Goal: Task Accomplishment & Management: Use online tool/utility

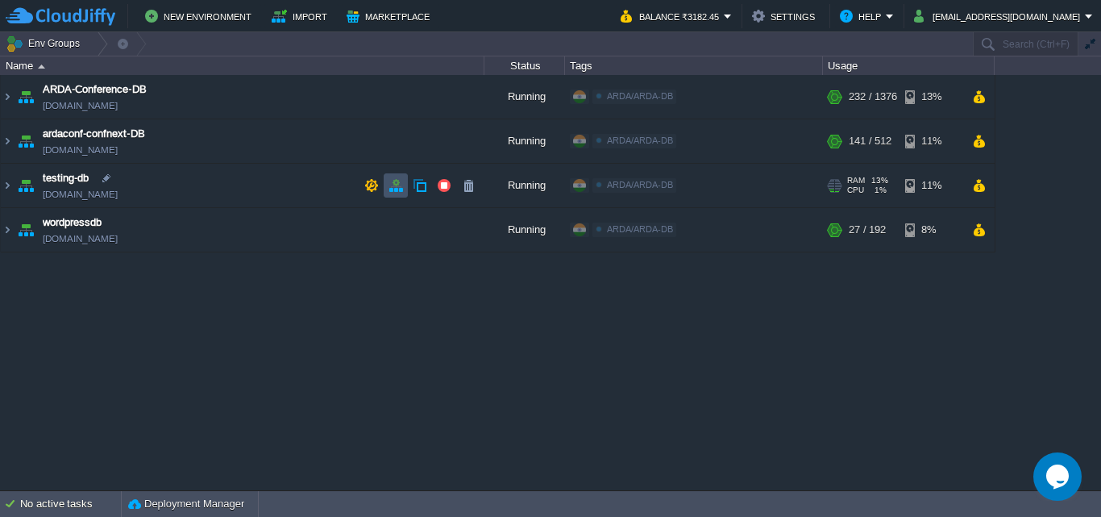
click at [396, 191] on button "button" at bounding box center [396, 185] width 15 height 15
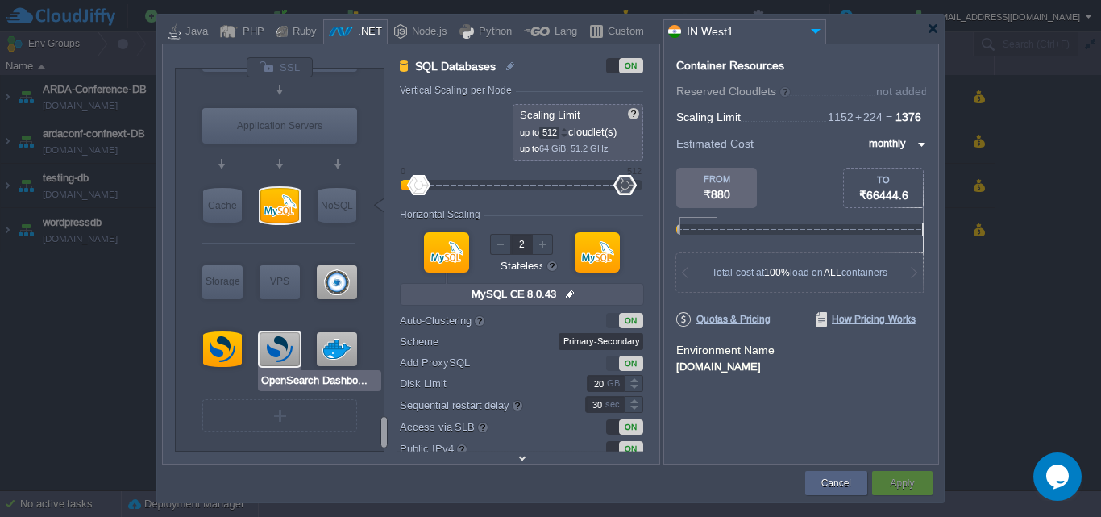
type input "OpenSearch 3.2.0"
click at [232, 360] on div at bounding box center [222, 348] width 39 height 35
type input "Opensearch"
type input "64"
type input "OpenSearch 3.2.0"
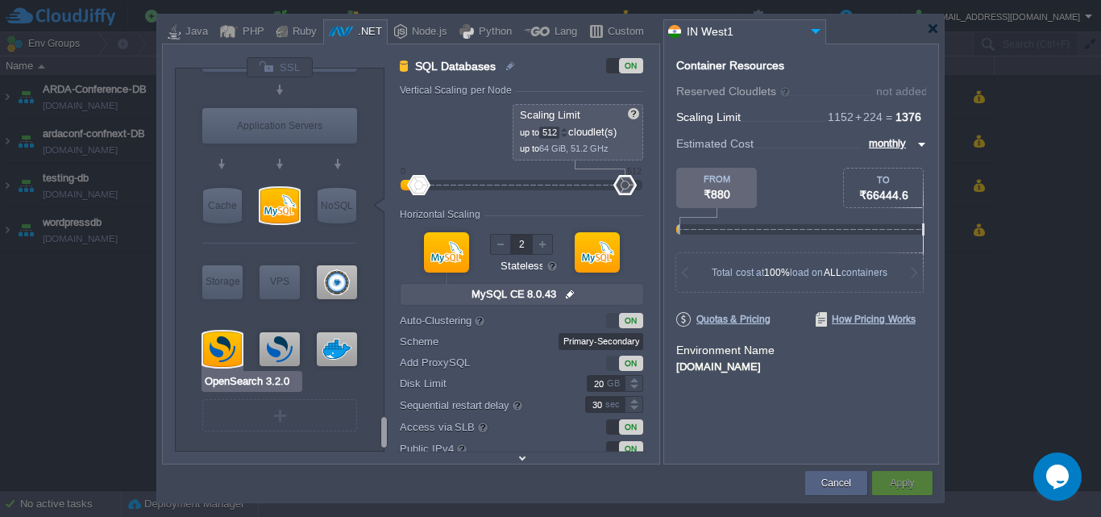
type input "null"
type input "Oracle OpenJDK..."
type input "Stateful"
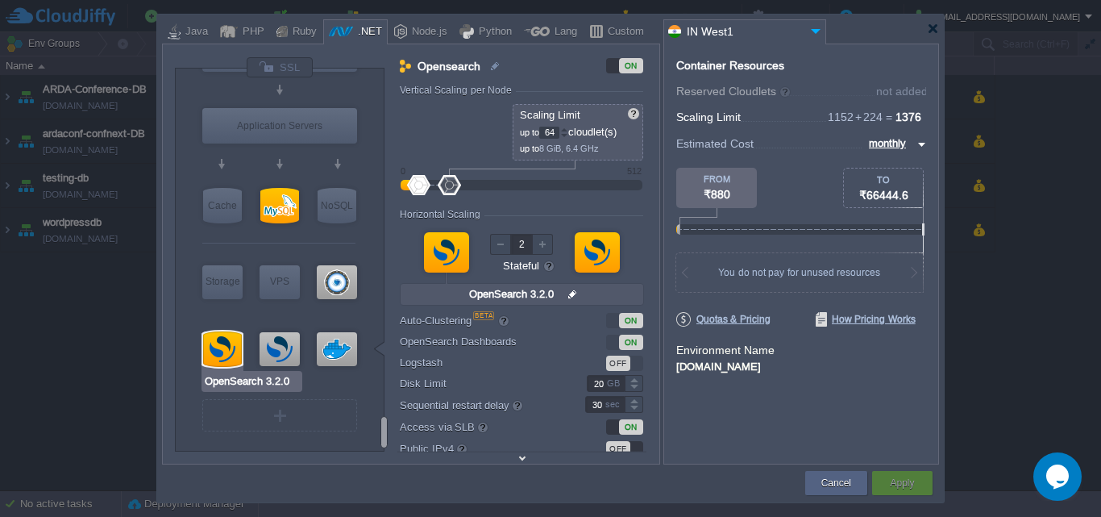
click at [227, 356] on div at bounding box center [222, 348] width 39 height 35
type input "null"
type input "Oracle OpenJDK..."
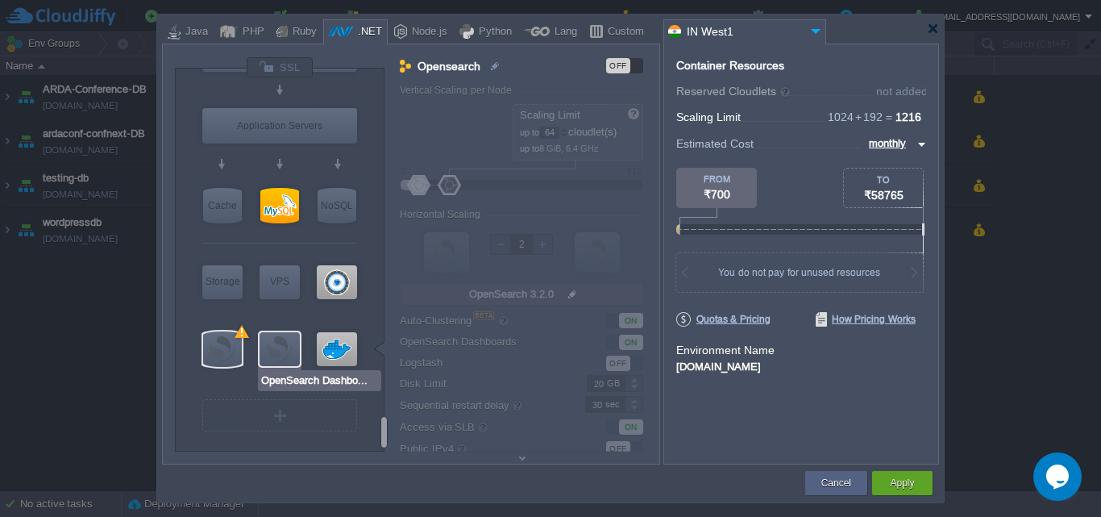
type input "OpenSearch Dashbo..."
click at [902, 478] on button "Apply" at bounding box center [902, 483] width 24 height 16
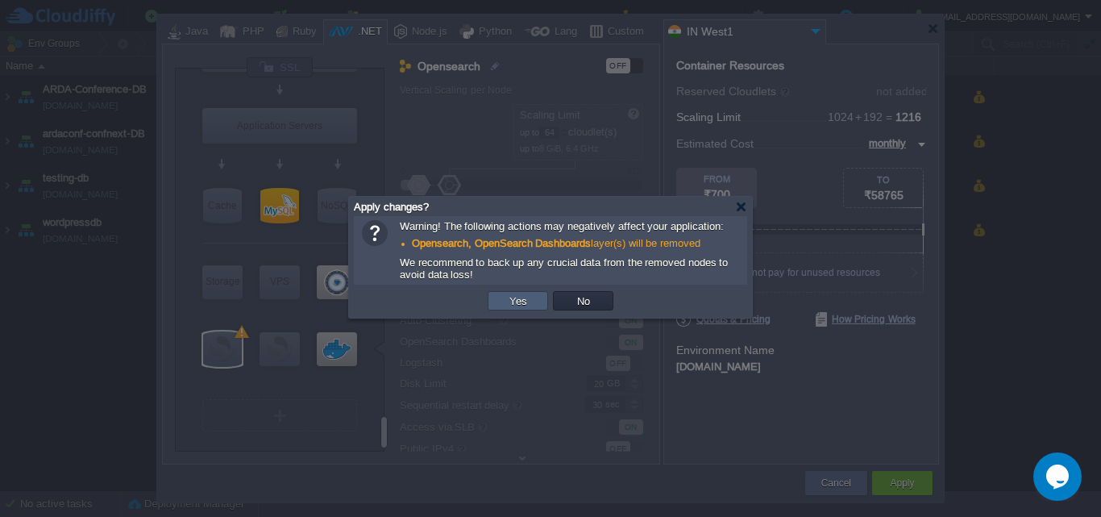
click at [531, 308] on button "Yes" at bounding box center [518, 301] width 27 height 15
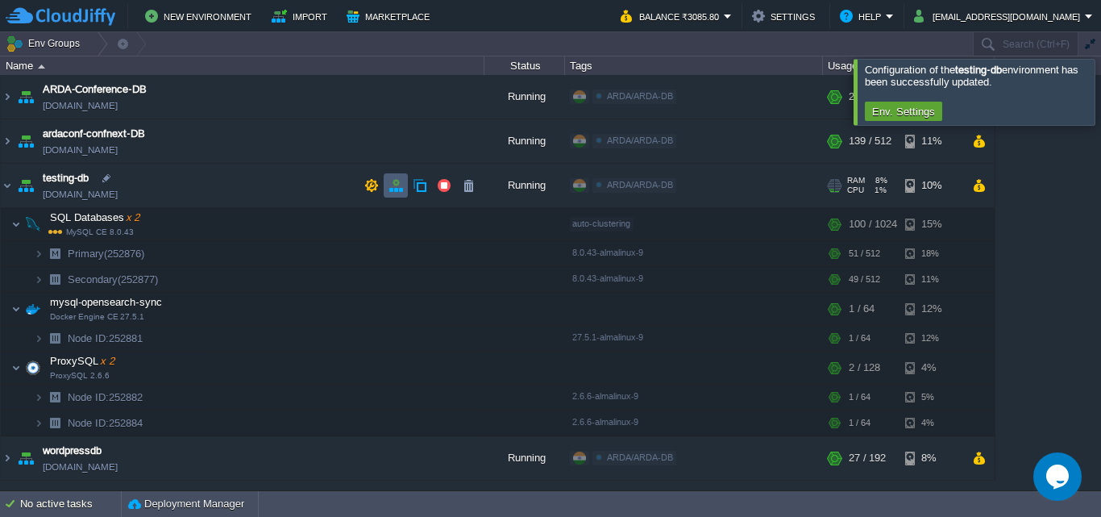
click at [392, 189] on button "button" at bounding box center [396, 185] width 15 height 15
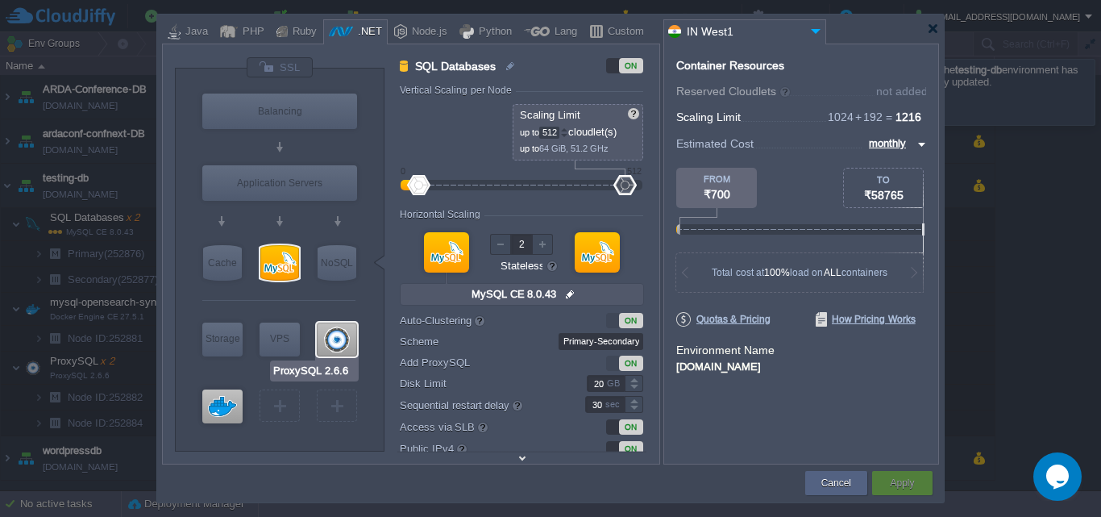
type input "Docker Engine CE 27.5.1"
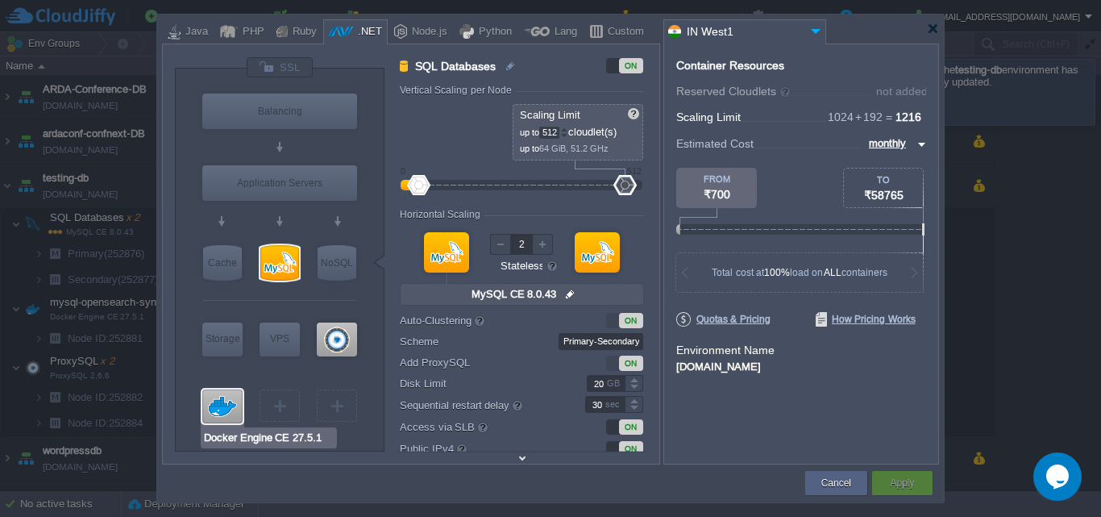
click at [225, 410] on div at bounding box center [222, 406] width 40 height 34
type input "mysql-opensearch-sync"
type input "64"
type input "1"
type input "Docker Engine CE 27.5.1"
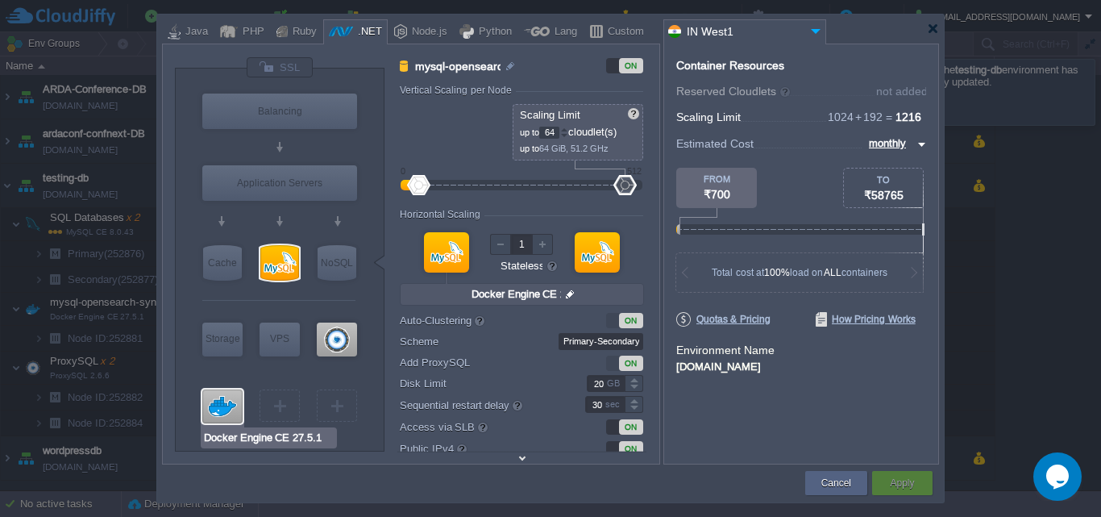
type input "null"
type input "27.5.1-almalin..."
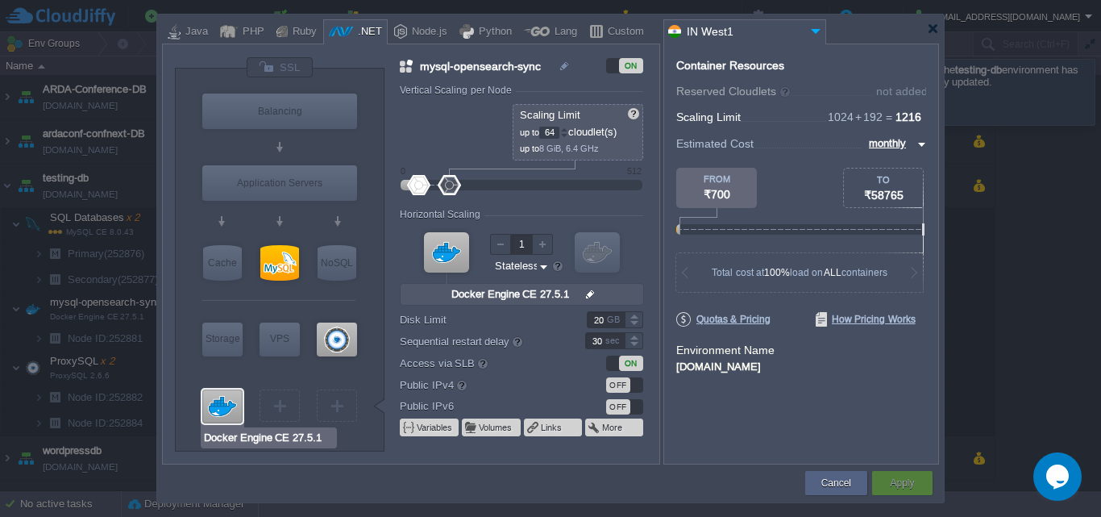
click at [225, 410] on div at bounding box center [222, 406] width 40 height 34
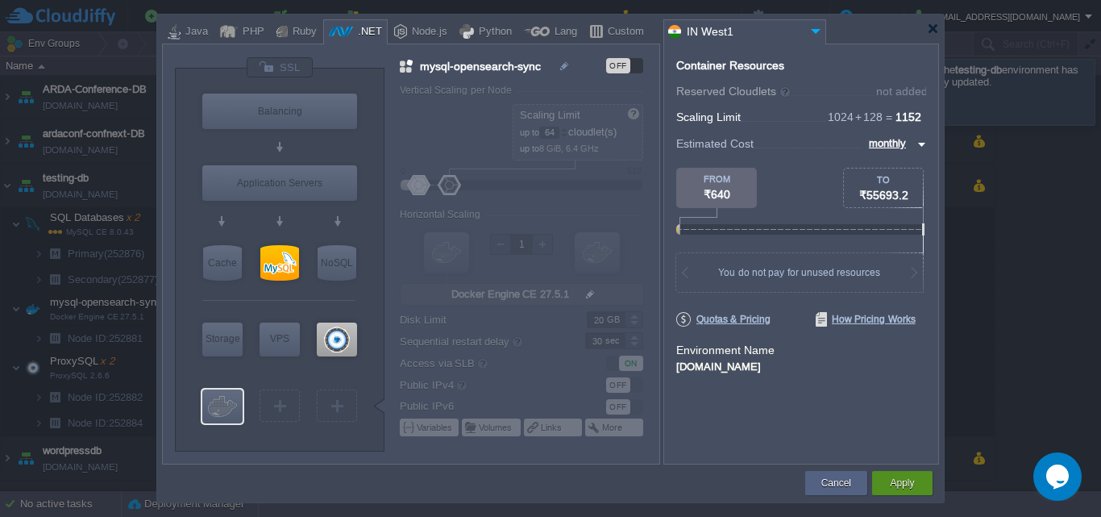
click at [889, 485] on div "Apply" at bounding box center [903, 483] width 36 height 24
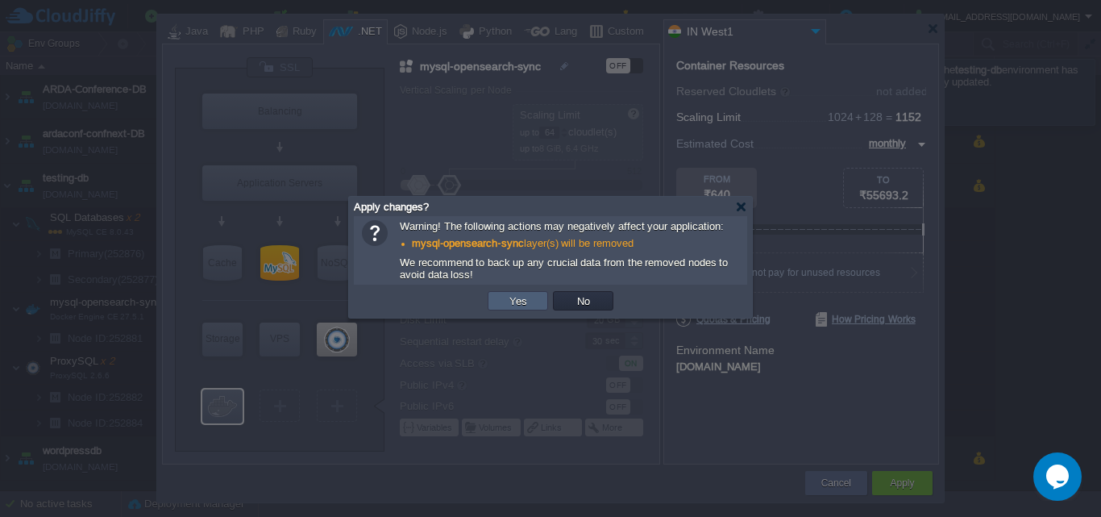
click at [525, 310] on td "Yes" at bounding box center [518, 300] width 60 height 19
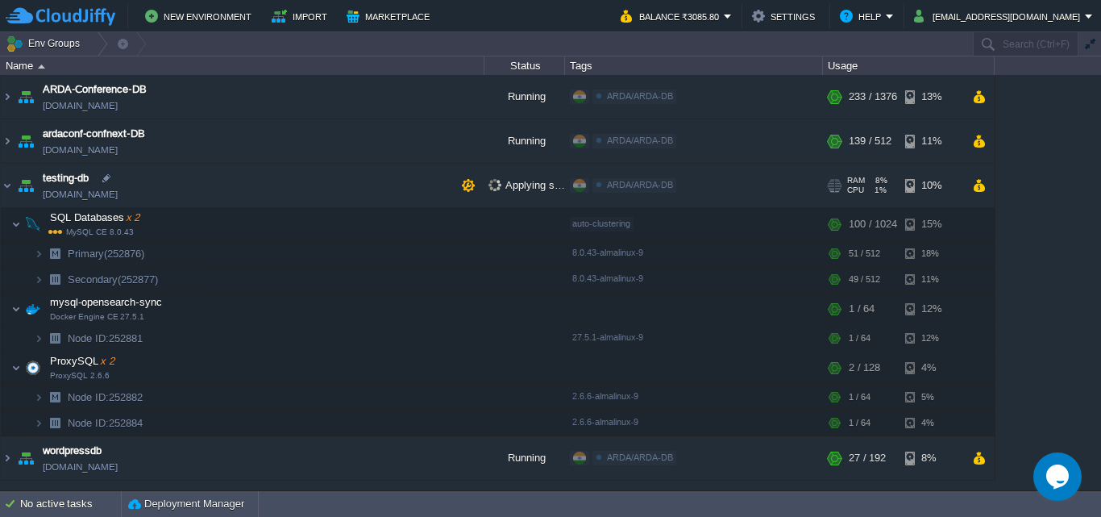
click at [14, 191] on td "testing-db testing-db.cloudjiffy.net" at bounding box center [243, 186] width 484 height 44
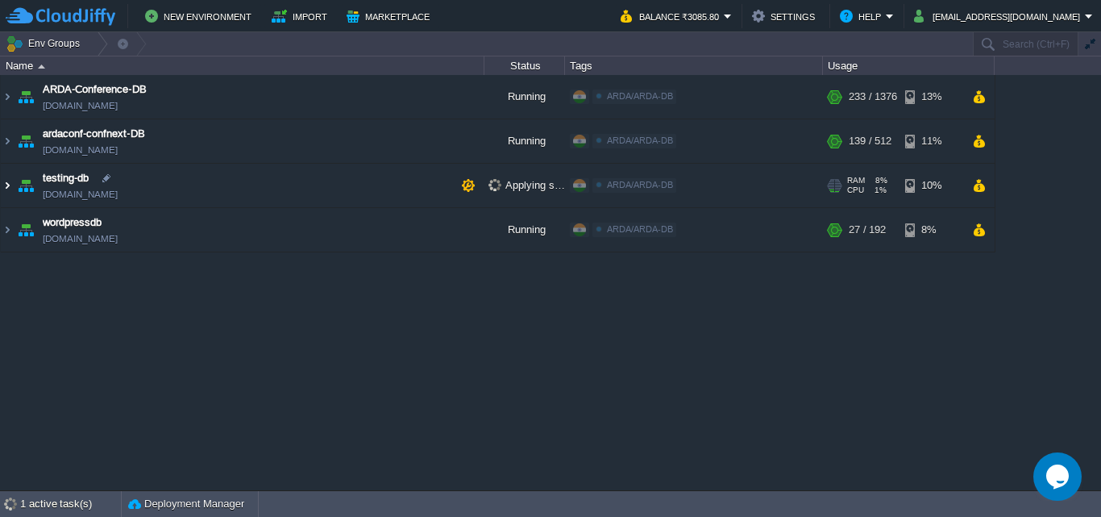
click at [6, 183] on img at bounding box center [7, 186] width 13 height 44
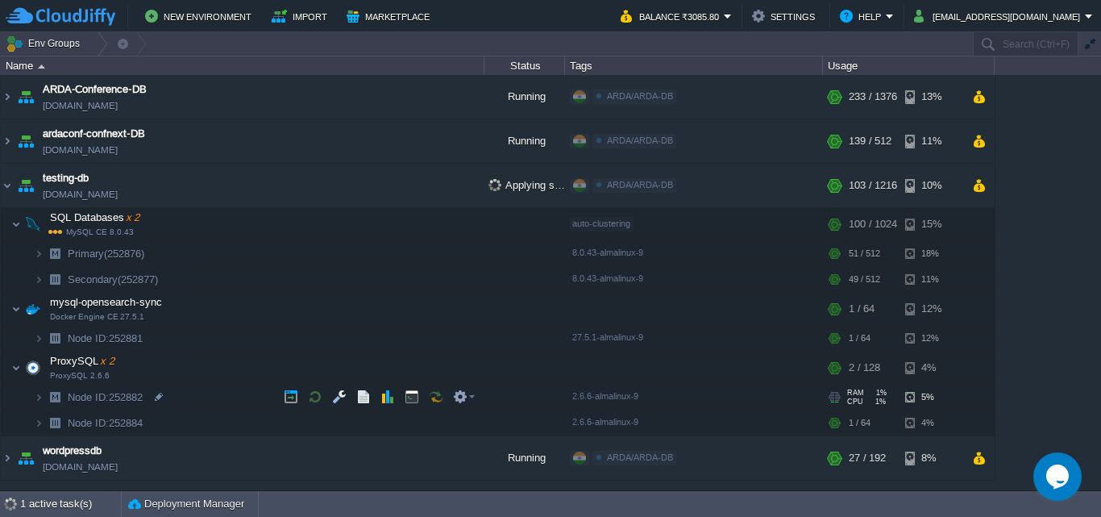
click at [134, 402] on span "Node ID: 252882" at bounding box center [105, 397] width 79 height 14
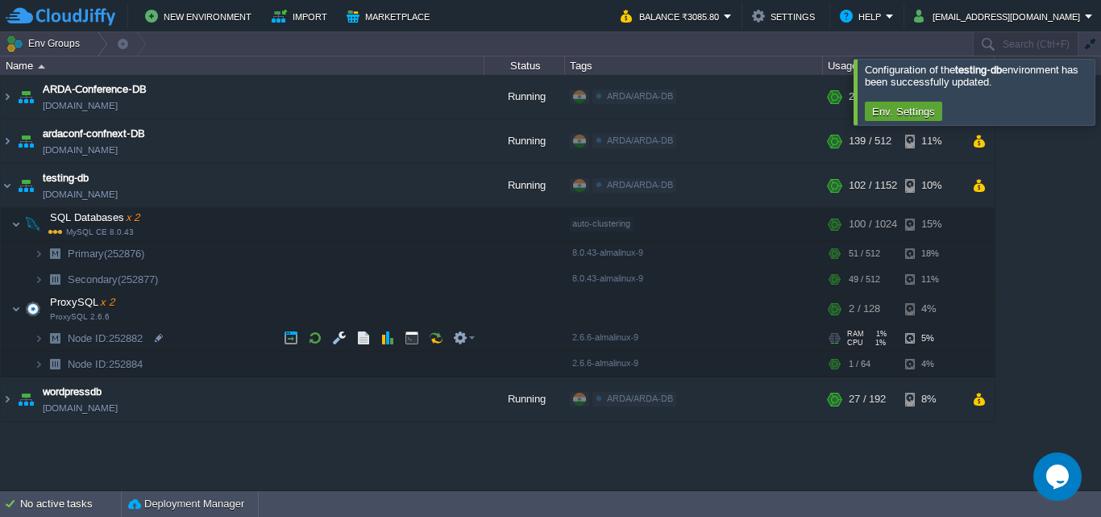
click at [44, 342] on img at bounding box center [55, 338] width 23 height 25
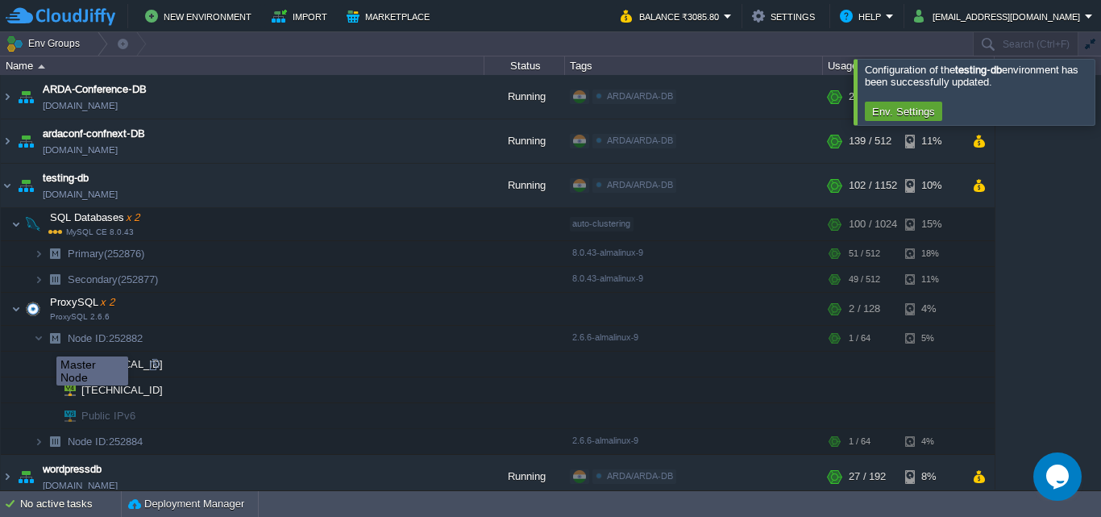
scroll to position [10, 0]
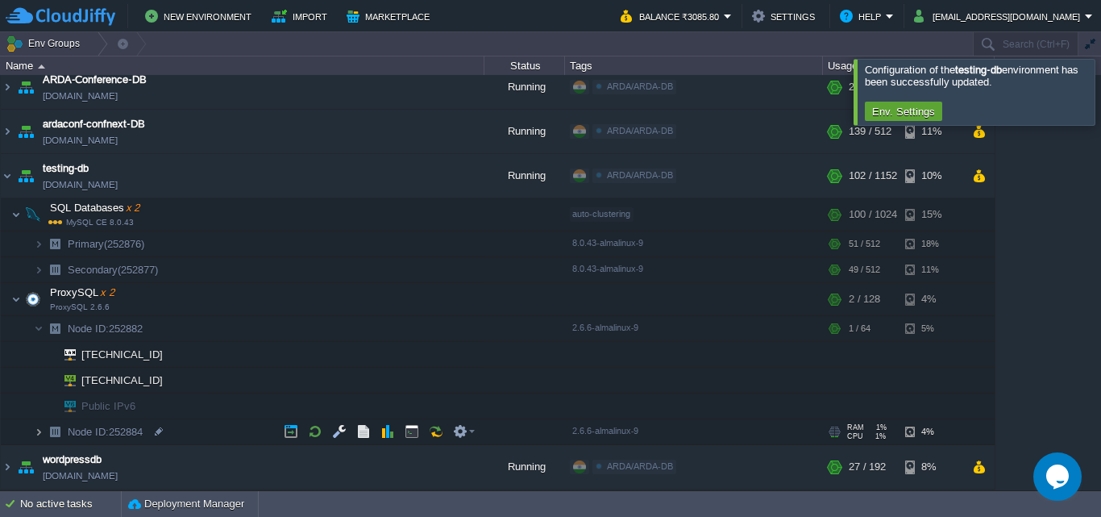
click at [41, 433] on img at bounding box center [39, 431] width 10 height 25
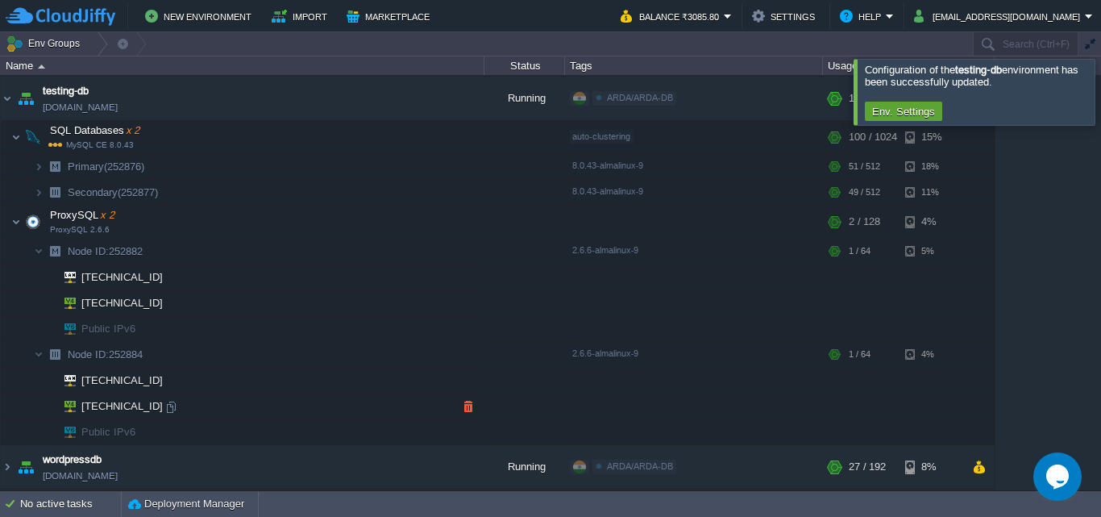
scroll to position [6, 0]
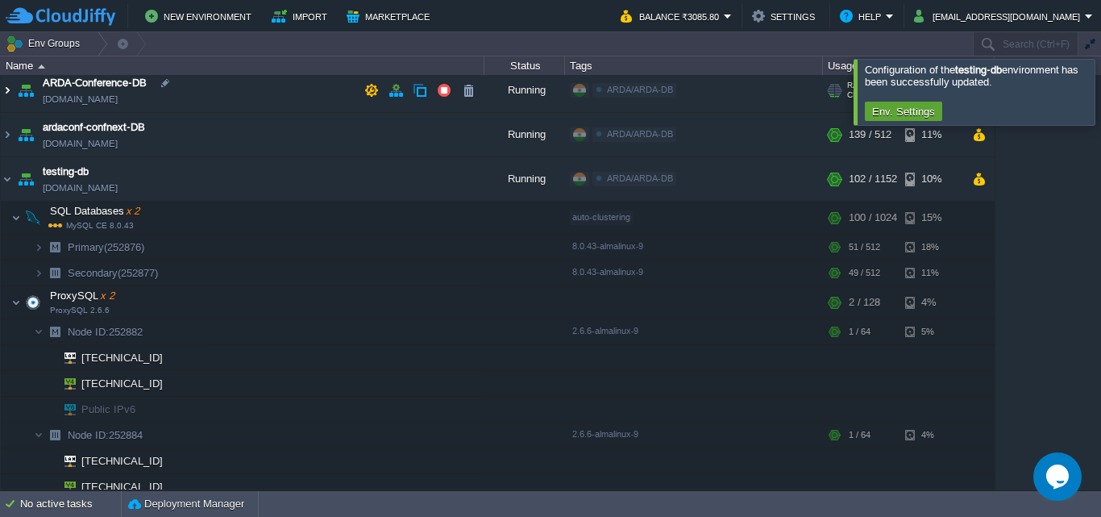
click at [7, 91] on img at bounding box center [7, 91] width 13 height 44
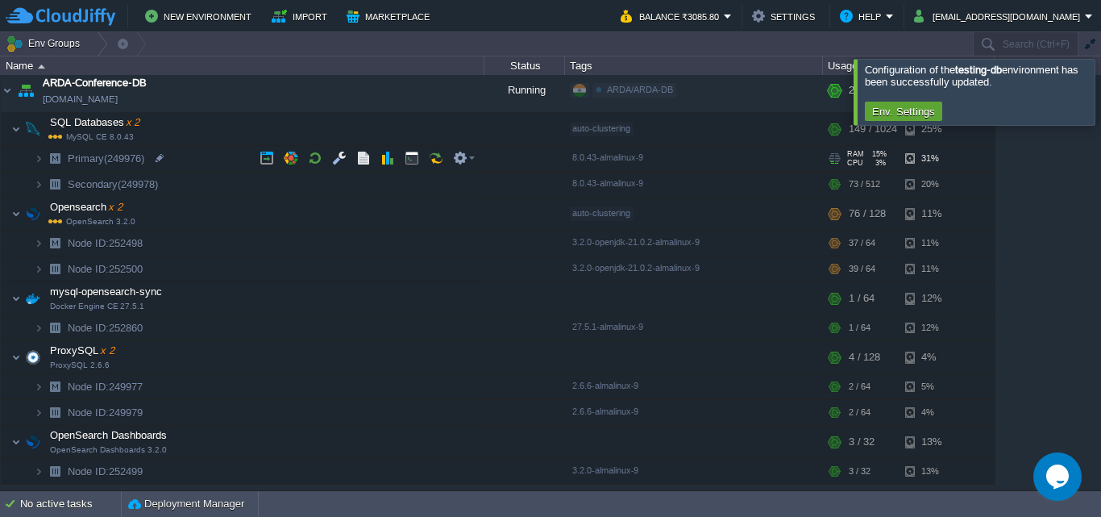
click at [44, 160] on img at bounding box center [55, 158] width 23 height 25
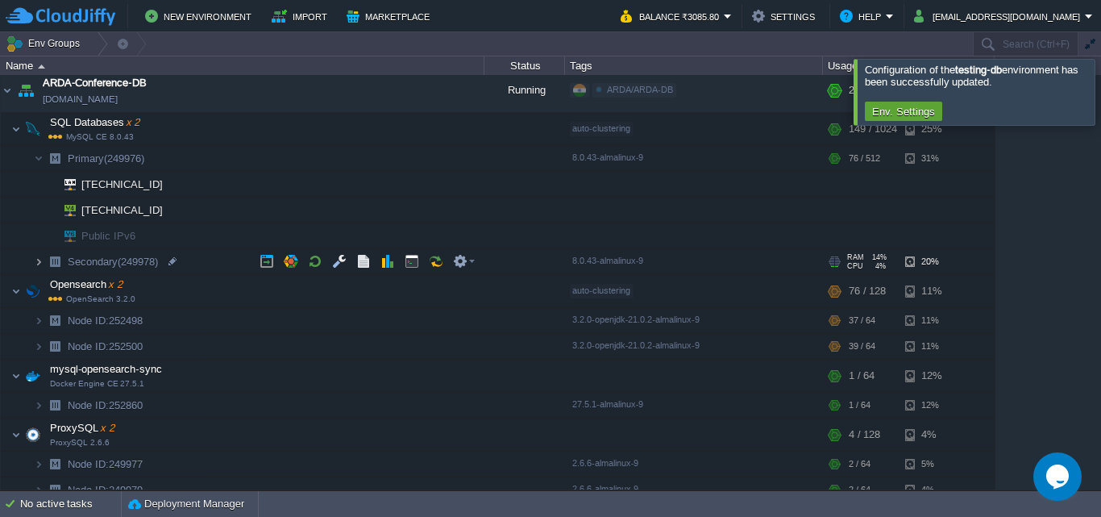
click at [37, 260] on img at bounding box center [39, 261] width 10 height 25
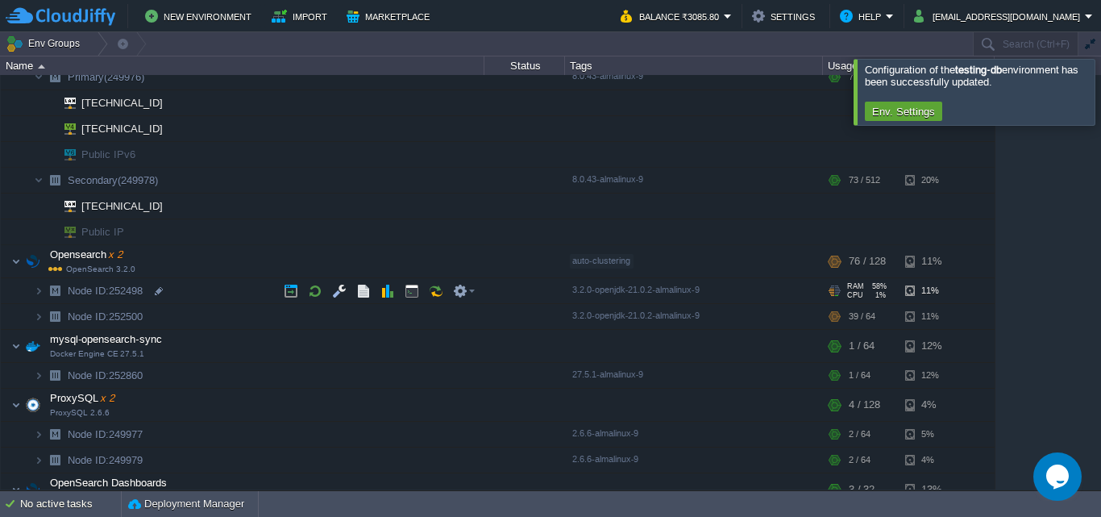
scroll to position [168, 0]
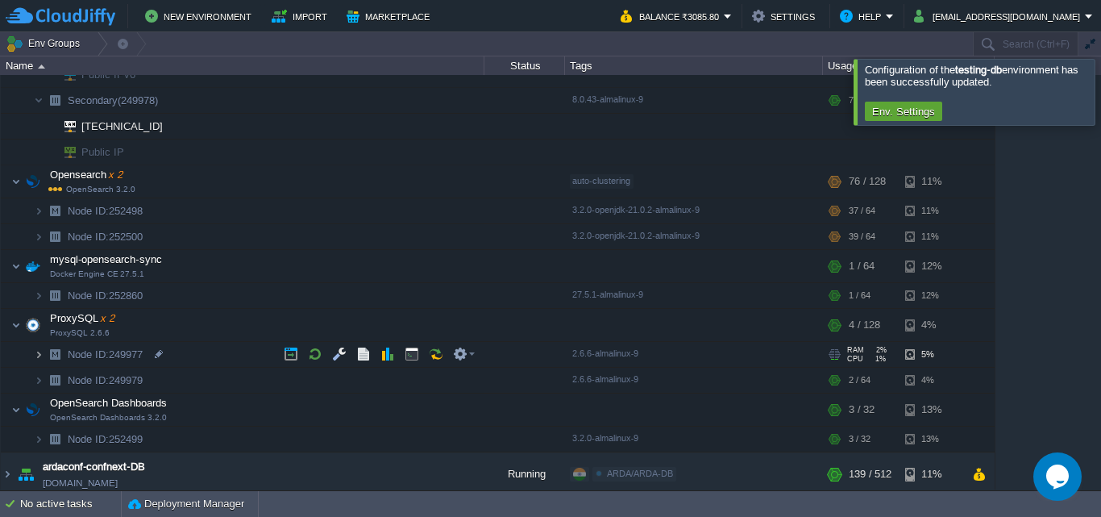
click at [35, 352] on img at bounding box center [39, 354] width 10 height 25
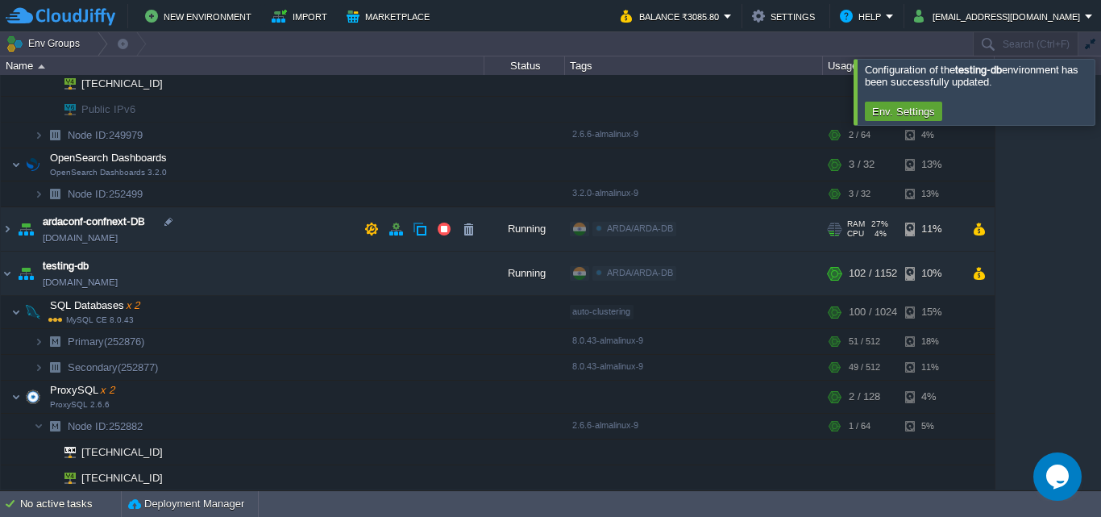
scroll to position [410, 0]
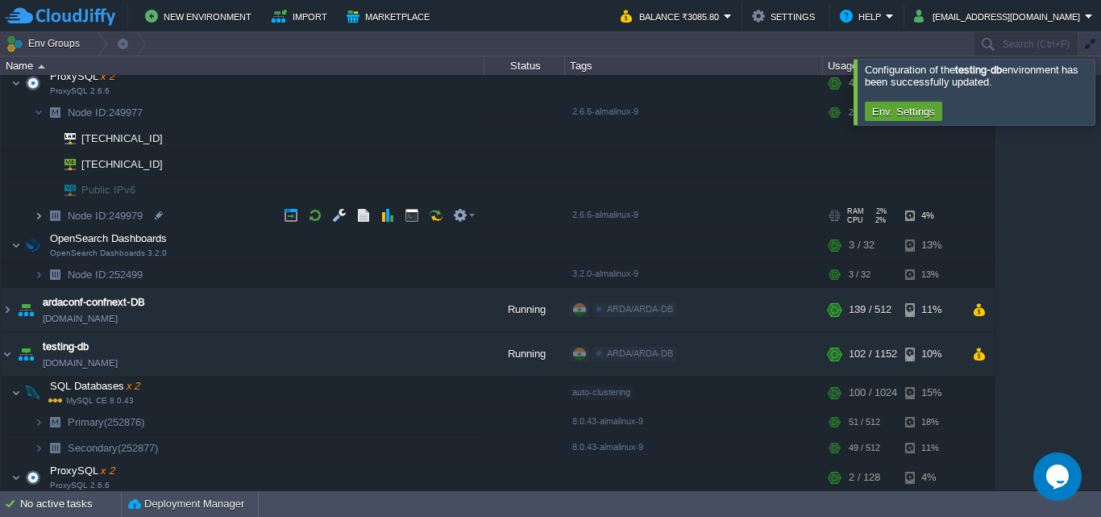
click at [42, 212] on img at bounding box center [39, 215] width 10 height 25
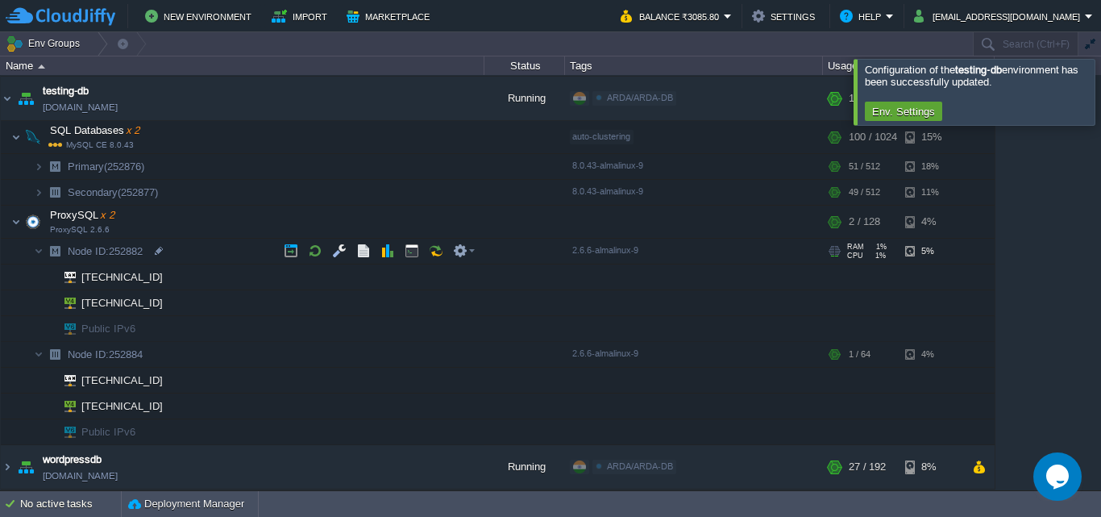
scroll to position [662, 0]
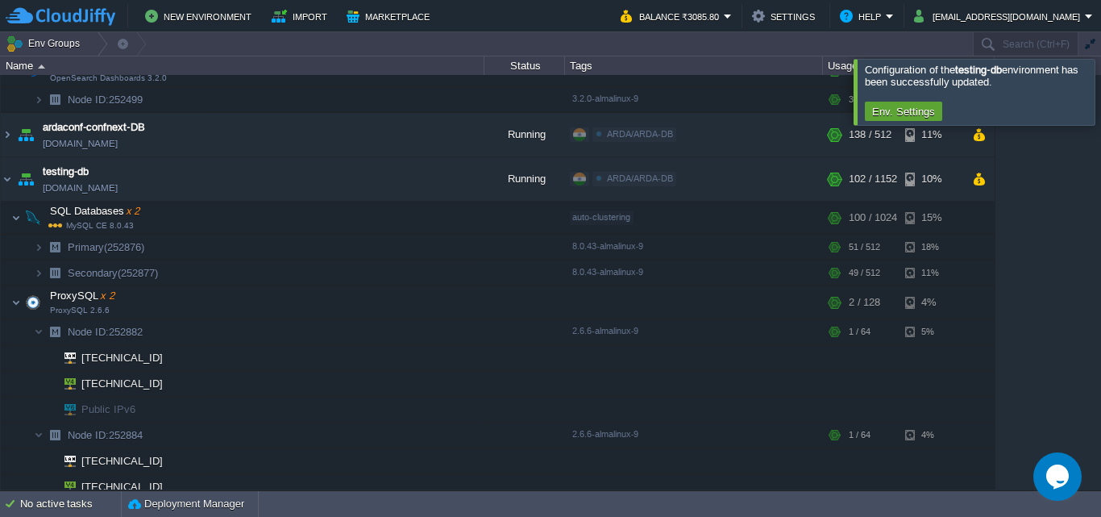
click at [1101, 92] on div at bounding box center [1121, 91] width 0 height 65
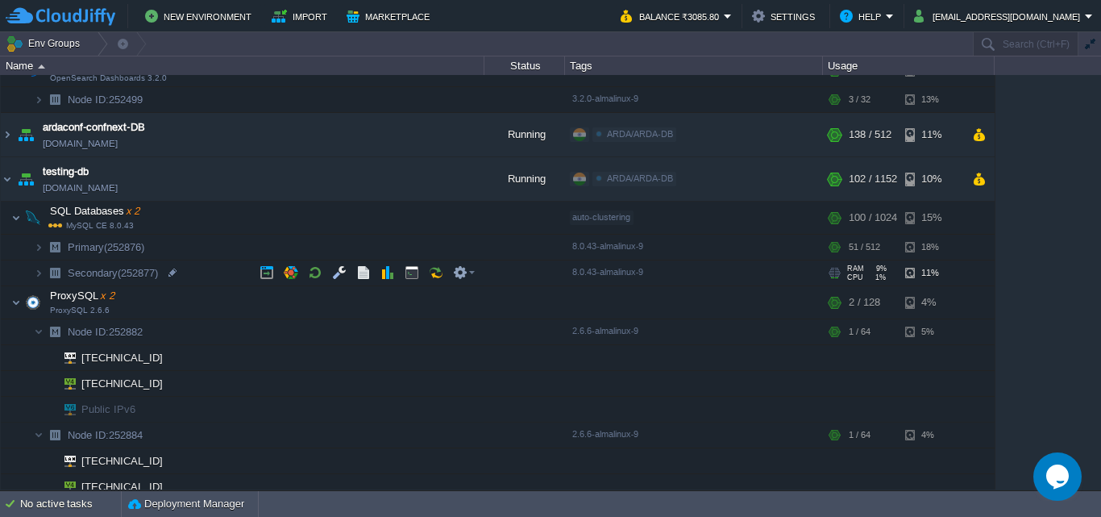
scroll to position [743, 0]
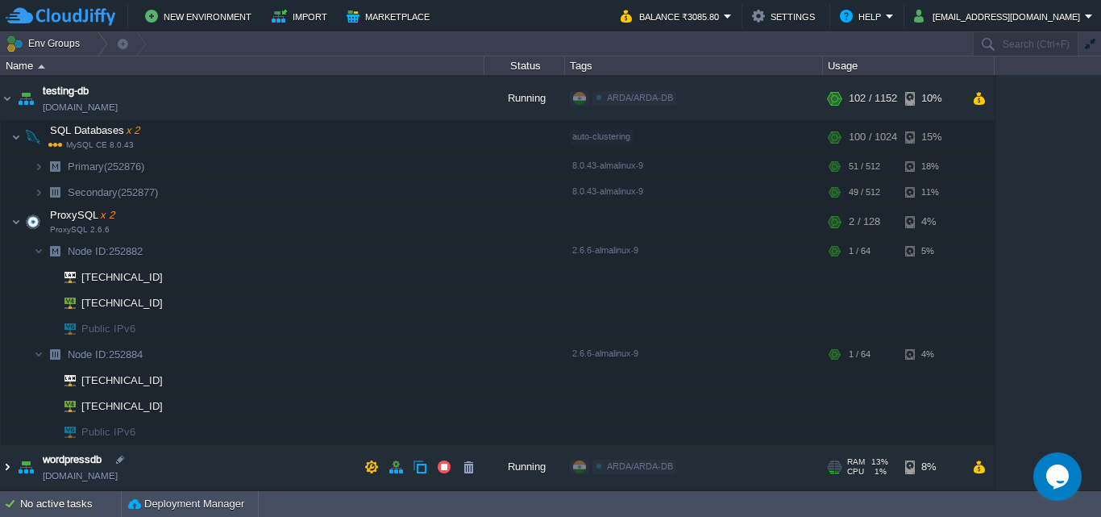
click at [12, 465] on img at bounding box center [7, 467] width 13 height 44
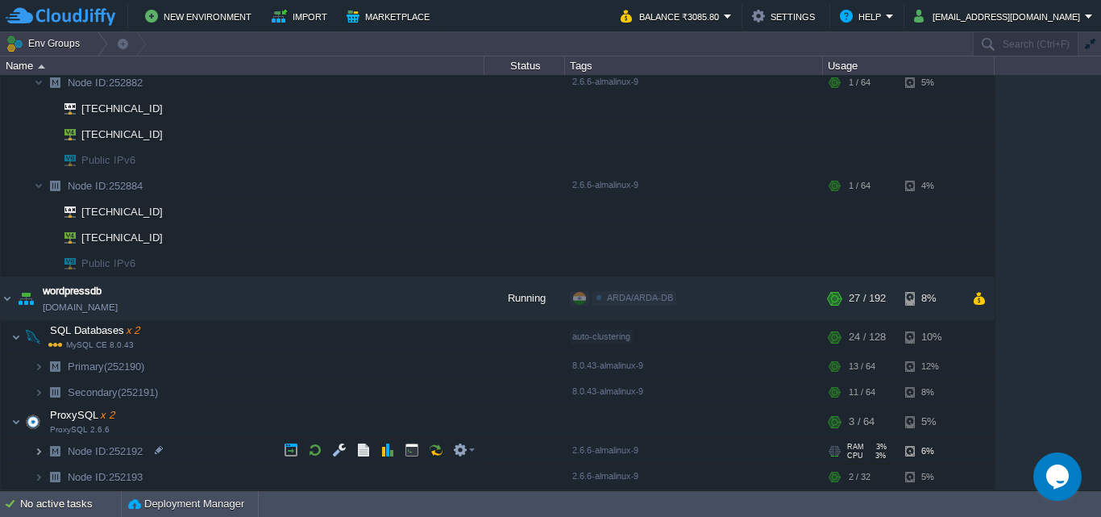
click at [40, 458] on img at bounding box center [39, 451] width 10 height 25
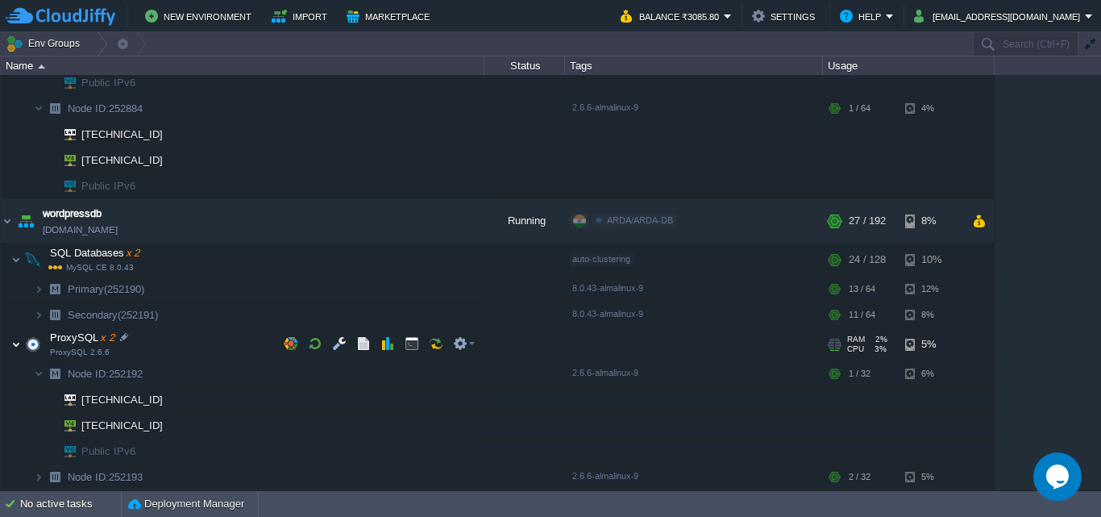
click at [12, 342] on img at bounding box center [16, 344] width 10 height 32
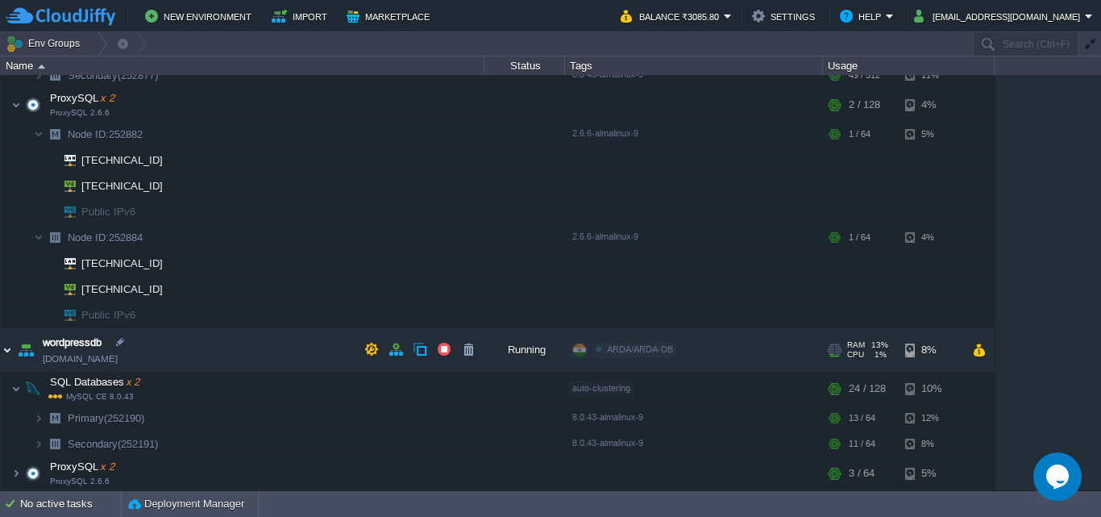
click at [7, 354] on img at bounding box center [7, 350] width 13 height 44
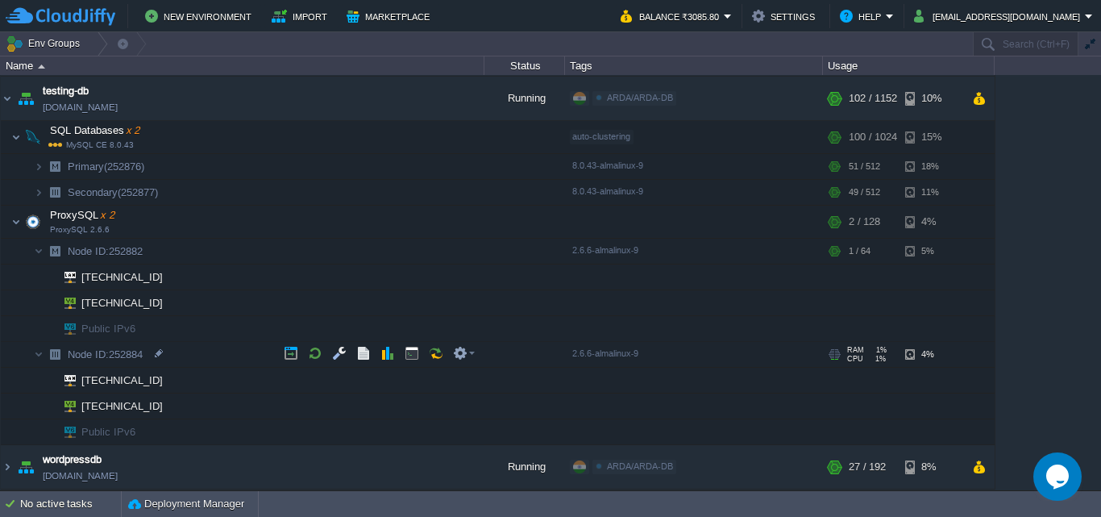
scroll to position [742, 0]
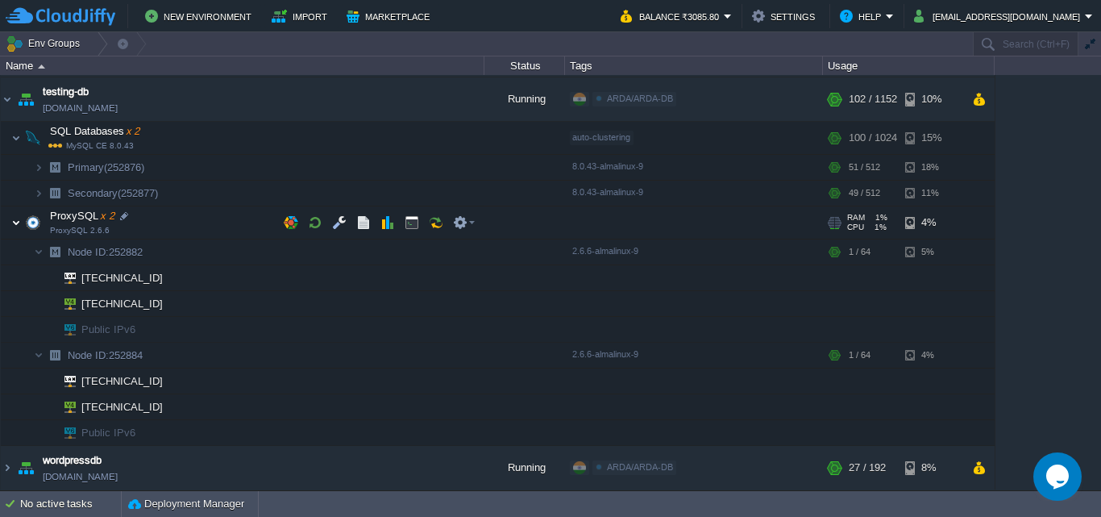
click at [12, 224] on img at bounding box center [16, 222] width 10 height 32
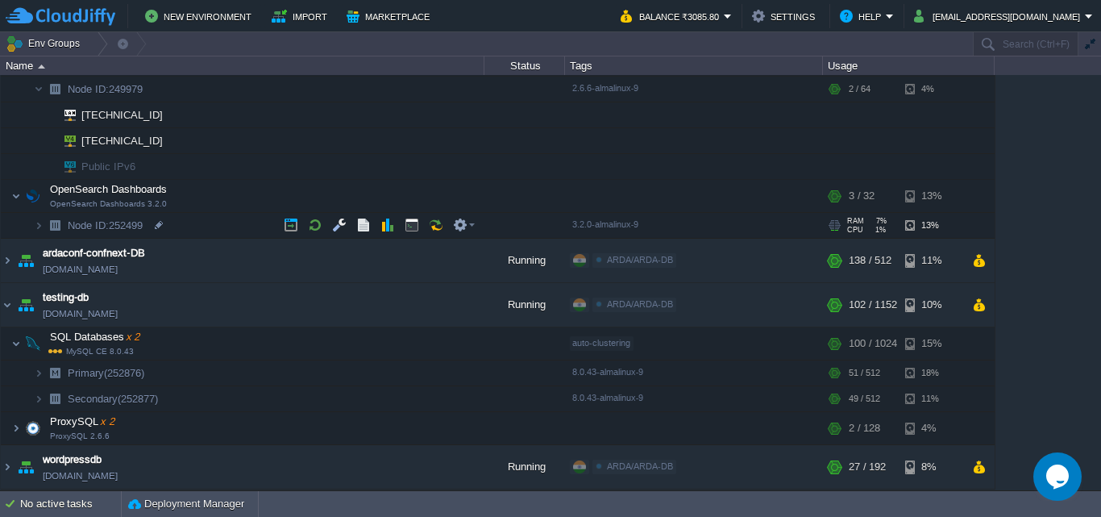
scroll to position [536, 0]
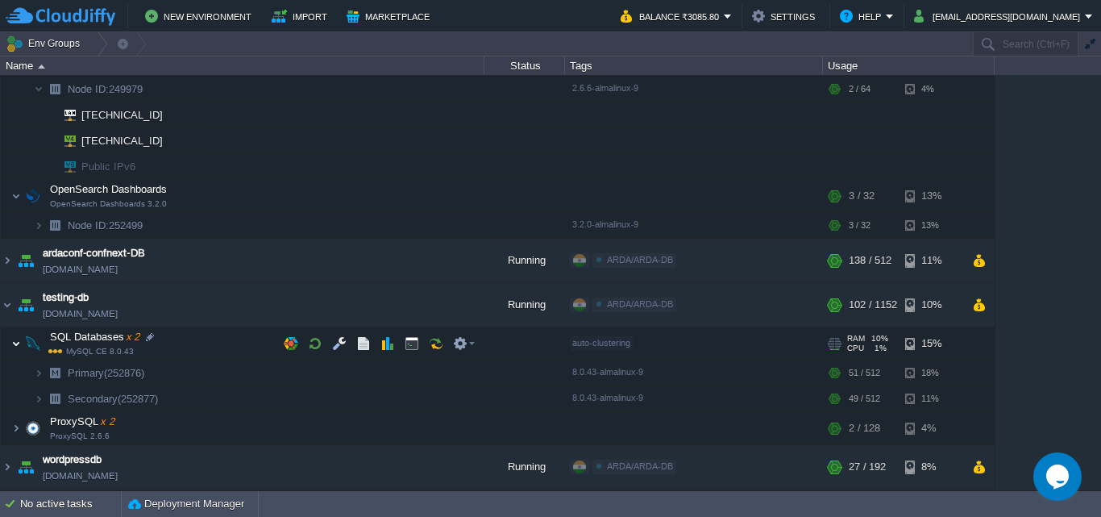
click at [13, 343] on img at bounding box center [16, 343] width 10 height 32
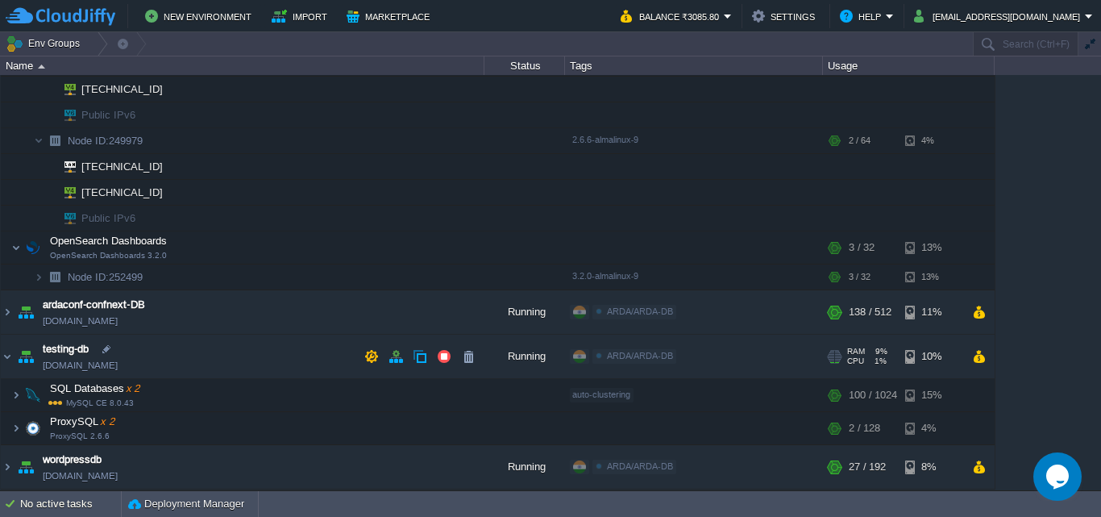
scroll to position [485, 0]
click at [396, 361] on button "button" at bounding box center [396, 356] width 15 height 15
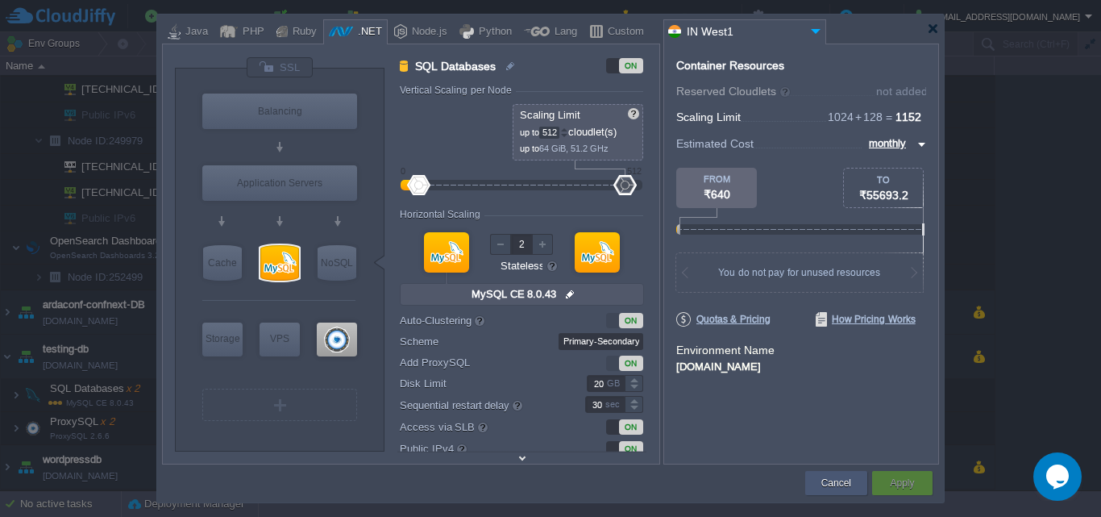
click at [835, 474] on div "Cancel" at bounding box center [837, 483] width 38 height 24
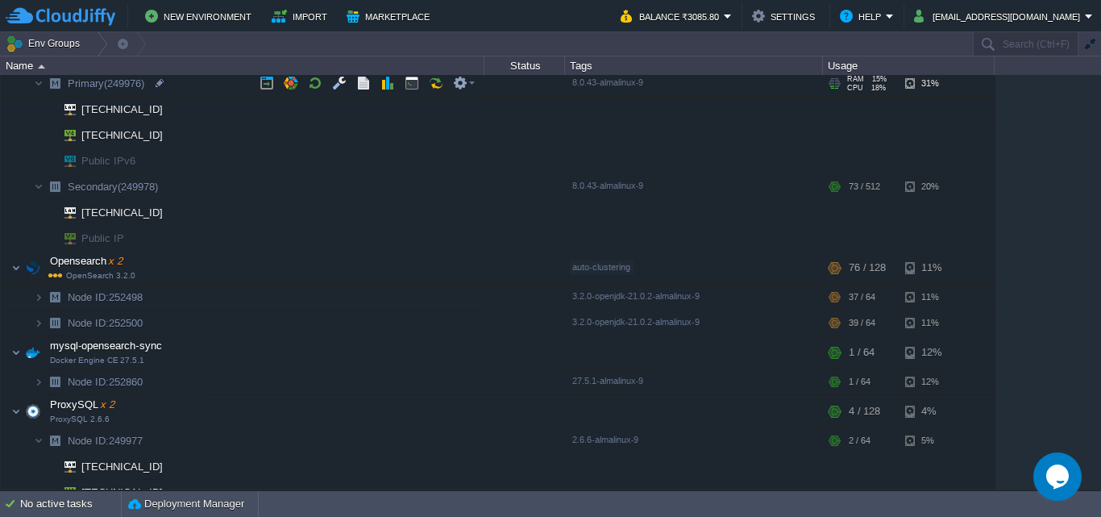
scroll to position [1, 0]
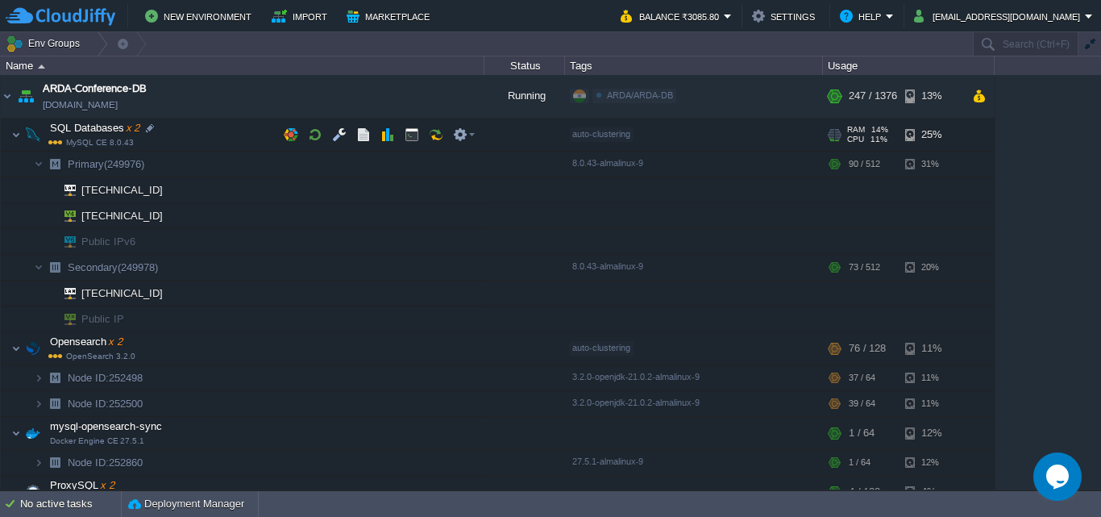
click at [21, 140] on td "SQL Databases x 2 MySQL CE 8.0.43" at bounding box center [243, 135] width 484 height 33
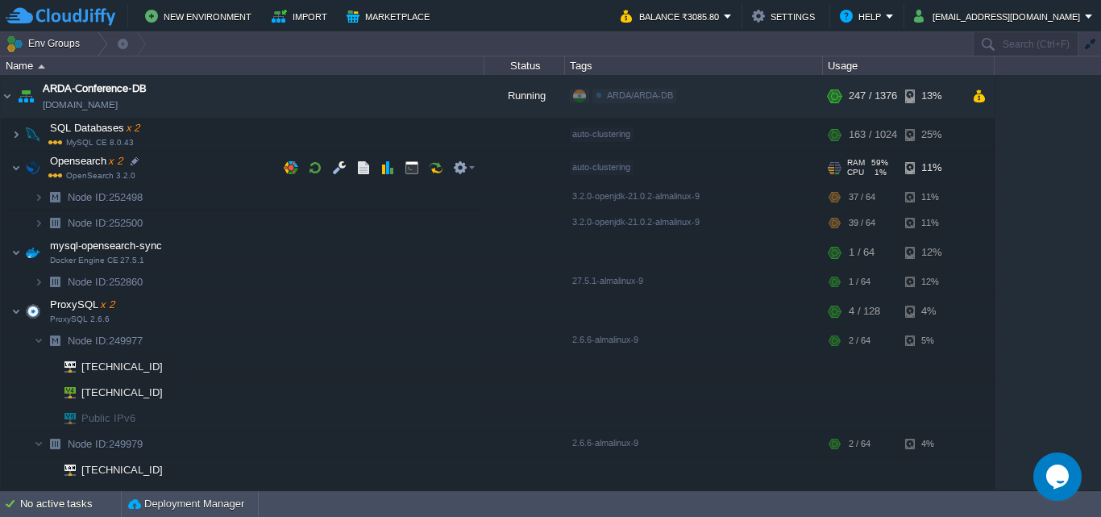
click at [20, 159] on img at bounding box center [16, 168] width 10 height 32
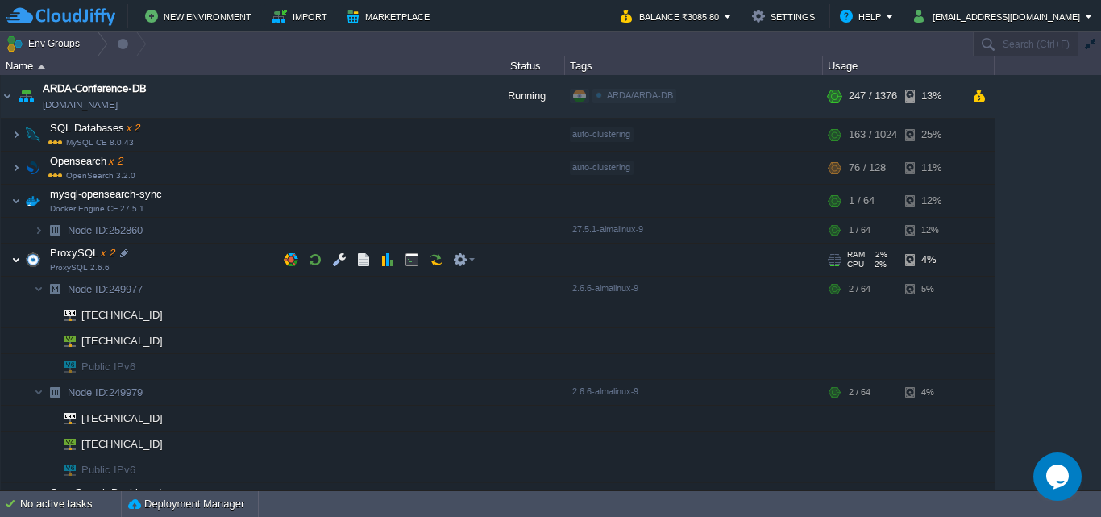
click at [17, 260] on img at bounding box center [16, 260] width 10 height 32
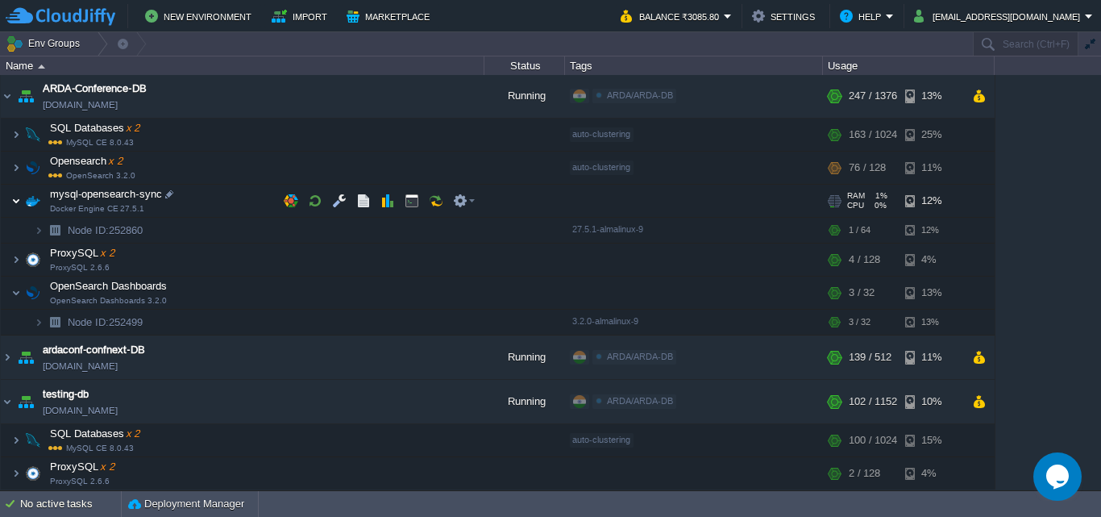
click at [20, 206] on img at bounding box center [16, 201] width 10 height 32
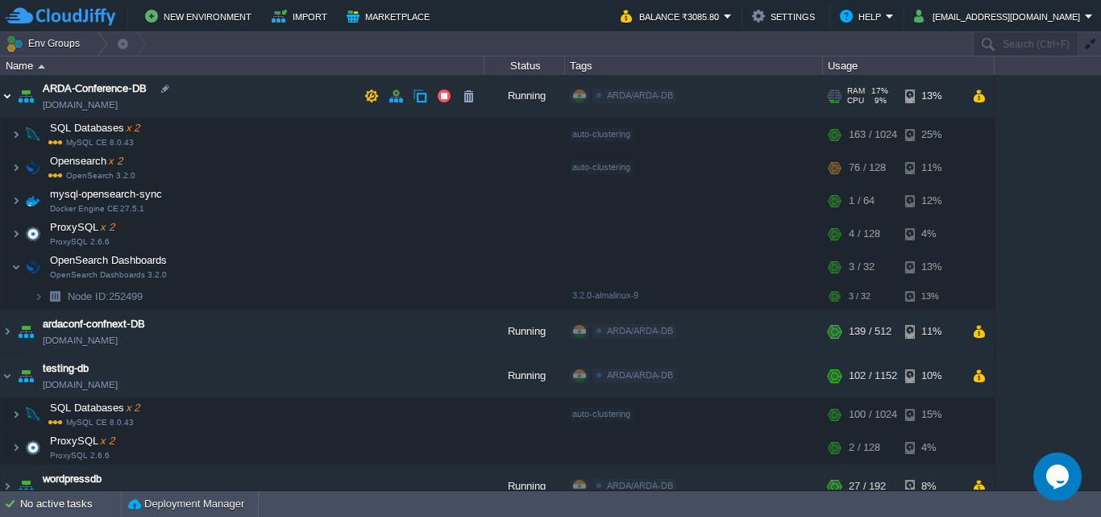
click at [3, 106] on img at bounding box center [7, 96] width 13 height 44
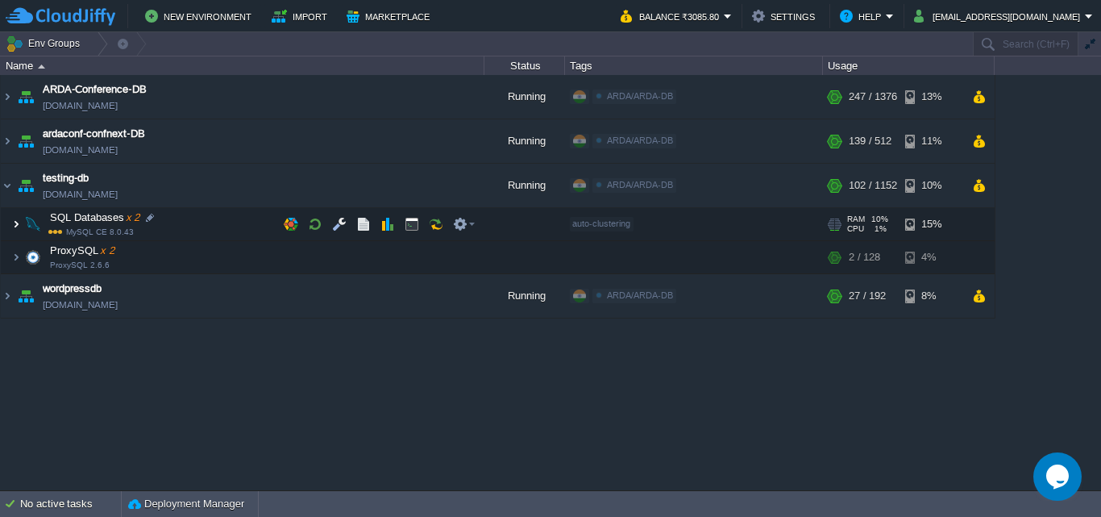
click at [16, 224] on img at bounding box center [16, 224] width 10 height 32
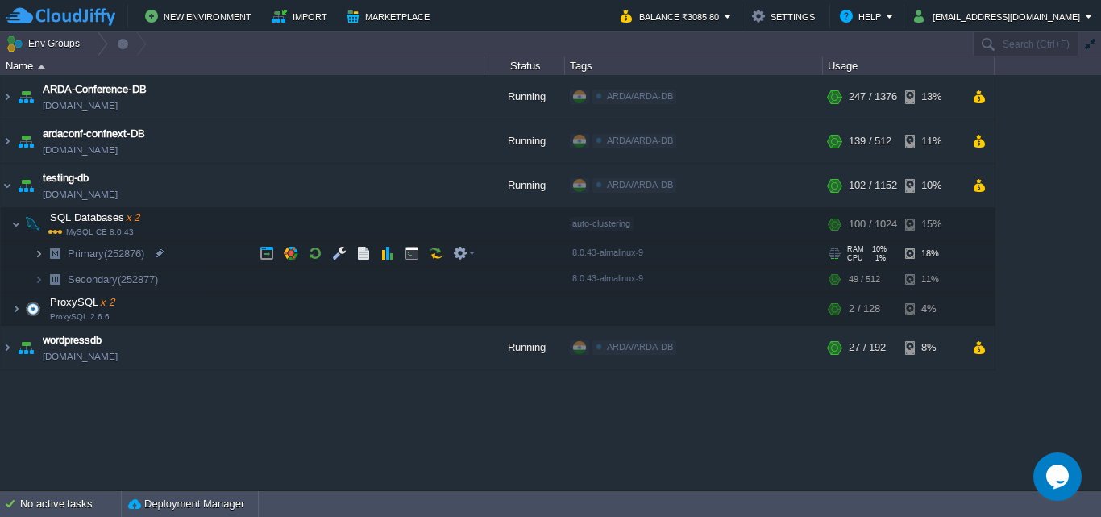
click at [37, 256] on img at bounding box center [39, 253] width 10 height 25
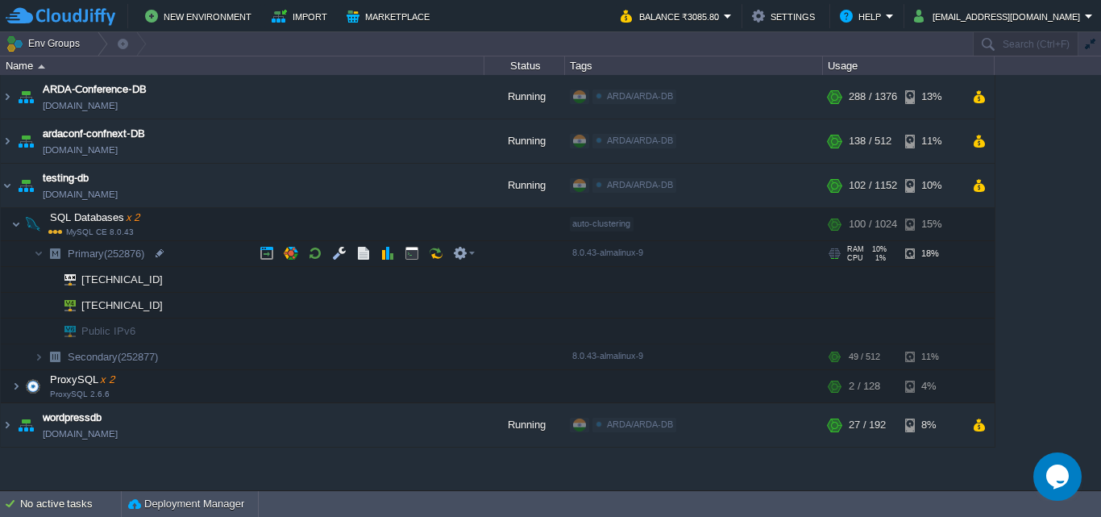
click at [127, 255] on span "(252876)" at bounding box center [124, 254] width 40 height 12
click at [128, 255] on span "(252876)" at bounding box center [124, 254] width 40 height 12
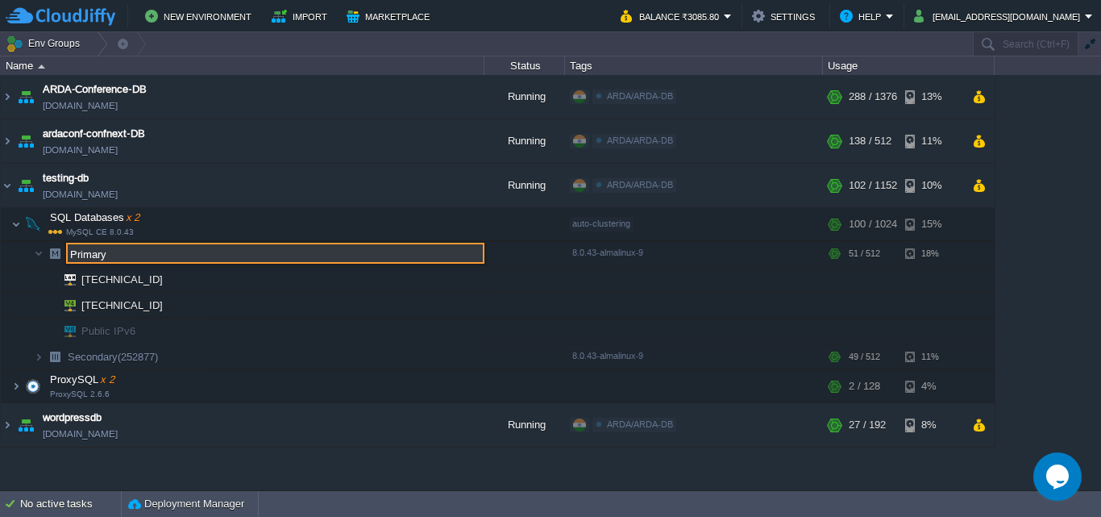
click at [218, 256] on input "Primary" at bounding box center [275, 253] width 419 height 21
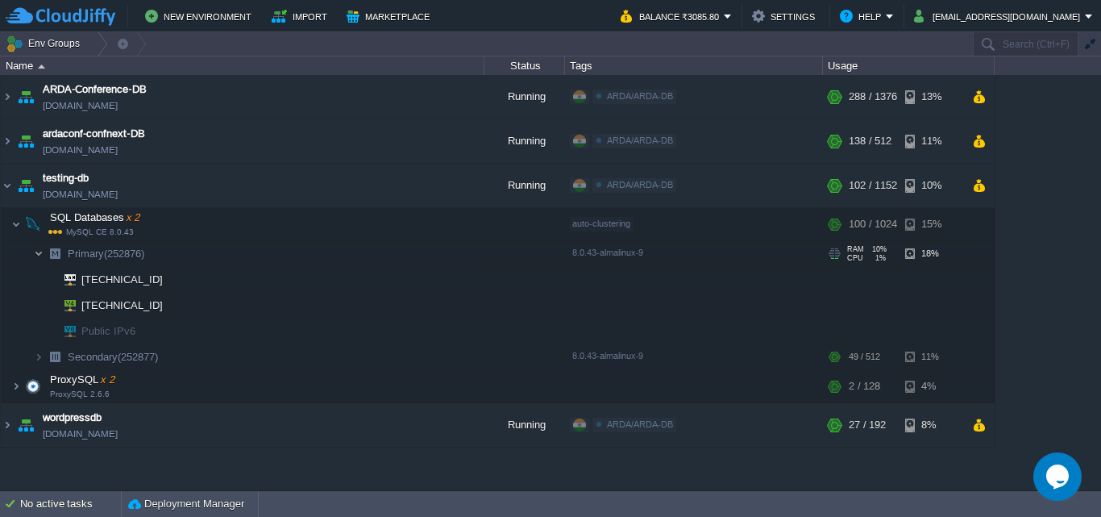
click at [41, 264] on img at bounding box center [39, 253] width 10 height 25
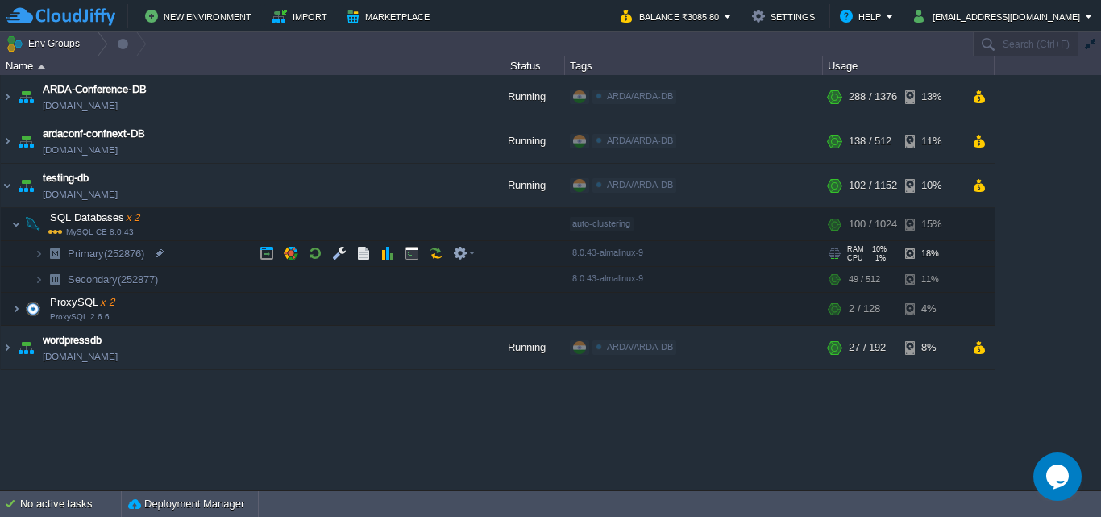
click at [117, 254] on span "(252876)" at bounding box center [124, 254] width 40 height 12
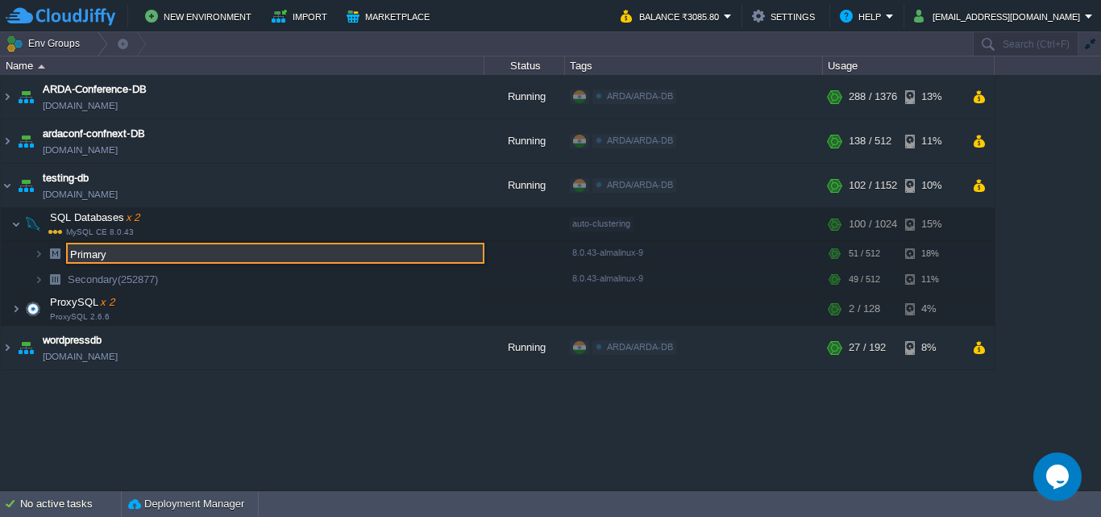
click at [61, 439] on div "ARDA-Conference-DB env-4140303.cloudjiffy.net Running ARDA/ARDA-DB Edit RAM 17%…" at bounding box center [550, 282] width 1101 height 414
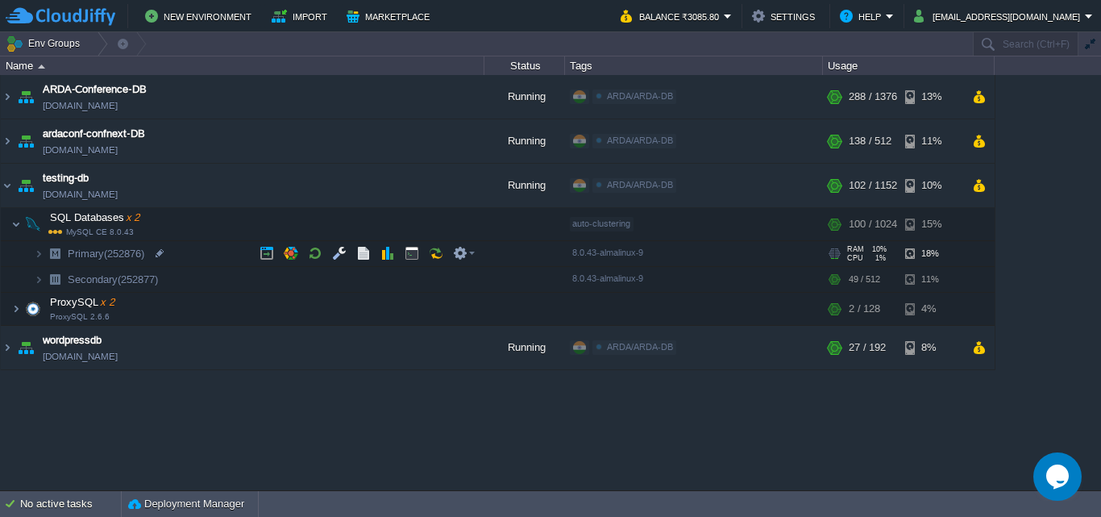
click at [121, 254] on span "(252876)" at bounding box center [124, 254] width 40 height 12
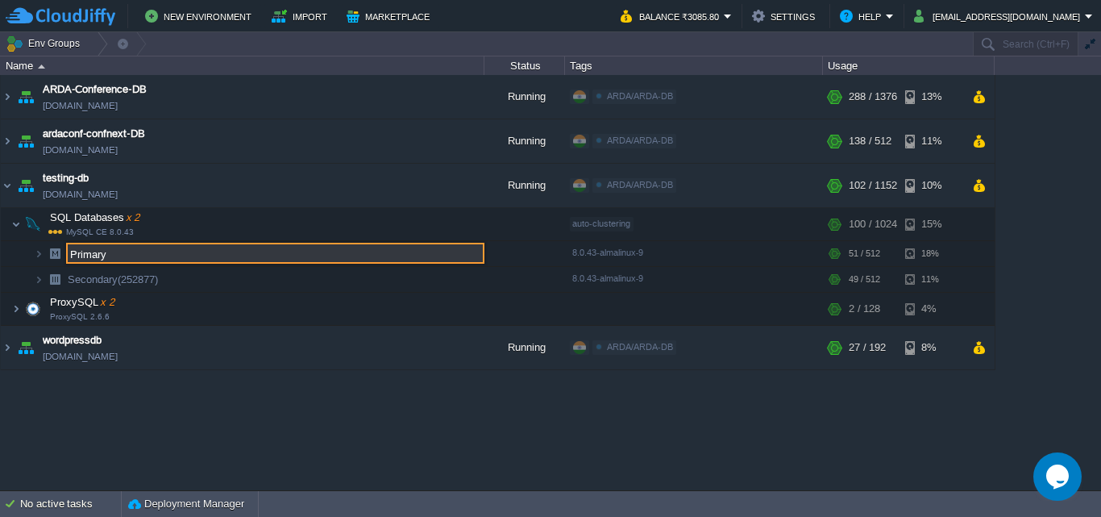
click at [148, 436] on div "ARDA-Conference-DB env-4140303.cloudjiffy.net Running ARDA/ARDA-DB Edit RAM 17%…" at bounding box center [550, 282] width 1101 height 414
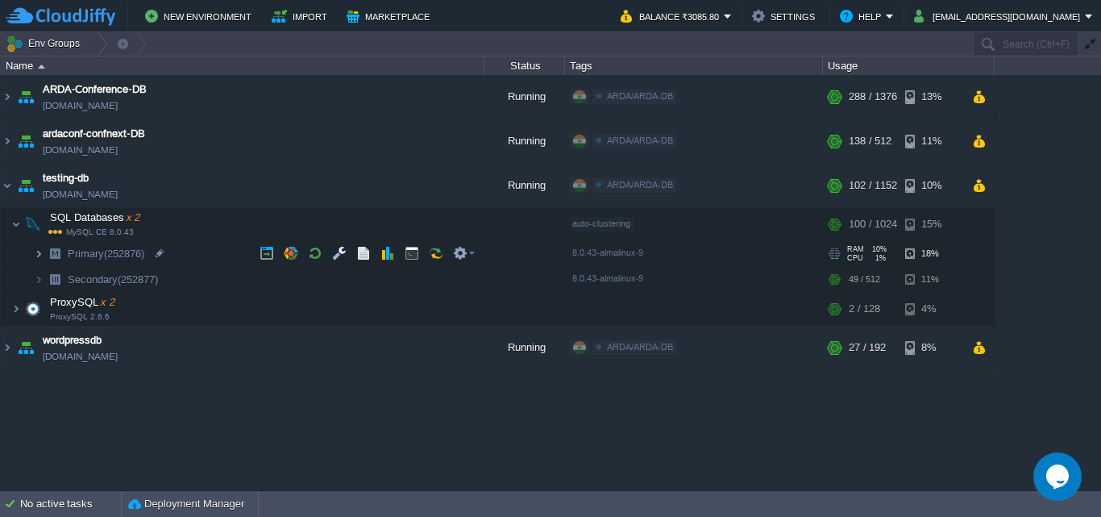
click at [41, 258] on img at bounding box center [39, 253] width 10 height 25
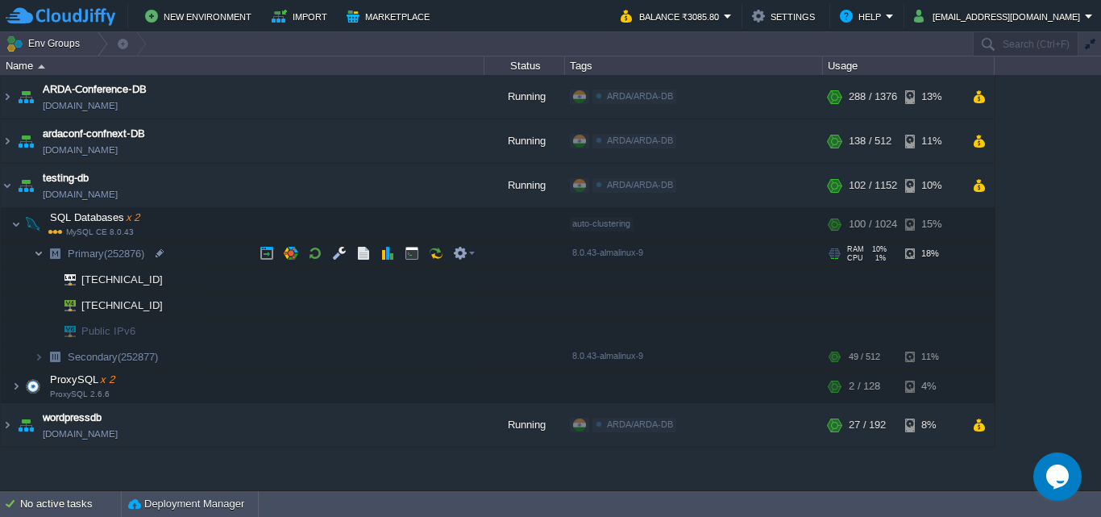
click at [41, 258] on img at bounding box center [39, 253] width 10 height 25
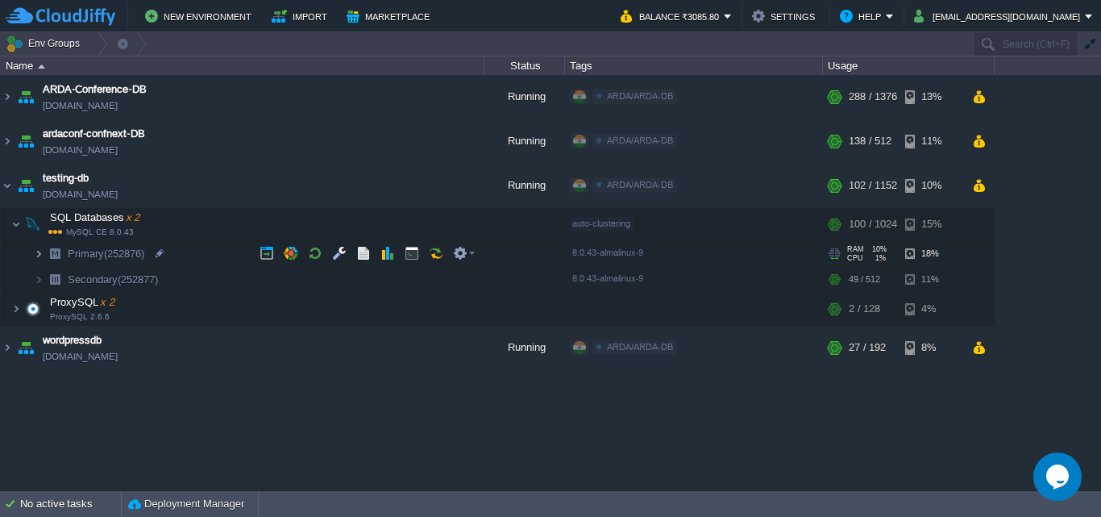
click at [43, 251] on img at bounding box center [39, 253] width 10 height 25
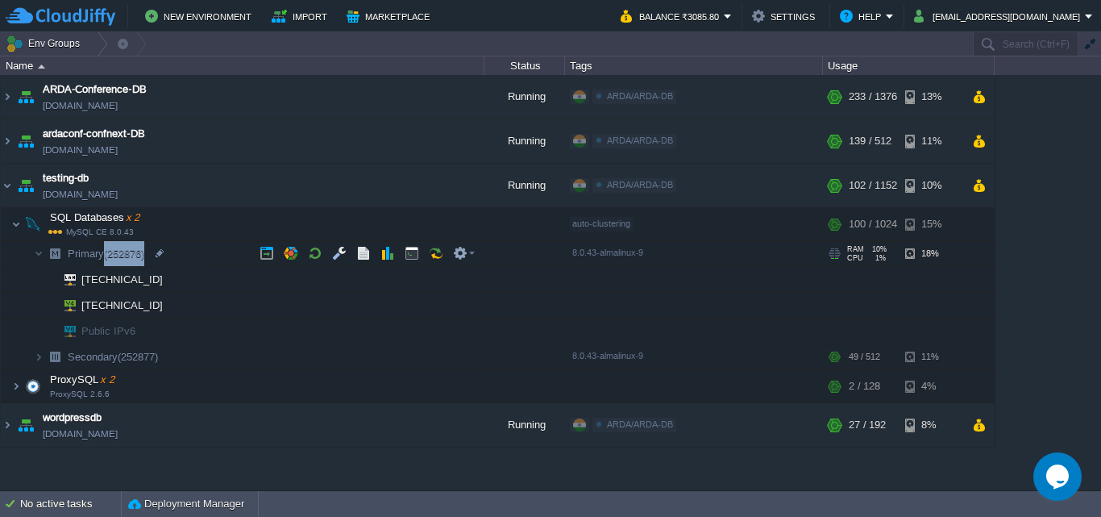
drag, startPoint x: 152, startPoint y: 253, endPoint x: 108, endPoint y: 252, distance: 43.6
click at [108, 252] on td "Primary (252876)" at bounding box center [243, 254] width 484 height 26
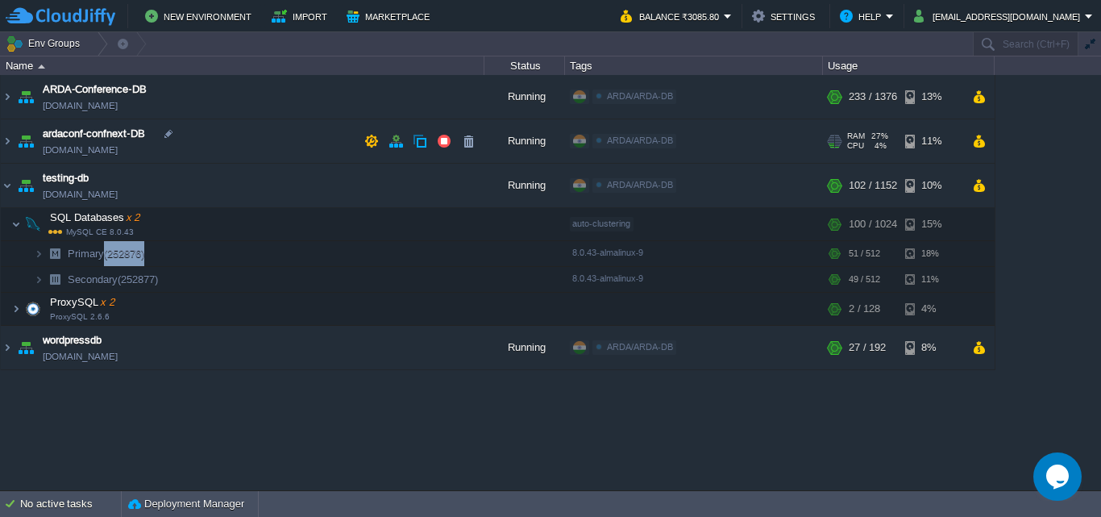
copy span "(252876)"
click at [140, 198] on td "testing-db testing-db.cloudjiffy.net" at bounding box center [243, 186] width 484 height 44
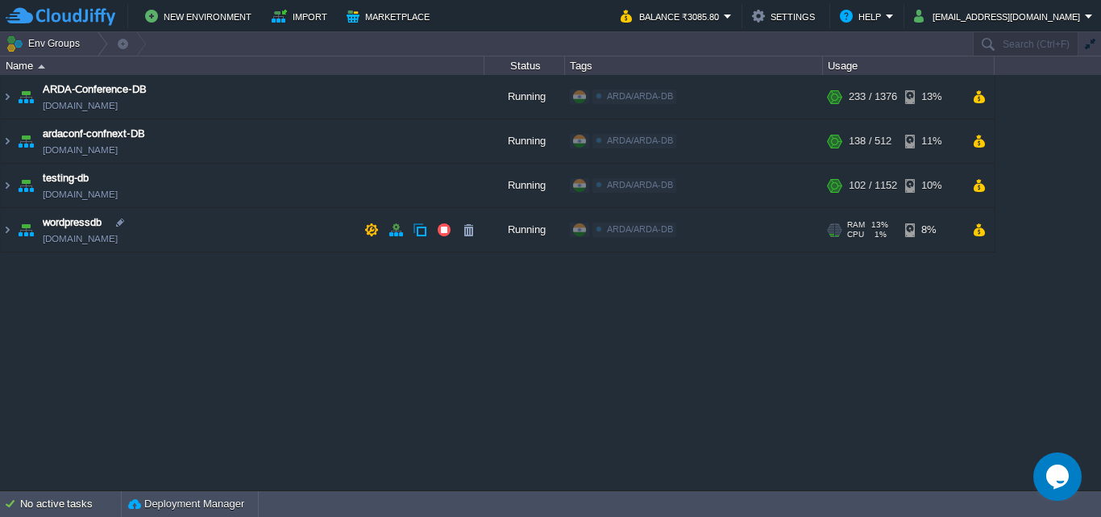
copy td "testing-db.cloudjiffy.net"
click at [6, 189] on img at bounding box center [7, 186] width 13 height 44
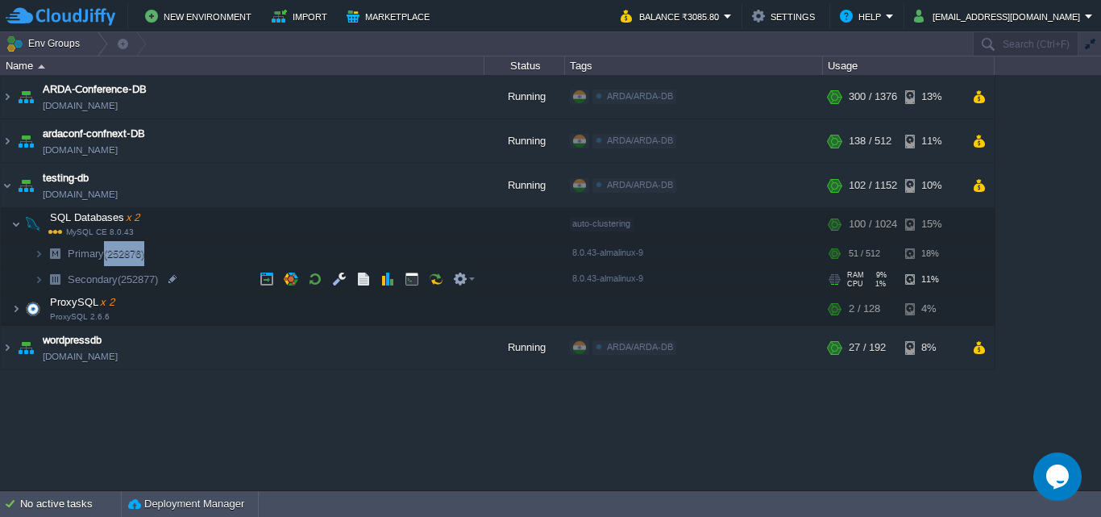
click at [125, 277] on span "(252877)" at bounding box center [138, 279] width 40 height 12
type input "Secondary"
click at [141, 437] on div "ARDA-Conference-DB env-4140303.cloudjiffy.net Running ARDA/ARDA-DB Edit RAM 17%…" at bounding box center [550, 282] width 1101 height 414
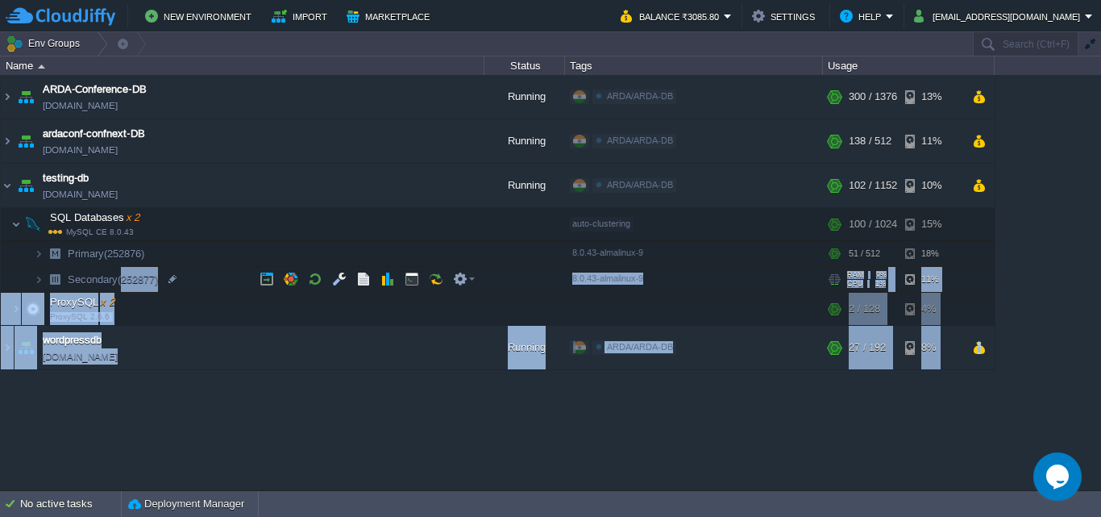
drag, startPoint x: 177, startPoint y: 283, endPoint x: 124, endPoint y: 283, distance: 53.2
click at [124, 283] on div "ARDA-Conference-DB env-4140303.cloudjiffy.net Running ARDA/ARDA-DB Edit RAM 17%…" at bounding box center [550, 282] width 1101 height 414
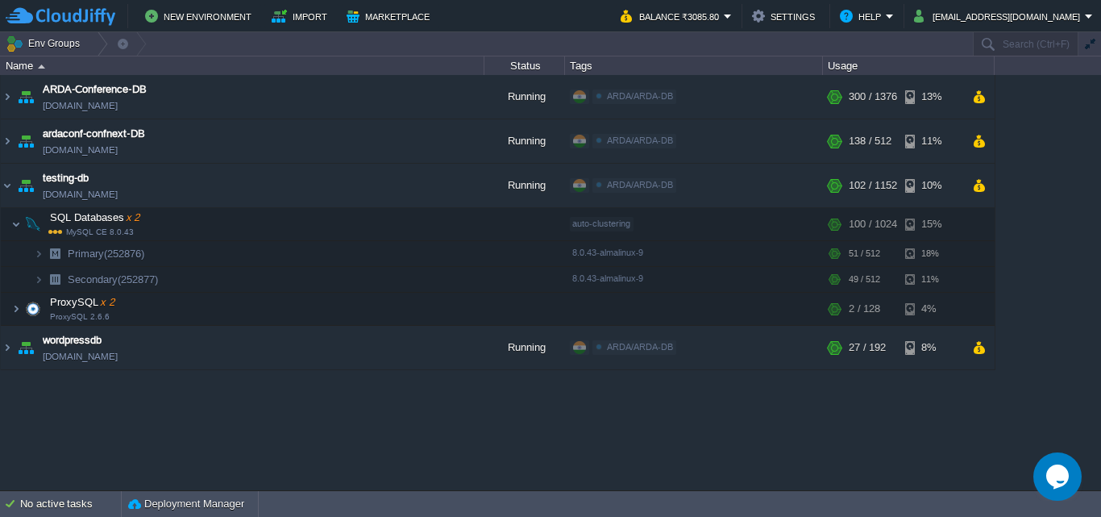
click at [140, 399] on div "ARDA-Conference-DB env-4140303.cloudjiffy.net Running ARDA/ARDA-DB Edit RAM 17%…" at bounding box center [550, 282] width 1101 height 414
click at [43, 281] on img at bounding box center [39, 279] width 10 height 25
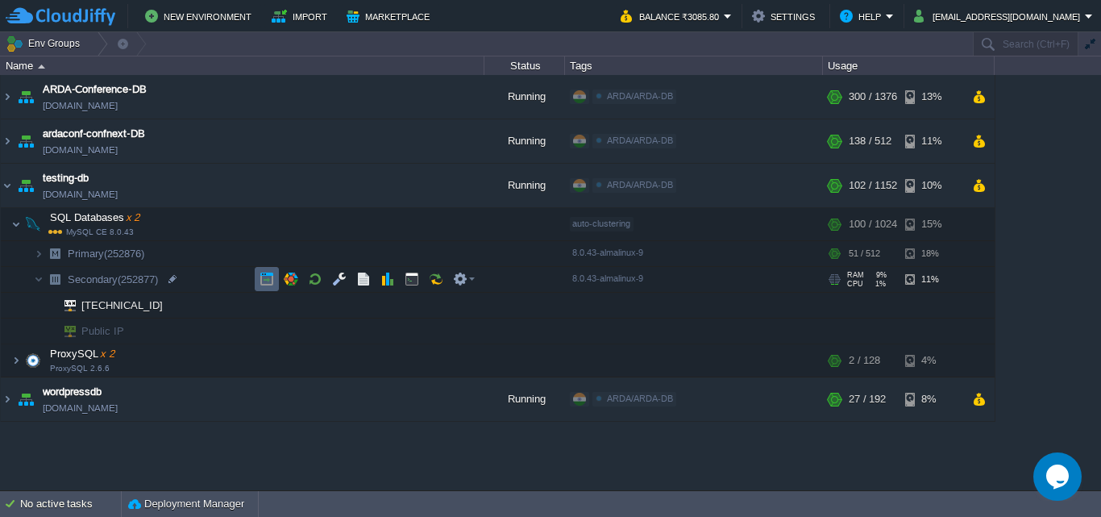
click at [267, 281] on button "button" at bounding box center [267, 279] width 15 height 15
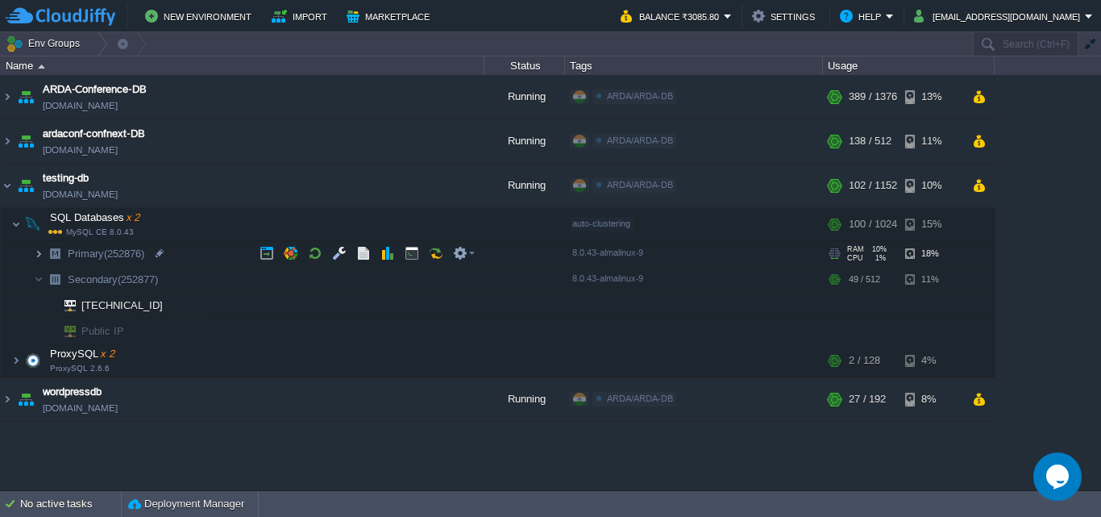
click at [40, 252] on img at bounding box center [39, 253] width 10 height 25
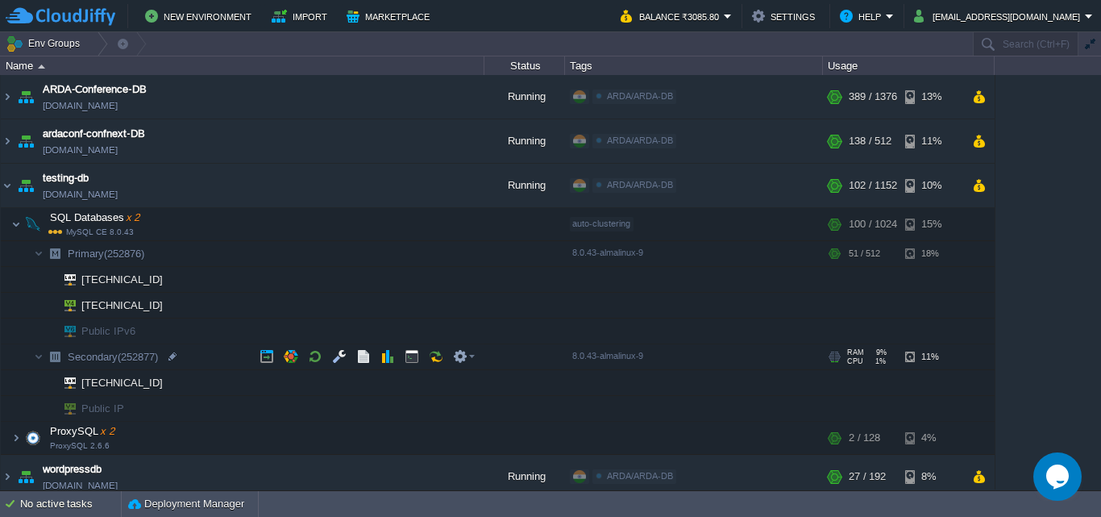
scroll to position [10, 0]
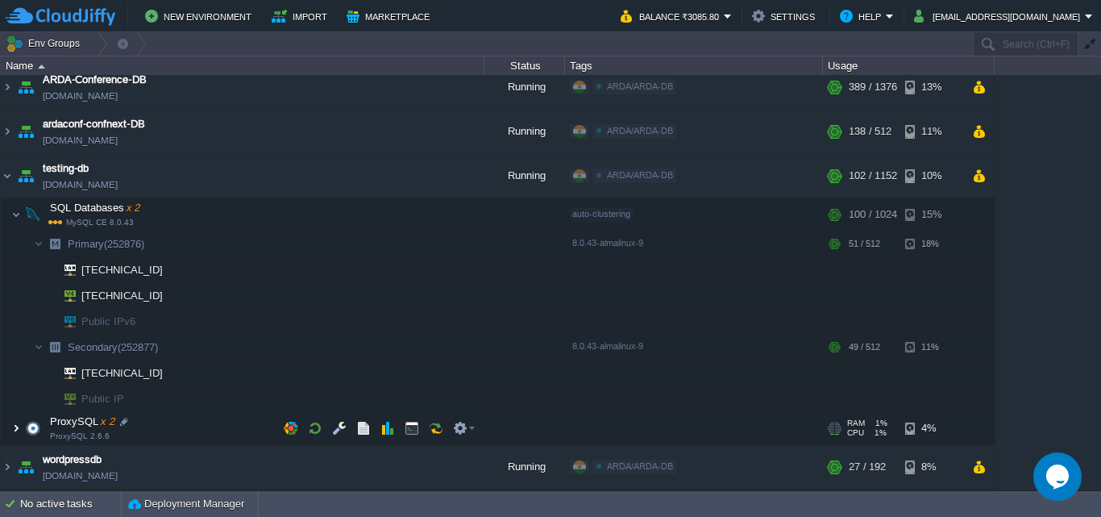
click at [11, 423] on img at bounding box center [16, 428] width 10 height 32
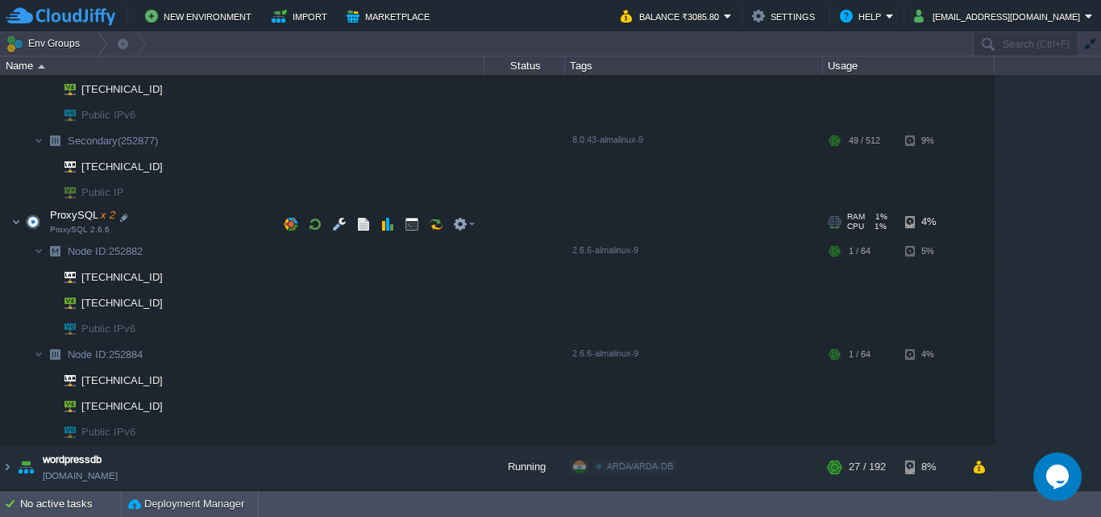
scroll to position [55, 0]
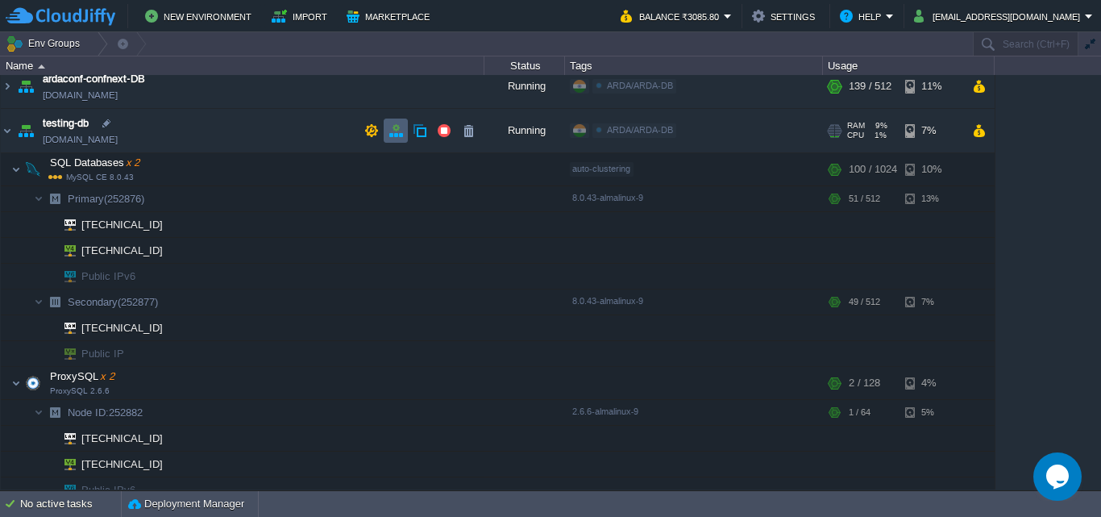
click at [394, 136] on button "button" at bounding box center [396, 130] width 15 height 15
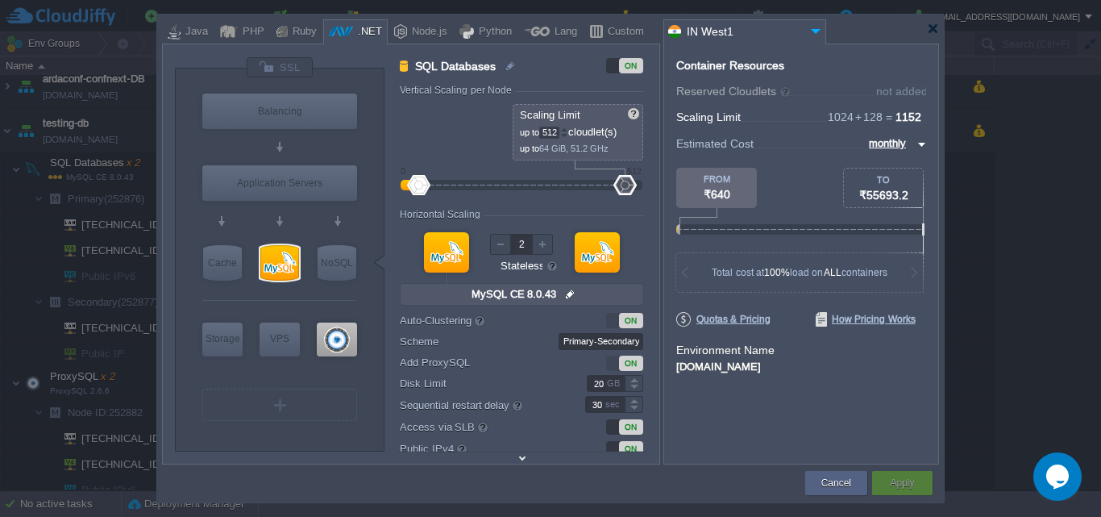
click at [453, 253] on div at bounding box center [446, 252] width 45 height 40
click at [335, 293] on input "MySQL CE 8.0.43" at bounding box center [306, 295] width 91 height 16
type input "MySQL CE 8.0.43"
click at [274, 266] on div at bounding box center [279, 262] width 39 height 35
type input "SQL Databases"
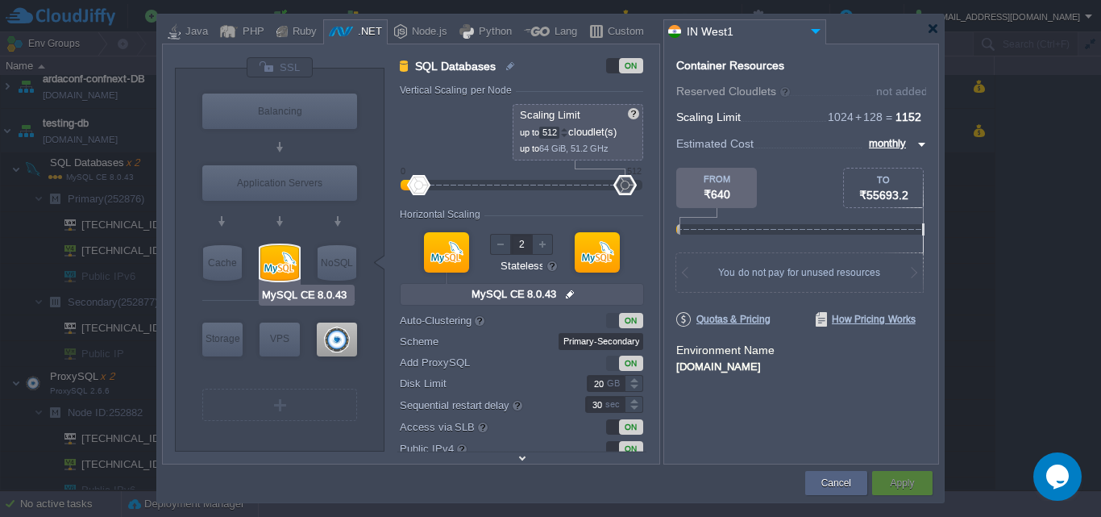
type input "null"
type input "8.0.43-almalin..."
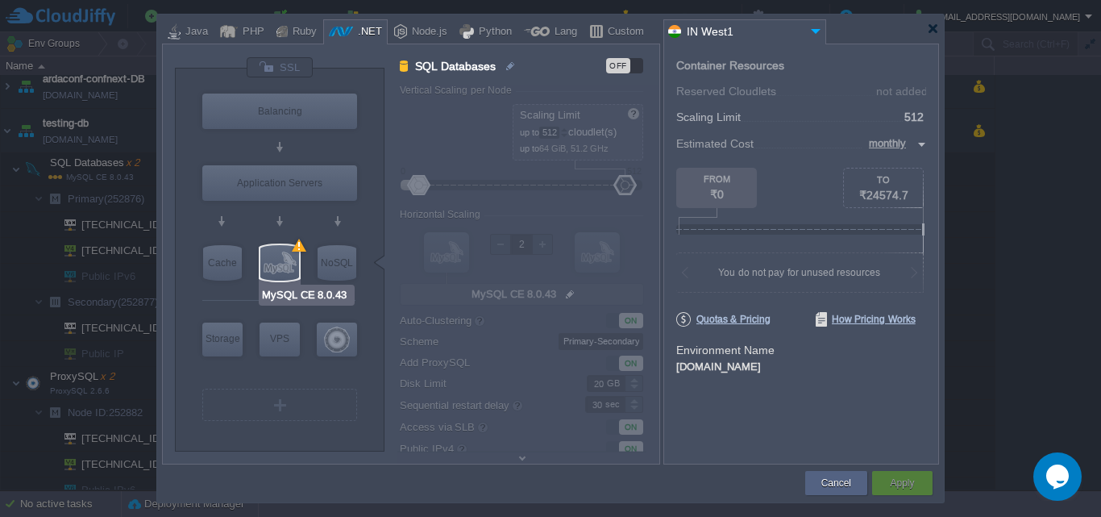
click at [335, 294] on input "MySQL CE 8.0.43" at bounding box center [306, 295] width 91 height 16
type input "Redis 7.2.4"
click at [344, 267] on div "NoSQL" at bounding box center [337, 262] width 39 height 35
type input "NoSQL Databases"
type input "1"
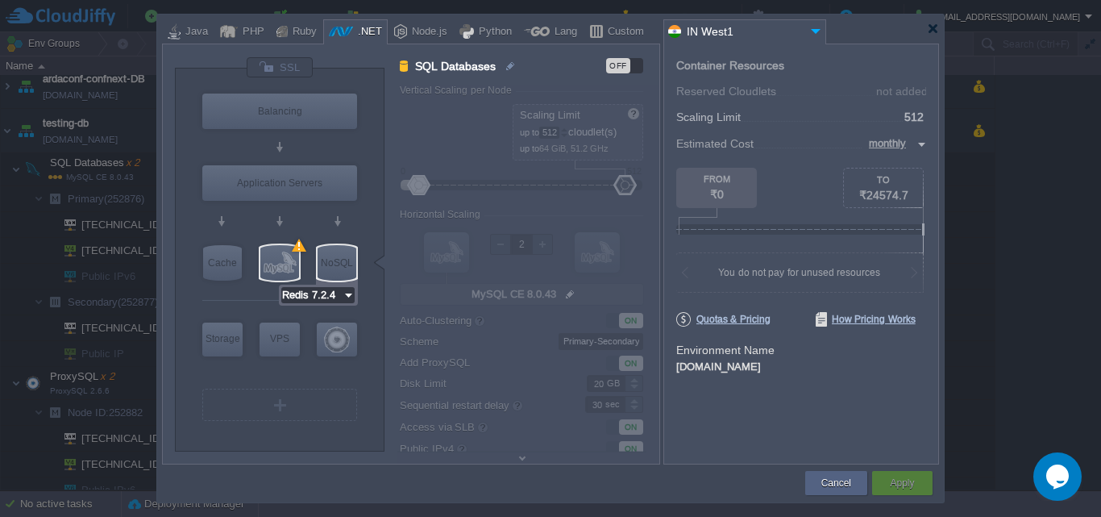
type input "4"
type input "1"
type input "Redis 7.2.4"
type input "7.2.4-almalinux-9"
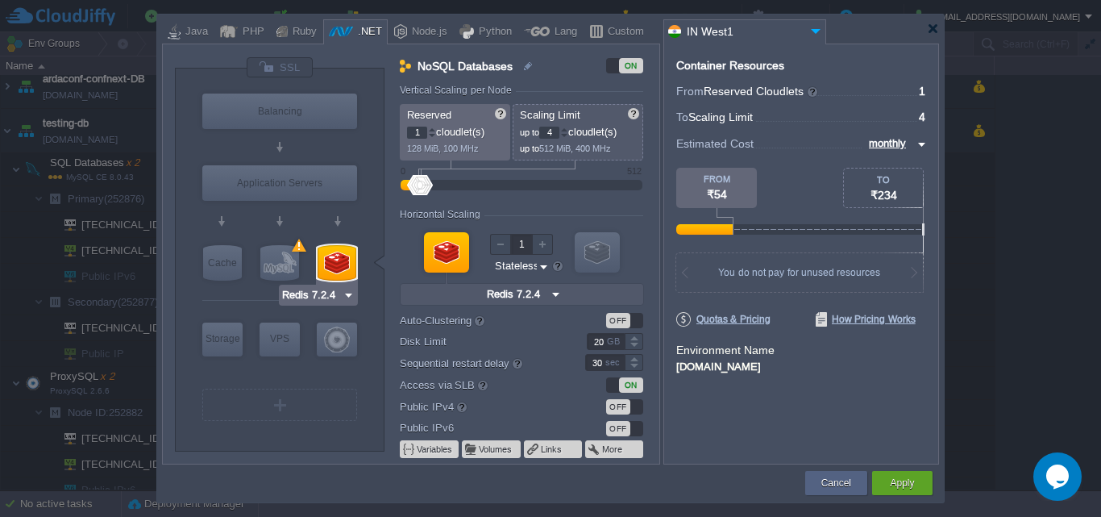
click at [345, 300] on img at bounding box center [349, 295] width 12 height 16
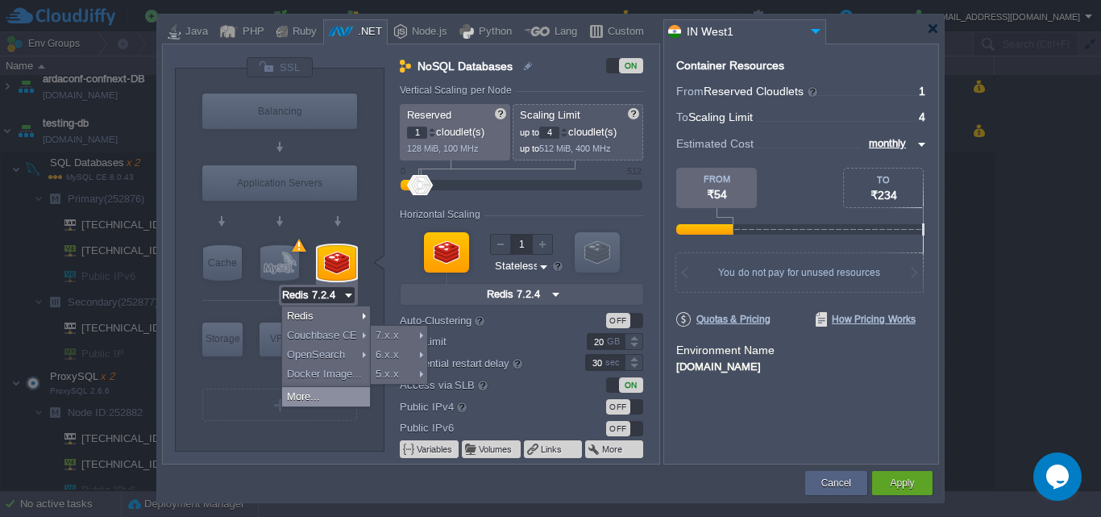
click at [339, 394] on div "More..." at bounding box center [326, 396] width 88 height 19
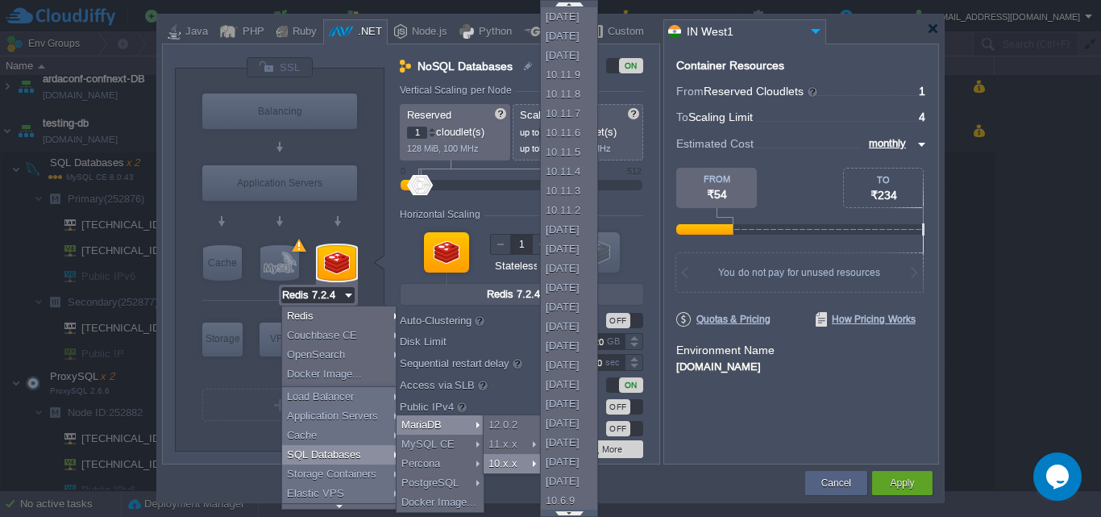
click at [568, 513] on div at bounding box center [569, 513] width 56 height 6
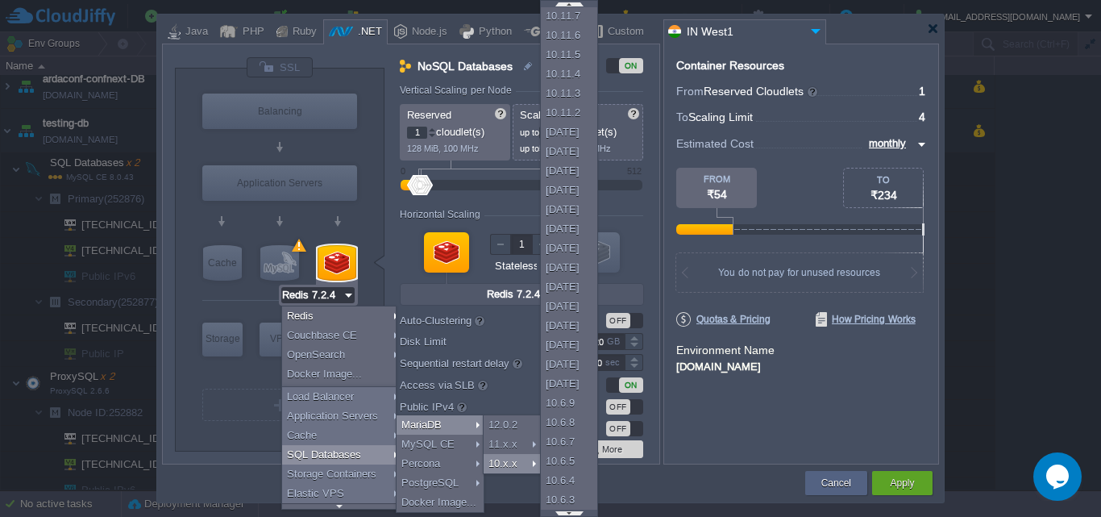
click at [568, 513] on div at bounding box center [569, 513] width 56 height 6
click at [571, 2] on div at bounding box center [569, 4] width 56 height 6
click at [572, 3] on div at bounding box center [569, 4] width 56 height 6
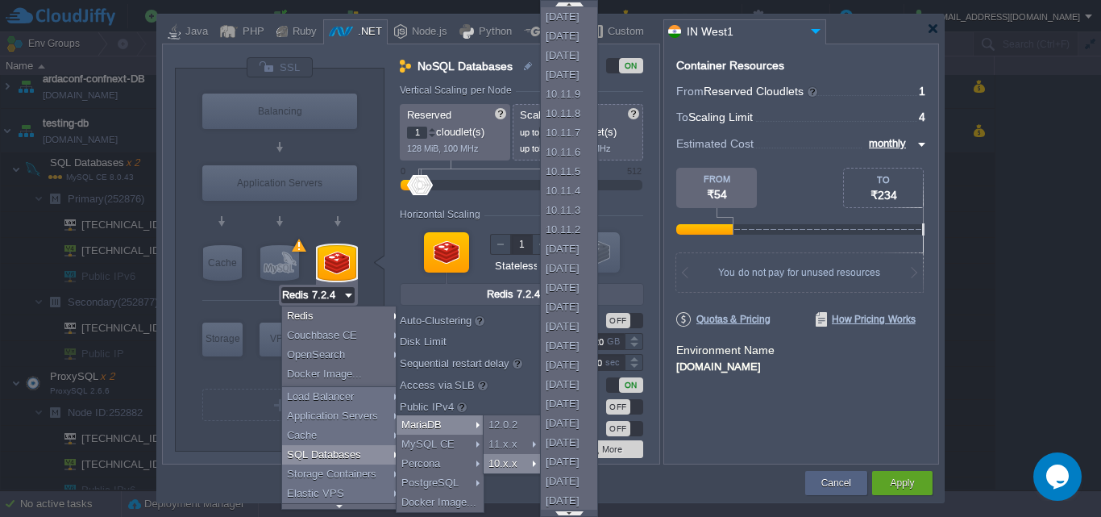
click at [572, 3] on div at bounding box center [569, 4] width 56 height 6
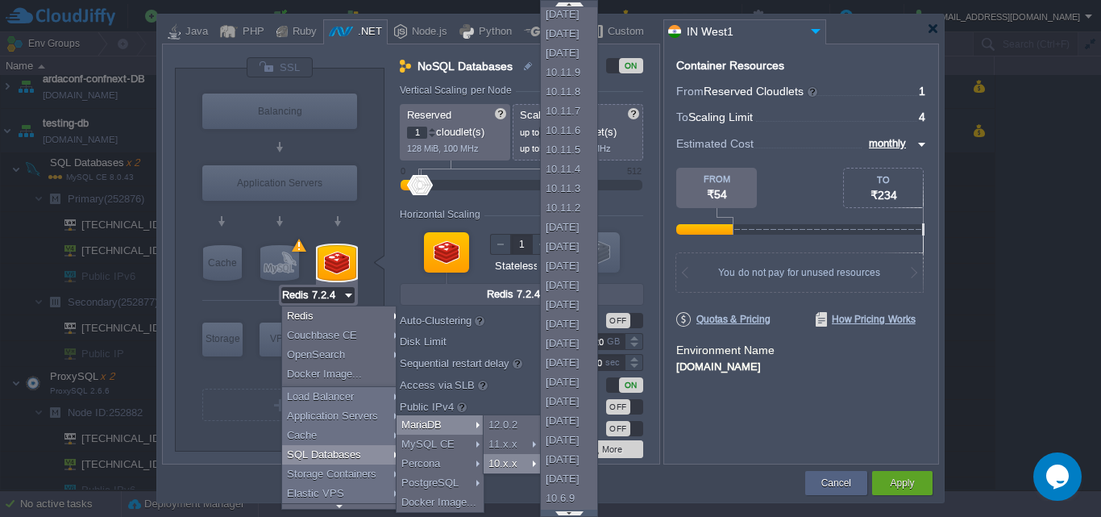
click at [569, 514] on div at bounding box center [569, 513] width 56 height 6
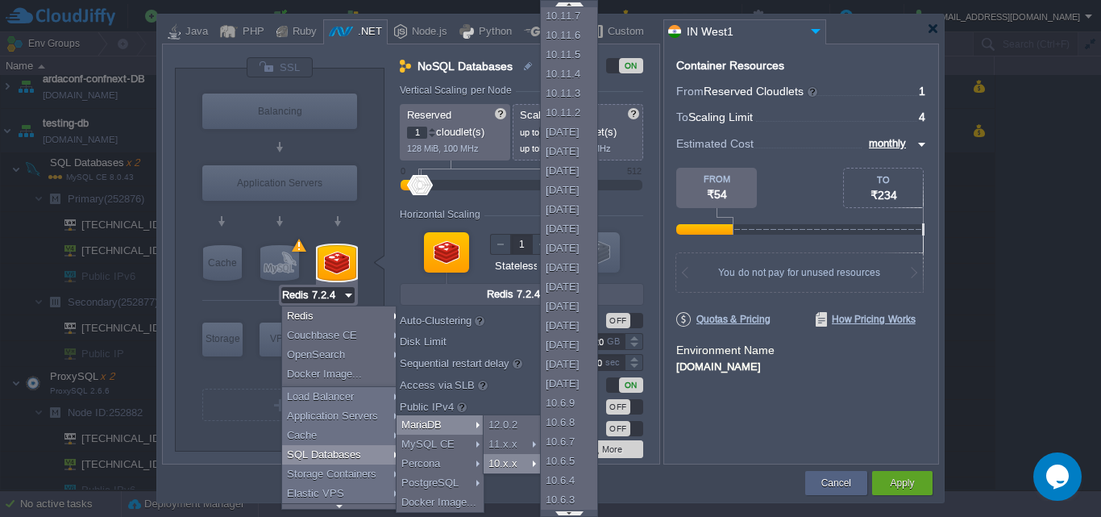
click at [569, 514] on div at bounding box center [569, 513] width 56 height 6
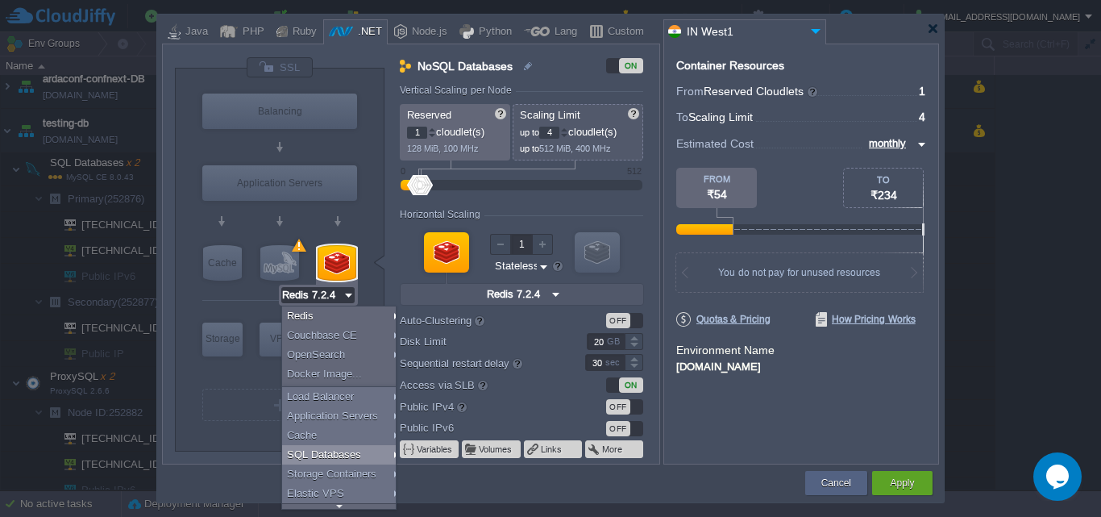
click at [859, 493] on div "Cancel" at bounding box center [837, 483] width 62 height 24
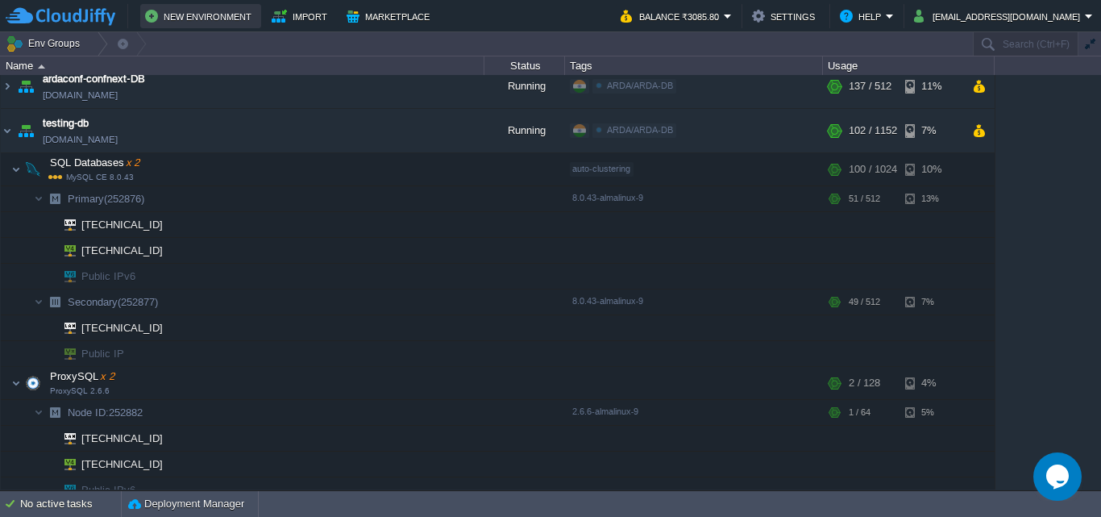
click at [199, 14] on button "New Environment" at bounding box center [200, 15] width 111 height 19
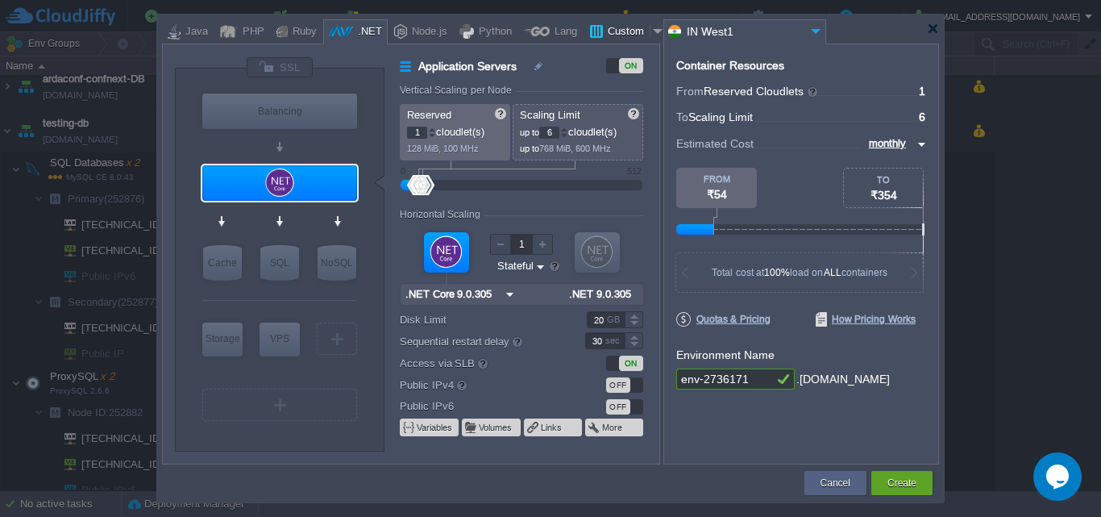
click at [615, 32] on div "Custom" at bounding box center [626, 32] width 47 height 24
type input "Application Servers"
type input "16"
type input "Docker Image"
type input "Stateless"
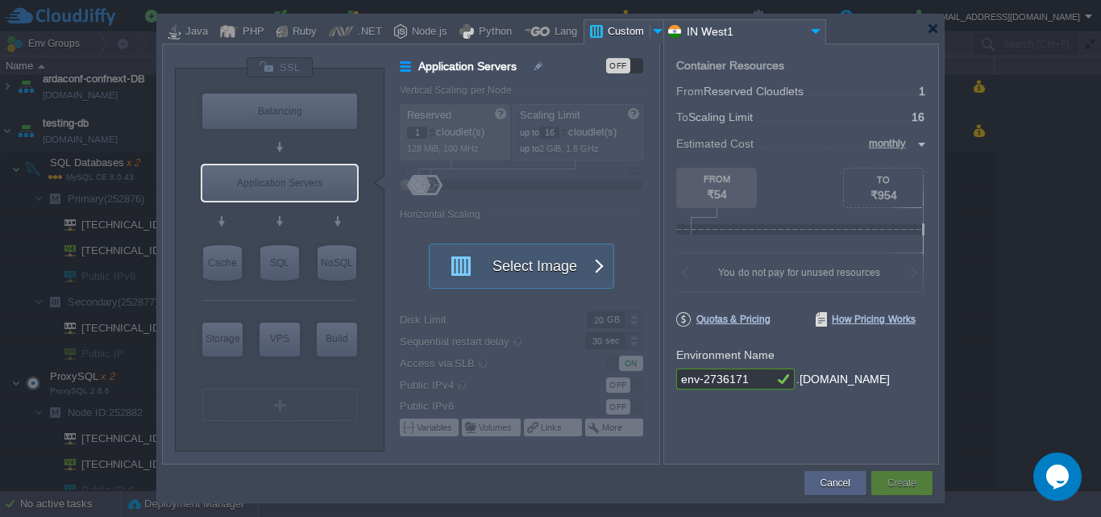
type input "Docker Image"
click at [281, 269] on div "SQL" at bounding box center [279, 262] width 39 height 35
type input "SQL Databases"
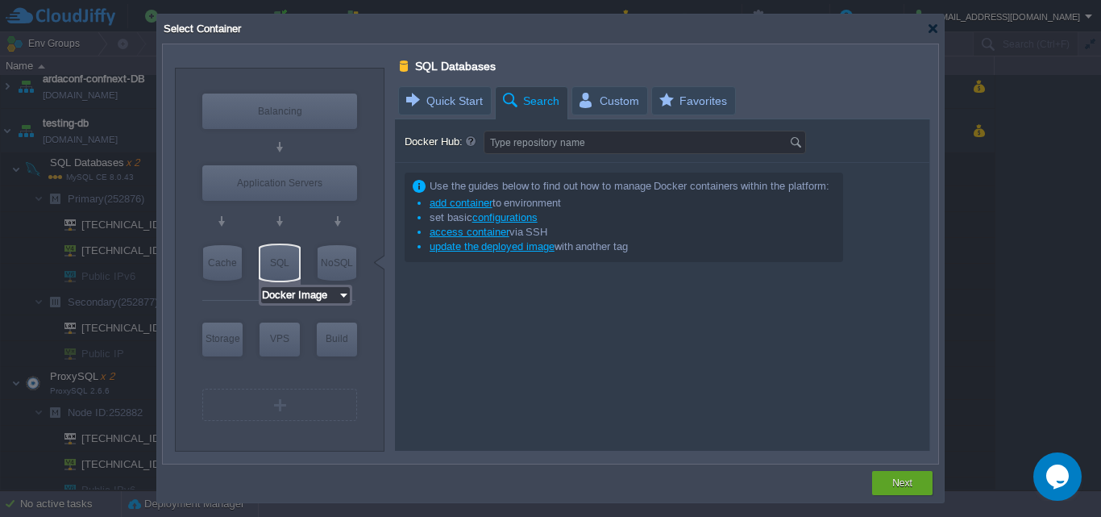
click at [317, 294] on input "Docker Image" at bounding box center [299, 295] width 77 height 16
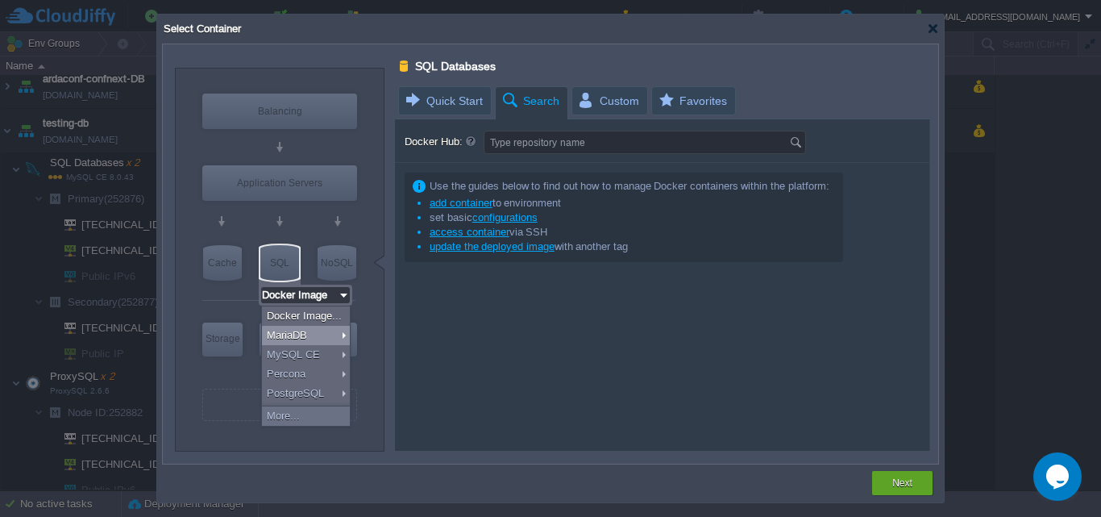
click at [325, 328] on div "MariaDB" at bounding box center [306, 335] width 88 height 19
type input "4"
type input "6"
type input "MariaDB 12.0.2"
type input "12.0.2-almalinux-9"
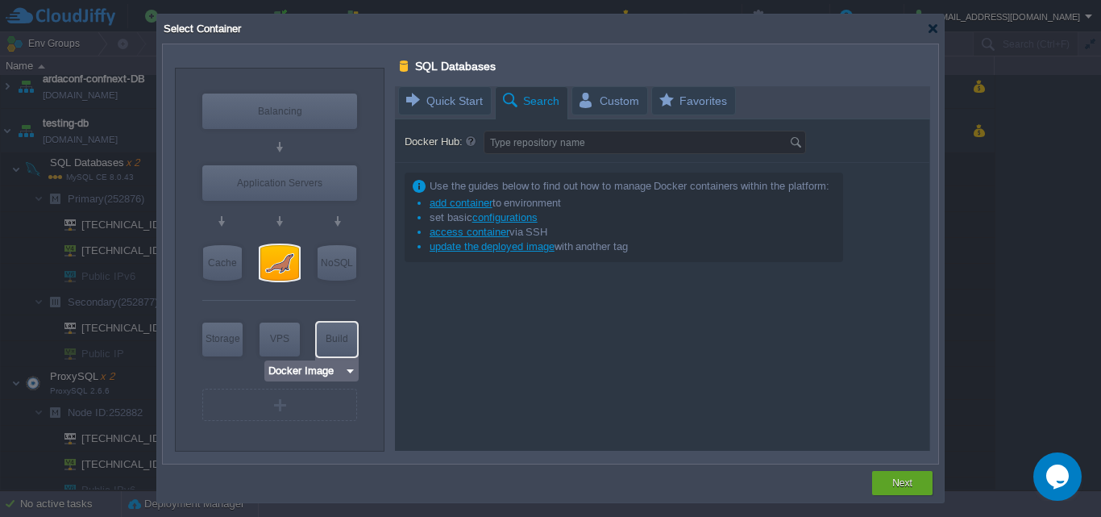
type input "MariaDB 12.0.2"
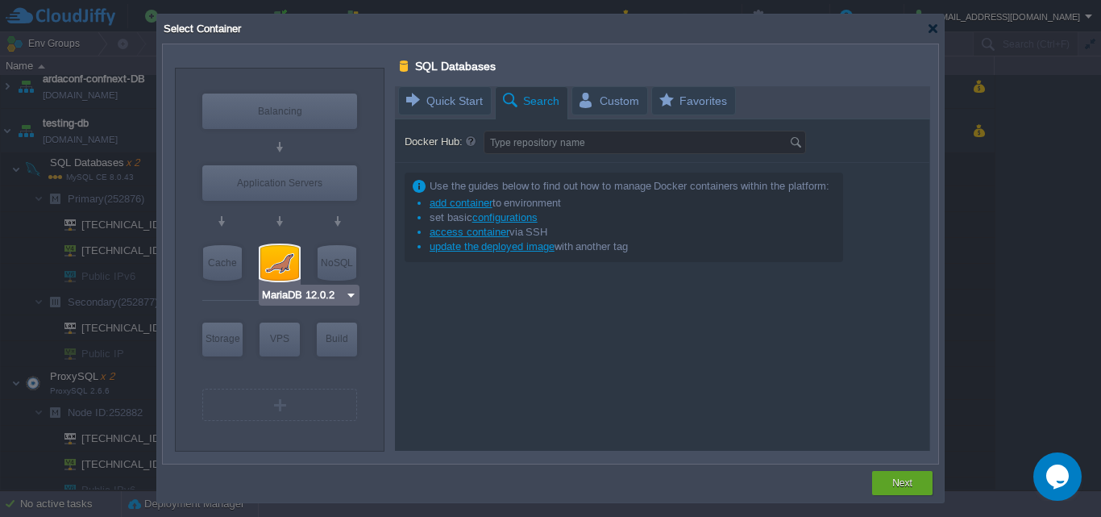
click at [351, 297] on img at bounding box center [351, 295] width 12 height 16
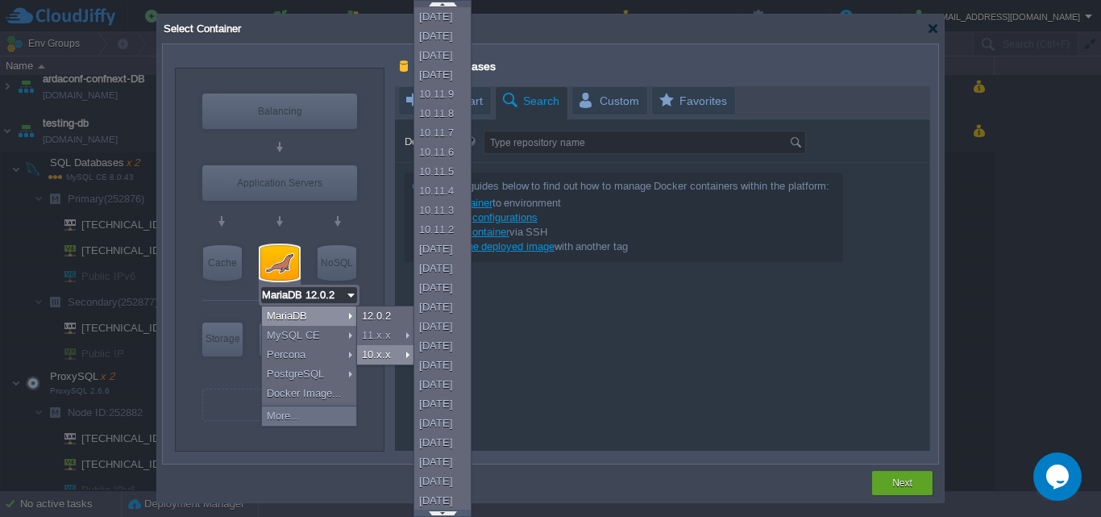
click at [447, 514] on div at bounding box center [442, 513] width 56 height 6
click at [448, 513] on div at bounding box center [442, 513] width 56 height 6
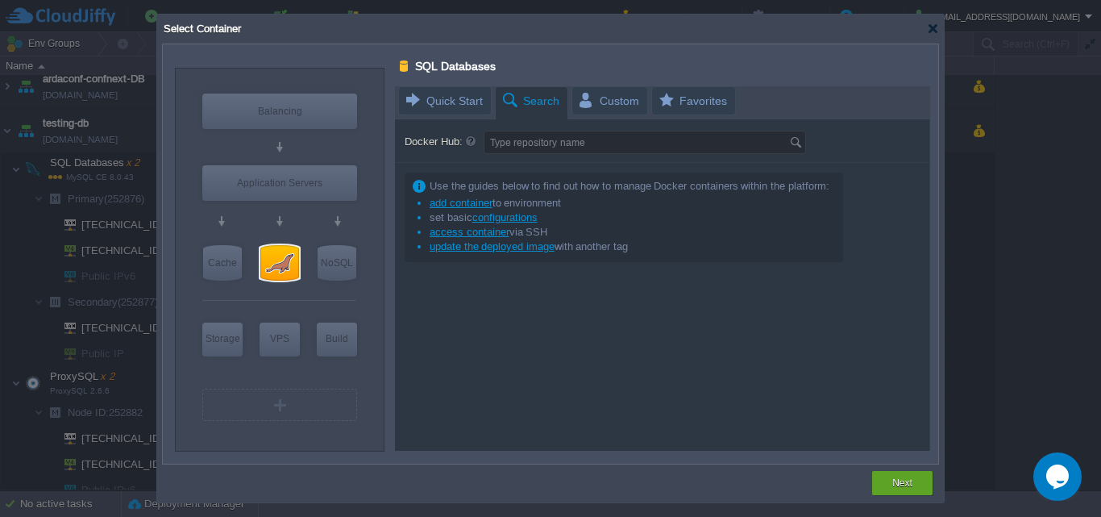
click at [935, 39] on div "Select Container" at bounding box center [550, 29] width 777 height 29
click at [935, 32] on div at bounding box center [933, 29] width 12 height 12
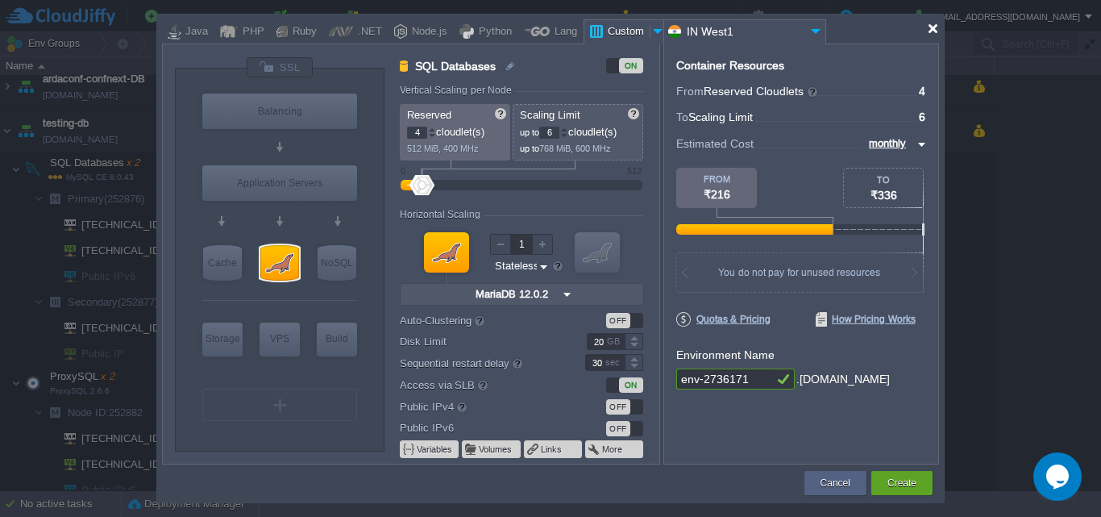
click at [935, 32] on div at bounding box center [933, 29] width 12 height 12
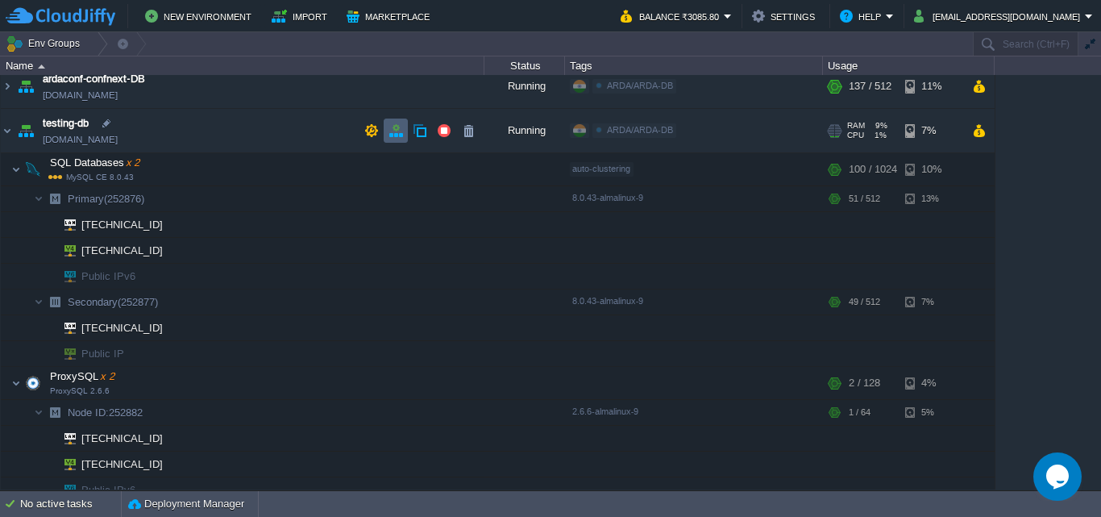
click at [403, 134] on td at bounding box center [396, 131] width 24 height 24
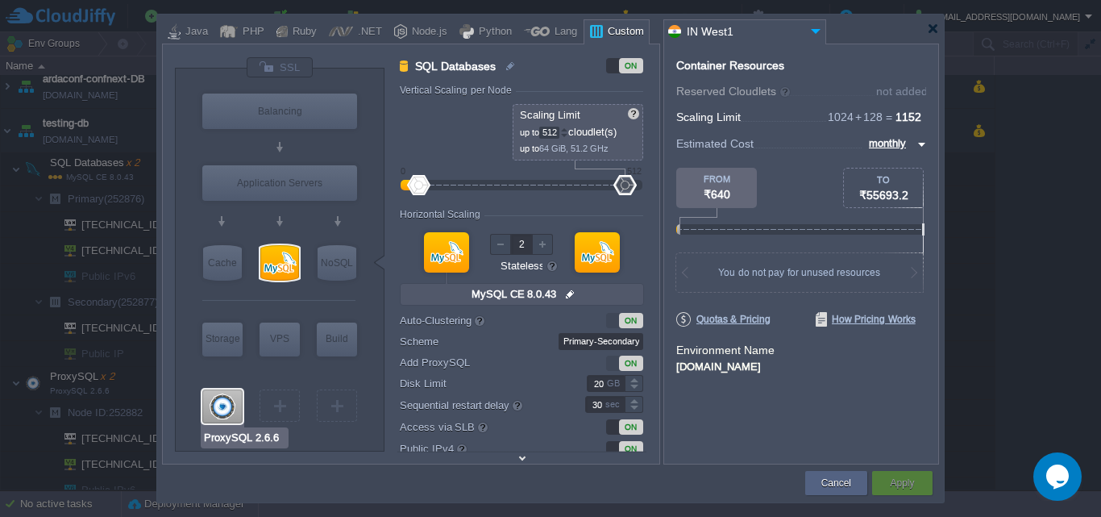
type input "Docker Image"
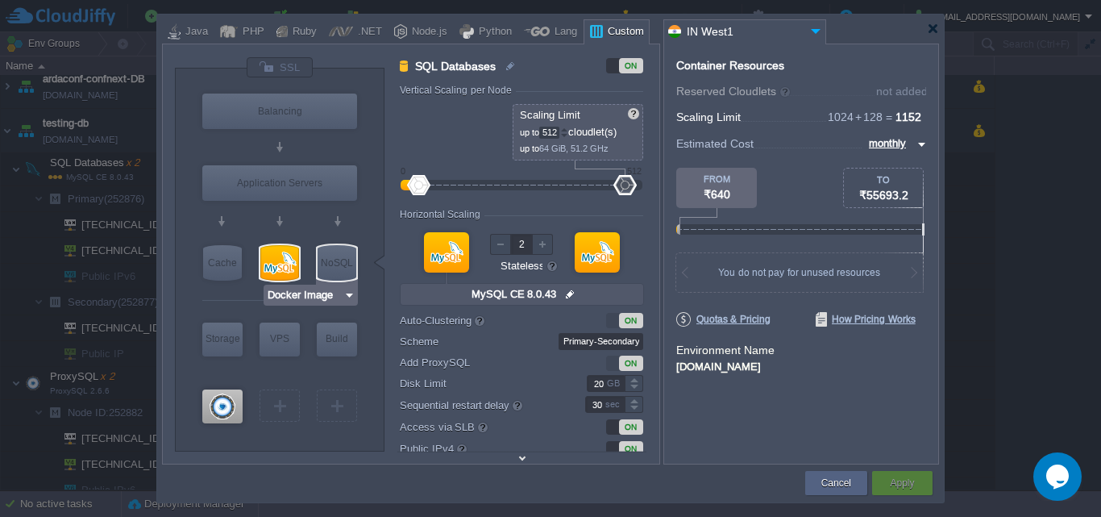
click at [338, 262] on div "NoSQL" at bounding box center [337, 262] width 39 height 35
type input "NoSQL Databases"
type input "1"
type input "4"
type input "1"
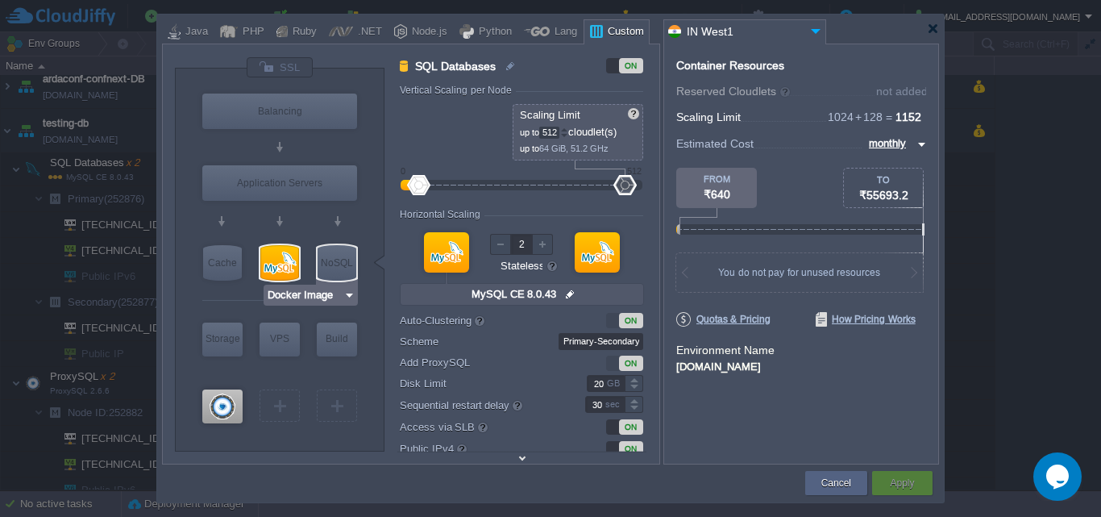
type input "Docker Image"
type input "8.0.43-almalin..."
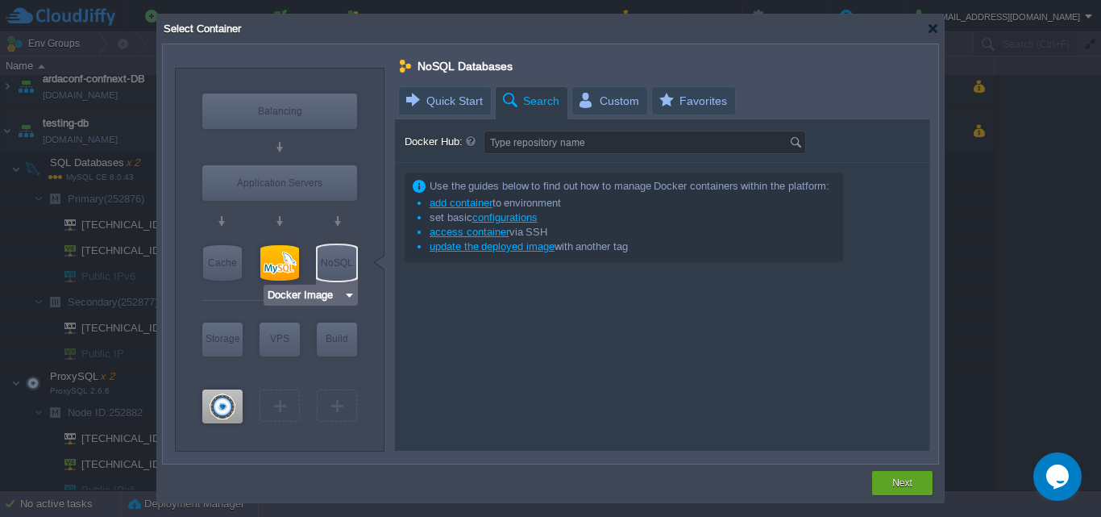
click at [352, 294] on img at bounding box center [350, 295] width 12 height 16
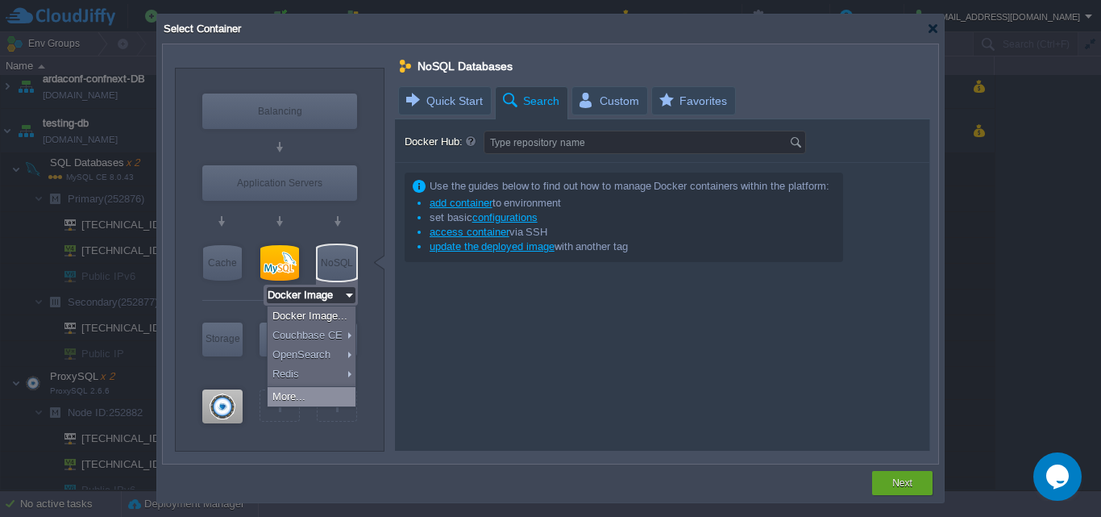
click at [339, 395] on div "More..." at bounding box center [312, 396] width 88 height 19
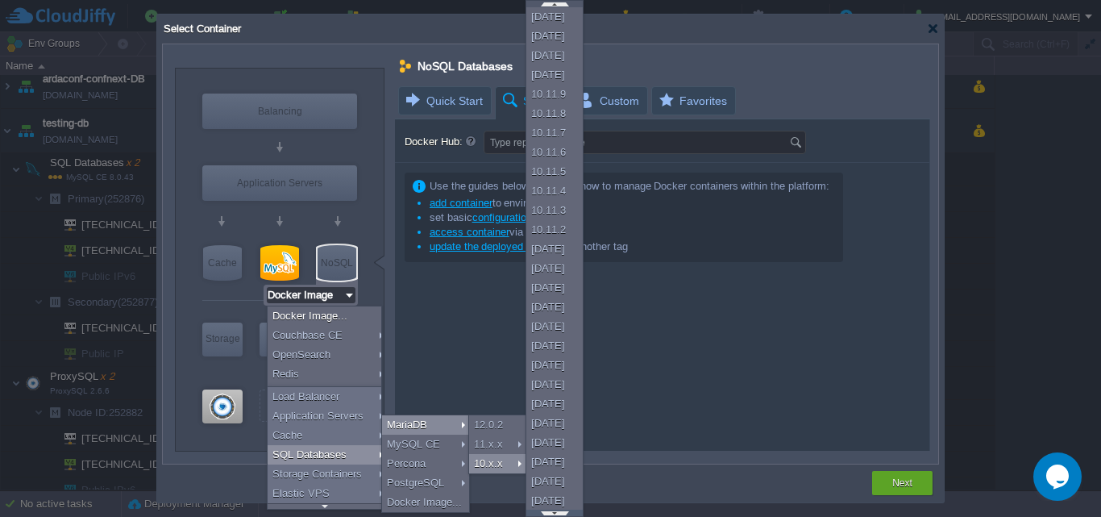
click at [559, 512] on div at bounding box center [555, 513] width 56 height 6
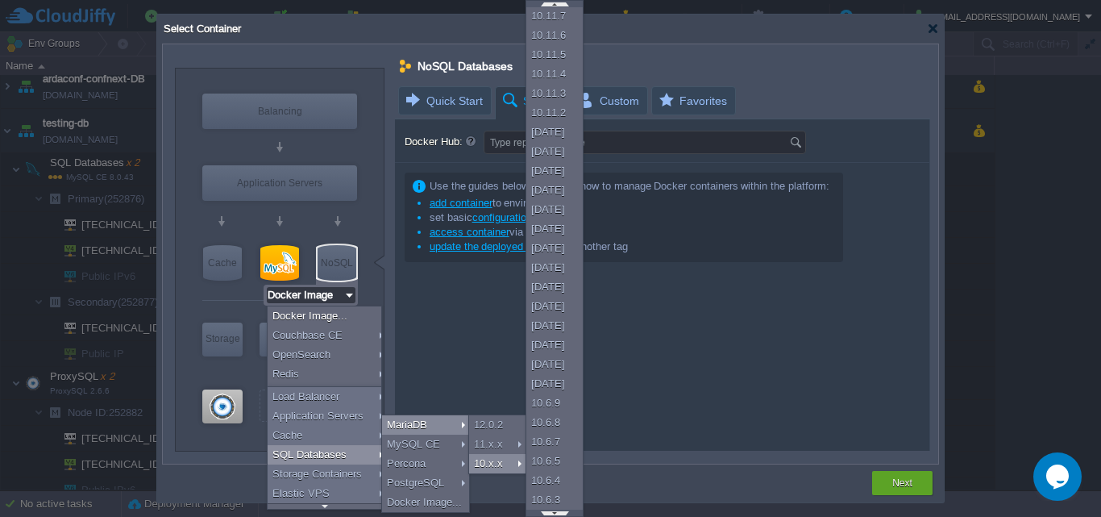
click at [559, 512] on div at bounding box center [555, 513] width 56 height 6
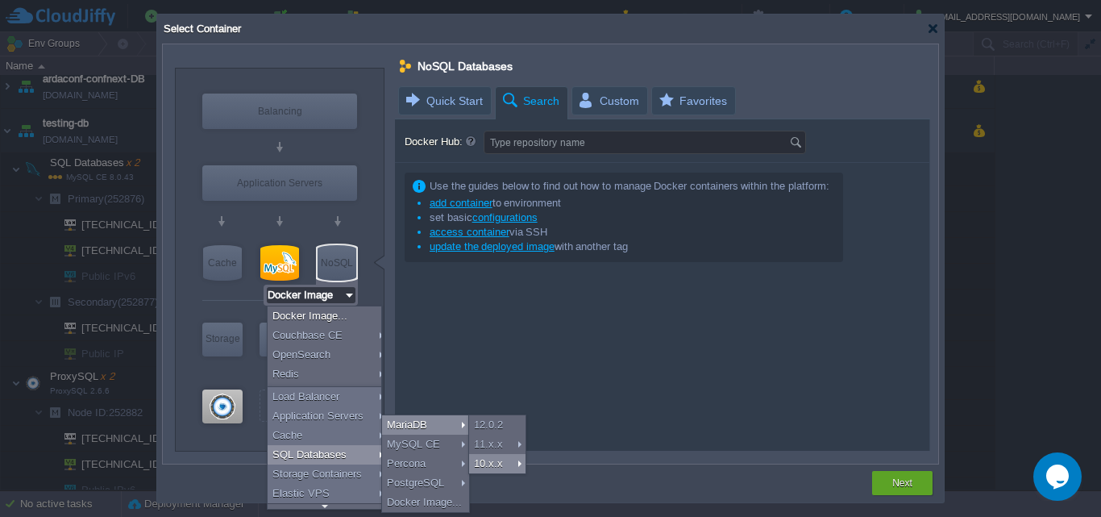
click at [510, 456] on div "10.x.x" at bounding box center [497, 463] width 56 height 19
type input "4"
type input "6"
type input "MariaDB 10.11.14"
type input "10.11.14-almal..."
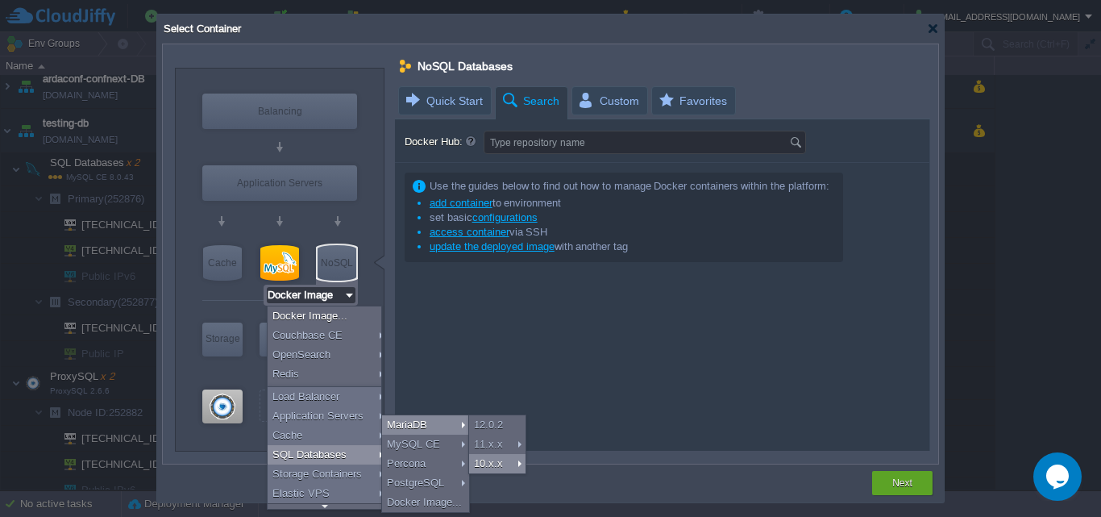
type input "MariaDB 10.11.14"
type input "SQL Databases"
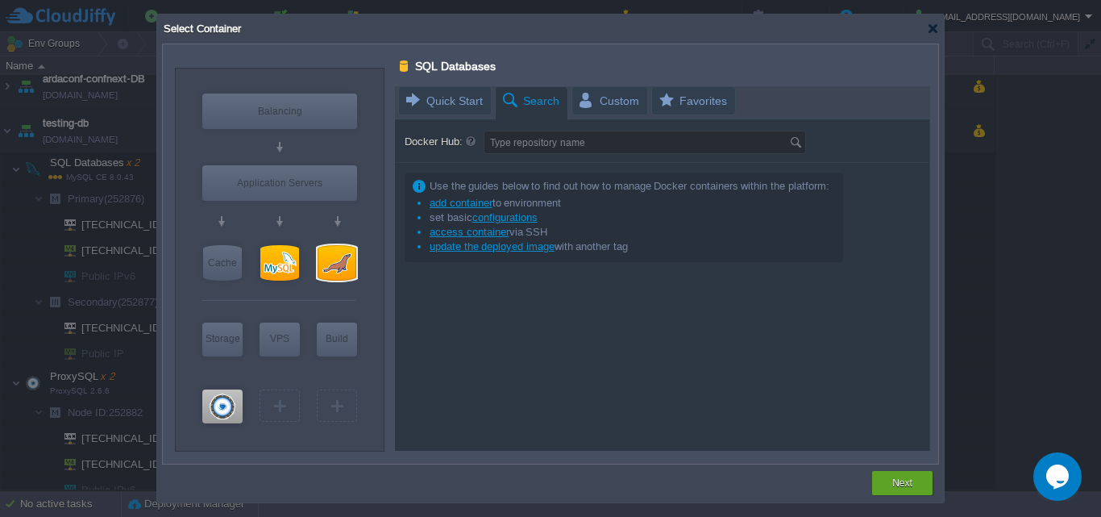
scroll to position [0, 0]
type input "MariaDB 10.11.14"
click at [339, 297] on input "MariaDB 10.11.14" at bounding box center [294, 295] width 97 height 16
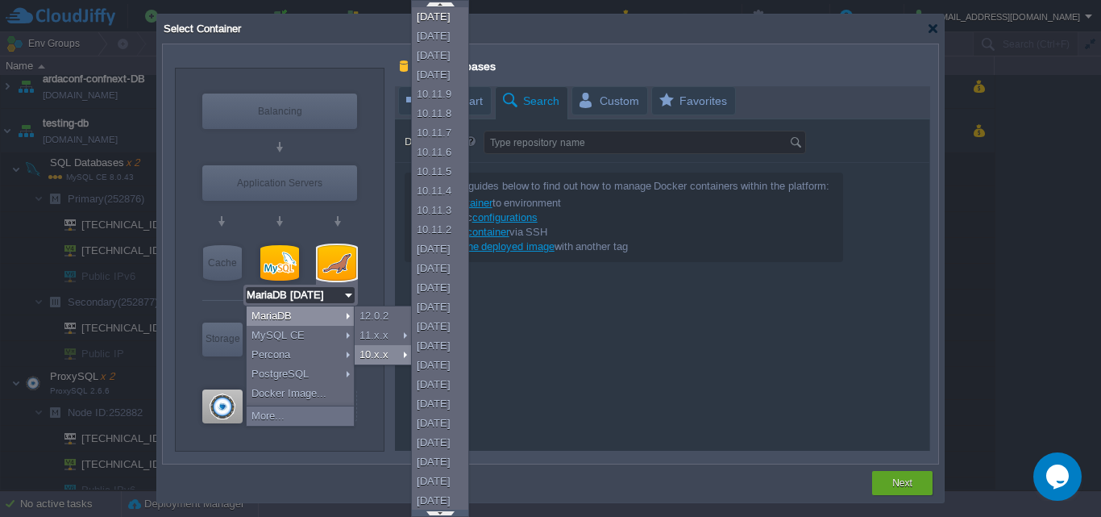
click at [448, 510] on div at bounding box center [440, 513] width 56 height 6
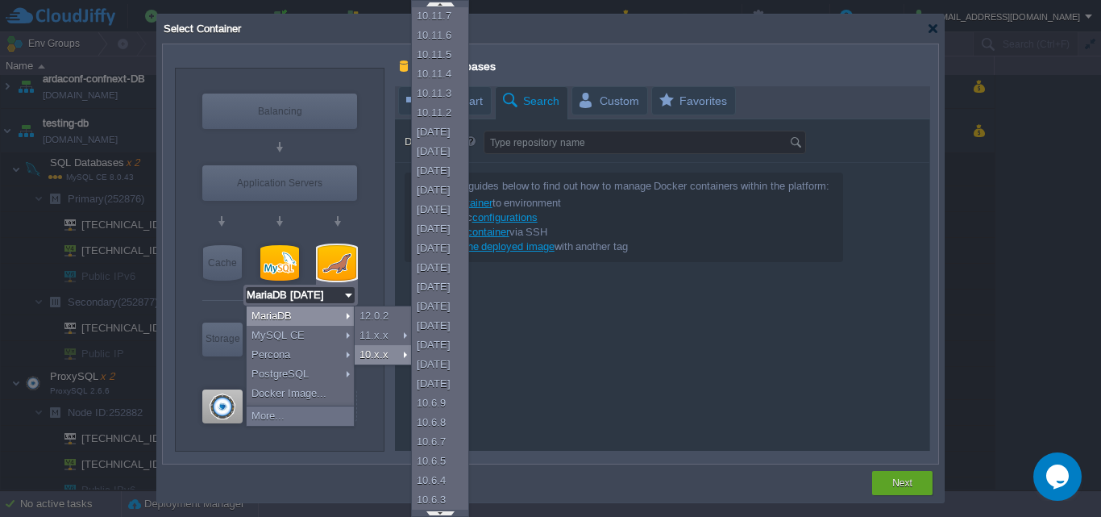
click at [448, 510] on div at bounding box center [440, 513] width 56 height 6
click at [447, 502] on div "10.6.3" at bounding box center [440, 499] width 56 height 19
type input "2"
type input "MariaDB 10.6.3"
type input "10.6.3"
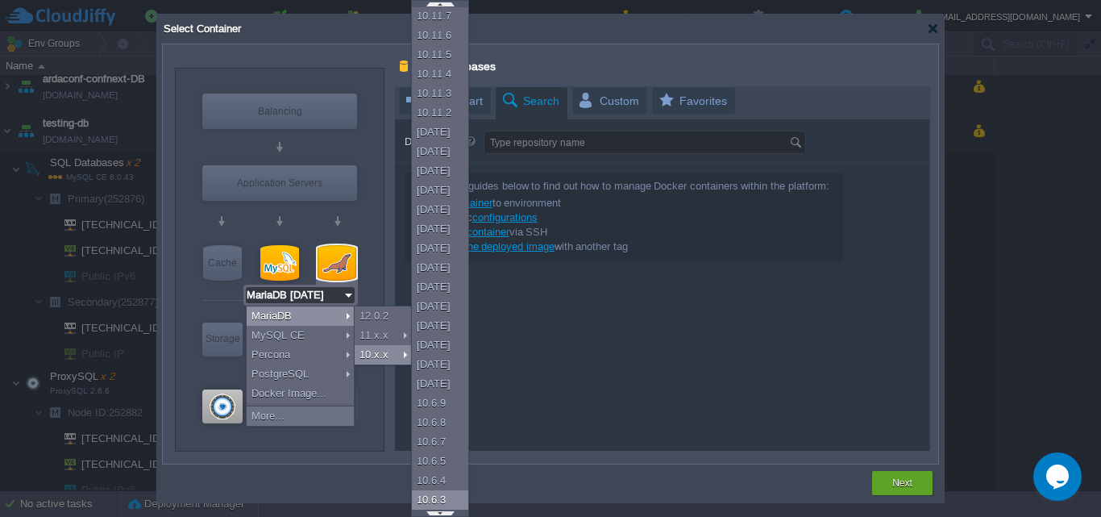
type input "MariaDB 10.6.3"
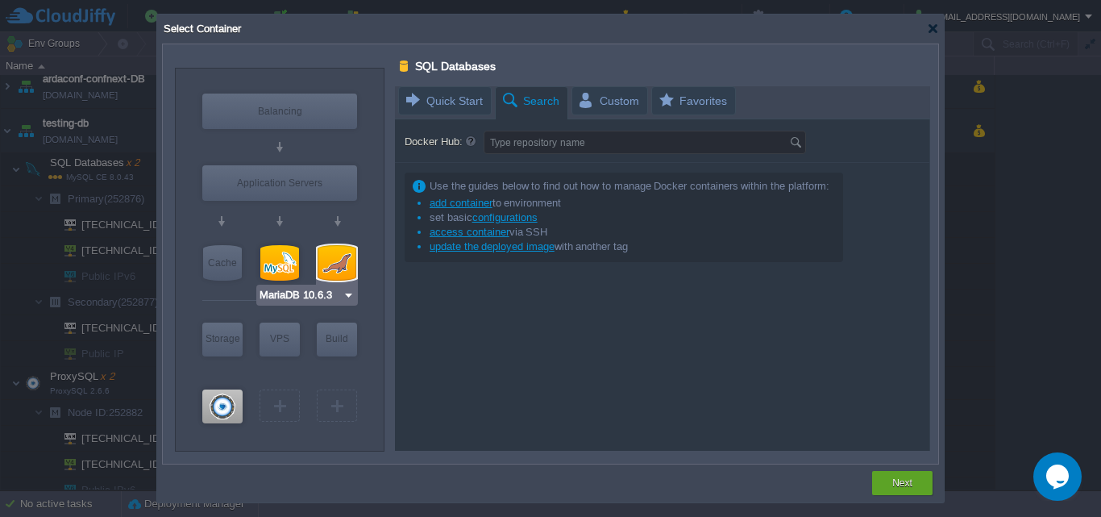
click at [339, 256] on div at bounding box center [337, 262] width 39 height 35
click at [340, 269] on div "SQL" at bounding box center [337, 262] width 39 height 35
click at [456, 101] on div at bounding box center [662, 268] width 535 height 364
click at [328, 269] on div at bounding box center [337, 262] width 39 height 35
click at [357, 258] on div at bounding box center [337, 263] width 42 height 39
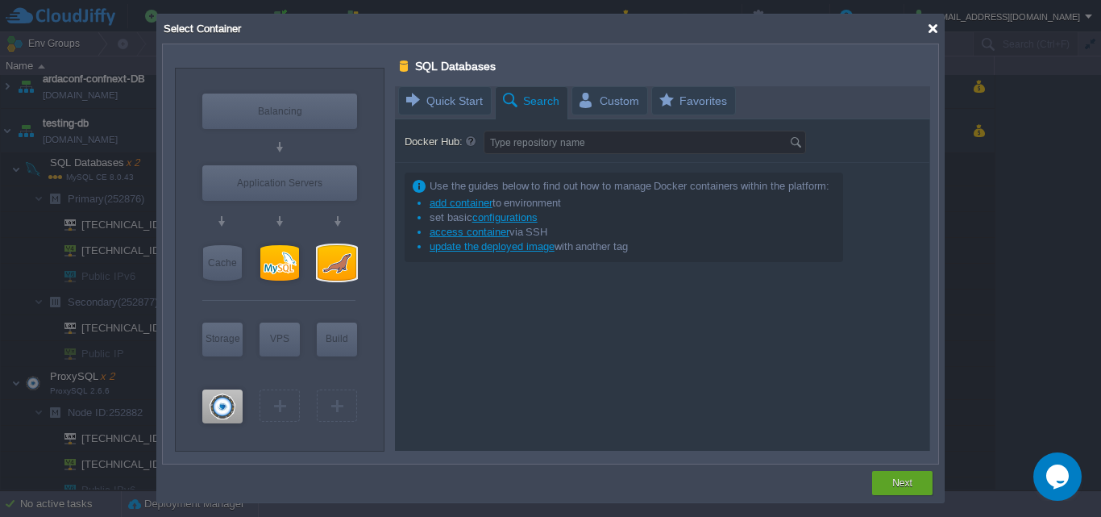
click at [939, 29] on div at bounding box center [933, 29] width 12 height 12
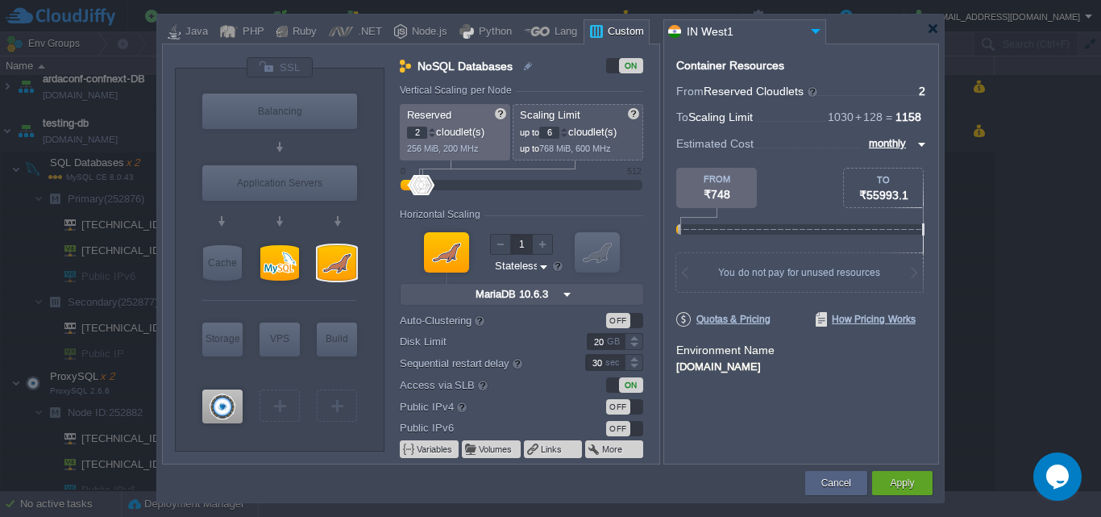
type input "2"
click at [548, 244] on div at bounding box center [542, 244] width 21 height 21
click at [585, 211] on div "Horizontal Scaling" at bounding box center [522, 216] width 244 height 14
type input "MySQL CE 8.0.43"
click at [285, 273] on div at bounding box center [279, 262] width 39 height 35
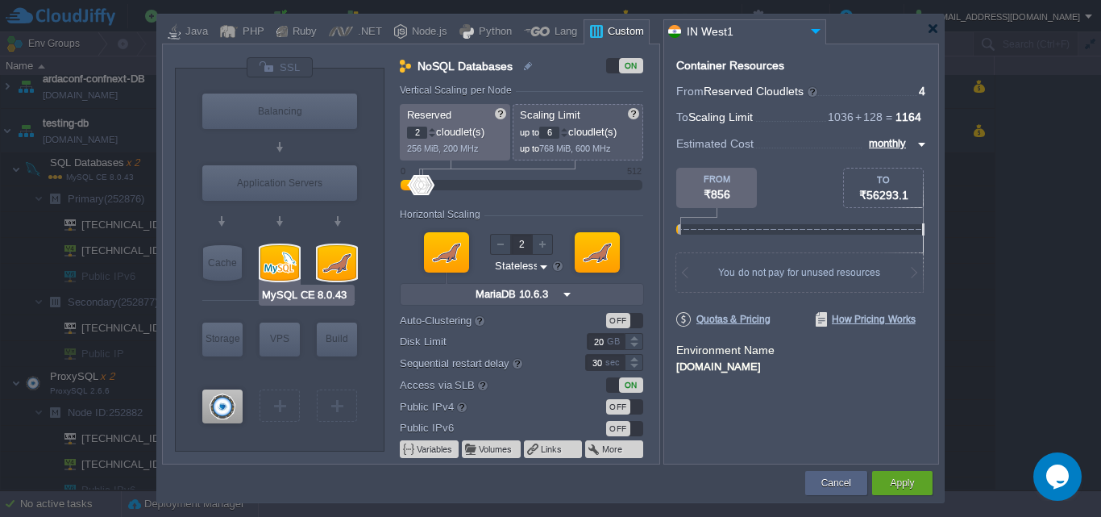
type input "SQL Databases"
type input "0"
type input "512"
type input "MySQL CE 8.0.43"
type input "null"
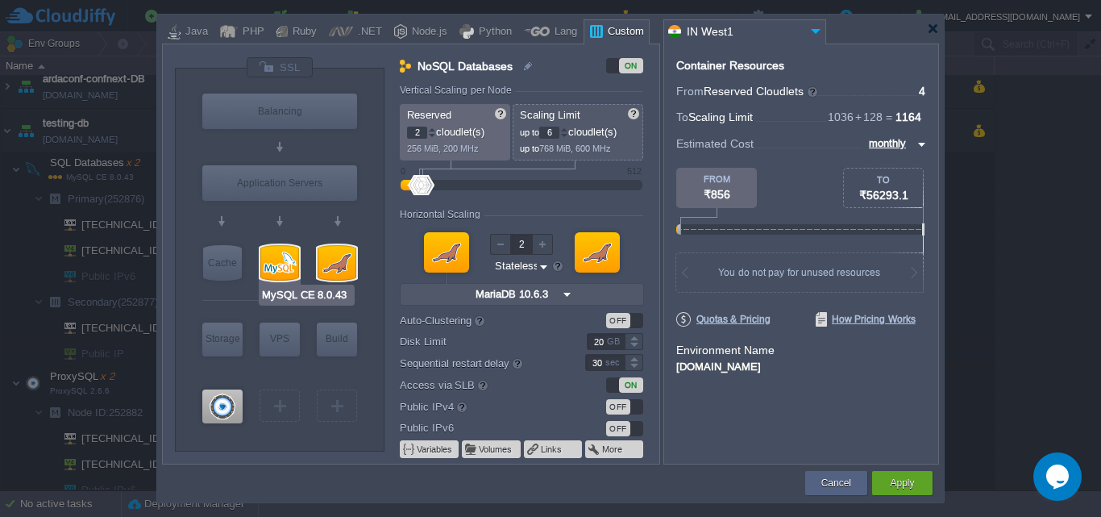
type input "8.0.43-almalin..."
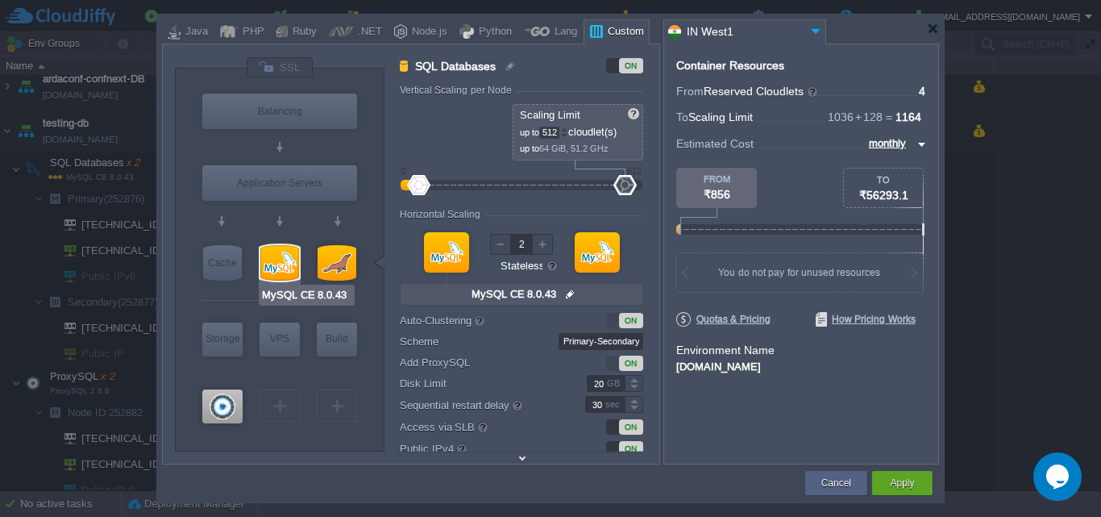
click at [285, 273] on div at bounding box center [279, 262] width 39 height 35
type input "SQL Databases"
type input "null"
type input "8.0.43-almalin..."
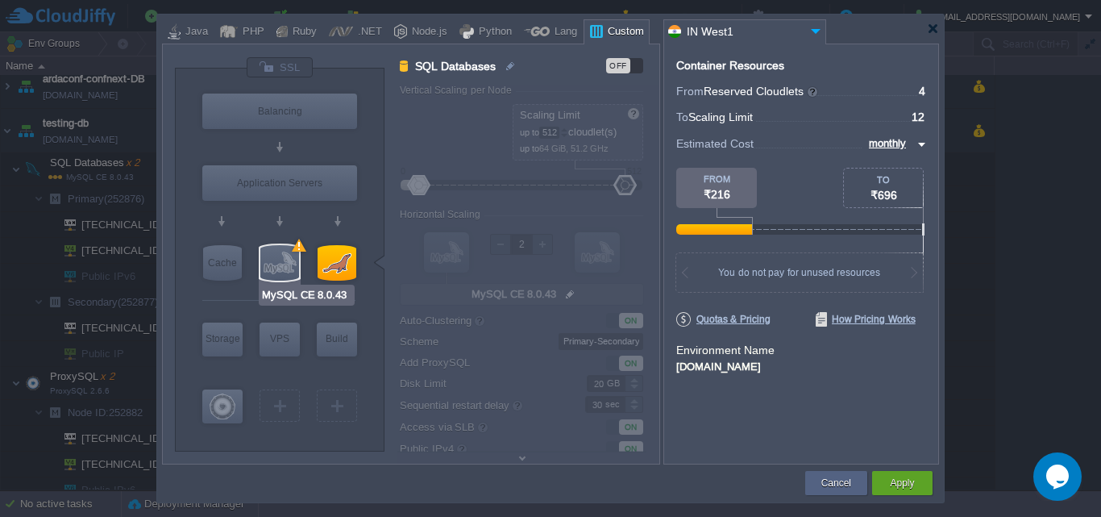
type input "MariaDB 10.6.3"
click at [340, 269] on div at bounding box center [337, 262] width 39 height 35
type input "SQL Databases"
type input "2"
type input "6"
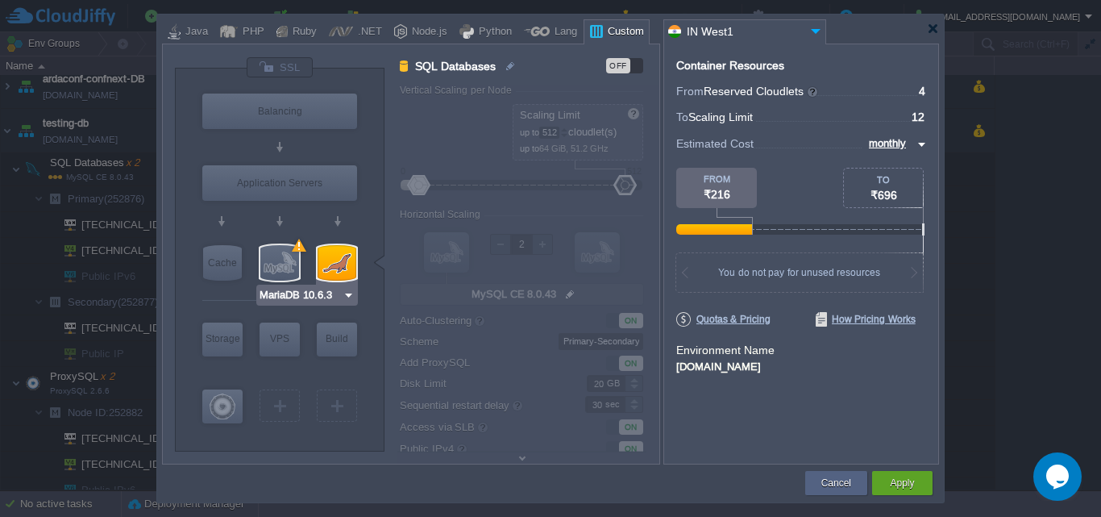
type input "MariaDB 10.6.3"
type input "10.6.3"
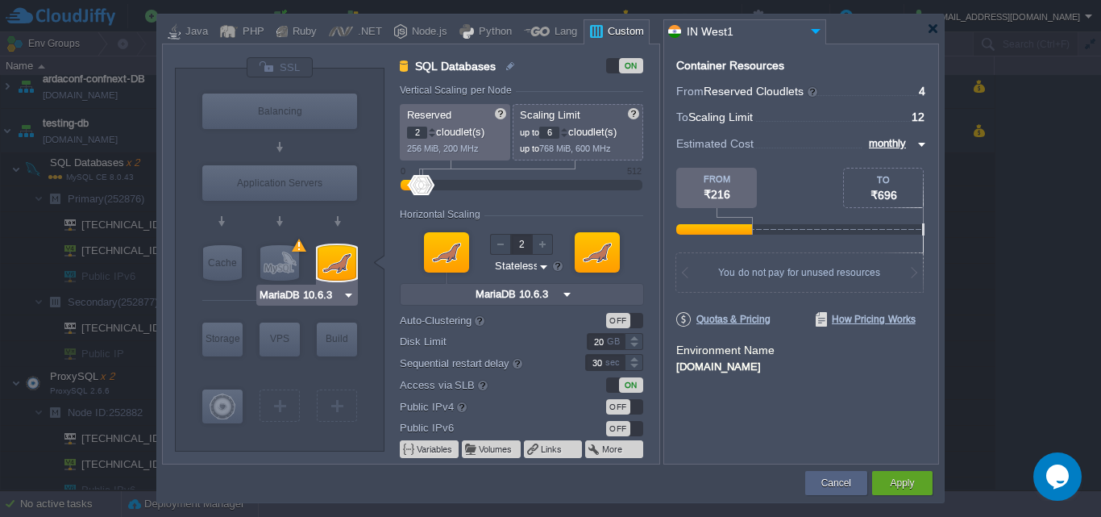
type input "Docker Image"
type input "7"
click at [568, 131] on div at bounding box center [564, 130] width 8 height 6
type input "0"
drag, startPoint x: 417, startPoint y: 182, endPoint x: 389, endPoint y: 185, distance: 28.4
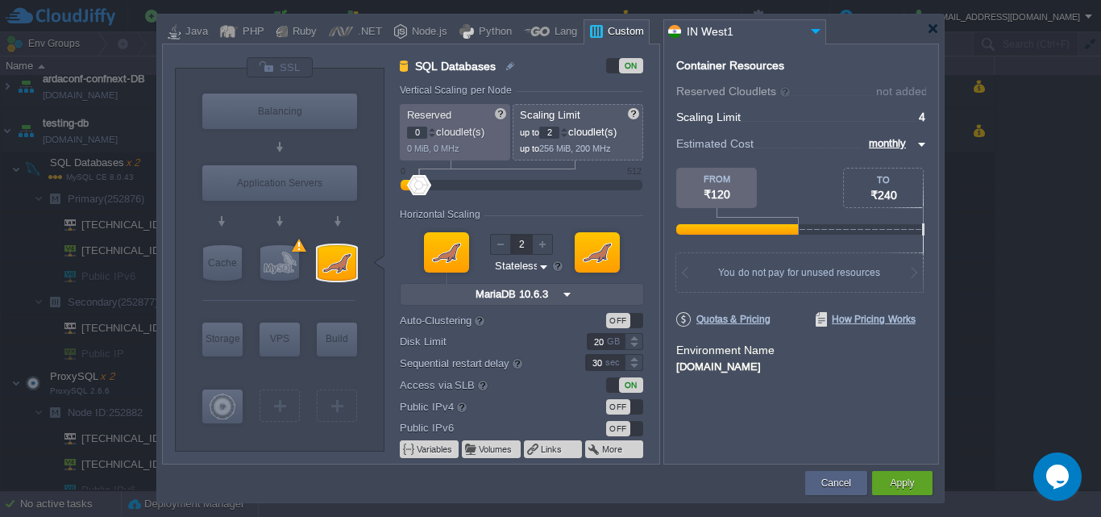
click at [389, 185] on div "SQL Databases ON Vertical Scaling per Node Reserved 0 cloudlet(s) 0 MiB, 0 MHz …" at bounding box center [522, 260] width 274 height 406
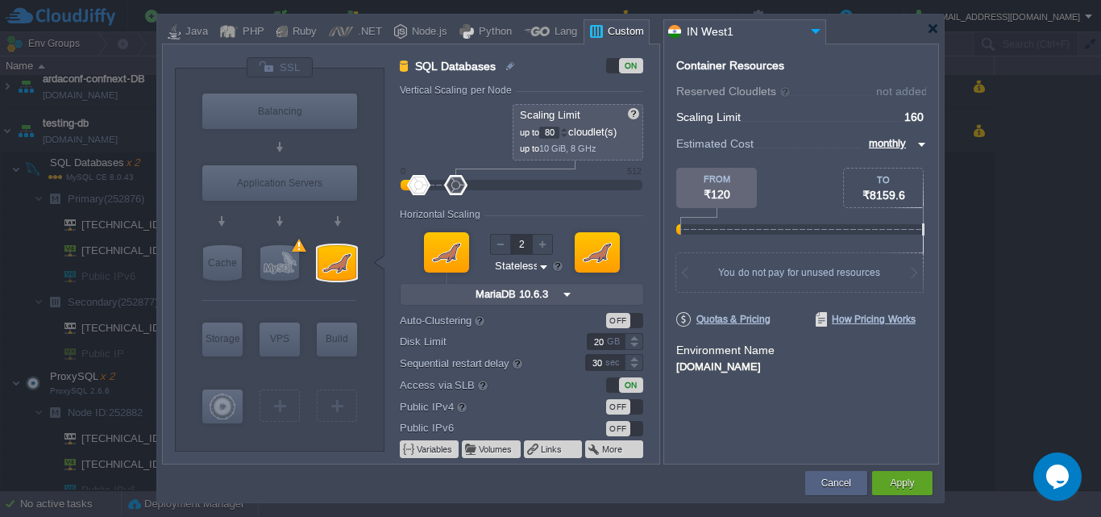
drag, startPoint x: 420, startPoint y: 185, endPoint x: 456, endPoint y: 186, distance: 35.5
click at [456, 186] on div at bounding box center [455, 185] width 23 height 20
drag, startPoint x: 558, startPoint y: 135, endPoint x: 541, endPoint y: 132, distance: 17.2
click at [541, 132] on p "up to 80 cloudlet(s)" at bounding box center [579, 130] width 118 height 17
type input "64"
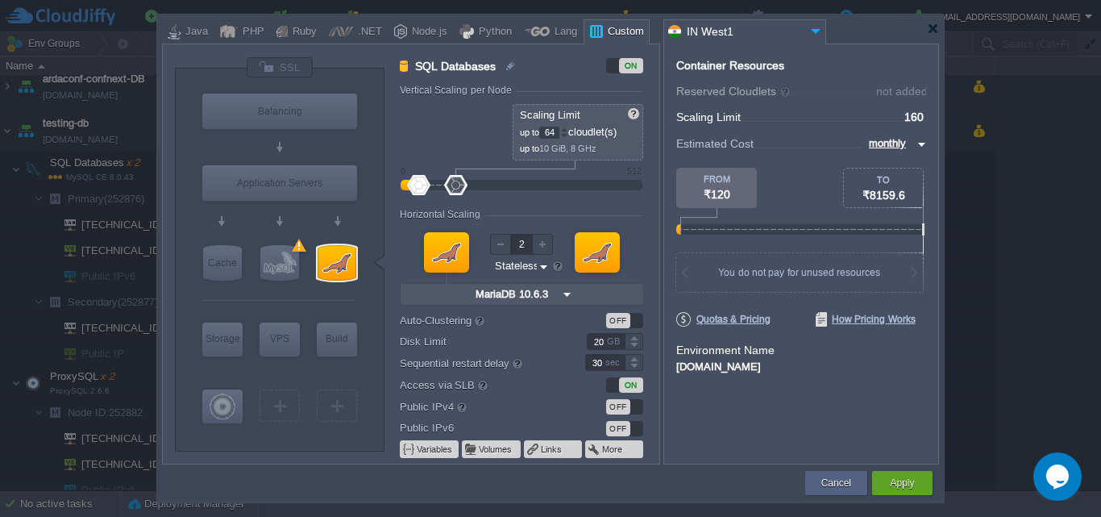
click at [614, 147] on p "up to 10 GiB, 8 GHz" at bounding box center [579, 146] width 118 height 15
type input "ProxySQL 2.6.6"
click at [274, 377] on div at bounding box center [278, 372] width 153 height 25
click at [236, 414] on div at bounding box center [222, 406] width 40 height 34
type input "ProxySQL"
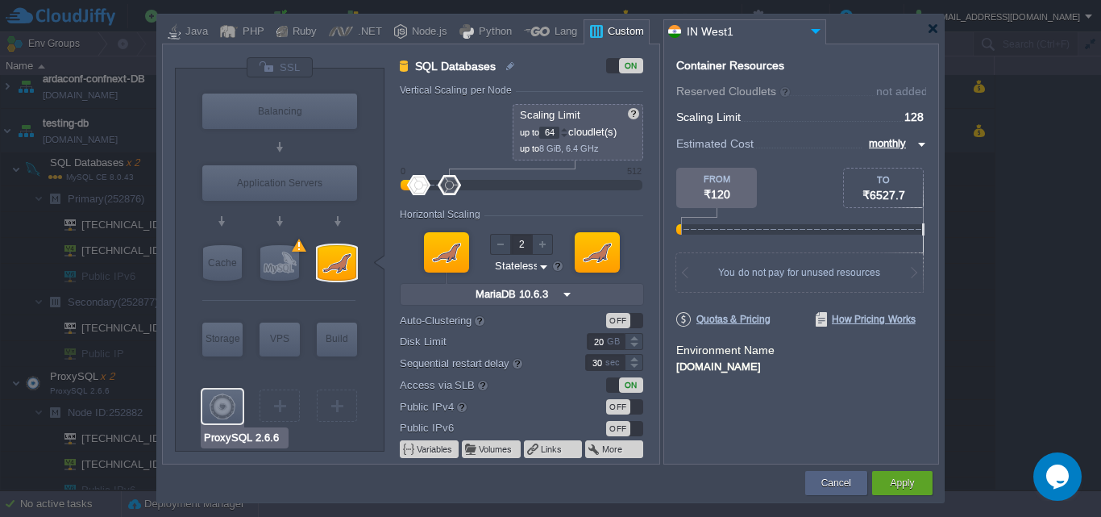
type input "ProxySQL 2.6.6"
type input "null"
type input "2.6.6-almalinux-9"
type input "0"
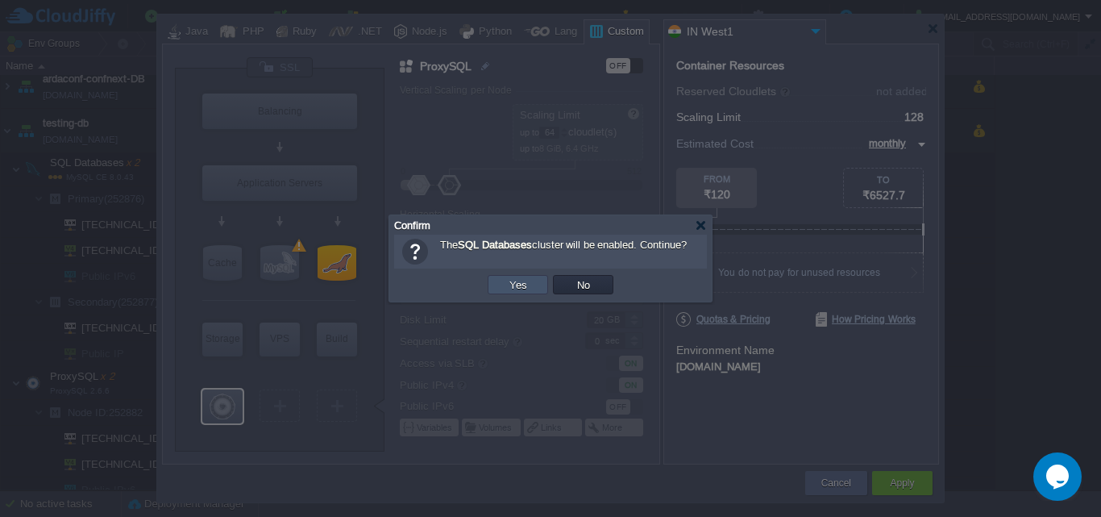
click at [516, 285] on button "Yes" at bounding box center [518, 284] width 27 height 15
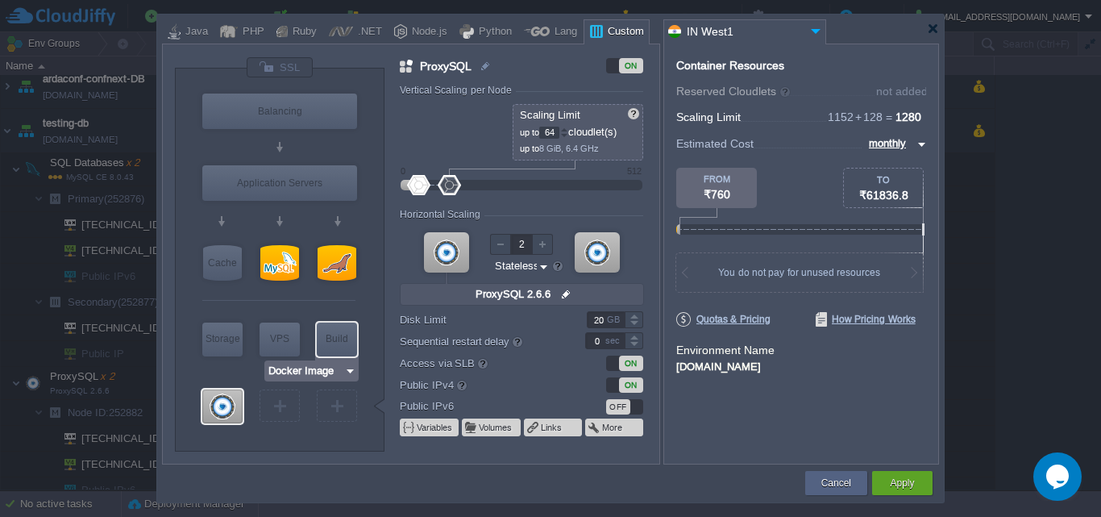
type input "MySQL CE 8.0.43"
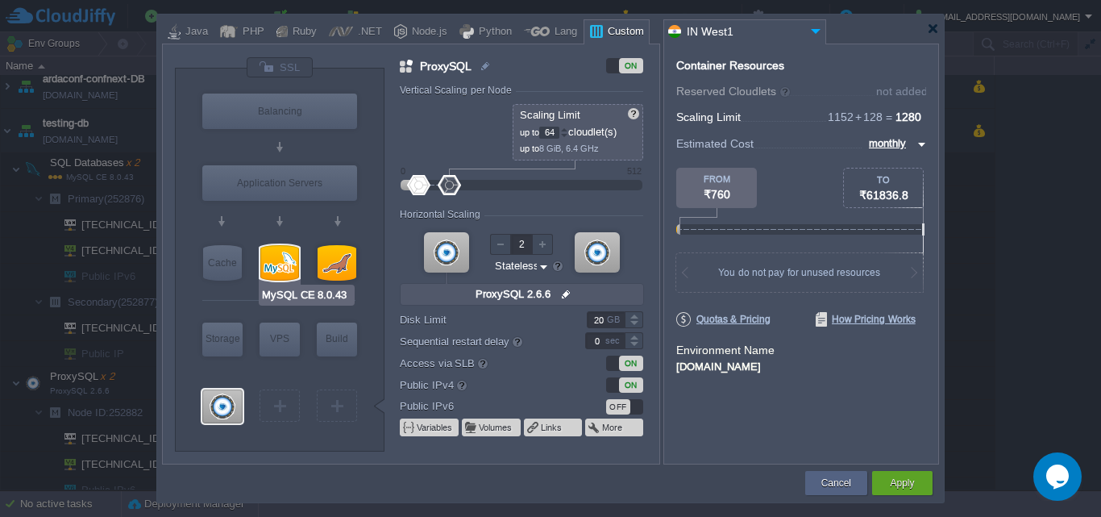
click at [289, 255] on div at bounding box center [279, 262] width 39 height 35
type input "SQL Databases"
type input "512"
type input "MySQL CE 8.0.43"
type input "null"
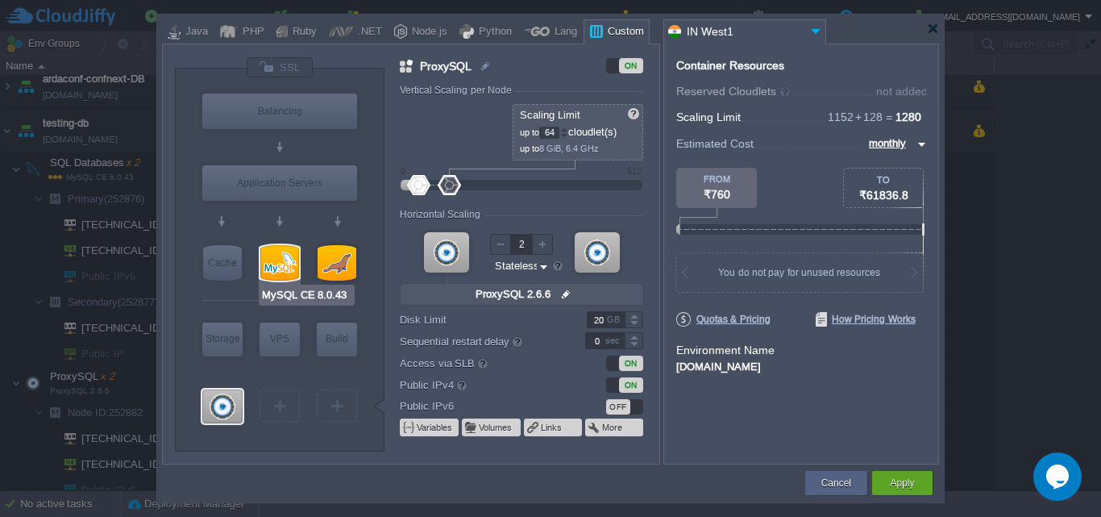
type input "8.0.43-almalin..."
type input "30"
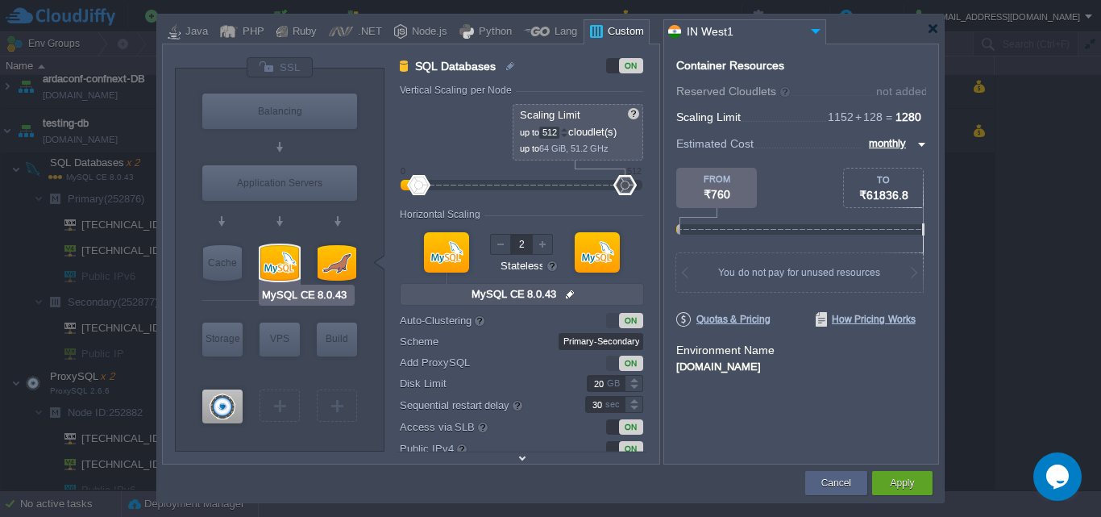
click at [287, 257] on div at bounding box center [279, 262] width 39 height 35
type input "SQL Databases"
type input "null"
type input "8.0.43-almalin..."
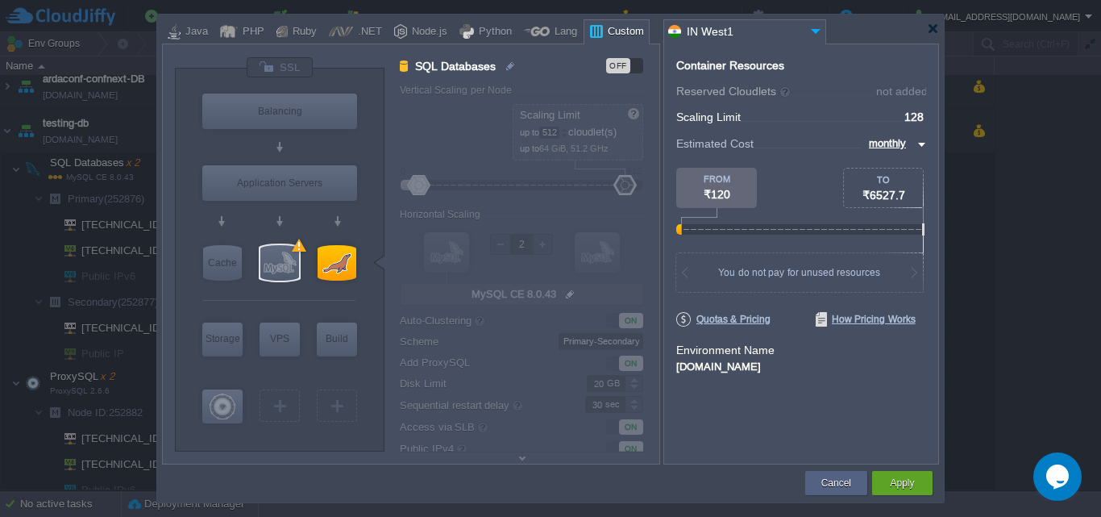
type input "ProxySQL 2.6.6"
click at [233, 410] on div at bounding box center [222, 406] width 40 height 34
type input "ProxySQL"
type input "64"
type input "ProxySQL 2.6.6"
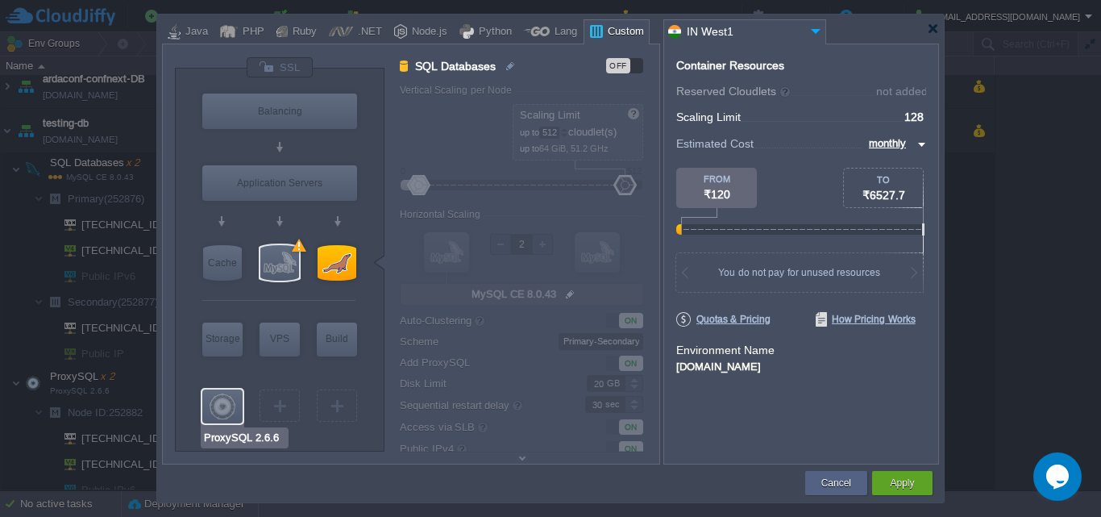
type input "null"
type input "2.6.6-almalinux-9"
type input "0"
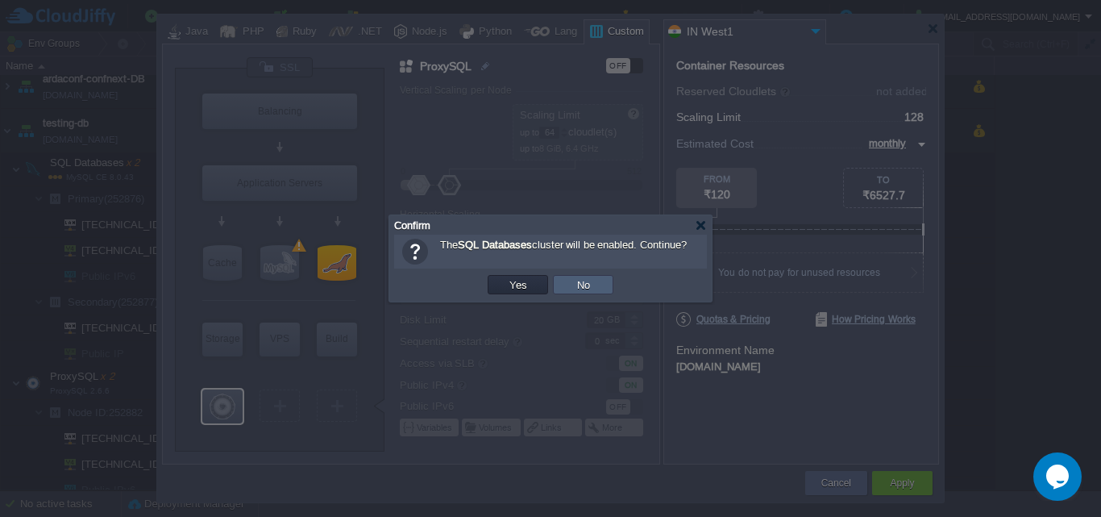
click at [596, 282] on td "No" at bounding box center [583, 284] width 60 height 19
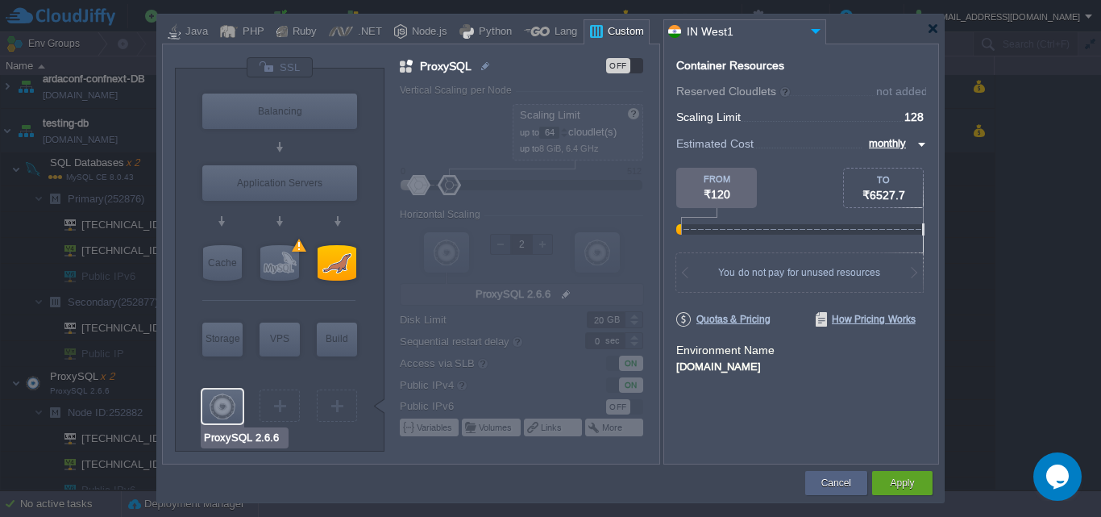
click at [231, 407] on div at bounding box center [222, 406] width 40 height 34
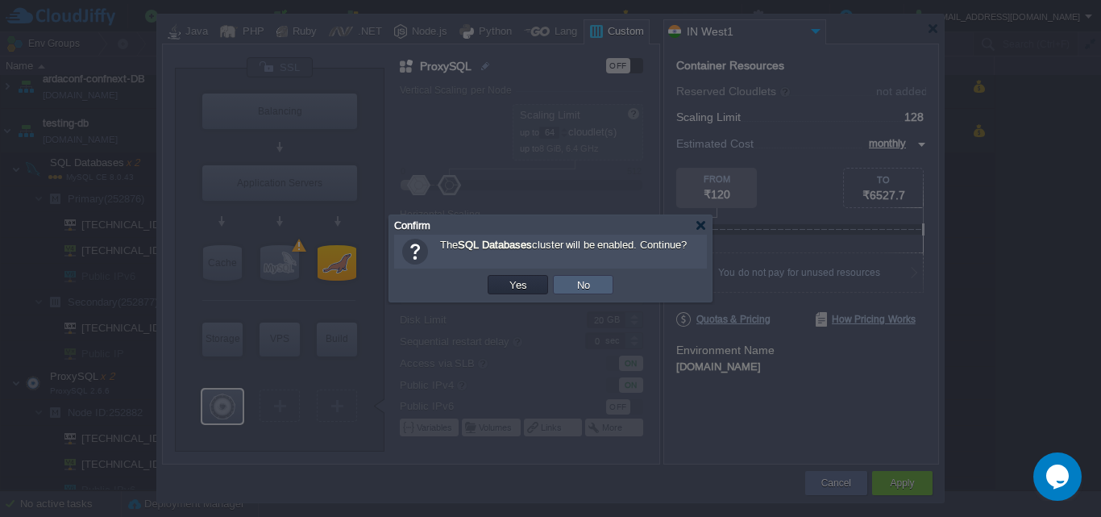
click at [596, 290] on td "No" at bounding box center [583, 284] width 60 height 19
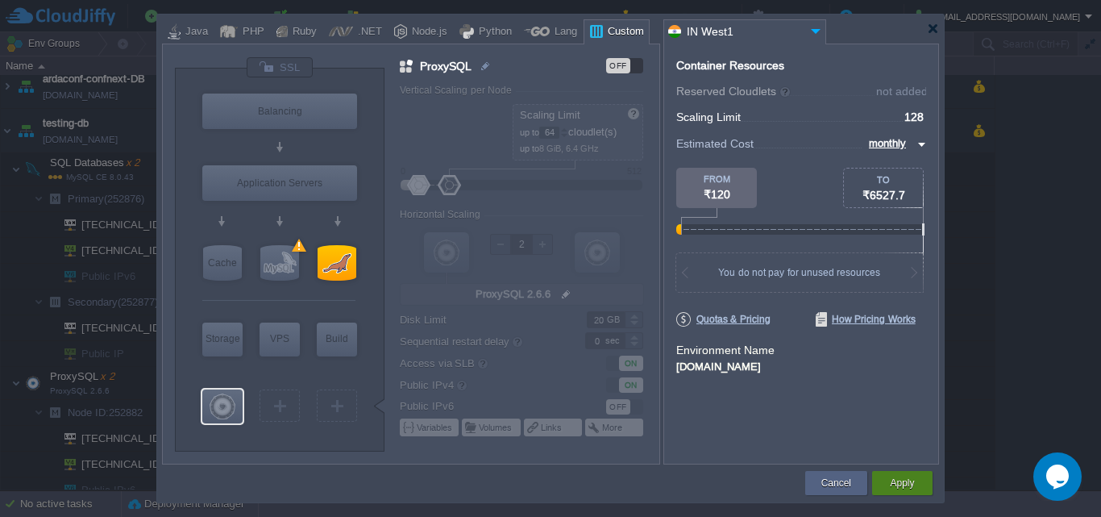
click at [902, 477] on button "Apply" at bounding box center [902, 483] width 24 height 16
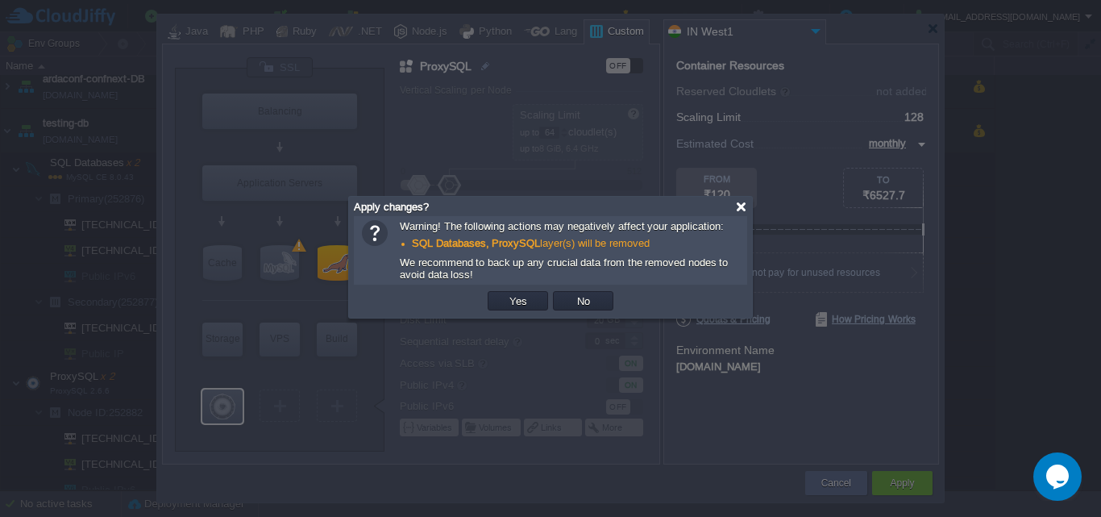
click at [741, 206] on div at bounding box center [741, 207] width 12 height 12
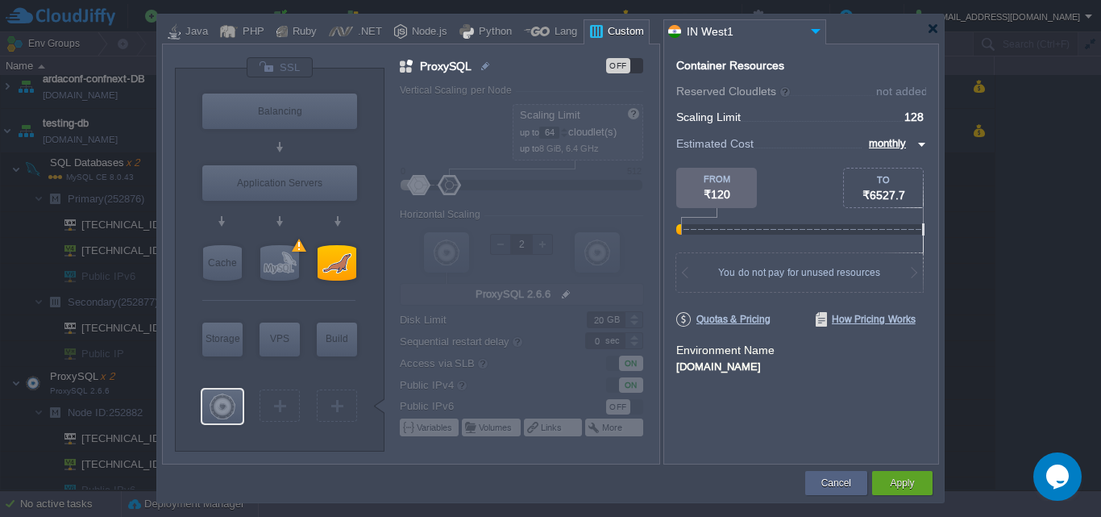
type input "MariaDB 10.6.3"
click at [825, 483] on button "Cancel" at bounding box center [837, 483] width 30 height 16
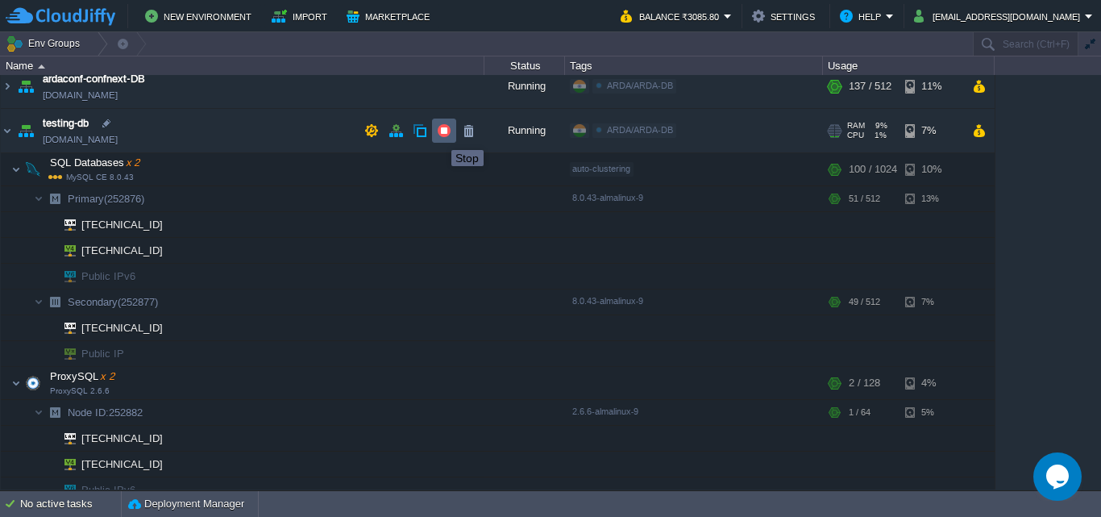
click at [445, 135] on button "button" at bounding box center [444, 130] width 15 height 15
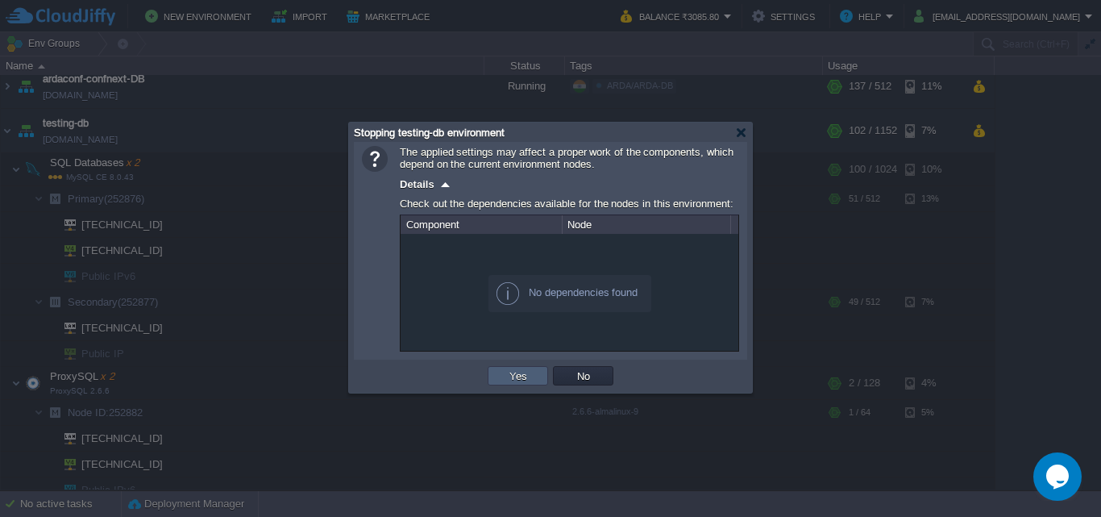
click at [524, 370] on td "Yes" at bounding box center [518, 375] width 60 height 19
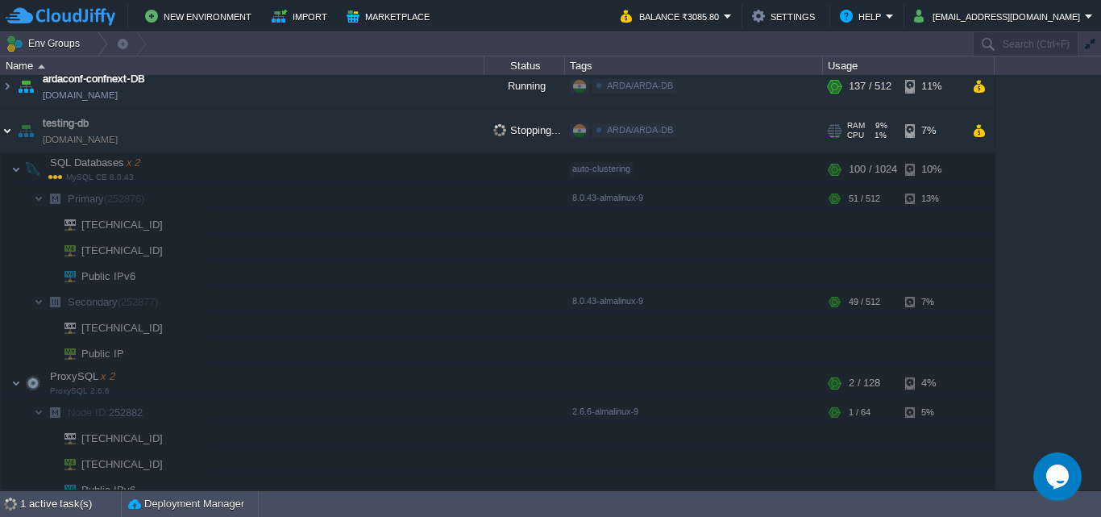
click at [7, 138] on img at bounding box center [7, 131] width 13 height 44
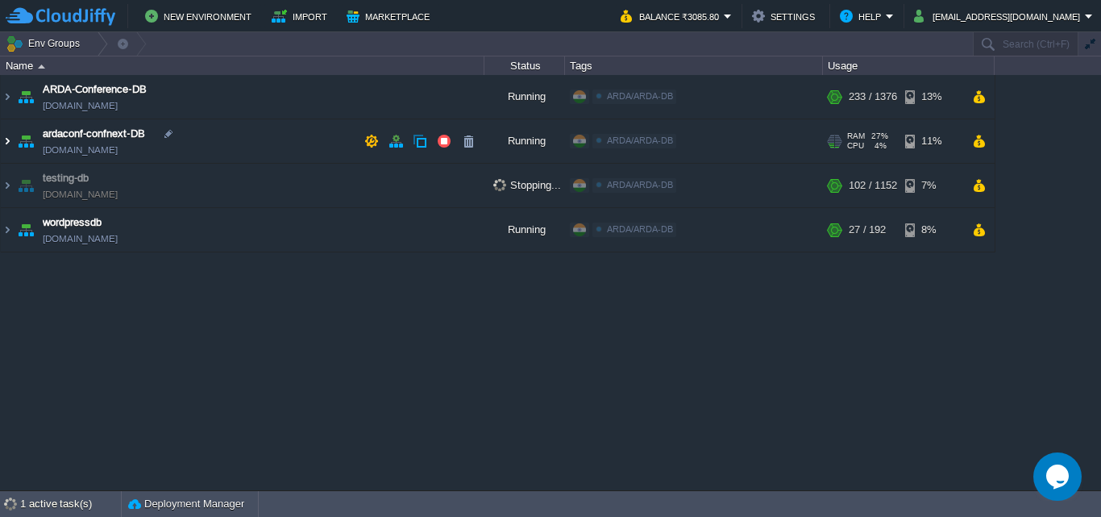
scroll to position [0, 0]
click at [984, 184] on button "button" at bounding box center [979, 185] width 14 height 15
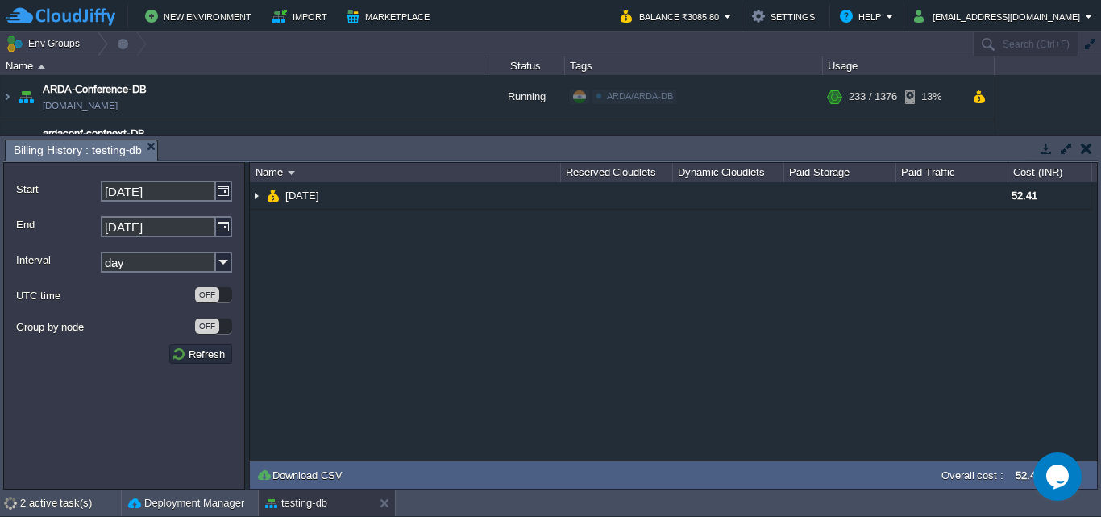
click at [1088, 151] on button "button" at bounding box center [1086, 148] width 11 height 15
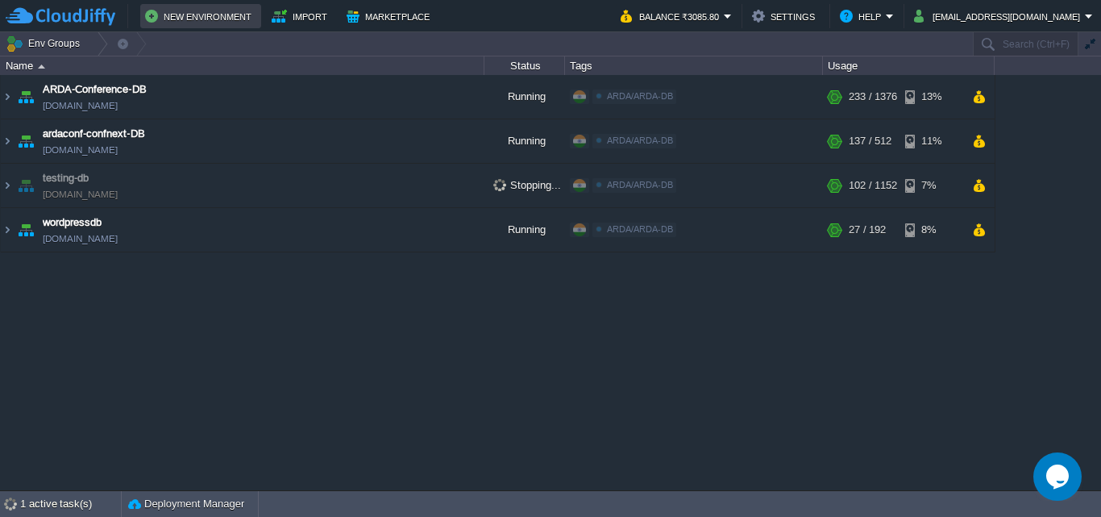
click at [212, 21] on button "New Environment" at bounding box center [200, 15] width 111 height 19
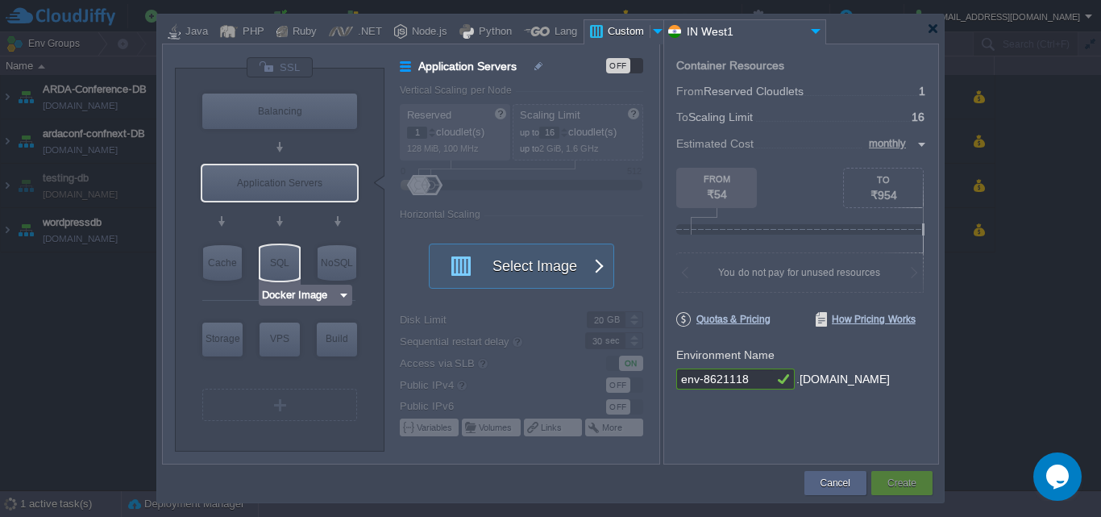
click at [277, 264] on div "SQL" at bounding box center [279, 262] width 39 height 35
type input "SQL Databases"
type input "4"
type input "6"
type input "Select Image"
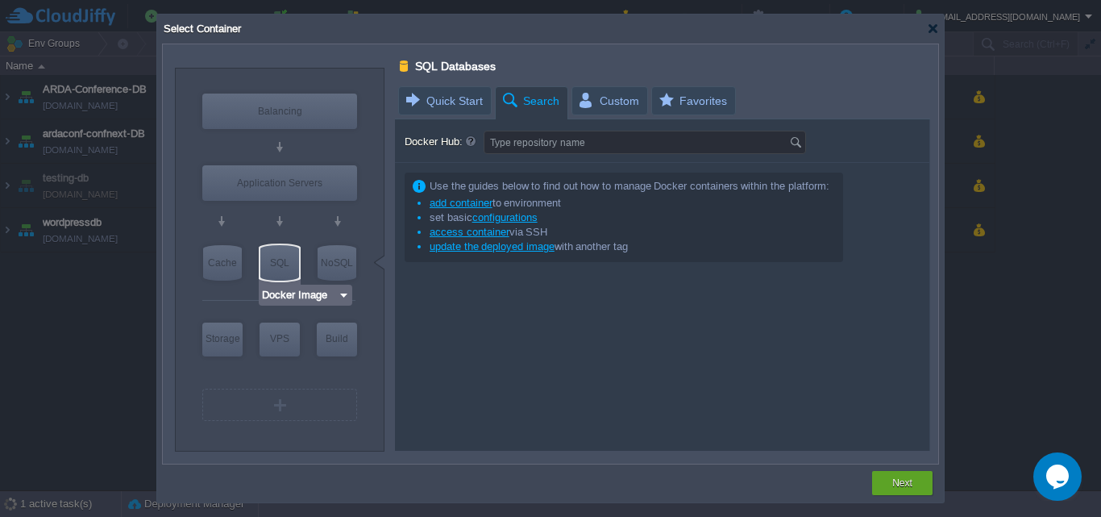
click at [278, 265] on div "SQL" at bounding box center [279, 262] width 39 height 35
click at [924, 35] on div "Select Container" at bounding box center [550, 29] width 777 height 29
click at [935, 27] on div at bounding box center [933, 29] width 12 height 12
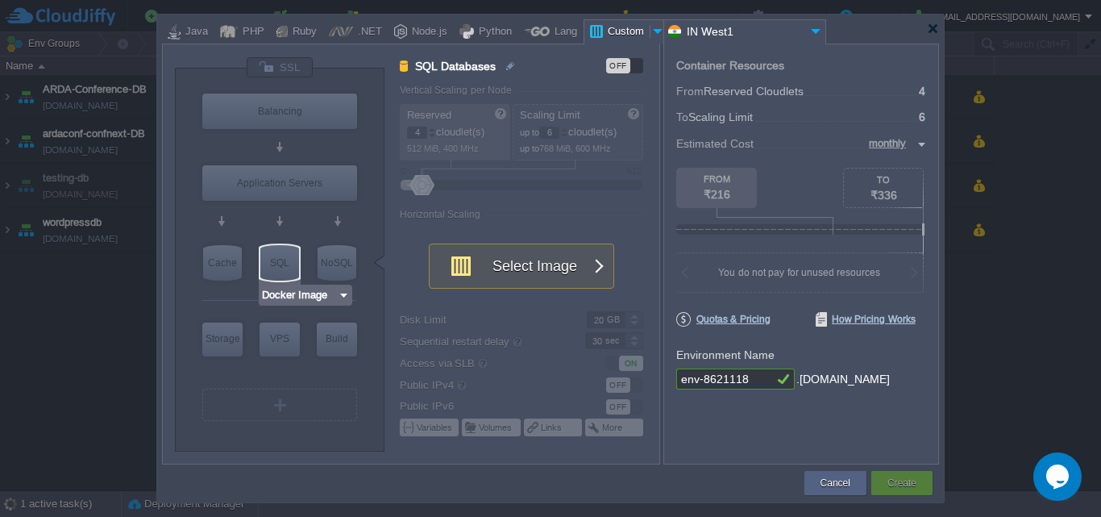
click at [326, 303] on div "Docker Image" at bounding box center [306, 295] width 94 height 21
click at [340, 297] on img at bounding box center [344, 295] width 12 height 16
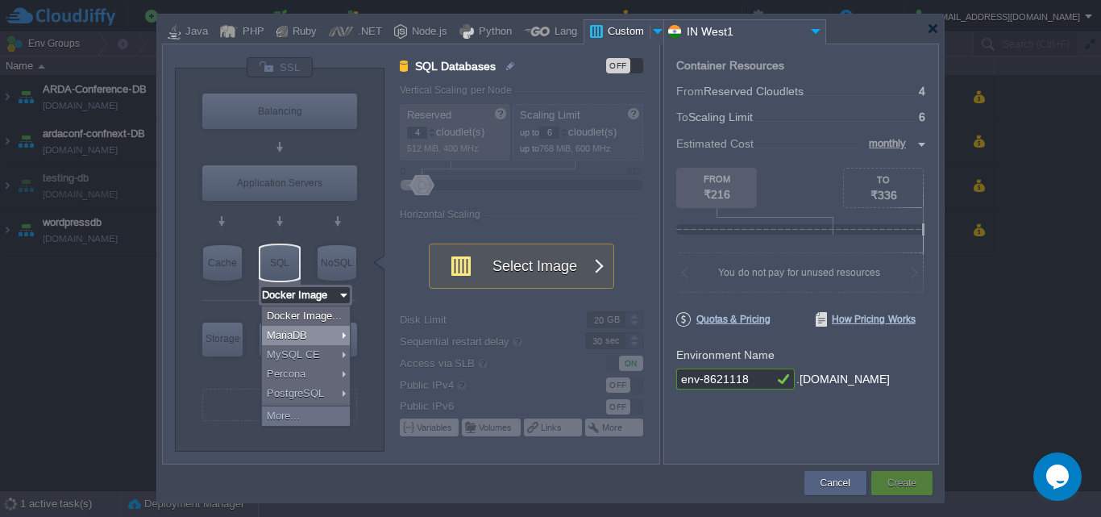
click at [335, 331] on div "MariaDB" at bounding box center [306, 335] width 88 height 19
type input "MariaDB 12.0.2"
type input "12.0.2-almalin..."
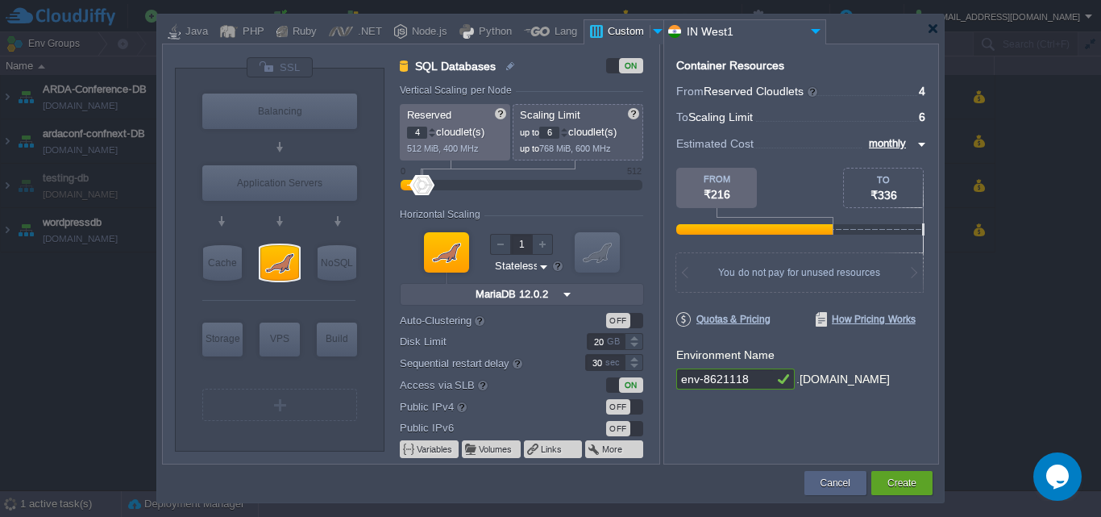
type input "MariaDB 12.0.2"
click at [354, 298] on img at bounding box center [351, 295] width 12 height 16
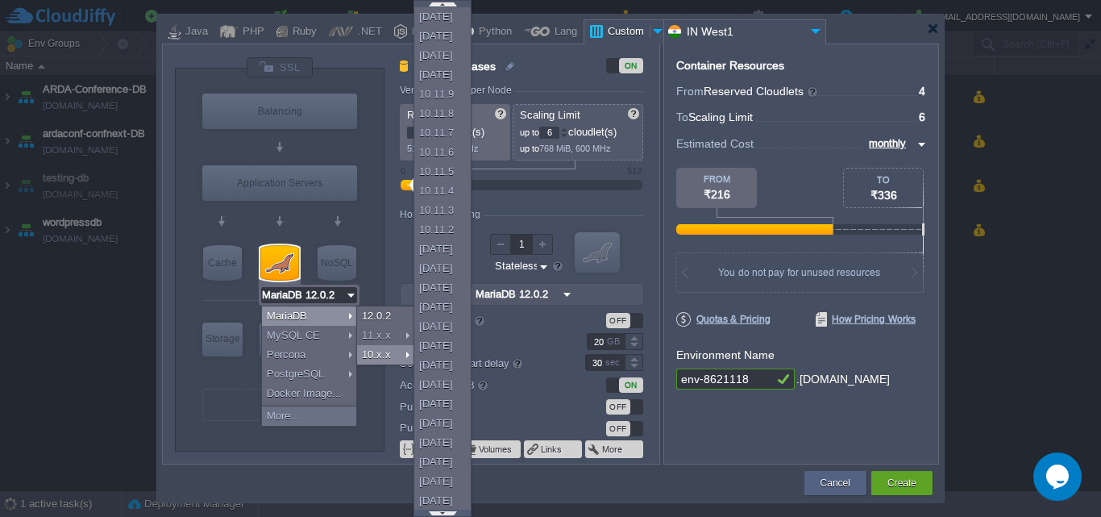
click at [444, 510] on div at bounding box center [442, 513] width 56 height 6
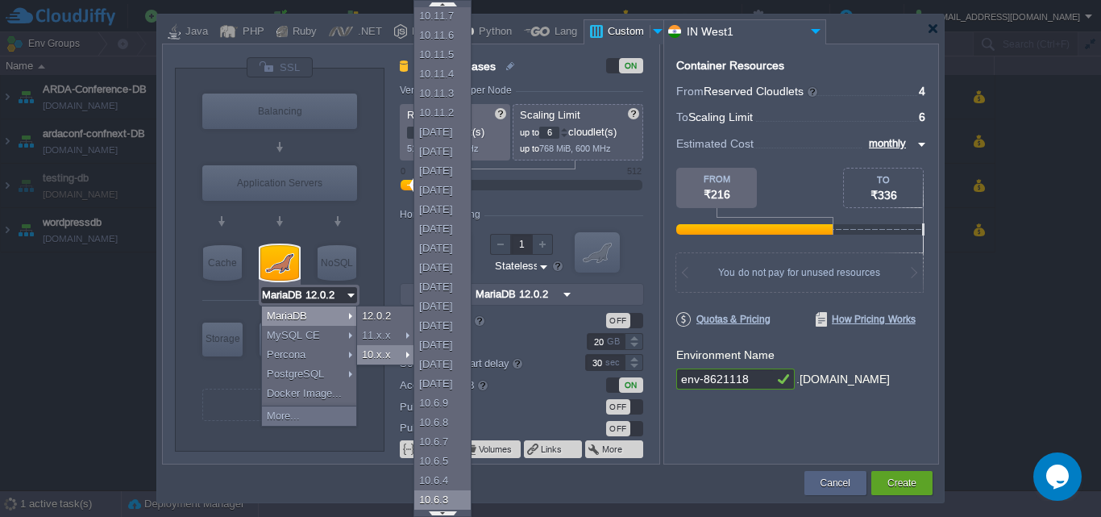
click at [440, 499] on div "10.6.3" at bounding box center [442, 499] width 56 height 19
type input "2"
type input "MariaDB 10.6.3"
type input "10.6.3"
type input "MariaDB 10.6.3"
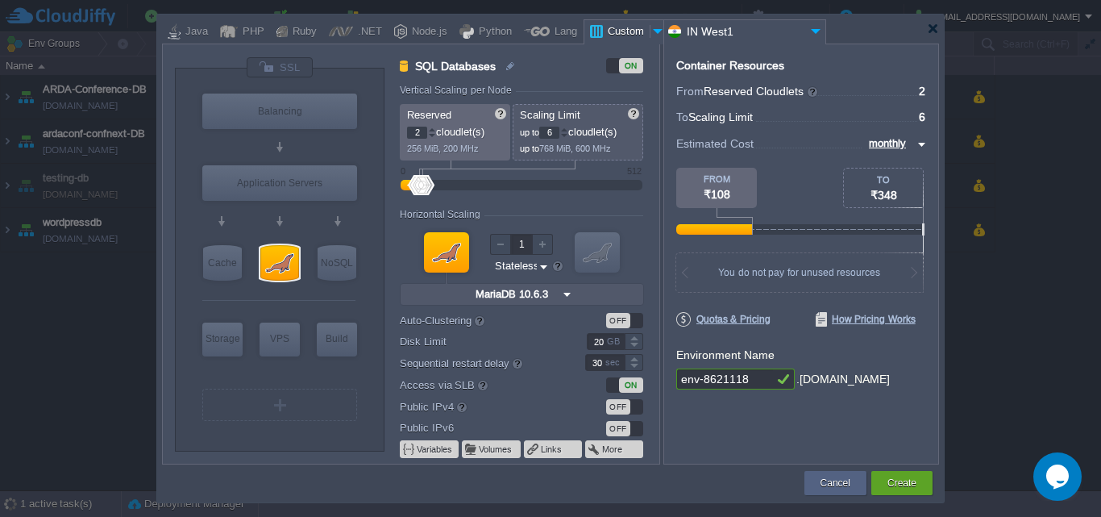
type input "2"
click at [598, 257] on div at bounding box center [597, 252] width 45 height 40
click at [565, 131] on div at bounding box center [564, 130] width 8 height 6
drag, startPoint x: 556, startPoint y: 131, endPoint x: 534, endPoint y: 131, distance: 21.8
click at [534, 131] on p "up to 7 cloudlet(s)" at bounding box center [579, 130] width 118 height 17
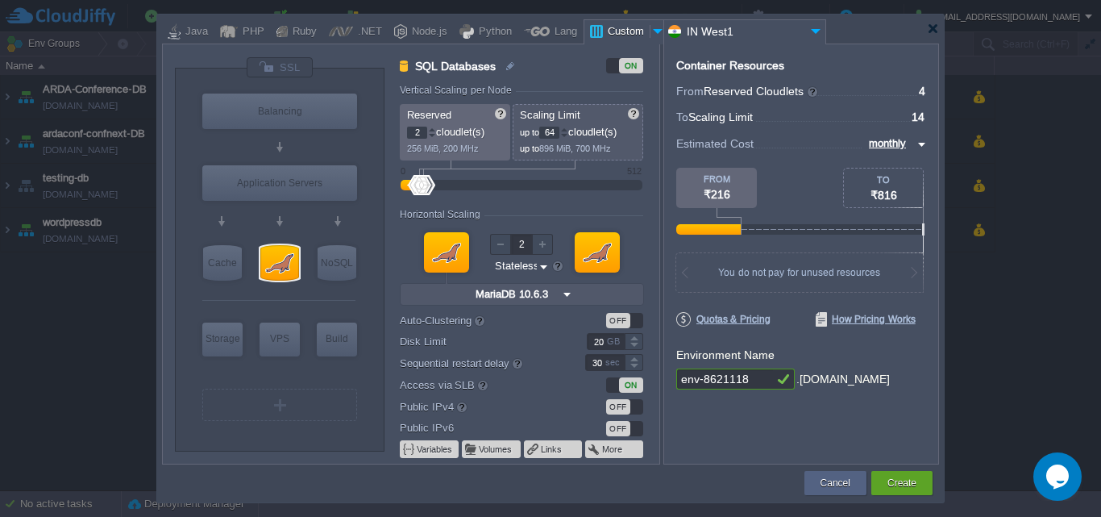
type input "64"
click at [605, 160] on form "Vertical Scaling per Node Reserved 2 cloudlet(s) 256 MiB, 200 MHz Scaling Limit…" at bounding box center [529, 274] width 259 height 379
type input "0"
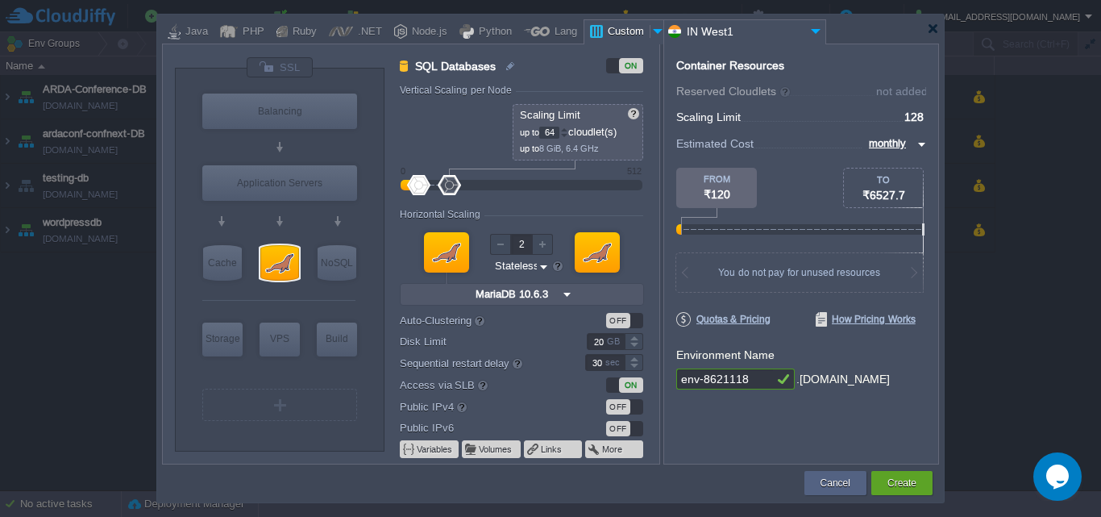
drag, startPoint x: 419, startPoint y: 178, endPoint x: 382, endPoint y: 178, distance: 36.3
click at [382, 178] on div "VM Balancing VM Application Servers VM Cache VM SQL VM NoSQL VM Storage VM VPS …" at bounding box center [417, 259] width 485 height 406
type input "Docker Image"
click at [340, 373] on img at bounding box center [343, 371] width 12 height 16
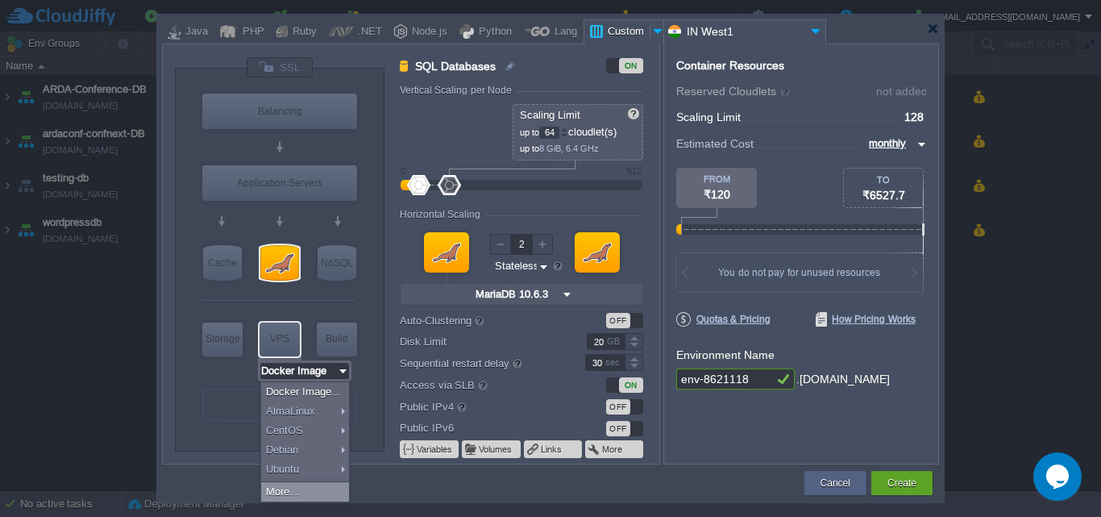
click at [328, 490] on div "More..." at bounding box center [305, 491] width 88 height 19
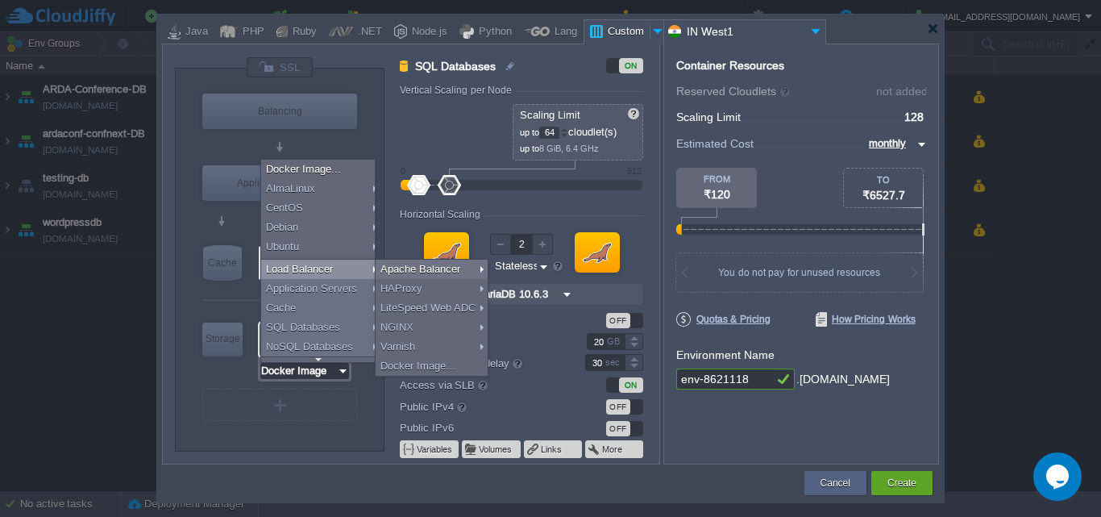
scroll to position [52, 0]
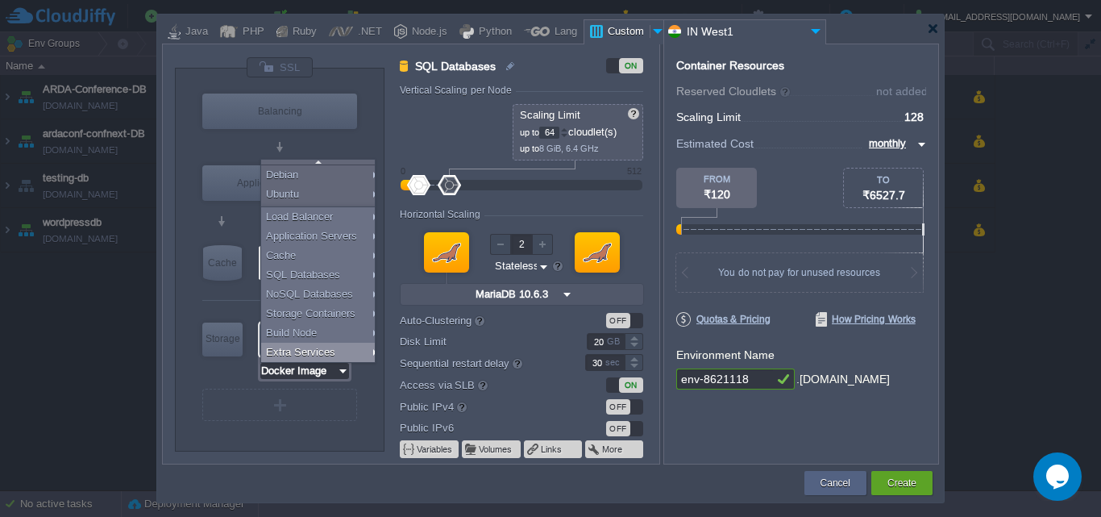
click at [224, 377] on div at bounding box center [278, 372] width 153 height 25
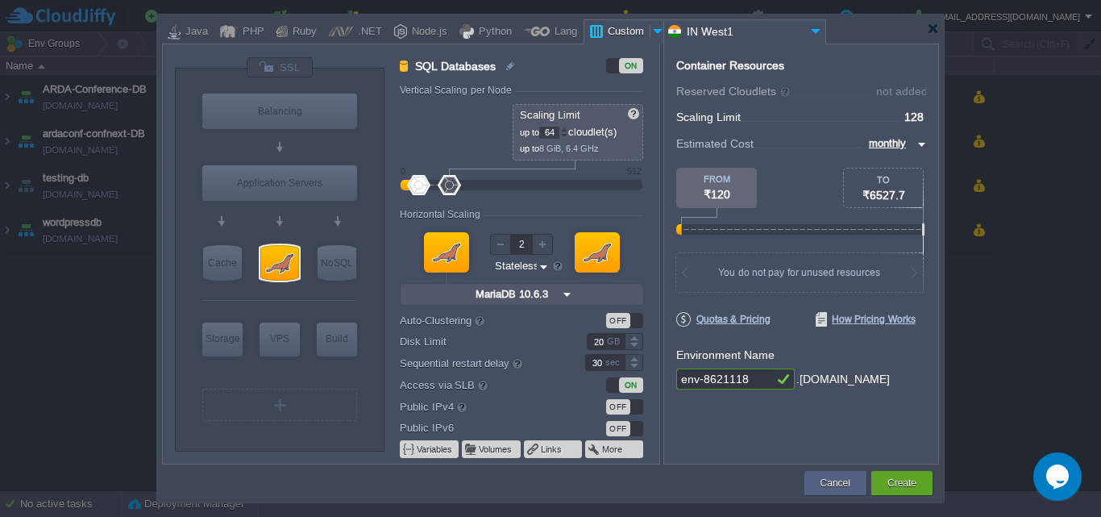
scroll to position [0, 0]
click at [333, 267] on div "NoSQL" at bounding box center [337, 262] width 39 height 35
type input "NoSQL Databases"
type input "1"
type input "4"
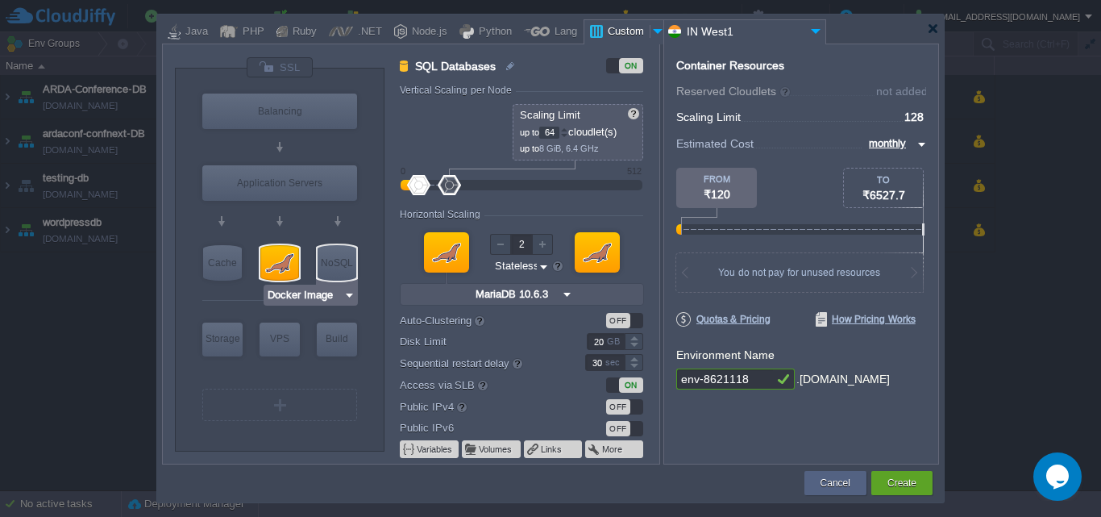
type input "1"
type input "Docker Image"
type input "NoSQL Databases"
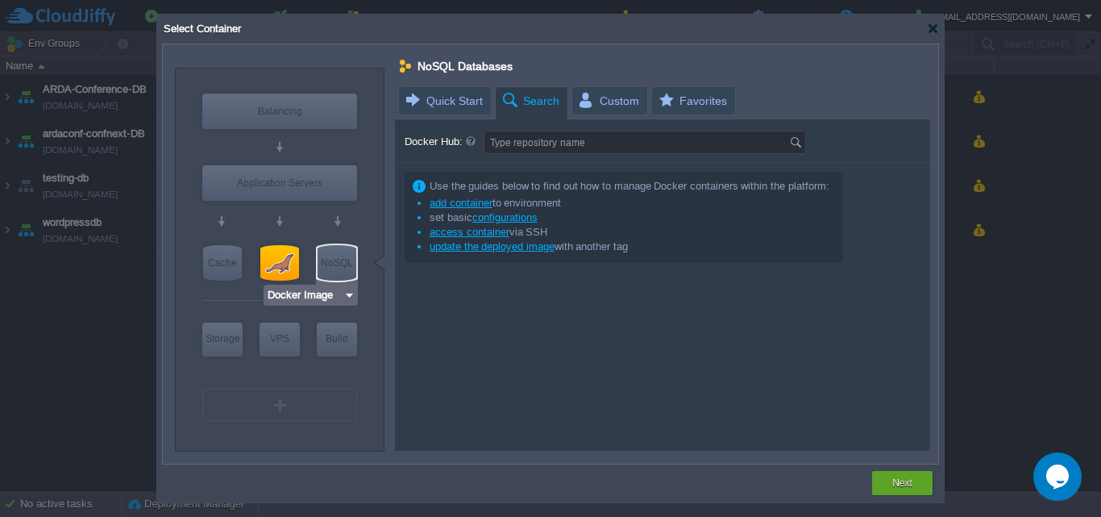
click at [344, 299] on img at bounding box center [350, 295] width 12 height 16
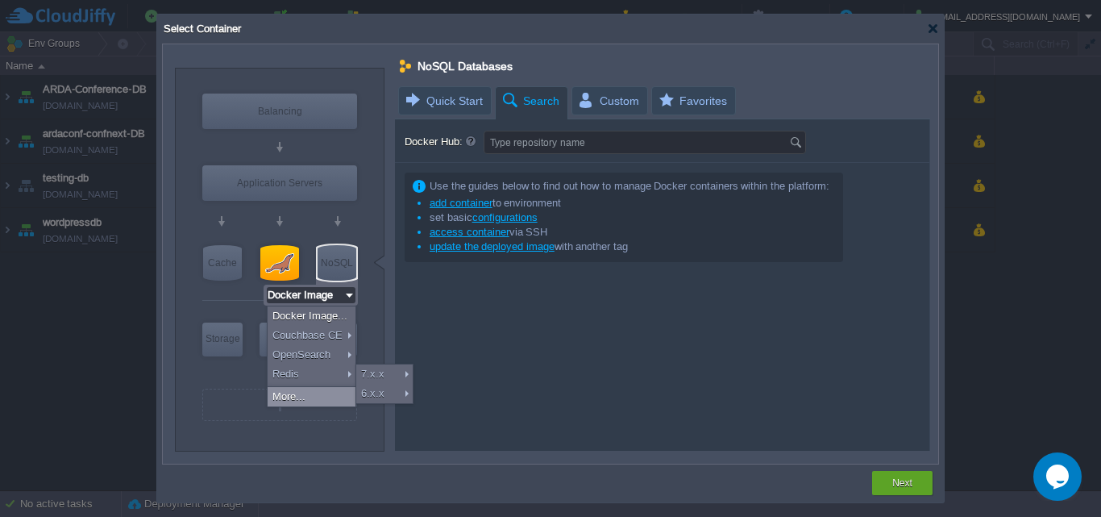
click at [329, 389] on div "More..." at bounding box center [312, 396] width 88 height 19
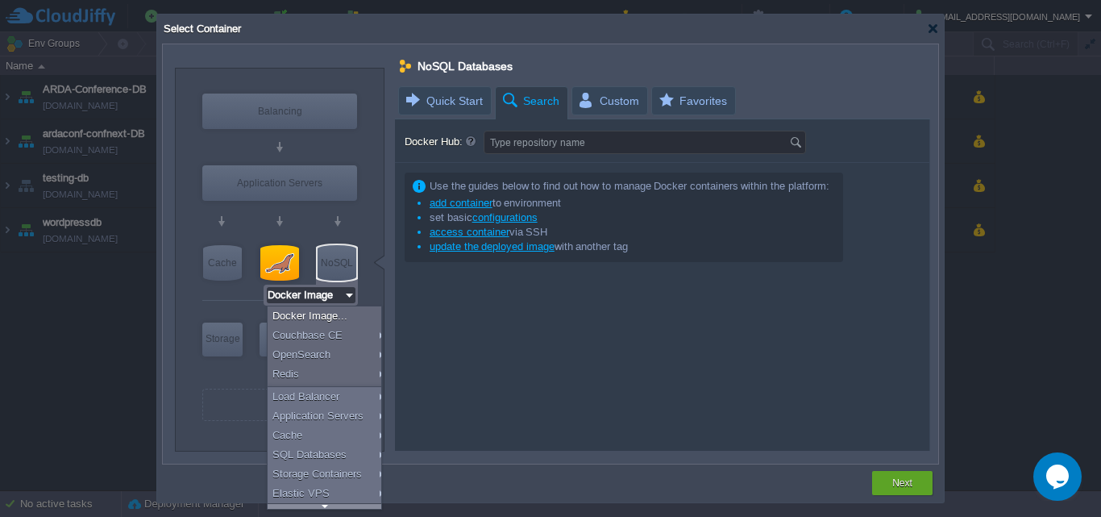
click at [331, 505] on div at bounding box center [325, 506] width 114 height 6
click at [235, 301] on div at bounding box center [278, 301] width 153 height 34
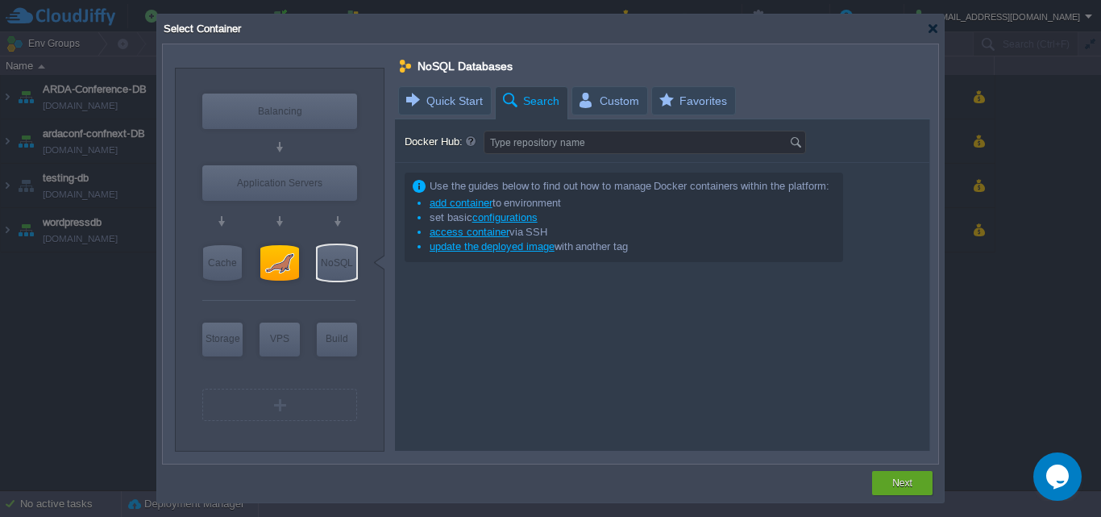
scroll to position [0, 0]
type input "Docker Image"
click at [930, 31] on div at bounding box center [933, 29] width 12 height 12
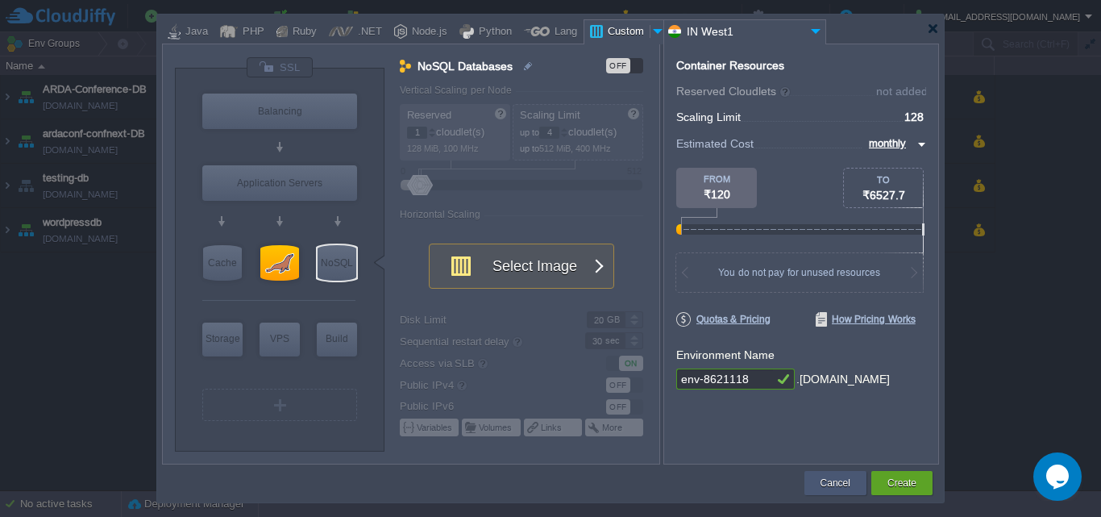
click at [827, 478] on button "Cancel" at bounding box center [836, 483] width 30 height 16
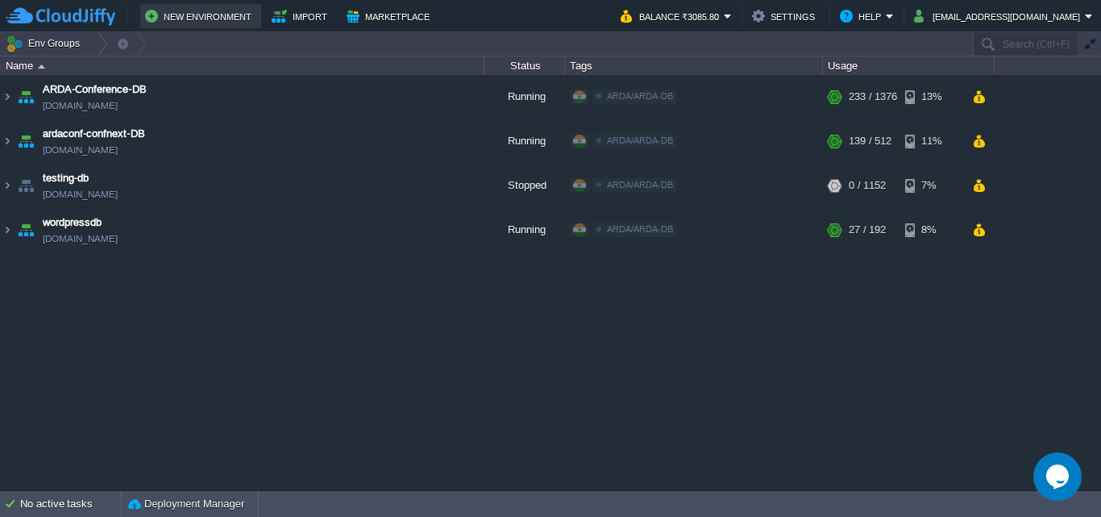
click at [206, 17] on button "New Environment" at bounding box center [200, 15] width 111 height 19
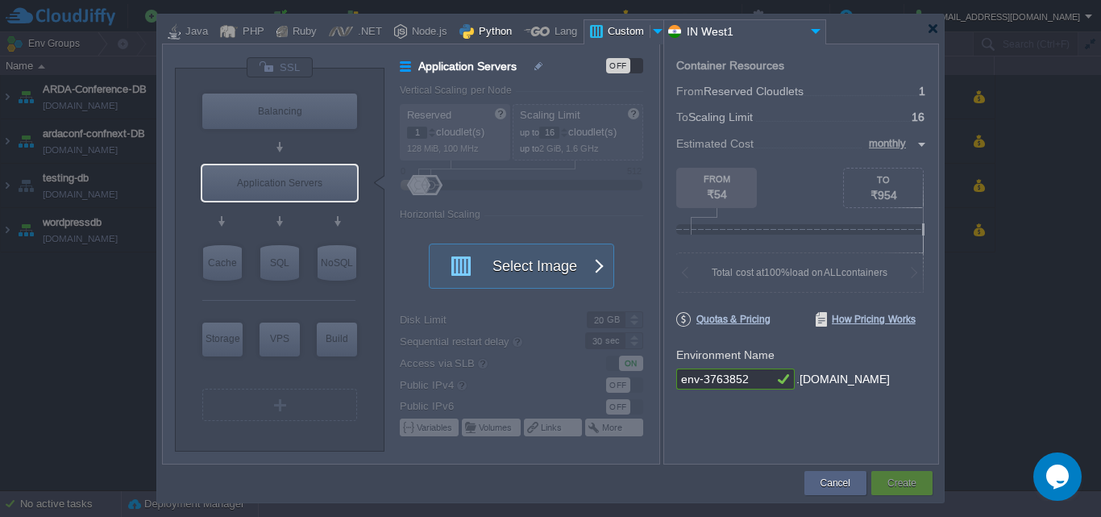
click at [487, 35] on div "Python" at bounding box center [493, 32] width 38 height 24
type input "Application Servers"
type input "4"
type input "Apache Python..."
type input "Python 3.13.7"
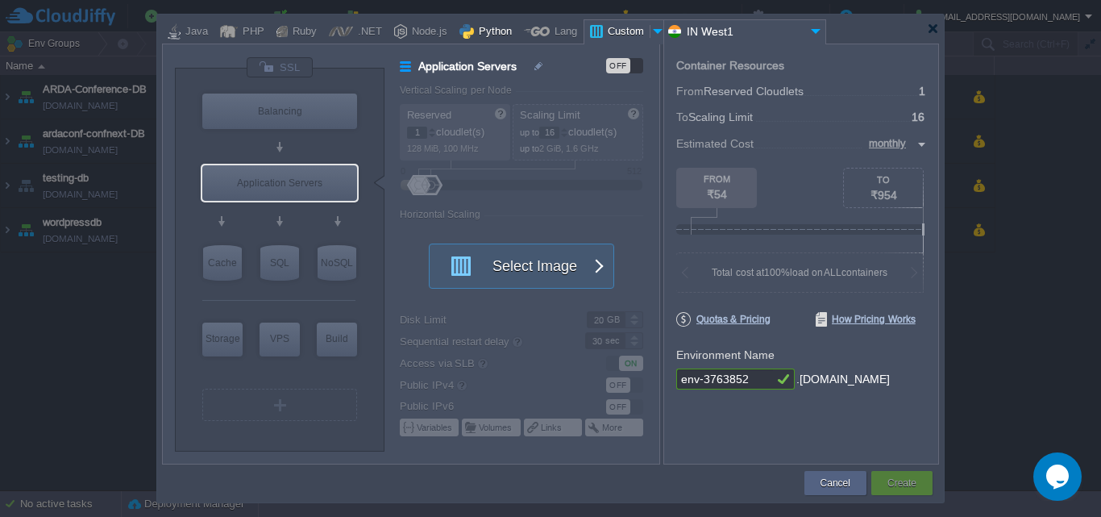
type input "Stateful"
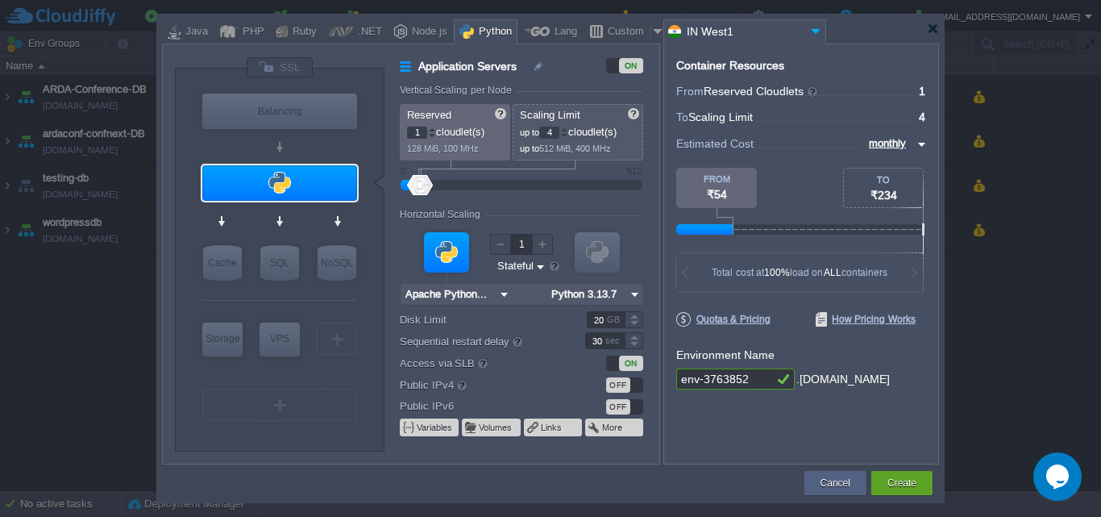
click at [311, 188] on div at bounding box center [279, 182] width 155 height 35
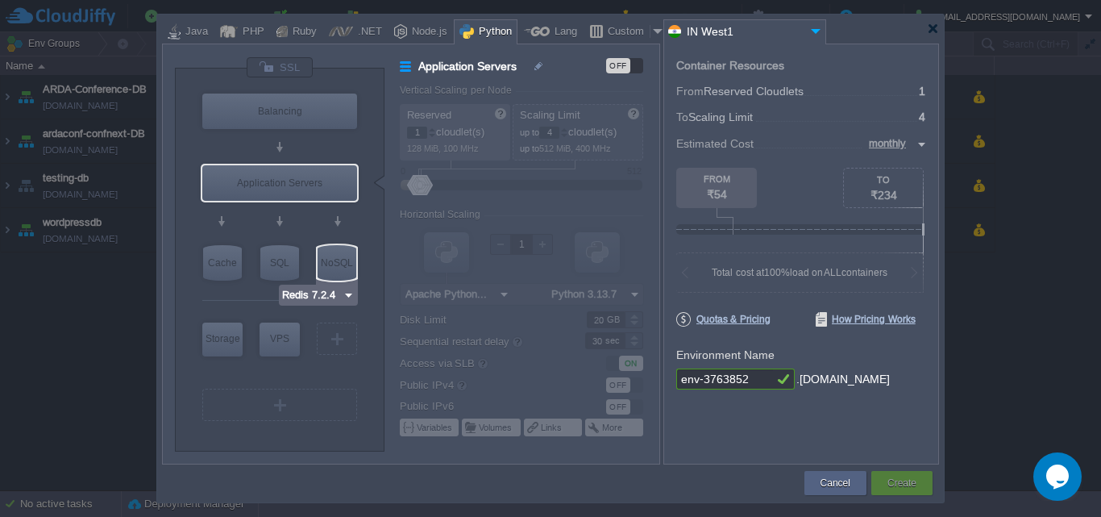
type input "MariaDB 12.0.2"
click at [282, 269] on div "SQL" at bounding box center [279, 262] width 39 height 35
type input "SQL Databases"
type input "4"
type input "6"
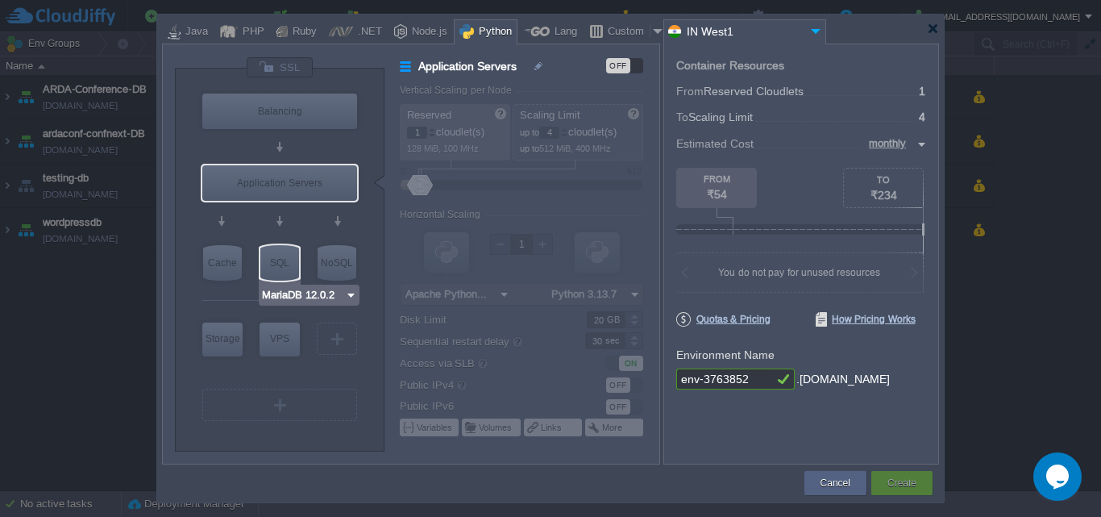
type input "MariaDB 12.0.2"
type input "12.0.2-almalin..."
type input "Stateless"
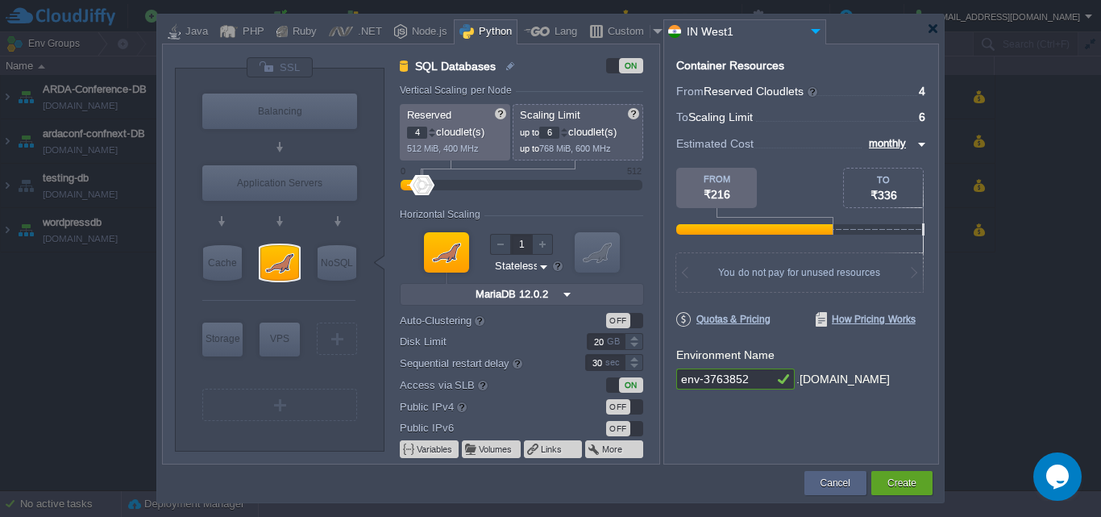
click at [565, 295] on img at bounding box center [567, 294] width 17 height 21
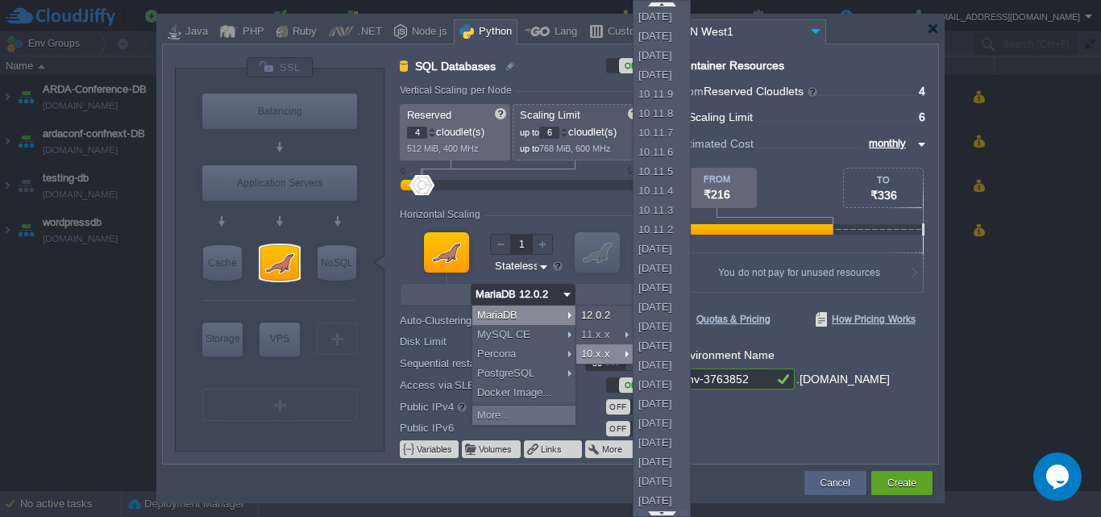
click at [660, 514] on div at bounding box center [662, 513] width 56 height 6
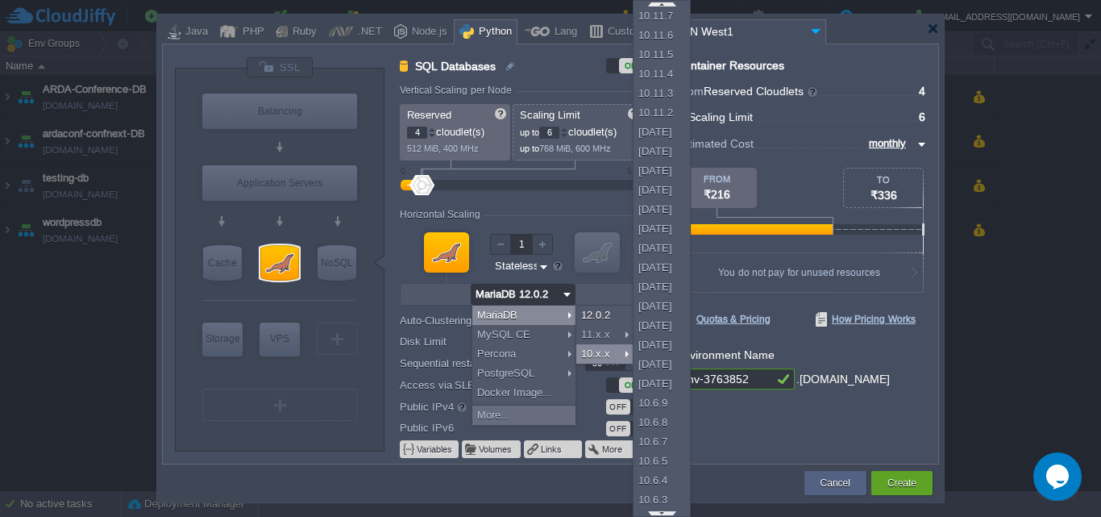
click at [660, 514] on div at bounding box center [662, 513] width 56 height 6
click at [660, 506] on div "10.6.3" at bounding box center [662, 499] width 56 height 19
type input "2"
type input "MariaDB 10.6.3"
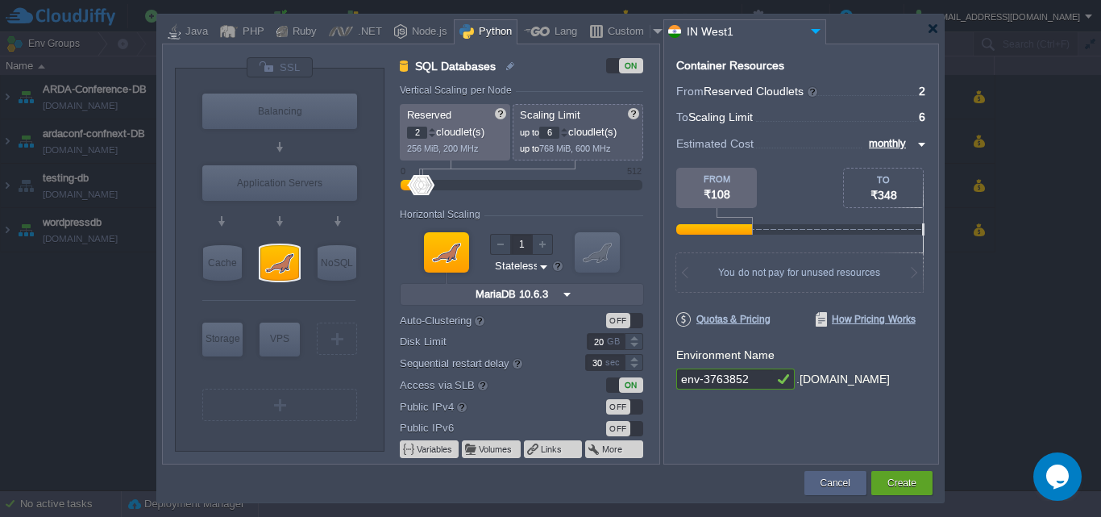
type input "2"
click at [585, 252] on div at bounding box center [597, 252] width 45 height 40
click at [560, 135] on input "6" at bounding box center [549, 133] width 20 height 12
type input "64"
click at [602, 163] on form "Vertical Scaling per Node Reserved 2 cloudlet(s) 256 MiB, 200 MHz Scaling Limit…" at bounding box center [529, 274] width 259 height 379
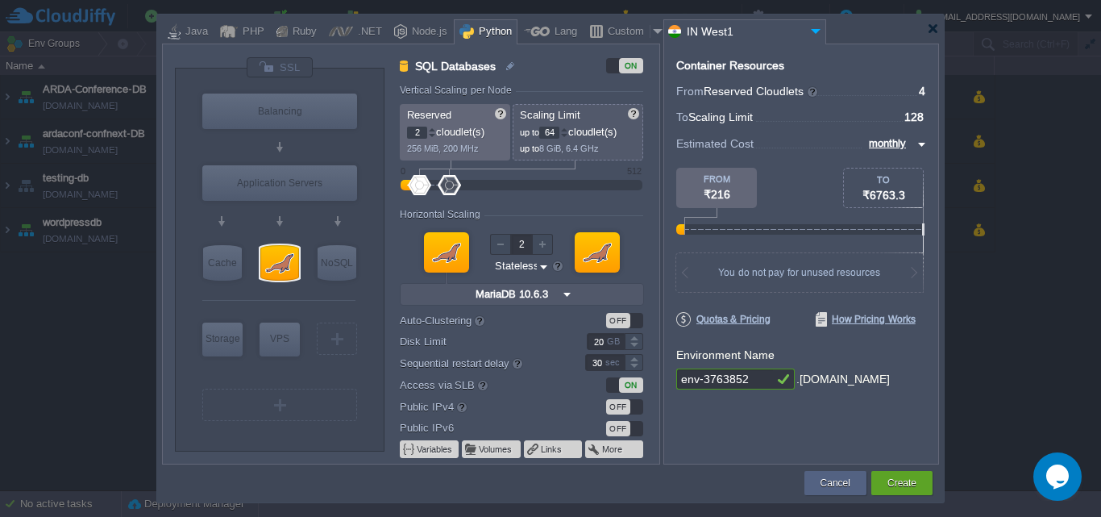
type input "0"
drag, startPoint x: 419, startPoint y: 189, endPoint x: 384, endPoint y: 189, distance: 35.5
click at [384, 189] on div "VM Balancing VM Application Servers VM Cache VM SQL VM NoSQL VM Storage VM VPS …" at bounding box center [417, 259] width 485 height 406
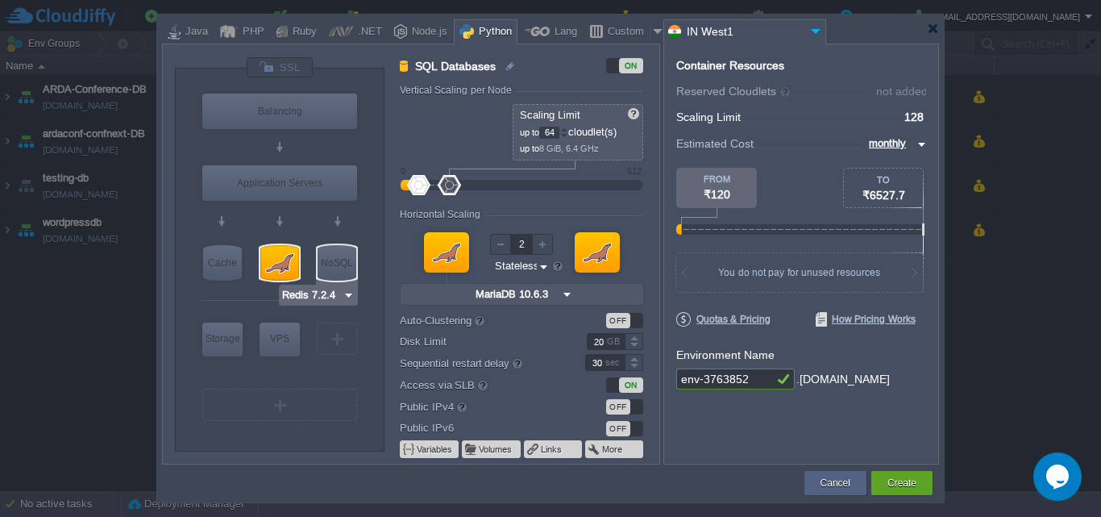
type input "AlmaLinux 9.6"
click at [336, 339] on div at bounding box center [337, 339] width 2 height 12
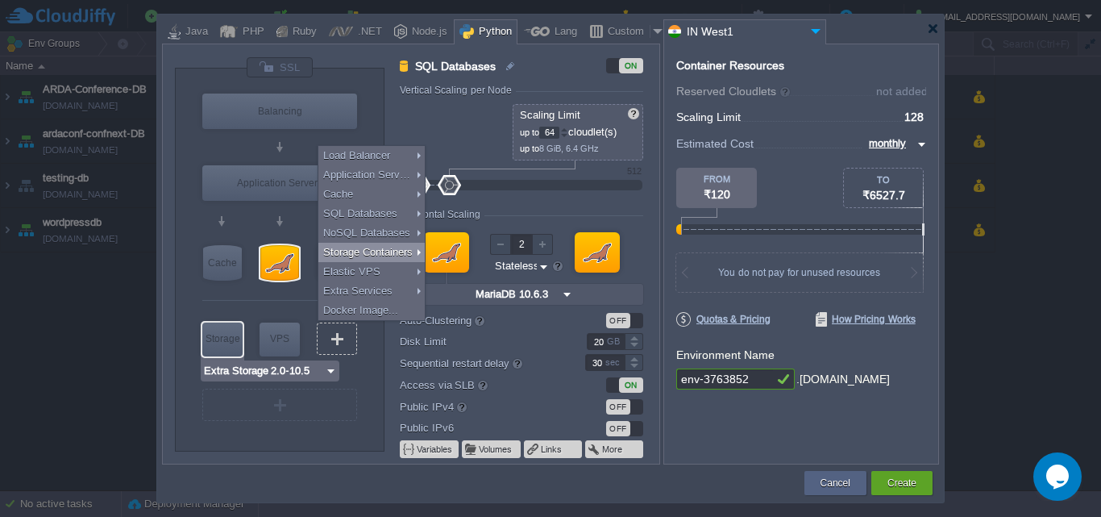
type input "AlmaLinux 9.6"
click at [315, 374] on input "AlmaLinux 9.6" at bounding box center [298, 371] width 77 height 16
type input "Select Image"
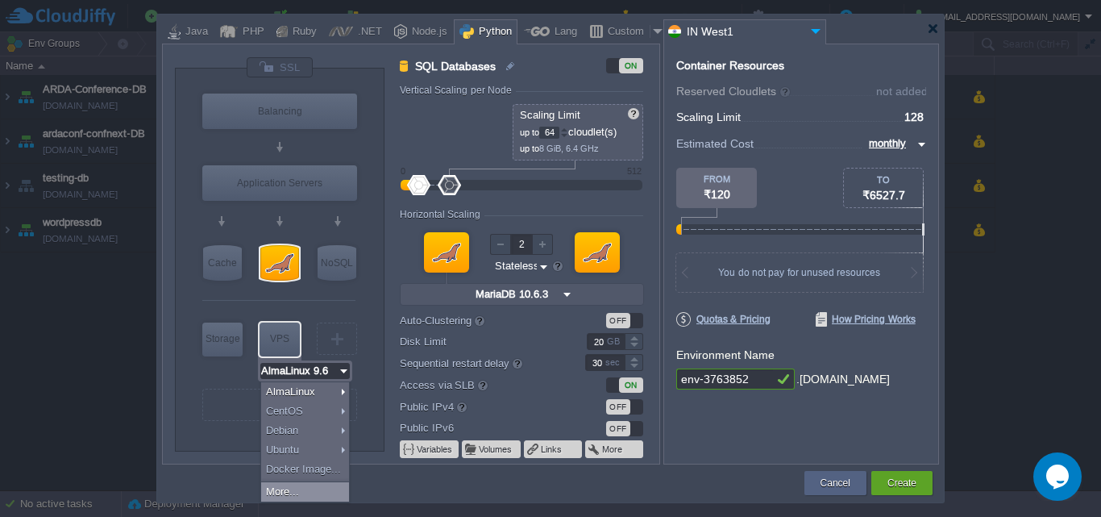
click at [320, 487] on div "More..." at bounding box center [305, 491] width 88 height 19
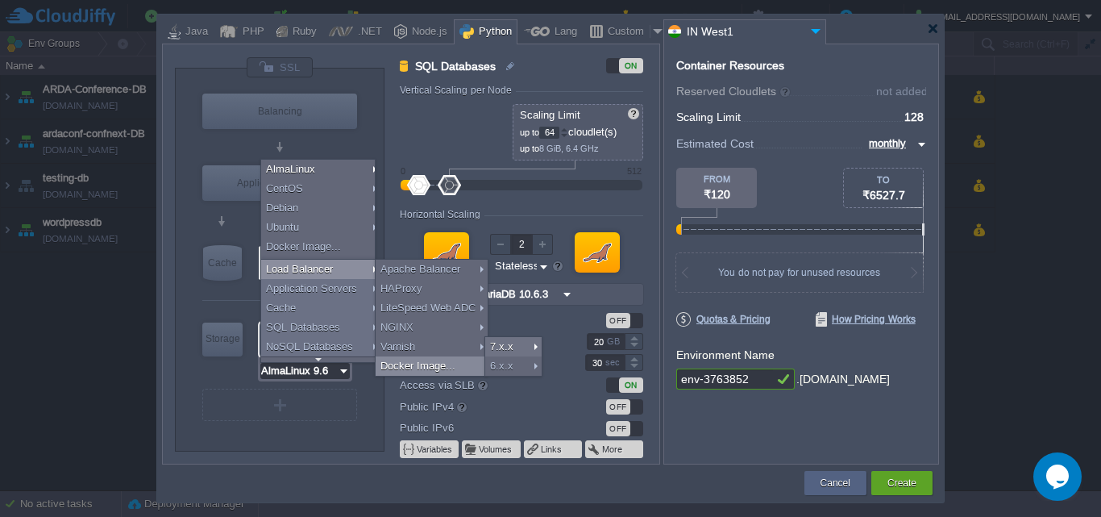
click at [431, 361] on div "Docker Image..." at bounding box center [432, 365] width 112 height 19
type input "Elastic VPS"
type input "1"
type input "16"
type input "1"
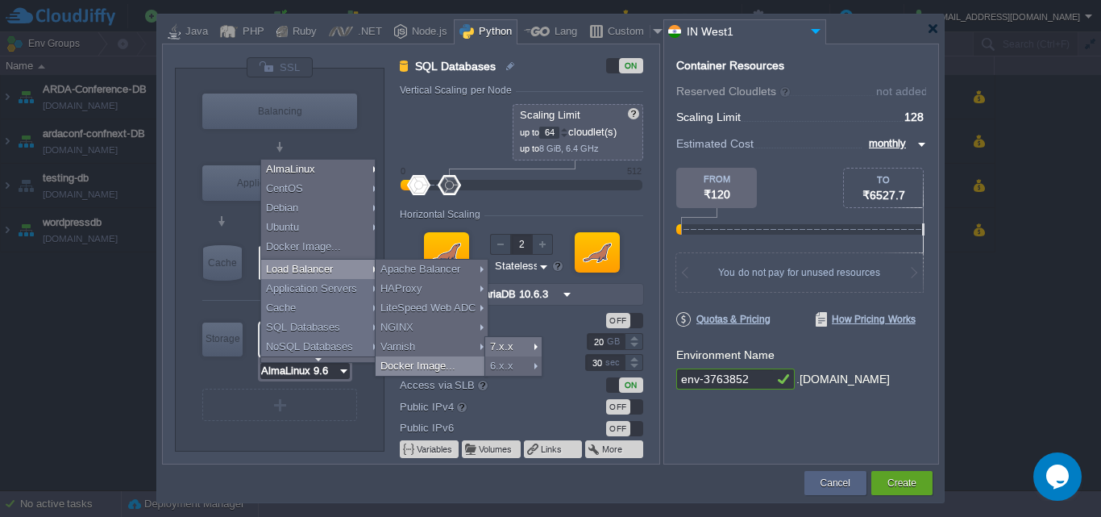
type input "Docker Image"
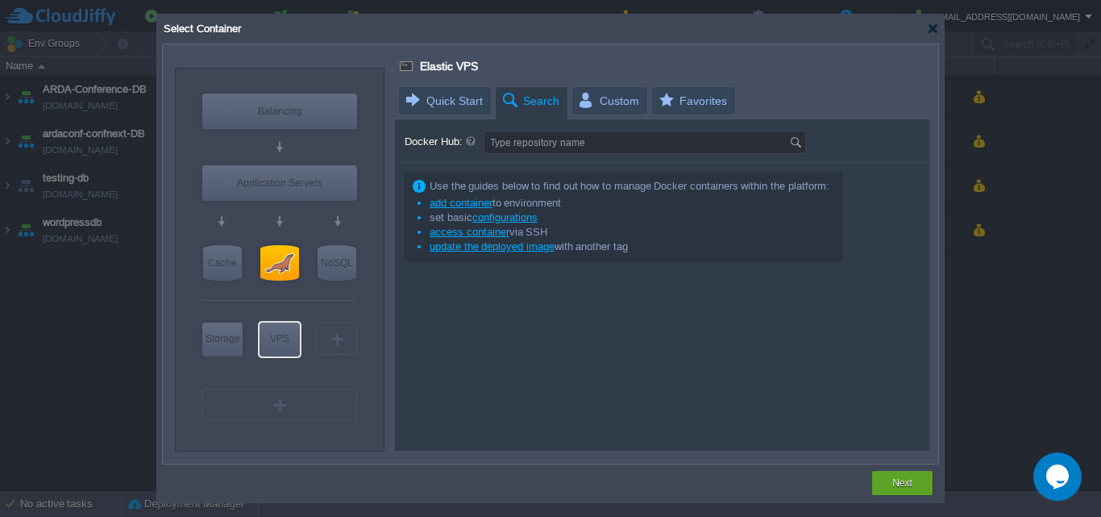
click at [278, 305] on div at bounding box center [278, 301] width 153 height 34
click at [928, 28] on div at bounding box center [933, 29] width 12 height 12
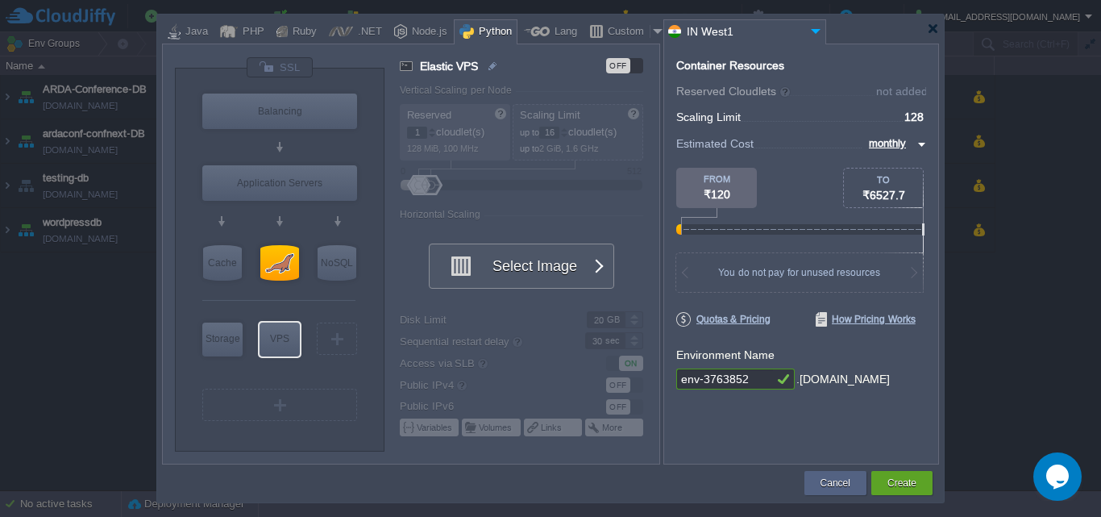
type input "MariaDB 10.6.3"
click at [274, 260] on div at bounding box center [279, 262] width 39 height 35
type input "SQL Databases"
type input "0"
type input "64"
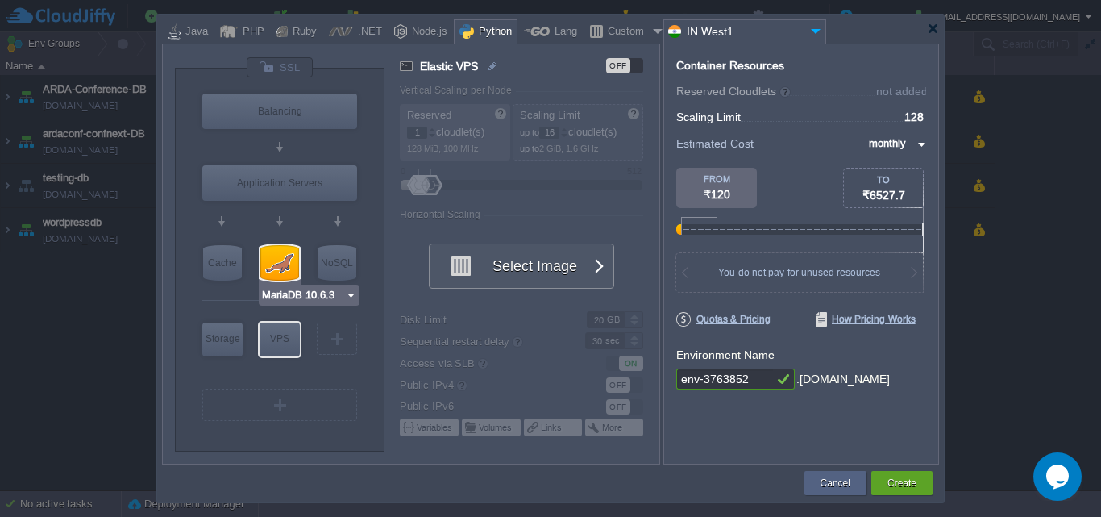
type input "2"
type input "MariaDB 10.6.3"
type input "10.6.3"
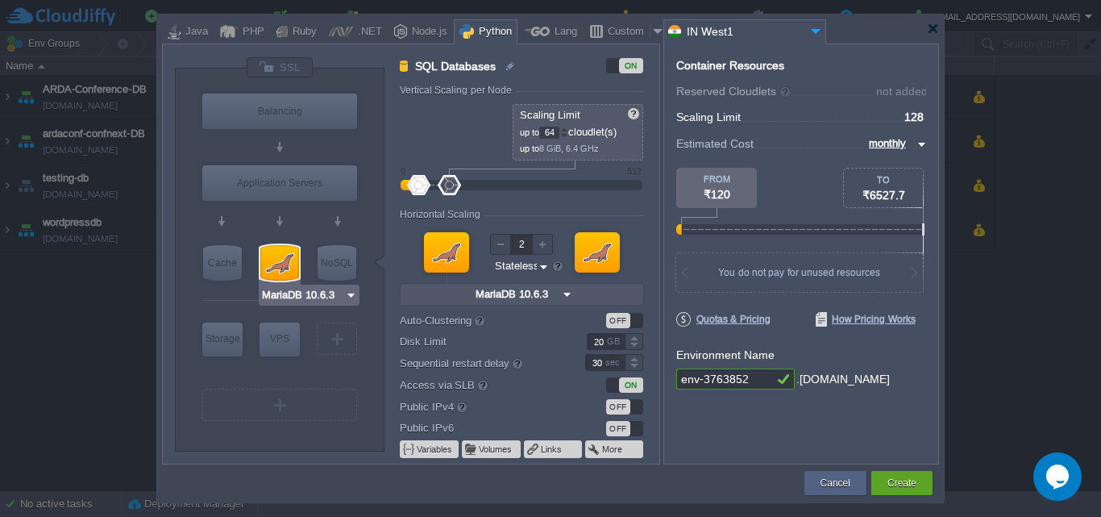
type input "Redis 7.2.4"
click at [638, 320] on div "OFF" at bounding box center [624, 320] width 37 height 15
type input "SQL Databases"
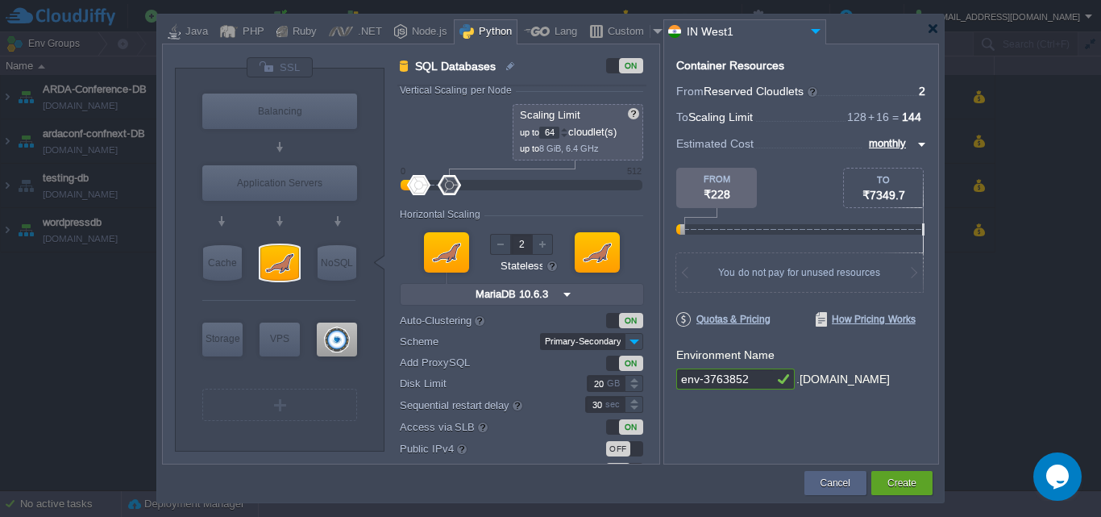
scroll to position [52, 0]
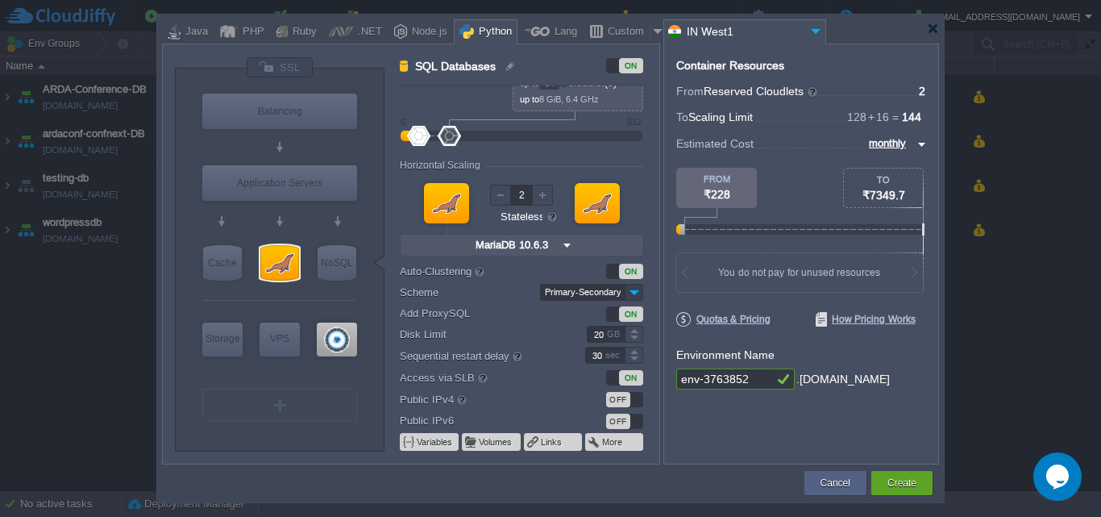
click at [639, 288] on img at bounding box center [634, 292] width 19 height 17
type input "ProxySQL 2.6.6"
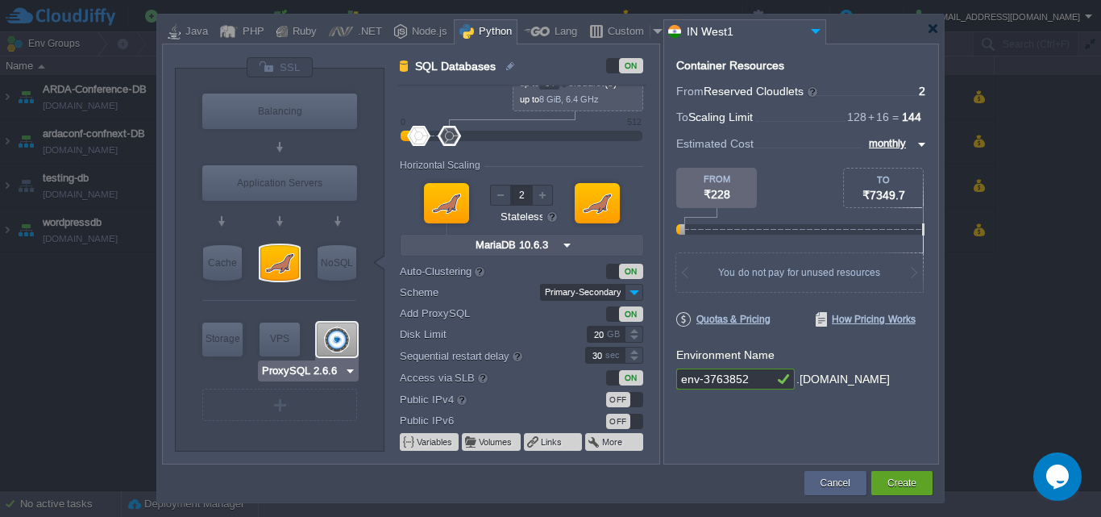
click at [341, 339] on div at bounding box center [337, 340] width 40 height 34
type input "ProxySQL"
type input "1"
type input "8"
type input "ProxySQL 2.6.6"
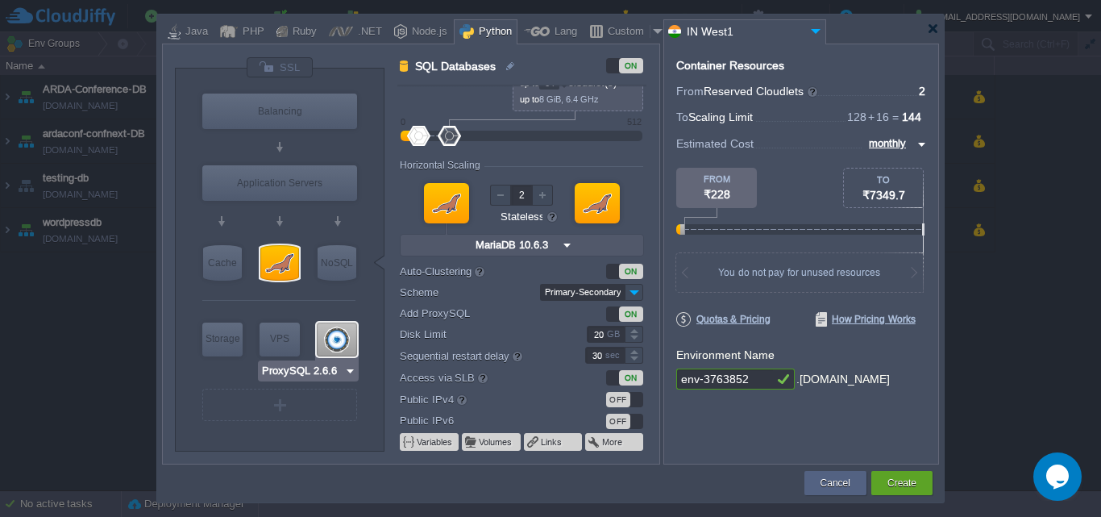
type input "2.6.6-almalinux-9"
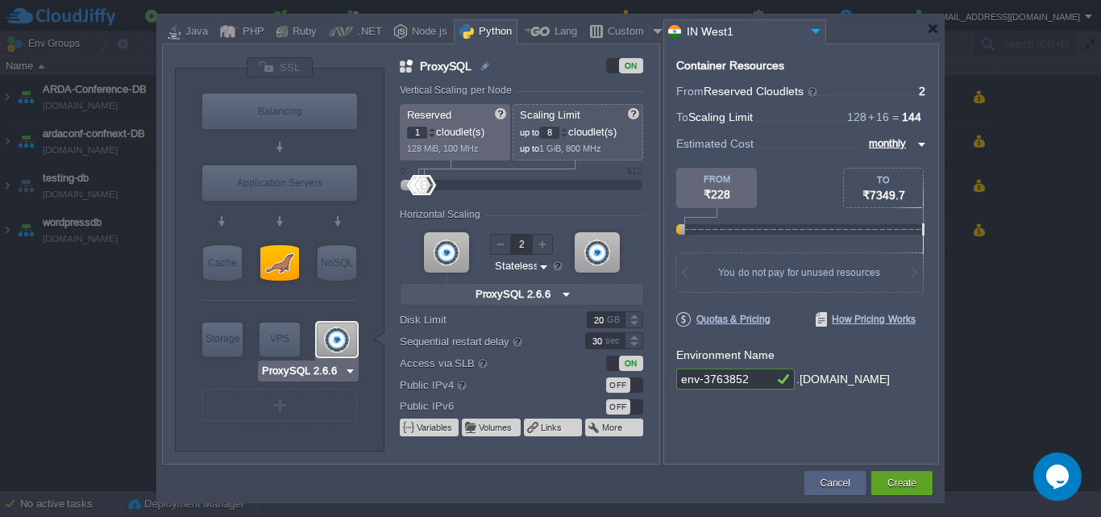
scroll to position [0, 0]
click at [560, 130] on input "8" at bounding box center [549, 133] width 20 height 12
click at [568, 127] on div at bounding box center [564, 130] width 8 height 6
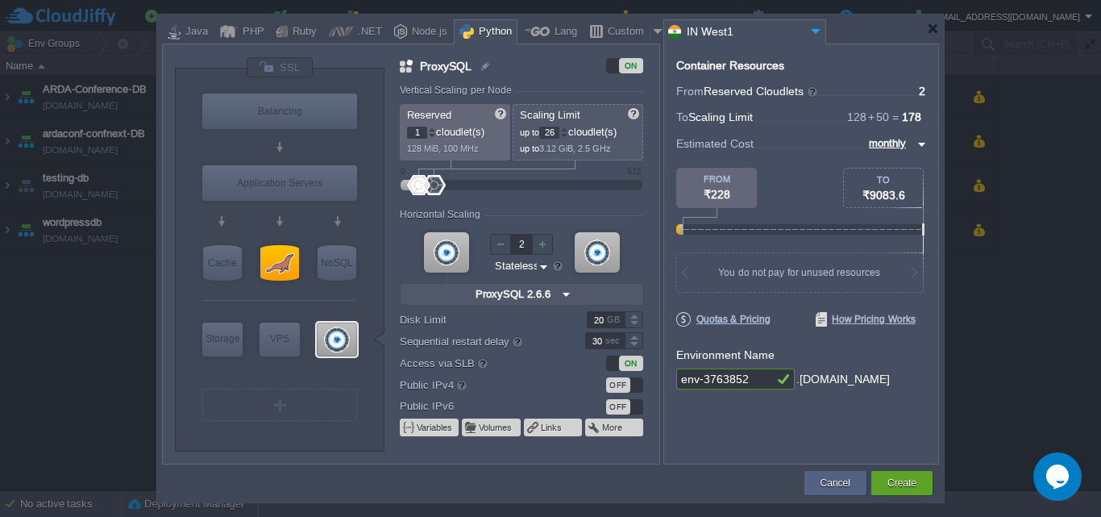
click at [568, 127] on div at bounding box center [564, 130] width 8 height 6
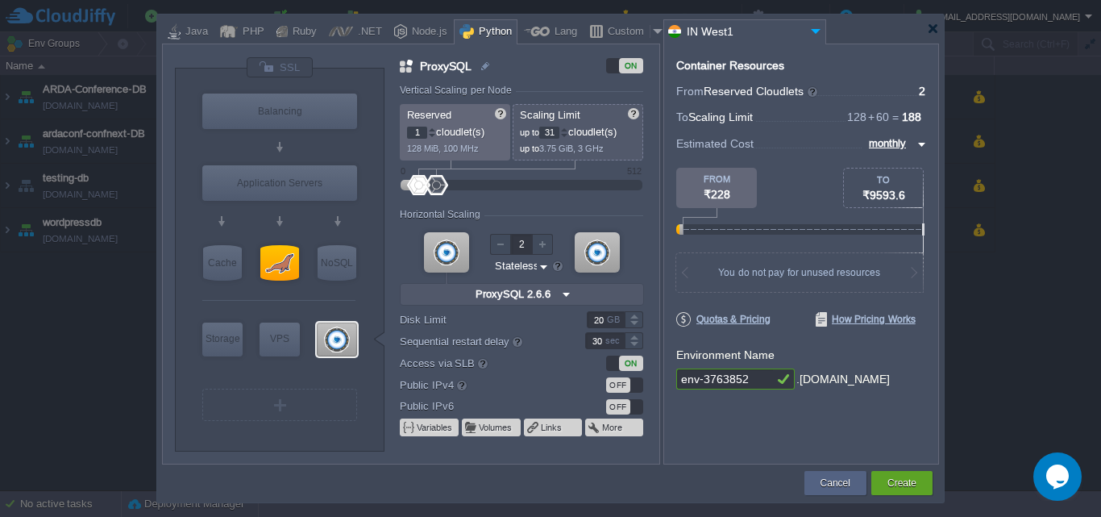
click at [568, 127] on div at bounding box center [564, 130] width 8 height 6
type input "32"
click at [568, 127] on div at bounding box center [564, 130] width 8 height 6
type input "0"
drag, startPoint x: 423, startPoint y: 182, endPoint x: 389, endPoint y: 182, distance: 33.1
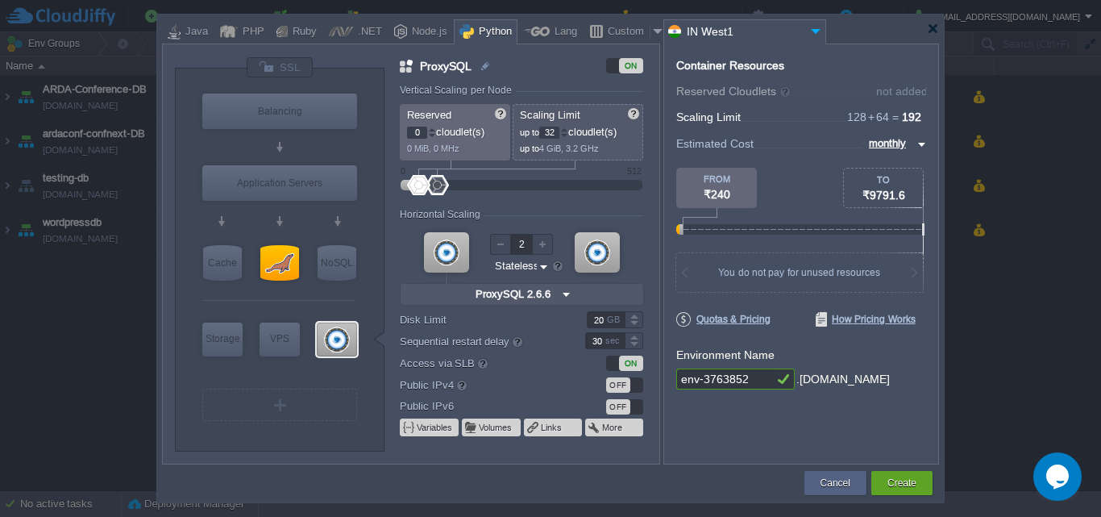
click at [390, 182] on div "ProxySQL ON Vertical Scaling per Node Reserved 0 cloudlet(s) 0 MiB, 0 MHz Scali…" at bounding box center [522, 260] width 274 height 406
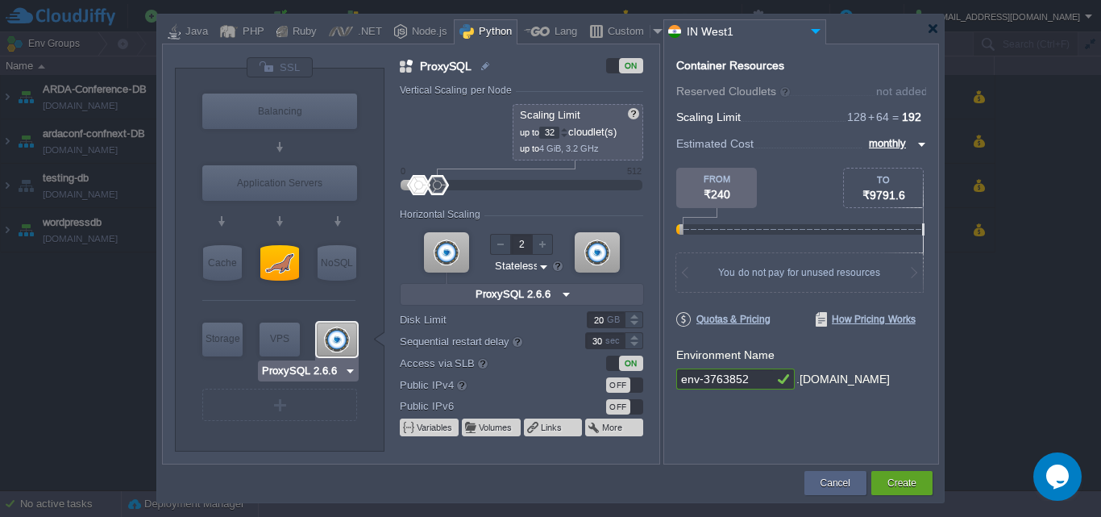
click at [349, 372] on img at bounding box center [350, 371] width 12 height 16
click at [380, 309] on div "VM Balancing VM Application Servers VM Cache VM SQL VM NoSQL VM Storage VM VPS …" at bounding box center [280, 260] width 210 height 382
click at [367, 223] on div "VM Balancing VM Application Servers VM Cache VM SQL VM NoSQL VM Storage VM VPS …" at bounding box center [280, 260] width 210 height 382
type input "MariaDB 10.6.3"
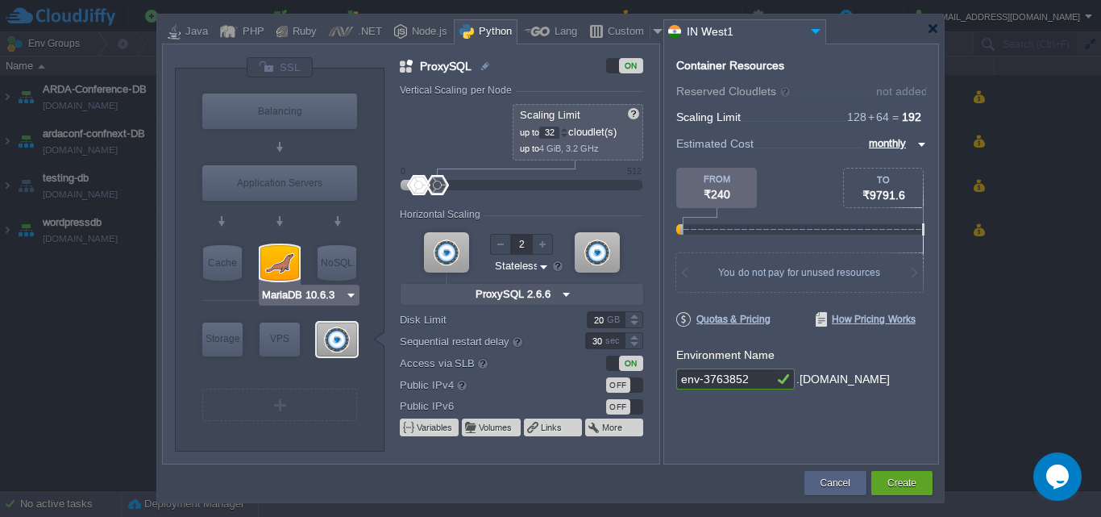
click at [264, 270] on div at bounding box center [279, 262] width 39 height 35
type input "SQL Databases"
type input "64"
type input "MariaDB 10.6.3"
type input "10.6.3"
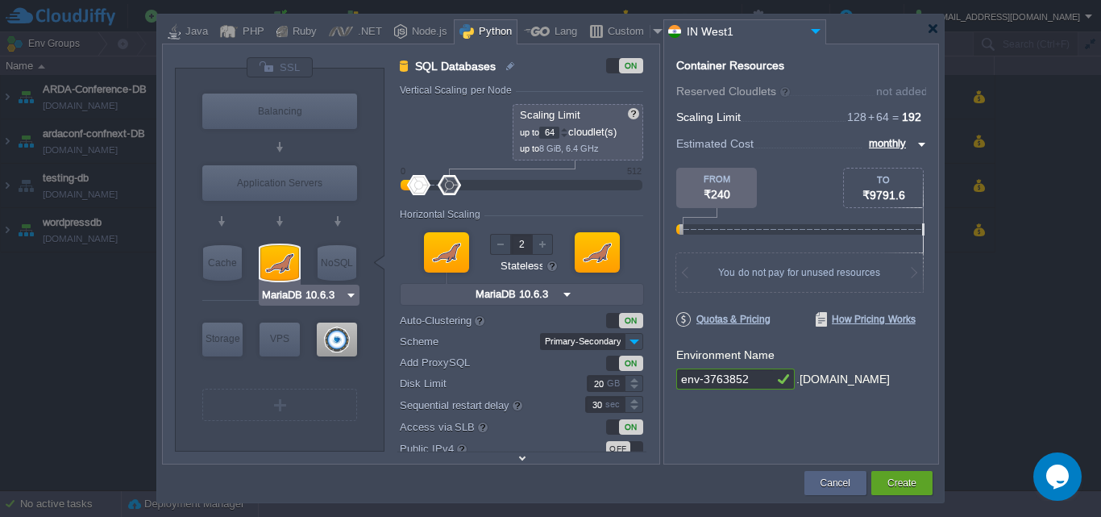
type input "ProxySQL 2.6.6"
drag, startPoint x: 758, startPoint y: 380, endPoint x: 681, endPoint y: 372, distance: 77.0
click at [681, 372] on input "env-3763852" at bounding box center [725, 379] width 97 height 21
type input "d"
type input "test-db"
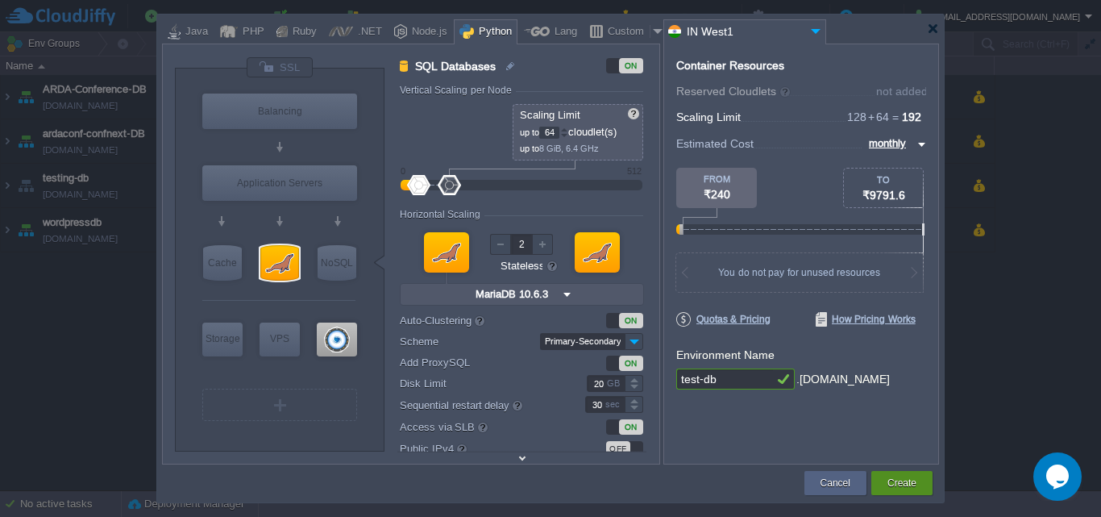
click at [907, 487] on button "Create" at bounding box center [902, 483] width 29 height 16
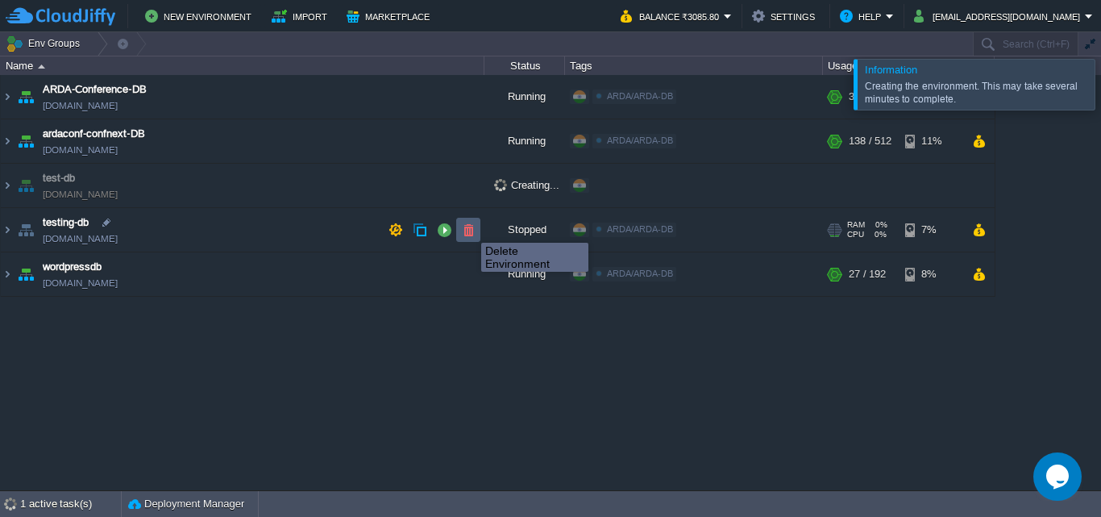
click at [470, 228] on button "button" at bounding box center [468, 230] width 15 height 15
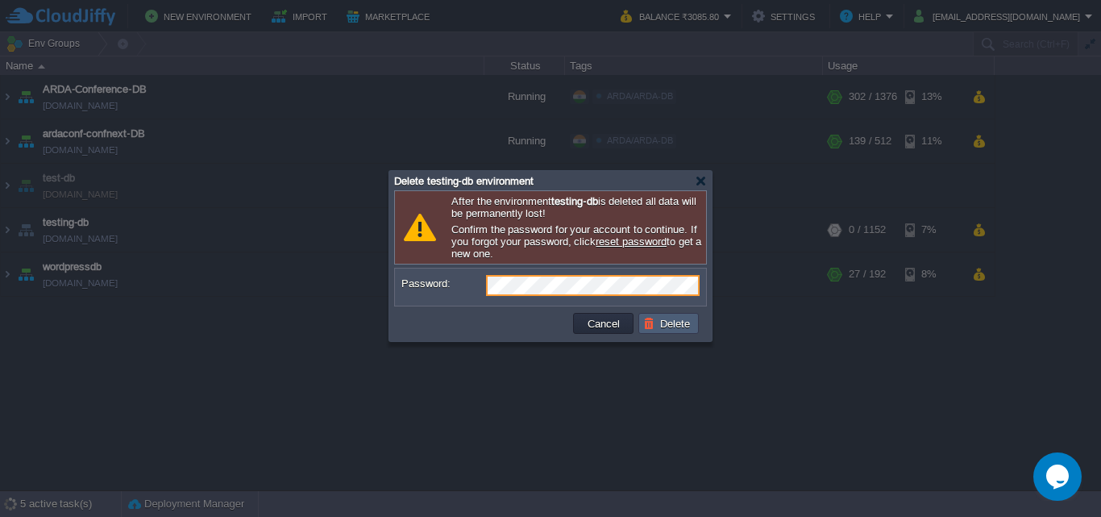
click at [680, 331] on button "Delete" at bounding box center [669, 323] width 52 height 15
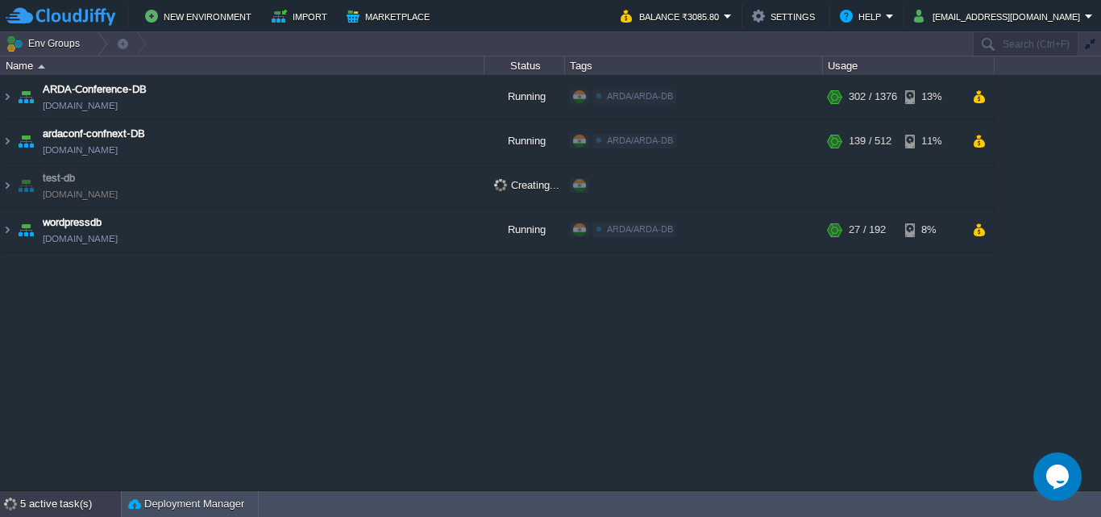
click at [58, 502] on div "5 active task(s)" at bounding box center [70, 504] width 101 height 26
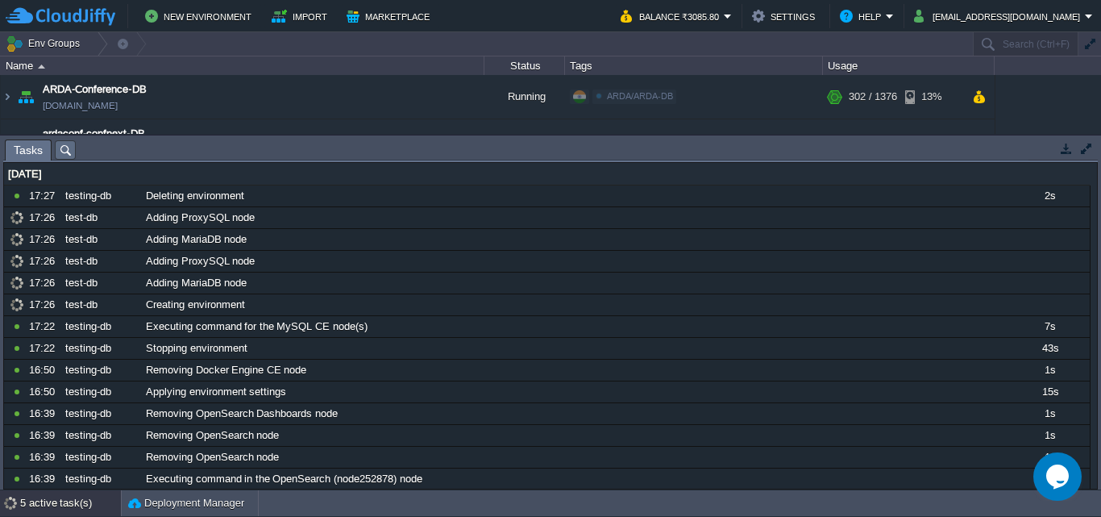
click at [1062, 148] on button "button" at bounding box center [1067, 148] width 15 height 15
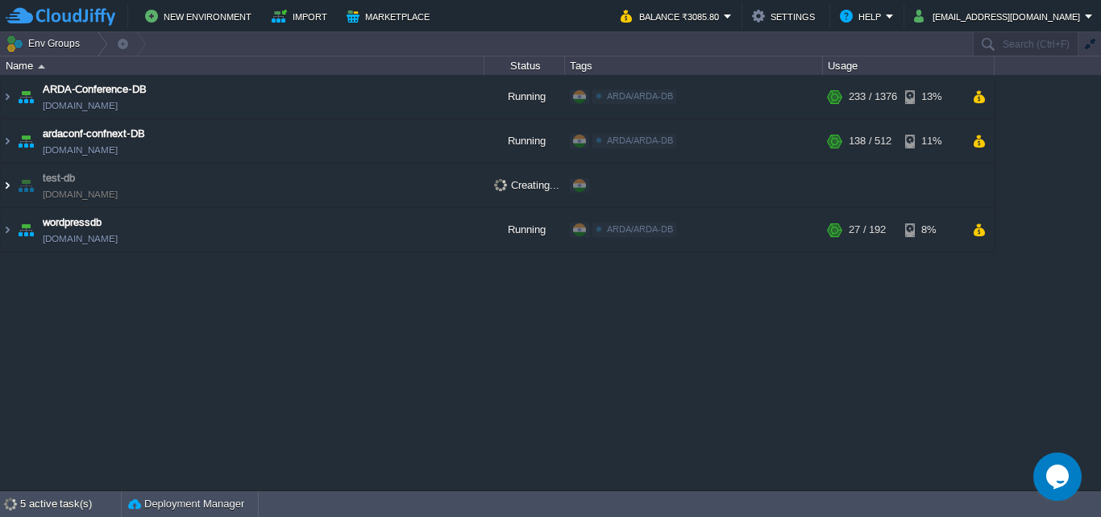
click at [11, 182] on img at bounding box center [7, 186] width 13 height 44
click at [8, 187] on img at bounding box center [7, 186] width 13 height 44
click at [57, 504] on div "5 active task(s)" at bounding box center [70, 504] width 101 height 26
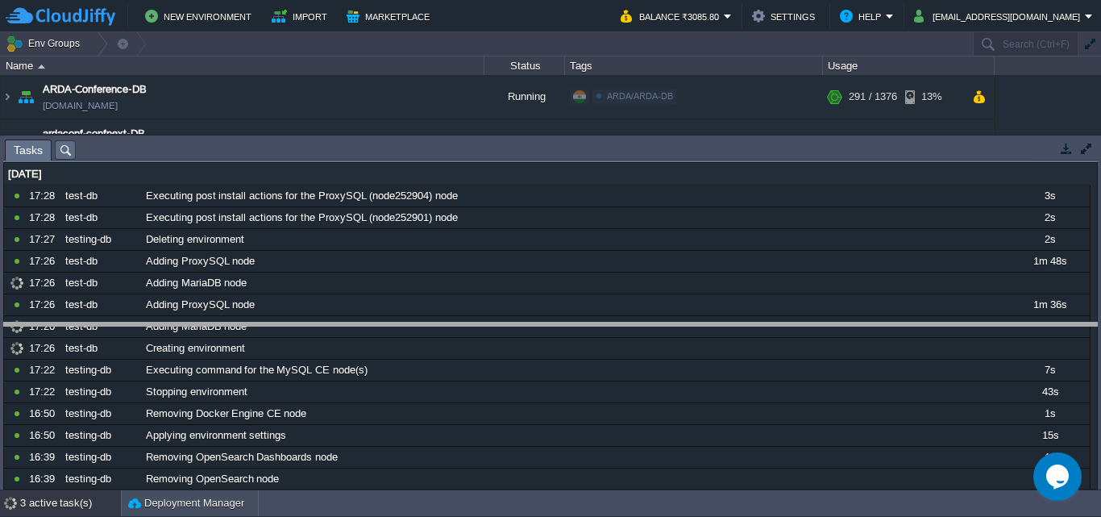
drag, startPoint x: 809, startPoint y: 147, endPoint x: 841, endPoint y: 330, distance: 185.9
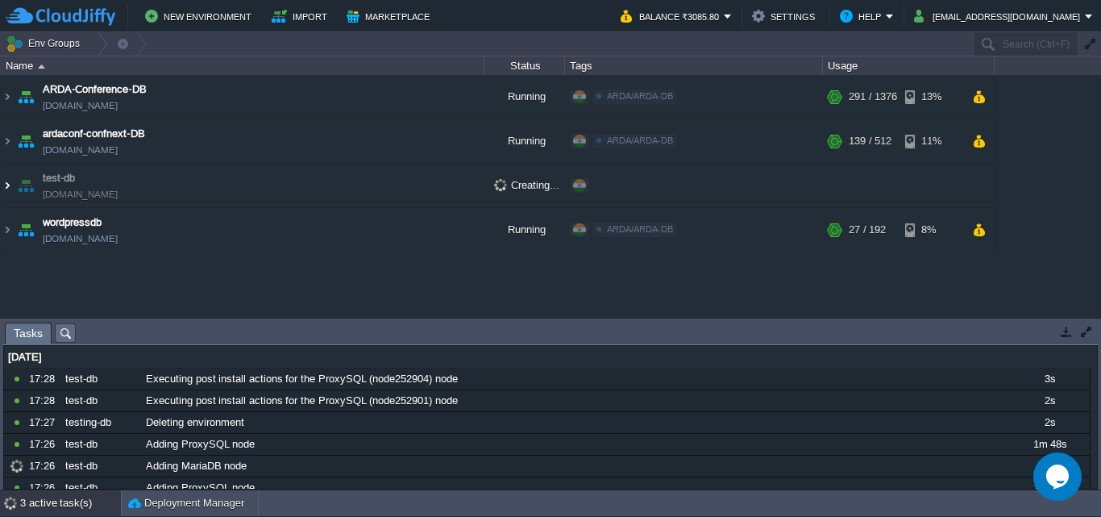
click at [4, 183] on img at bounding box center [7, 186] width 13 height 44
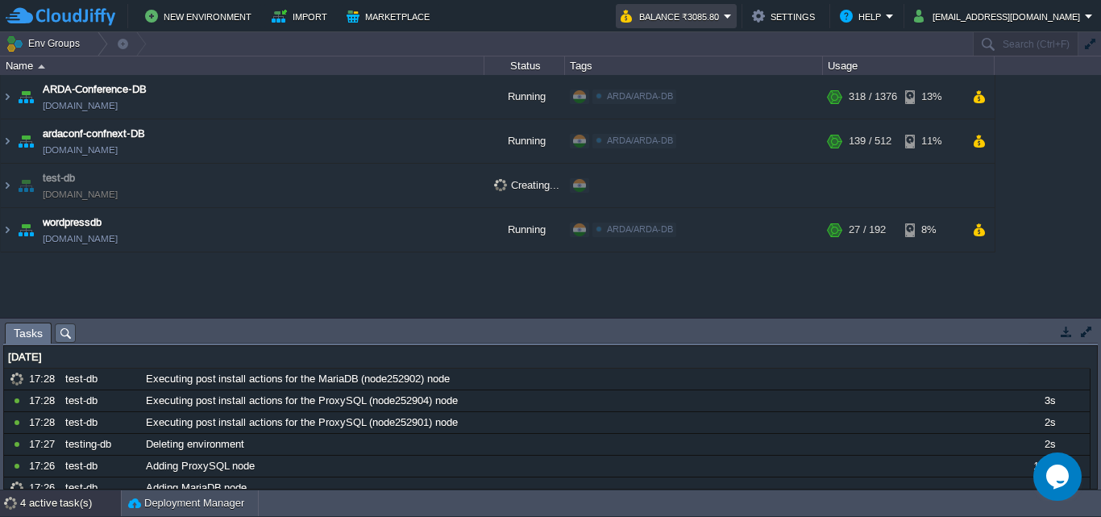
click at [724, 18] on button "Balance ₹3085.80" at bounding box center [672, 15] width 103 height 19
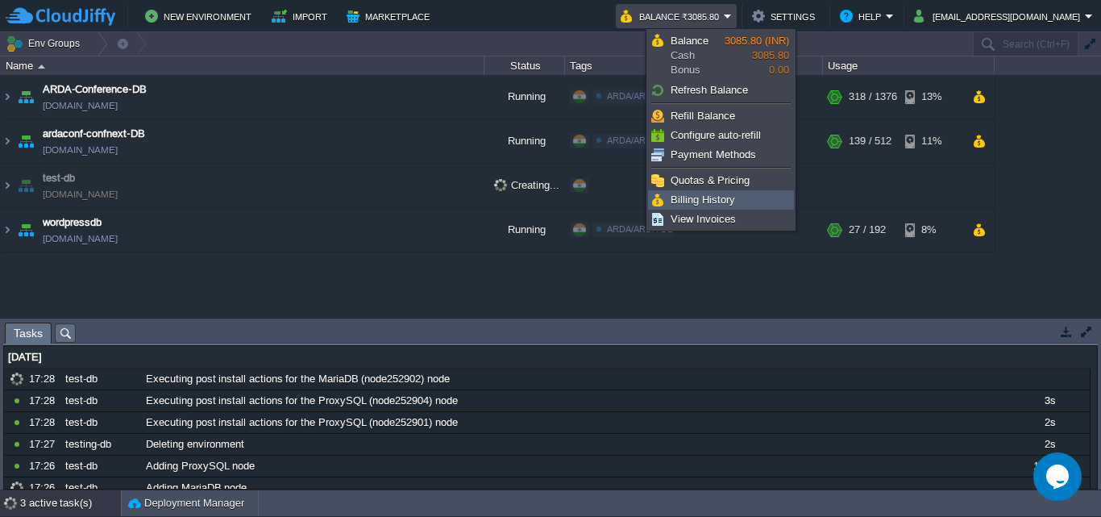
click at [734, 202] on span "Billing History" at bounding box center [703, 200] width 65 height 12
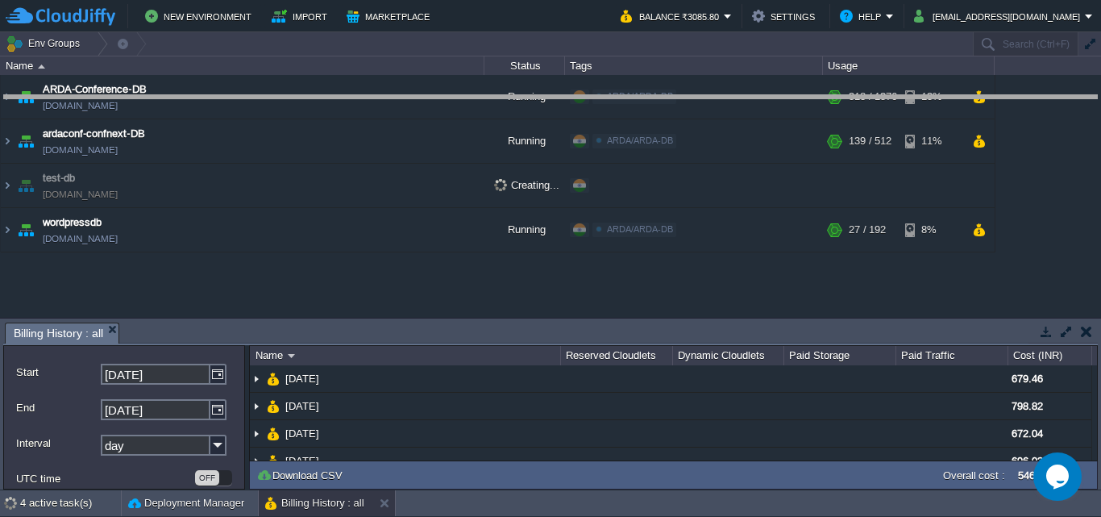
drag, startPoint x: 673, startPoint y: 324, endPoint x: 703, endPoint y: 94, distance: 232.6
click at [703, 94] on body "New Environment Import Marketplace Bonus ₹0.00 Upgrade Account Balance ₹3085.80…" at bounding box center [550, 258] width 1101 height 517
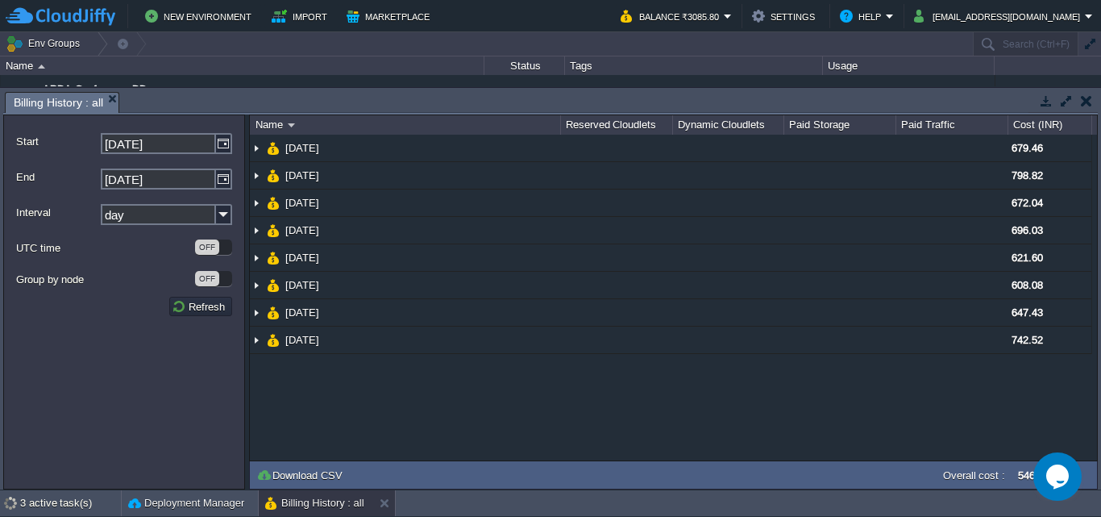
click at [1086, 104] on button "button" at bounding box center [1086, 101] width 11 height 15
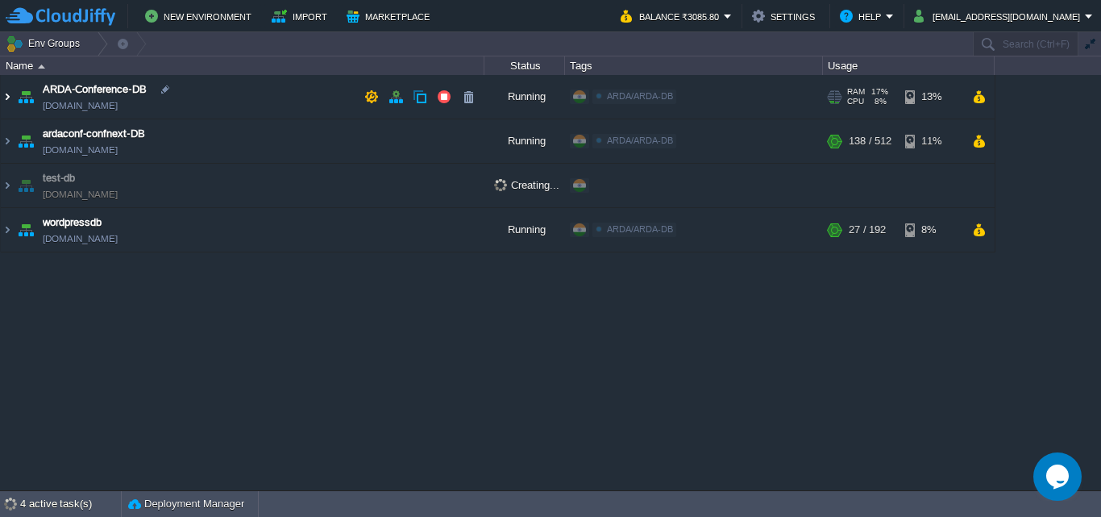
click at [5, 94] on img at bounding box center [7, 97] width 13 height 44
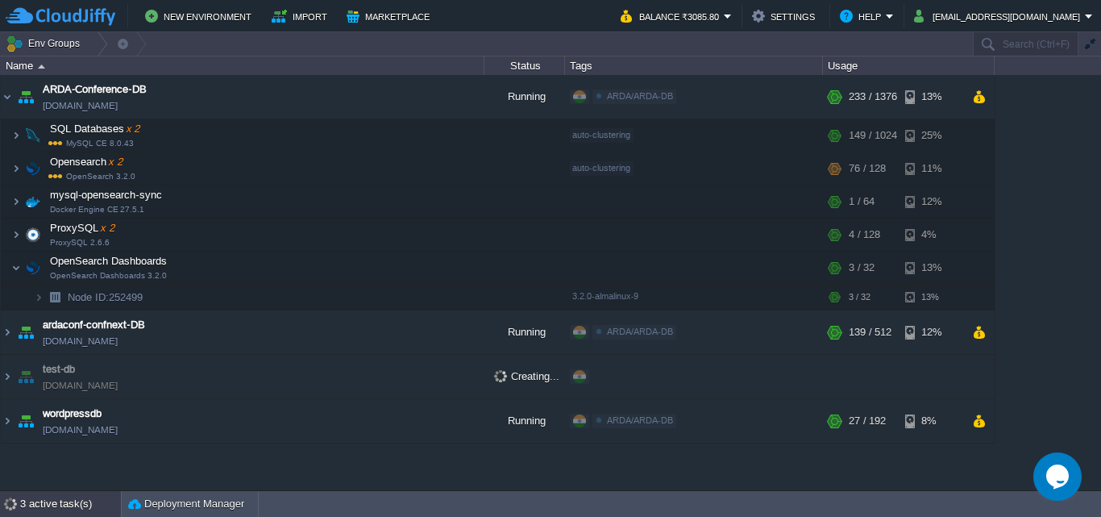
click at [56, 505] on div "3 active task(s)" at bounding box center [70, 504] width 101 height 26
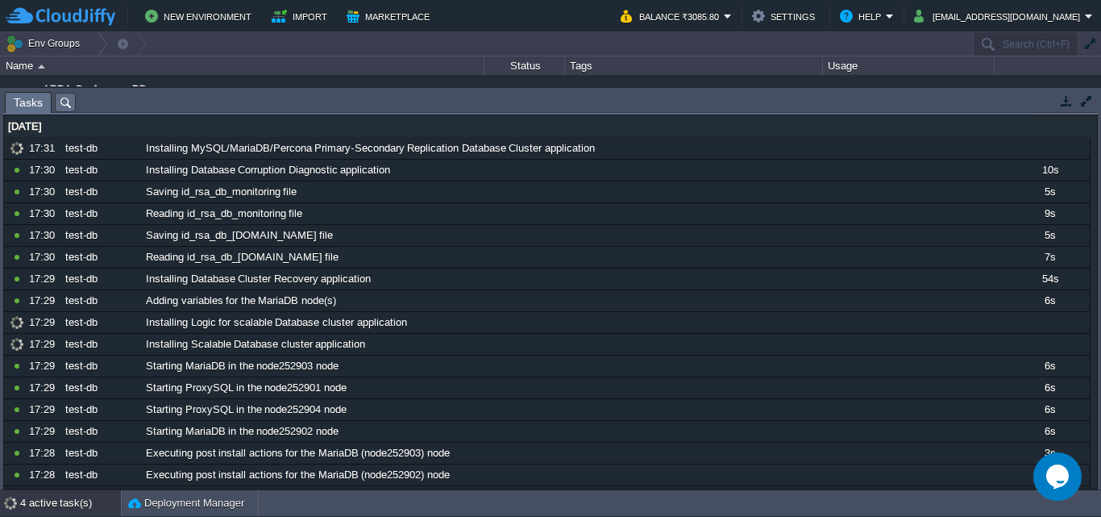
click at [1060, 102] on button "button" at bounding box center [1067, 101] width 15 height 15
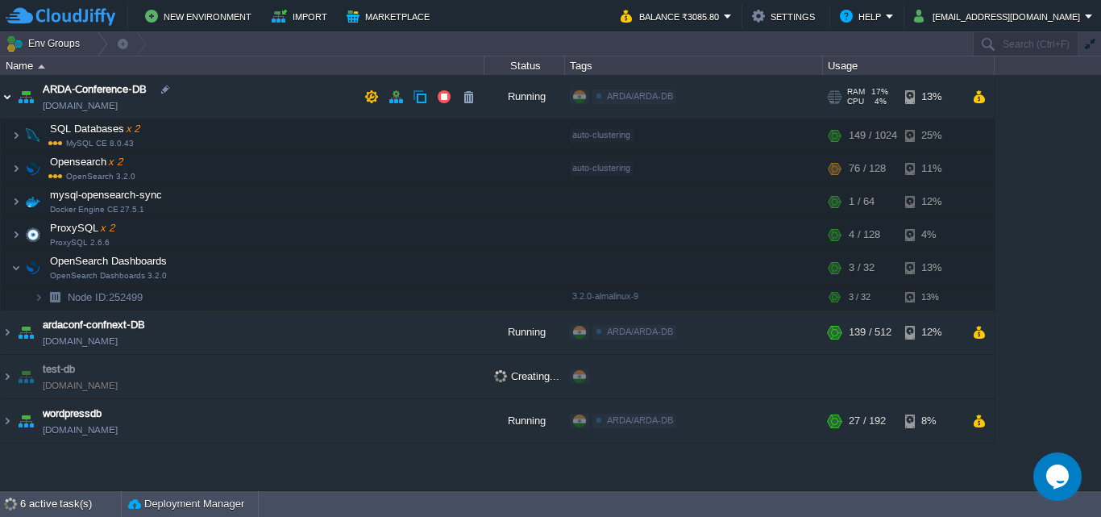
click at [7, 99] on img at bounding box center [7, 97] width 13 height 44
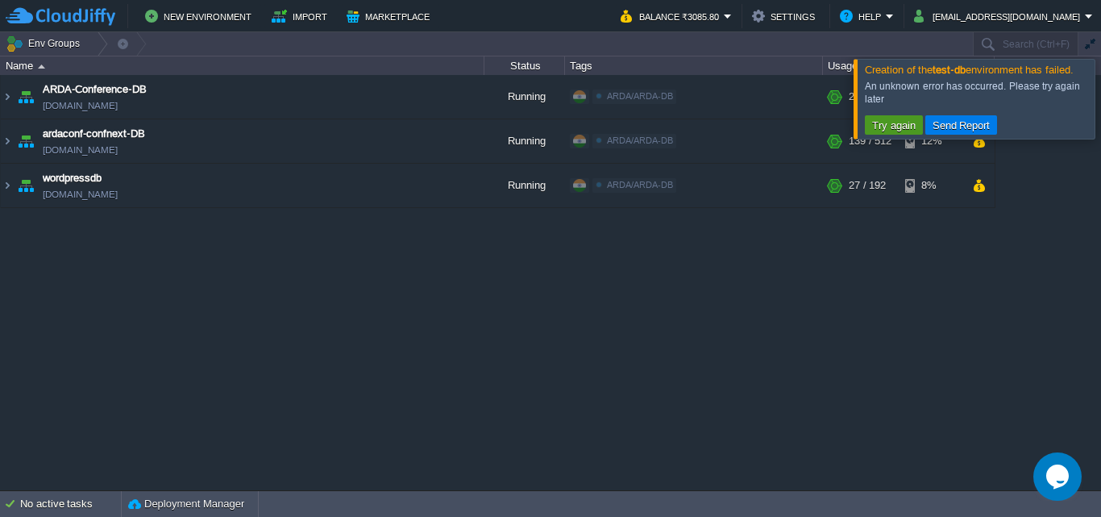
click at [897, 120] on button "Try again" at bounding box center [894, 125] width 53 height 15
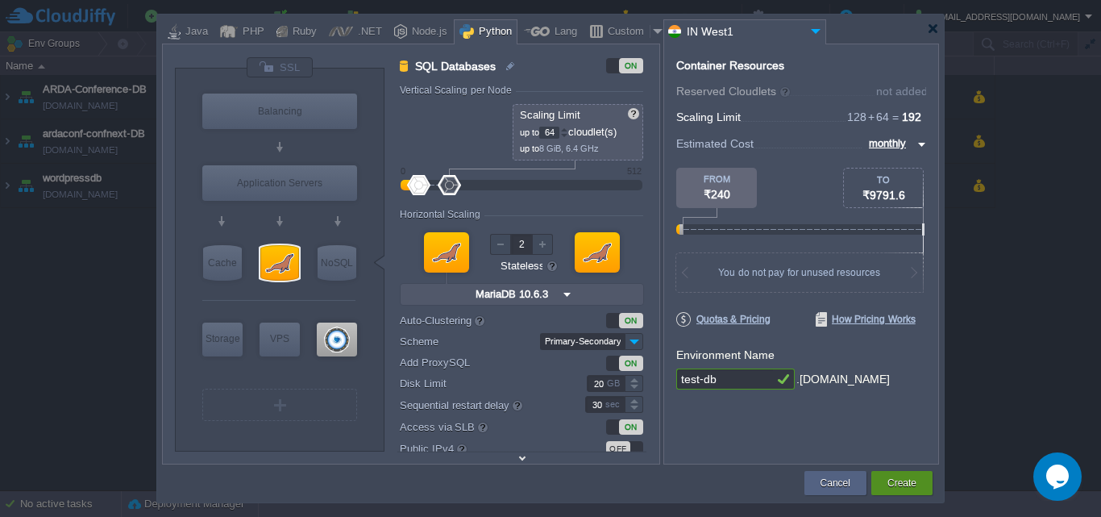
click at [903, 482] on button "Create" at bounding box center [902, 483] width 29 height 16
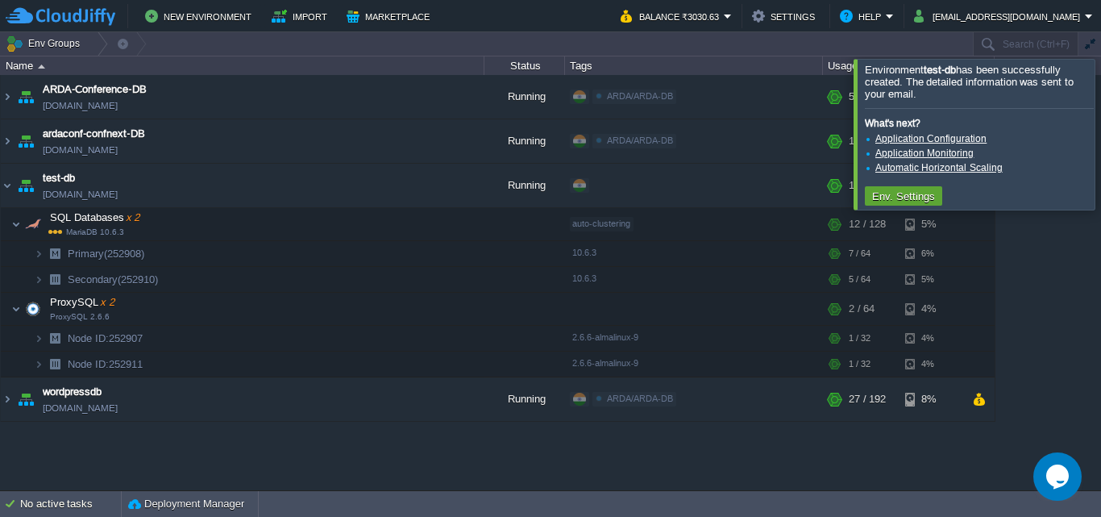
click at [1101, 126] on div at bounding box center [1121, 134] width 0 height 150
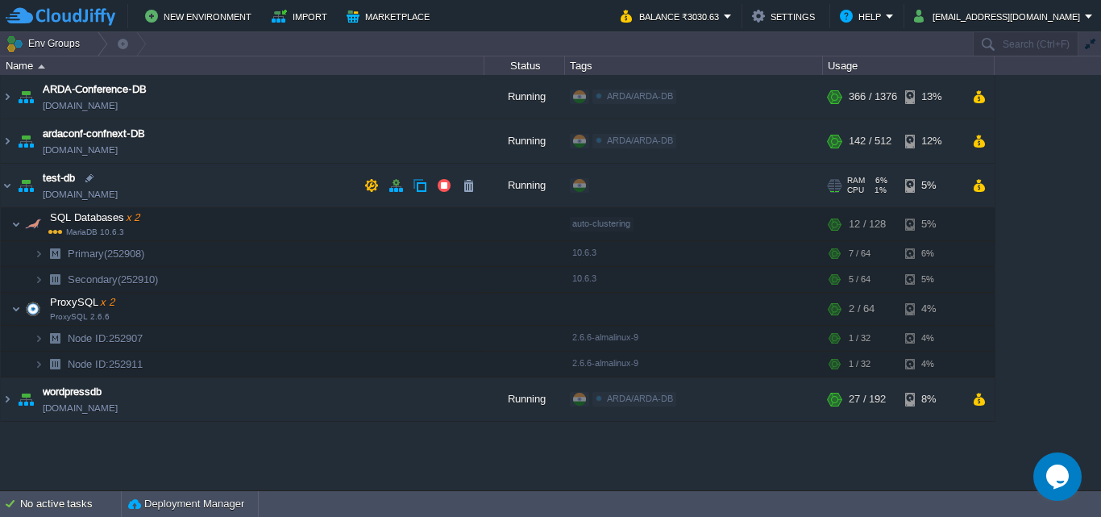
drag, startPoint x: 135, startPoint y: 192, endPoint x: 126, endPoint y: 200, distance: 12.0
click at [126, 200] on td "test-db test-db.cloudjiffy.net" at bounding box center [243, 186] width 484 height 44
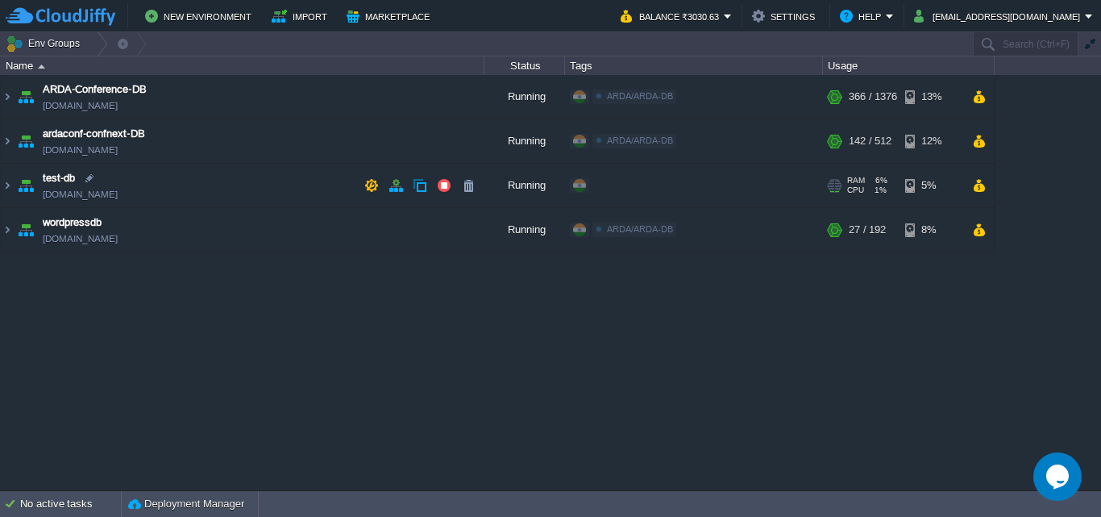
click at [135, 198] on td "test-db test-db.cloudjiffy.net" at bounding box center [243, 186] width 484 height 44
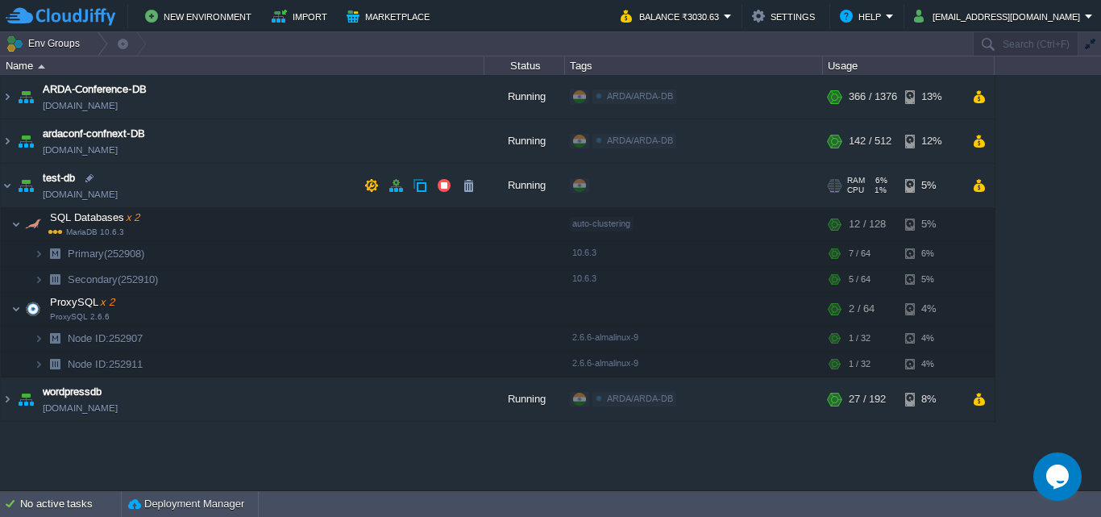
click at [127, 201] on td "test-db test-db.cloudjiffy.net" at bounding box center [243, 186] width 484 height 44
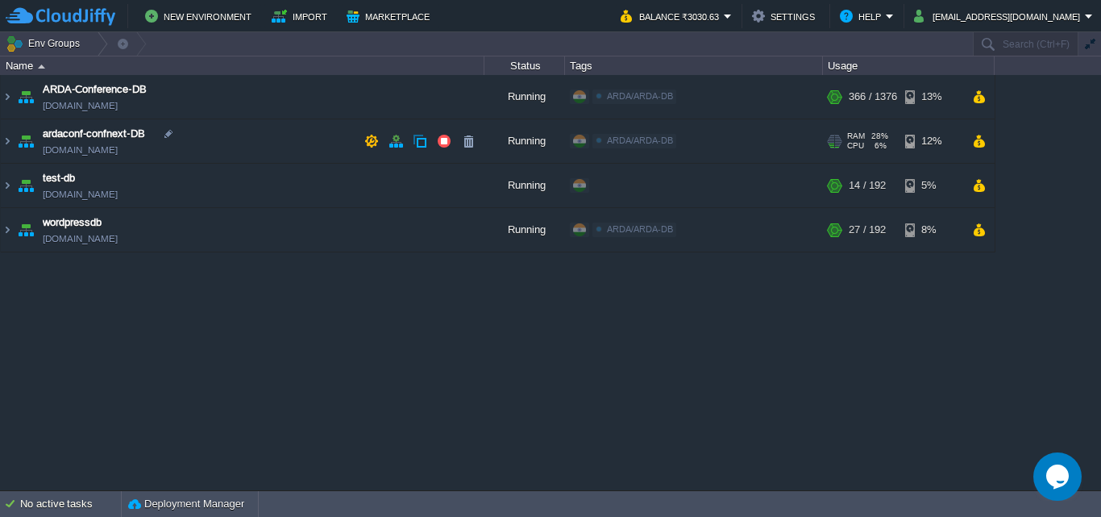
copy td "[DOMAIN_NAME]"
click at [9, 181] on img at bounding box center [7, 186] width 13 height 44
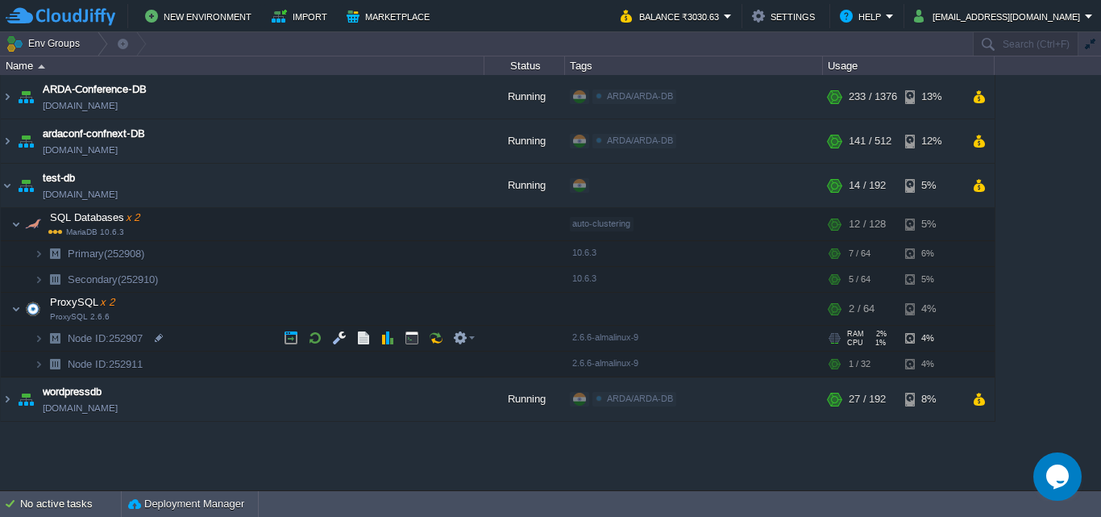
click at [44, 340] on img at bounding box center [55, 338] width 23 height 25
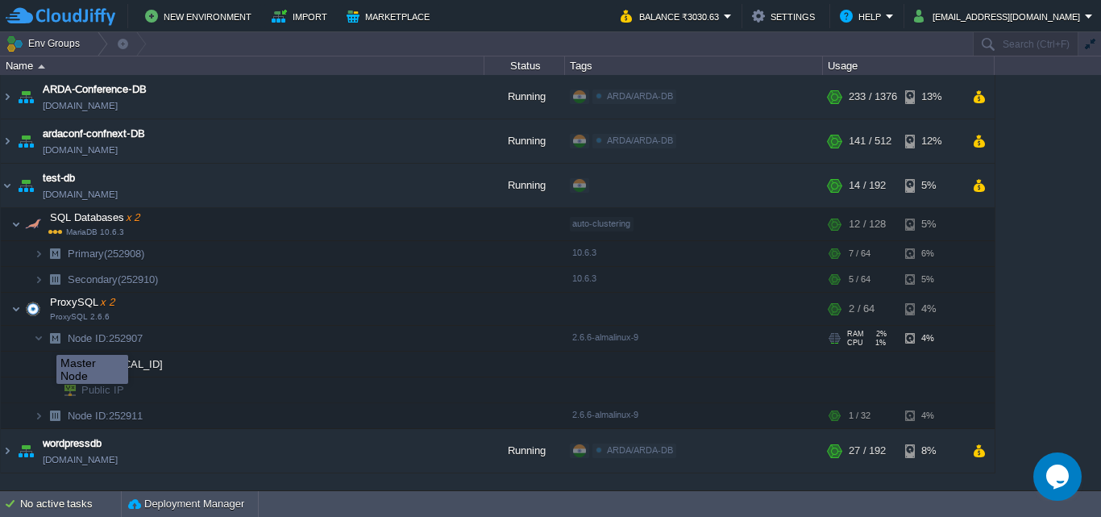
click at [46, 333] on img at bounding box center [55, 338] width 23 height 25
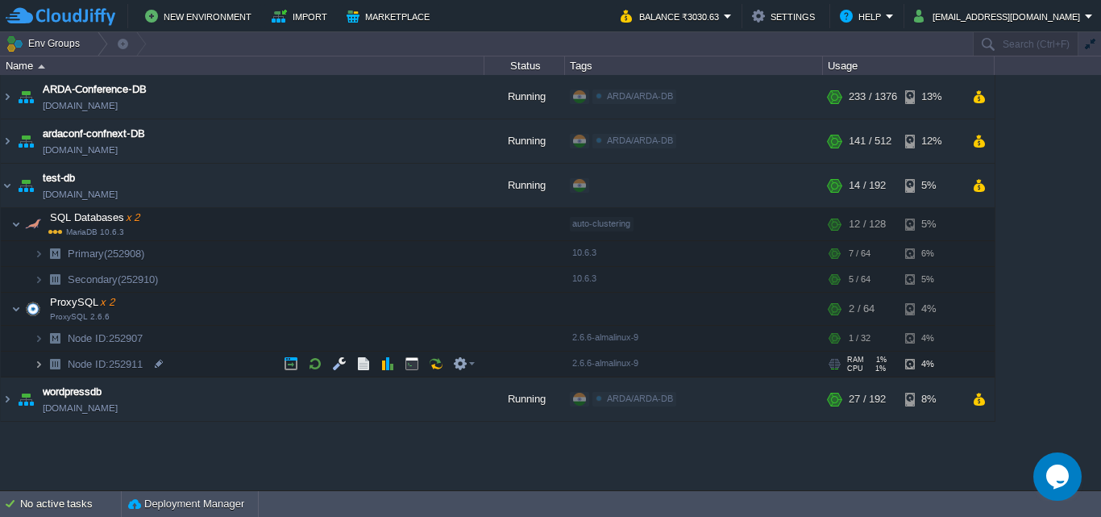
click at [42, 368] on img at bounding box center [39, 364] width 10 height 25
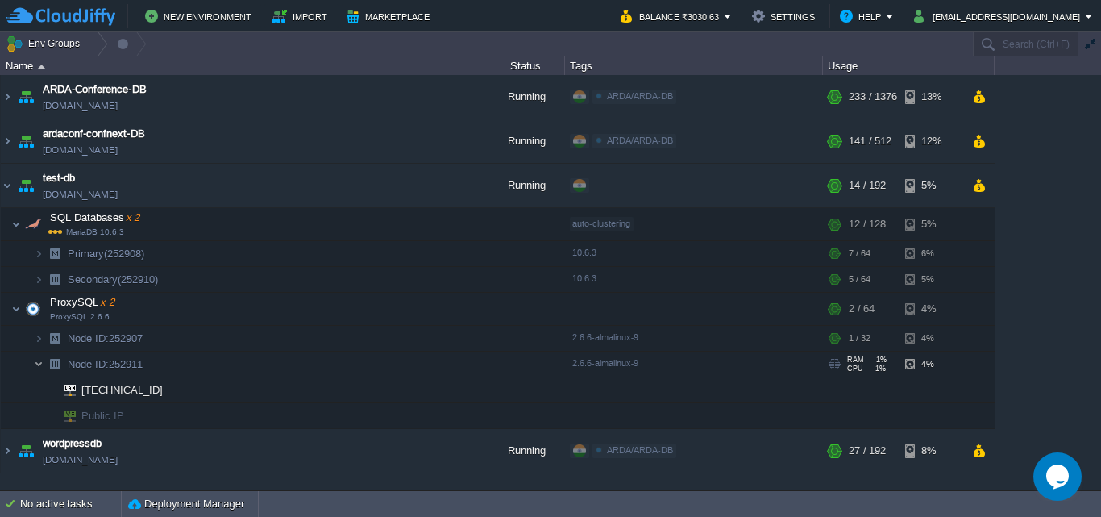
click at [42, 368] on img at bounding box center [39, 364] width 10 height 25
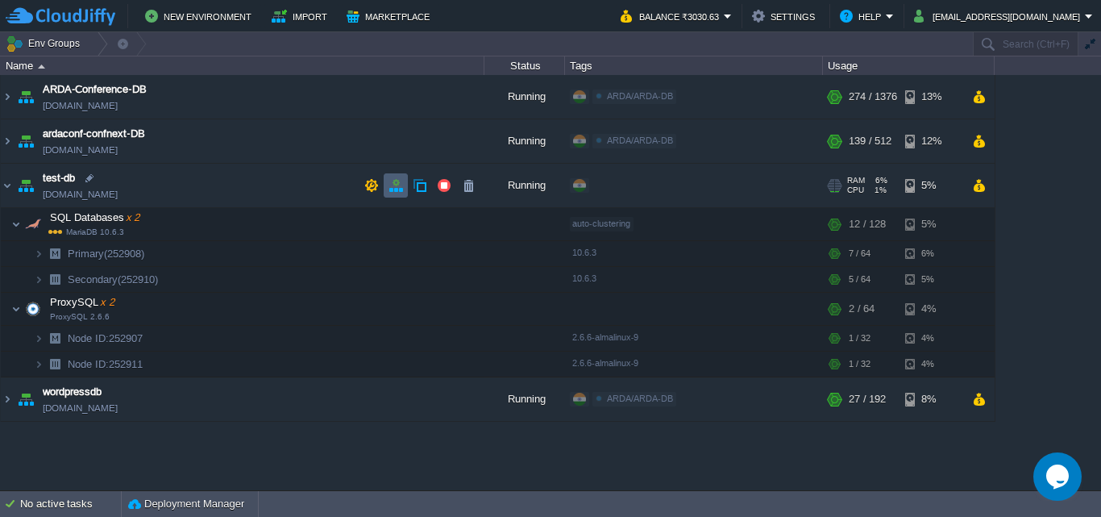
click at [391, 184] on button "button" at bounding box center [396, 185] width 15 height 15
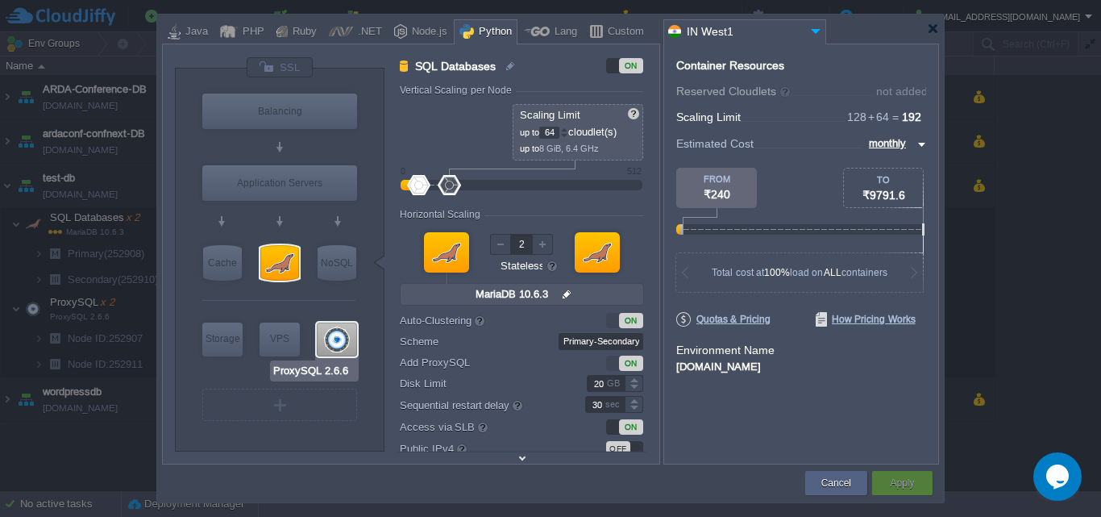
click at [337, 336] on div at bounding box center [337, 340] width 40 height 34
type input "ProxySQL"
type input "32"
type input "ProxySQL 2.6.6"
type input "null"
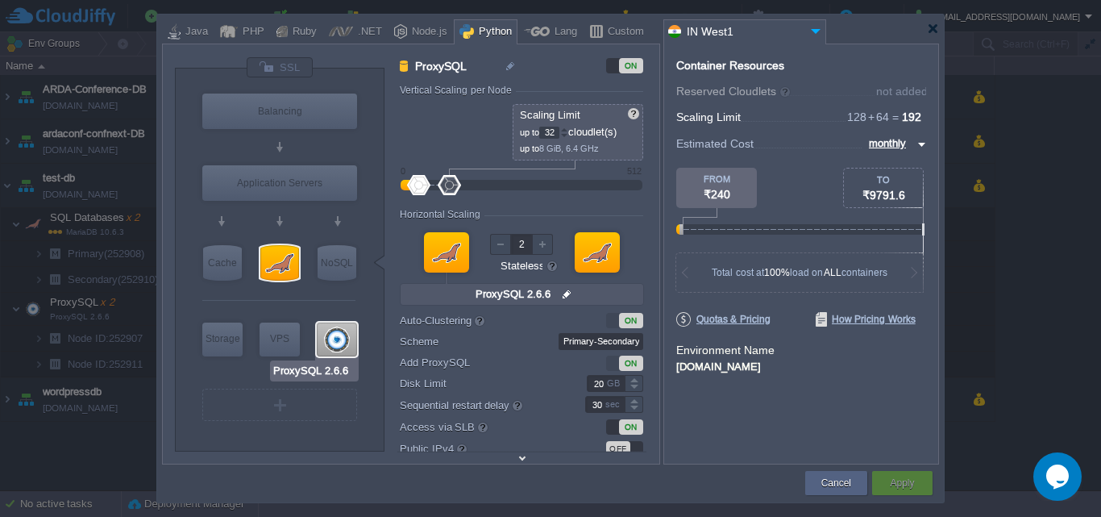
type input "2.6.6-almalinux-9"
type input "0"
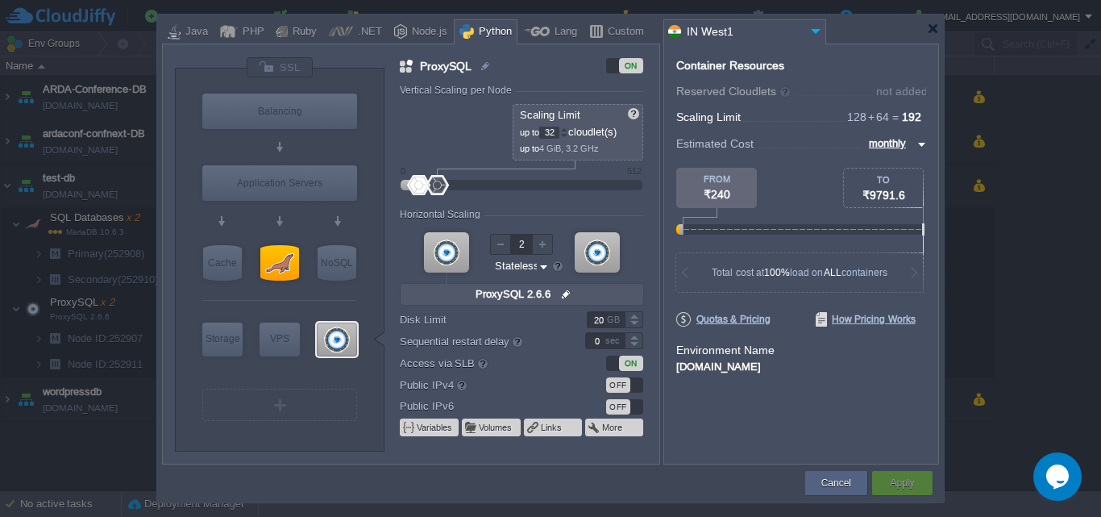
click at [630, 385] on div "OFF" at bounding box center [618, 384] width 24 height 15
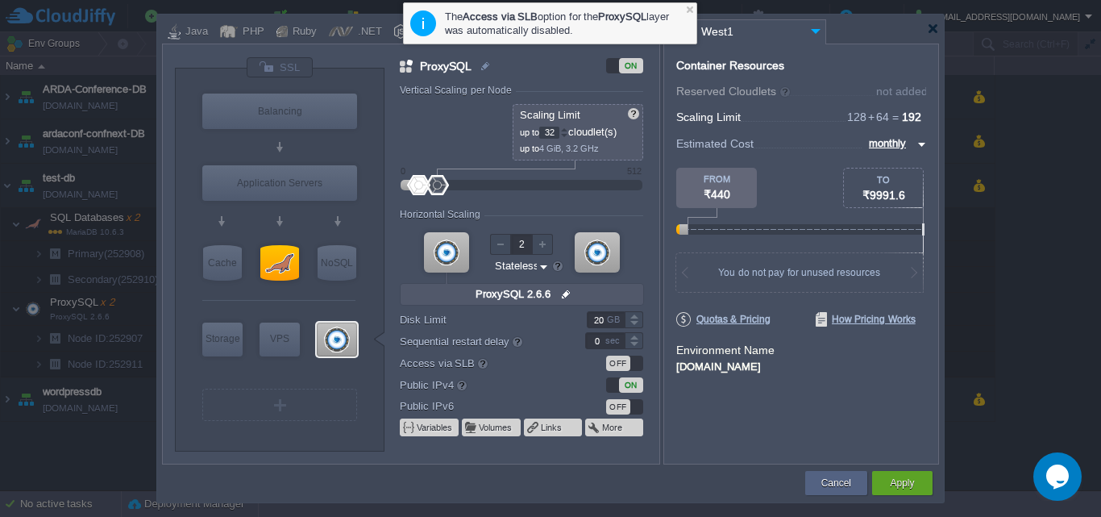
click at [637, 365] on div "OFF" at bounding box center [624, 363] width 37 height 15
click at [901, 478] on button "Apply" at bounding box center [902, 483] width 24 height 16
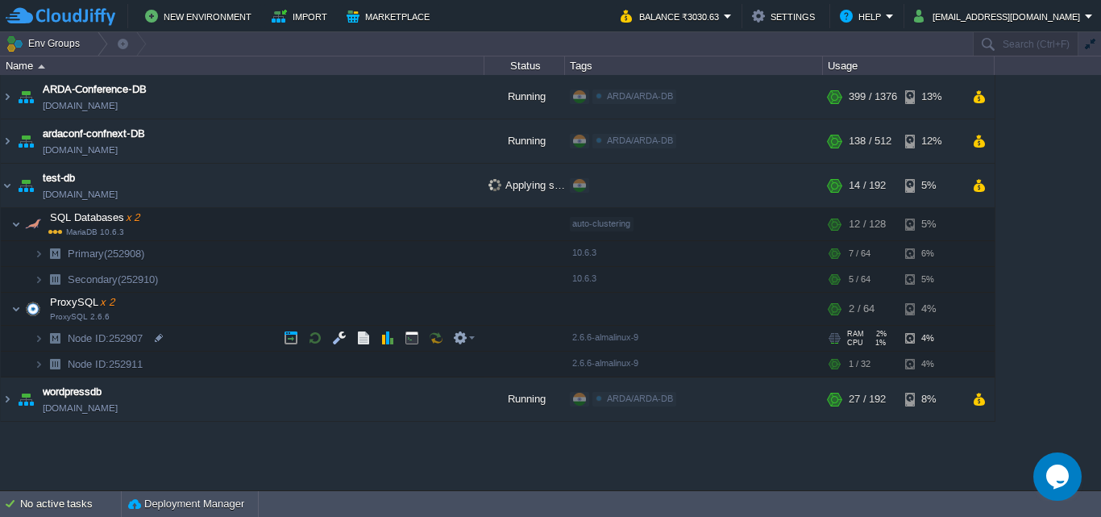
click at [39, 344] on img at bounding box center [39, 338] width 10 height 25
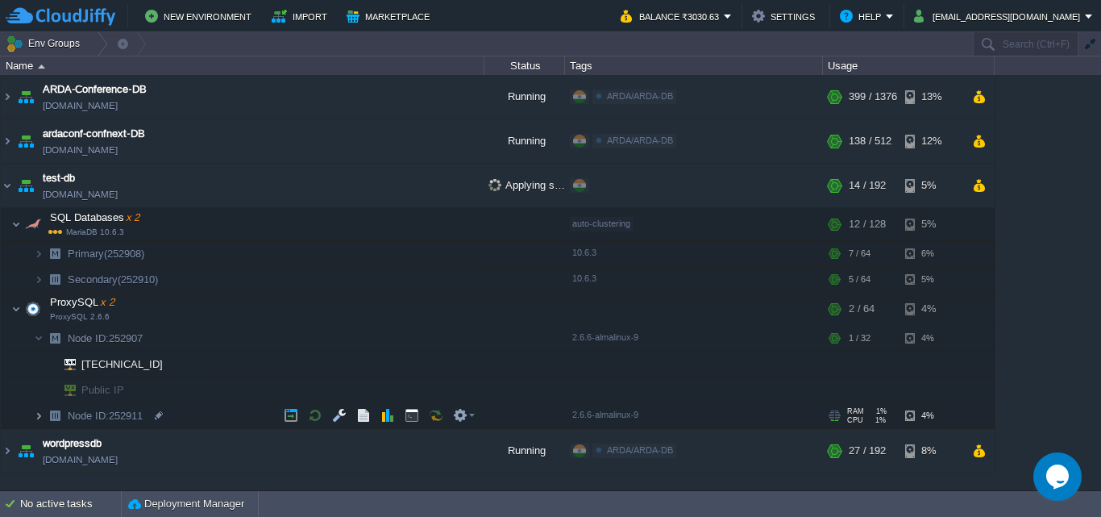
click at [35, 416] on img at bounding box center [39, 415] width 10 height 25
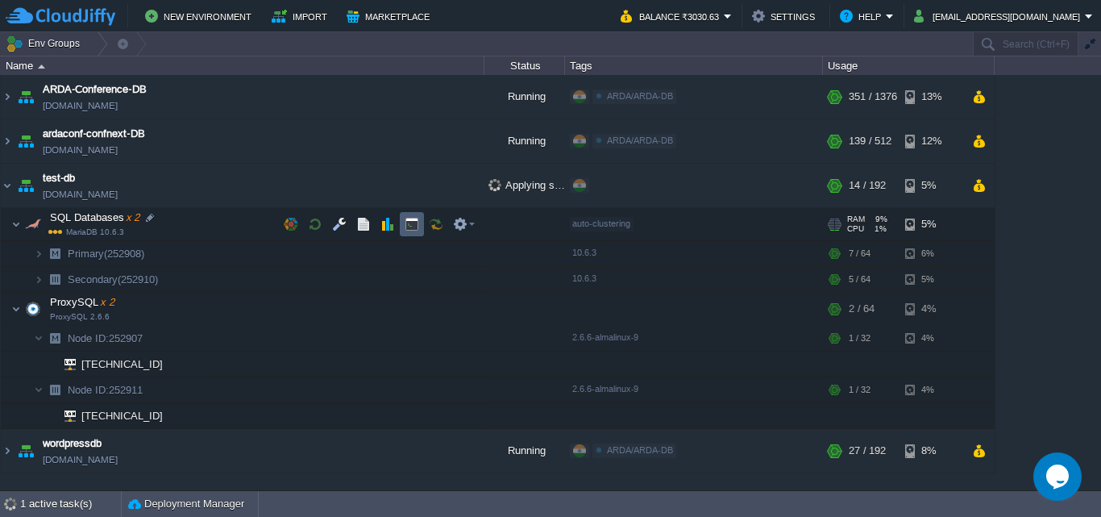
click at [402, 223] on td at bounding box center [412, 224] width 24 height 24
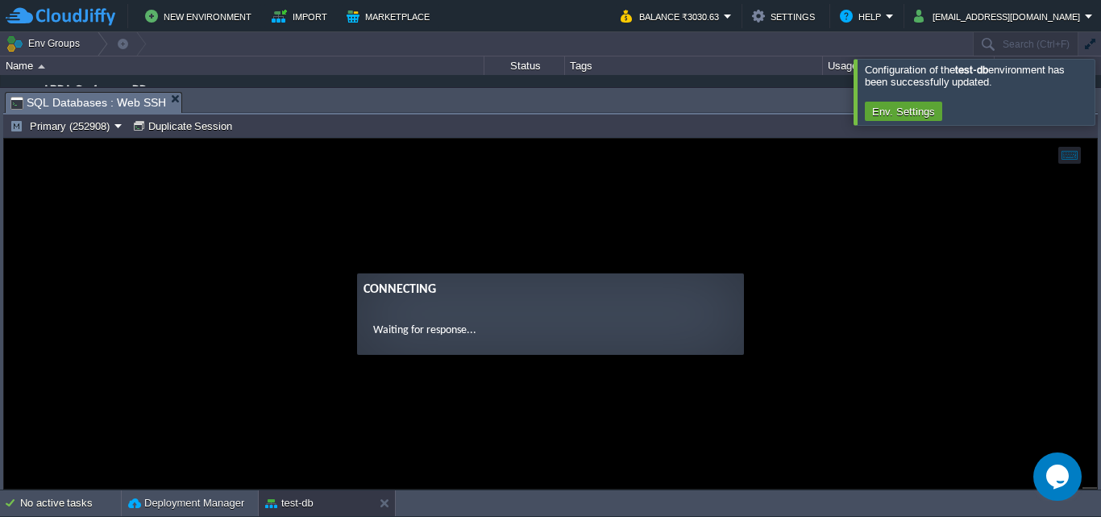
type input "#000000"
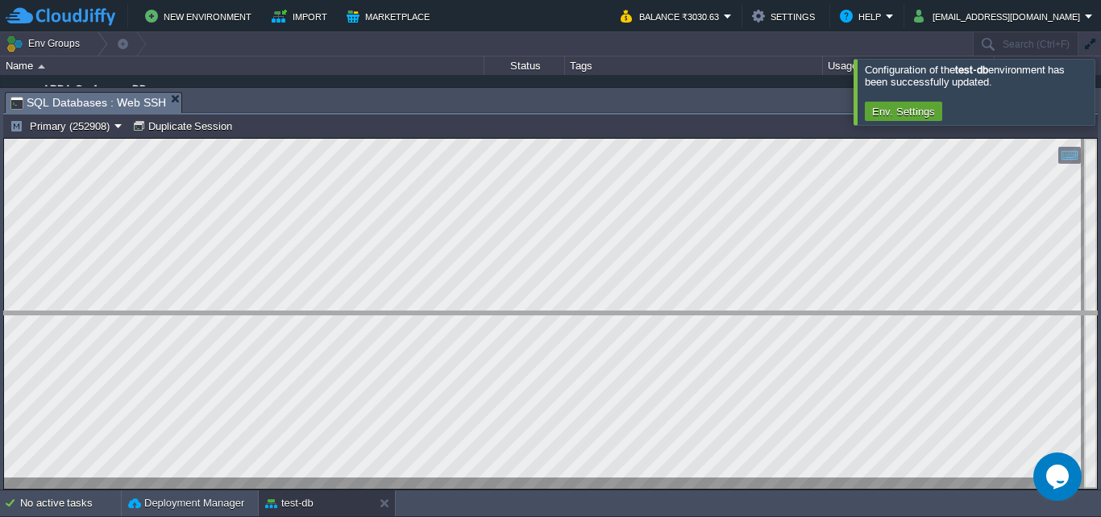
drag, startPoint x: 577, startPoint y: 98, endPoint x: 585, endPoint y: 185, distance: 86.7
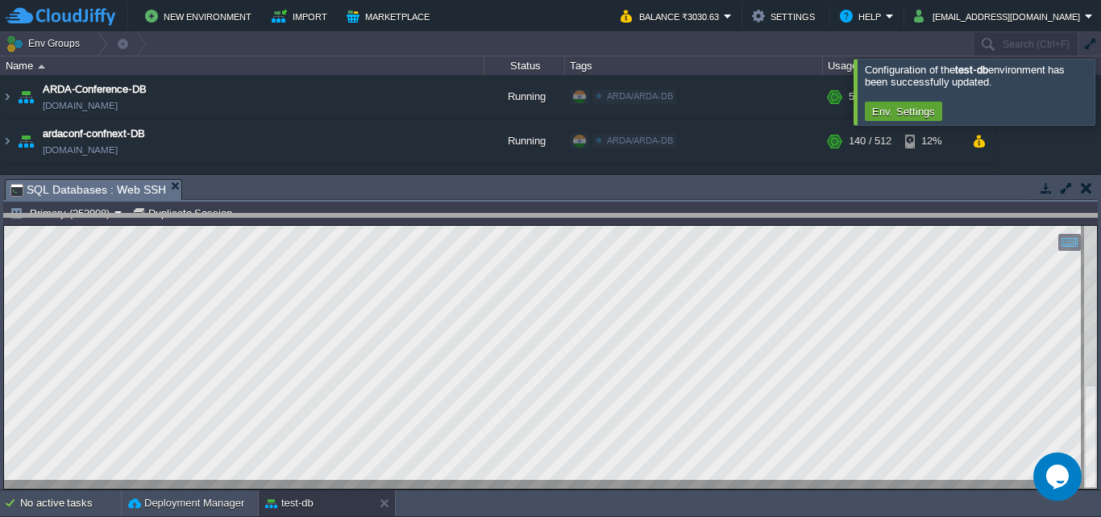
drag, startPoint x: 577, startPoint y: 178, endPoint x: 580, endPoint y: 213, distance: 34.8
click at [580, 213] on body "New Environment Import Marketplace Bonus ₹0.00 Upgrade Account Balance ₹3030.63…" at bounding box center [550, 258] width 1101 height 517
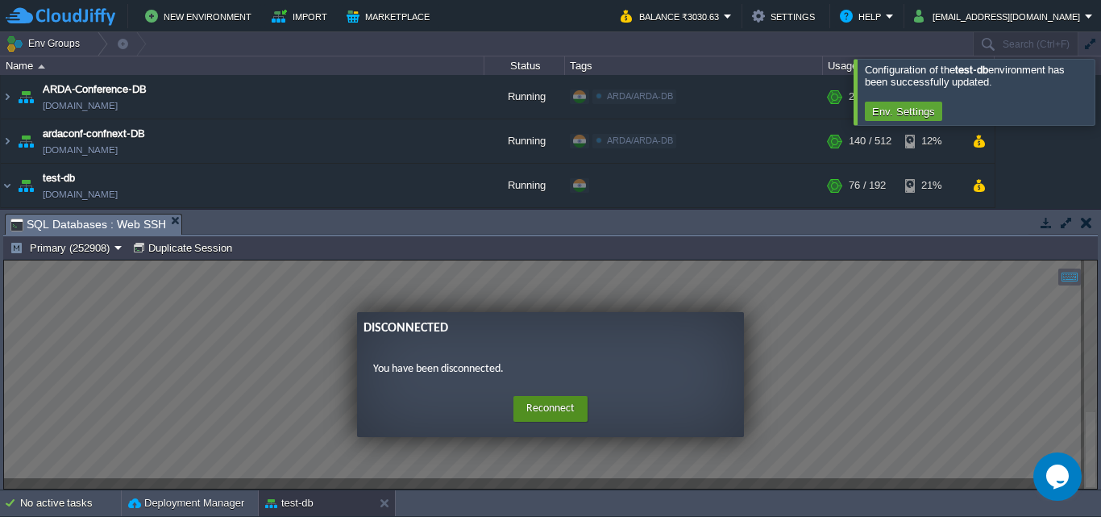
click at [561, 413] on button "Reconnect" at bounding box center [551, 409] width 74 height 26
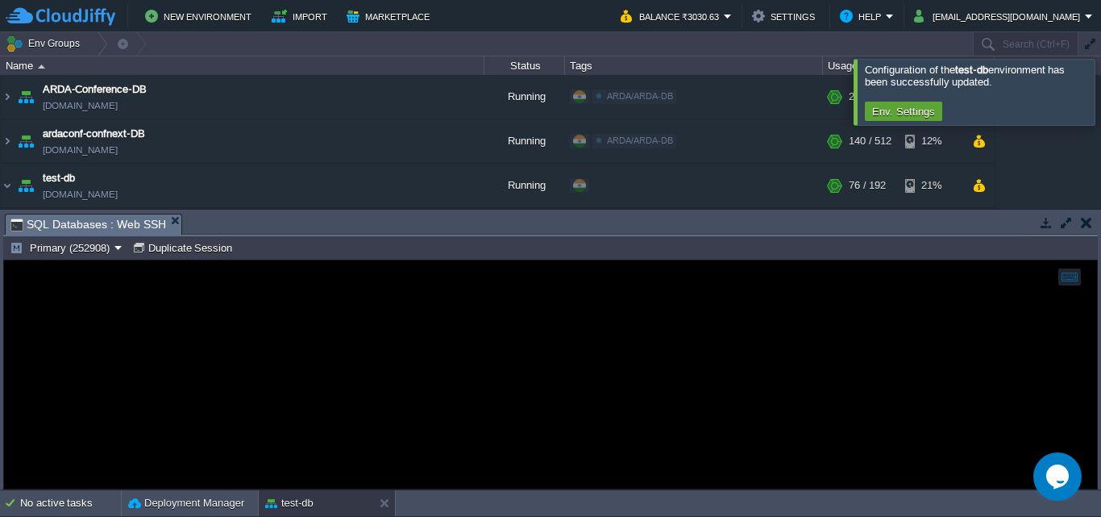
click at [489, 310] on div at bounding box center [550, 374] width 1093 height 228
click at [1101, 86] on div at bounding box center [1121, 91] width 0 height 65
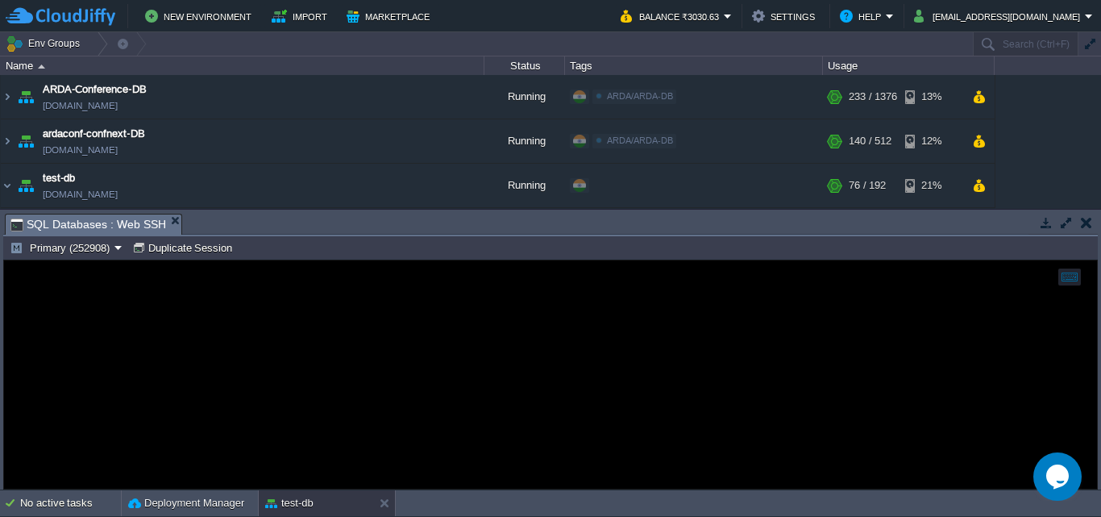
click at [338, 333] on div at bounding box center [550, 374] width 1093 height 228
click at [339, 332] on div at bounding box center [550, 374] width 1093 height 228
click at [124, 252] on td "Primary (252908)" at bounding box center [66, 247] width 118 height 19
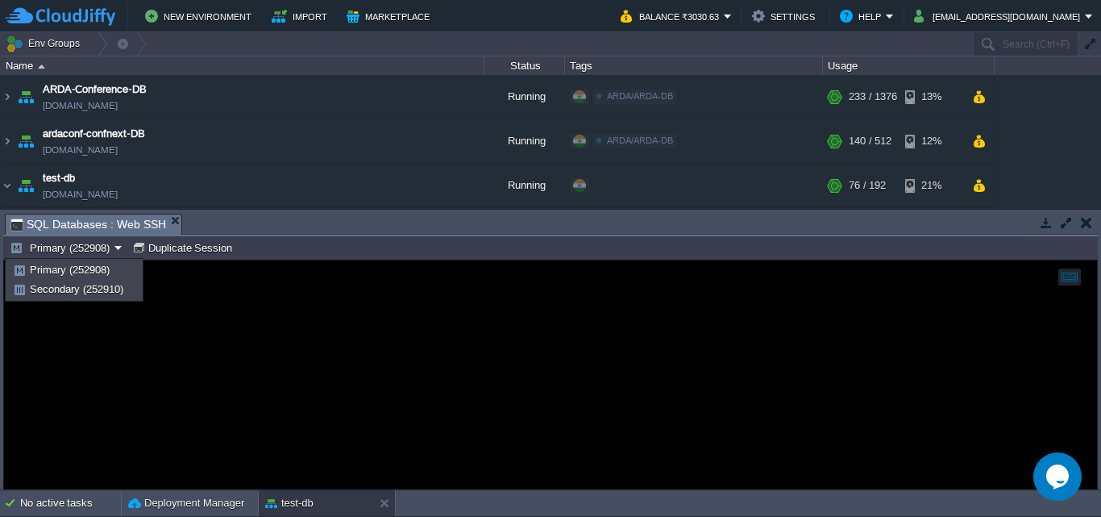
click at [164, 226] on em "SQL Databases : Web SSH" at bounding box center [95, 224] width 171 height 20
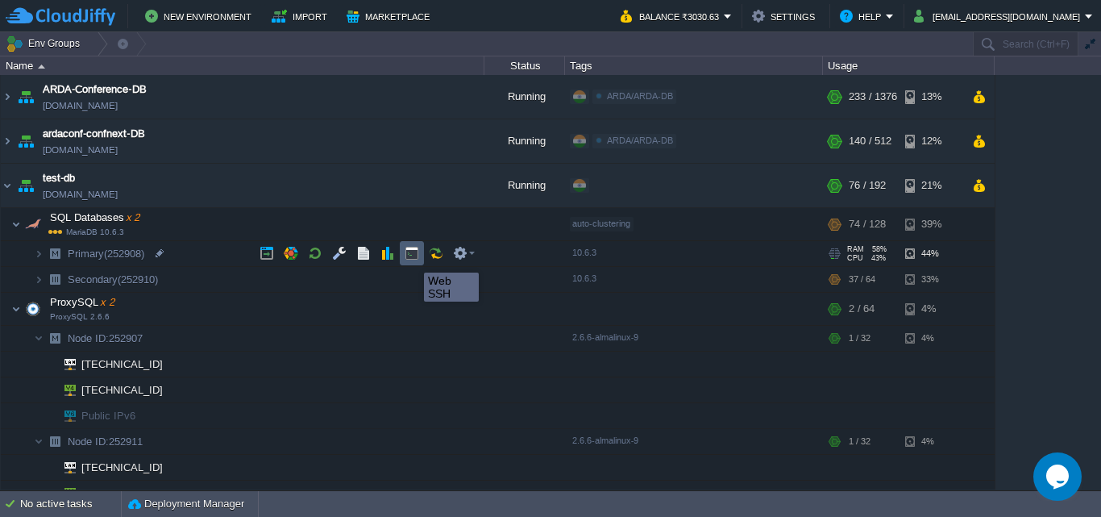
click at [412, 258] on button "button" at bounding box center [412, 253] width 15 height 15
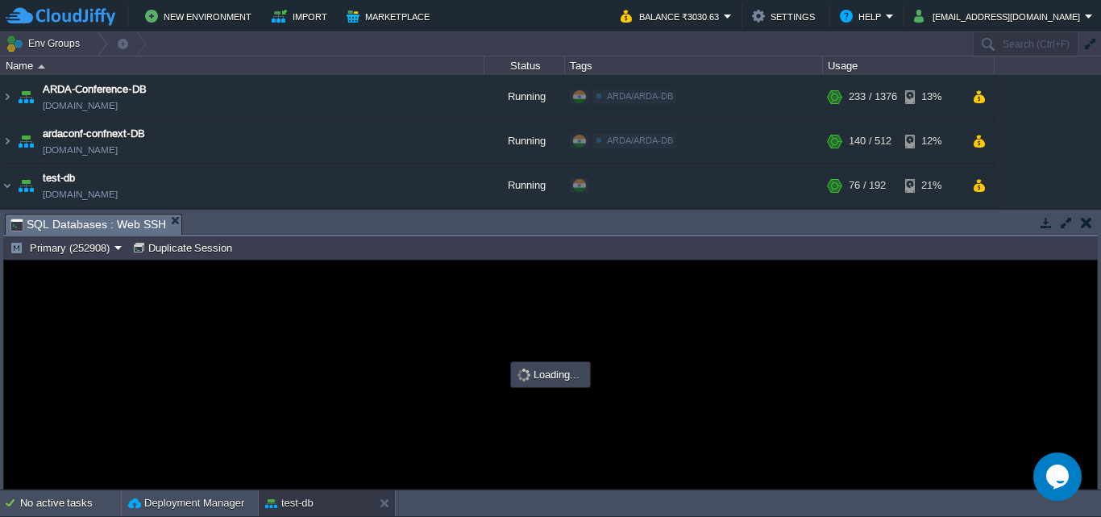
type input "#000000"
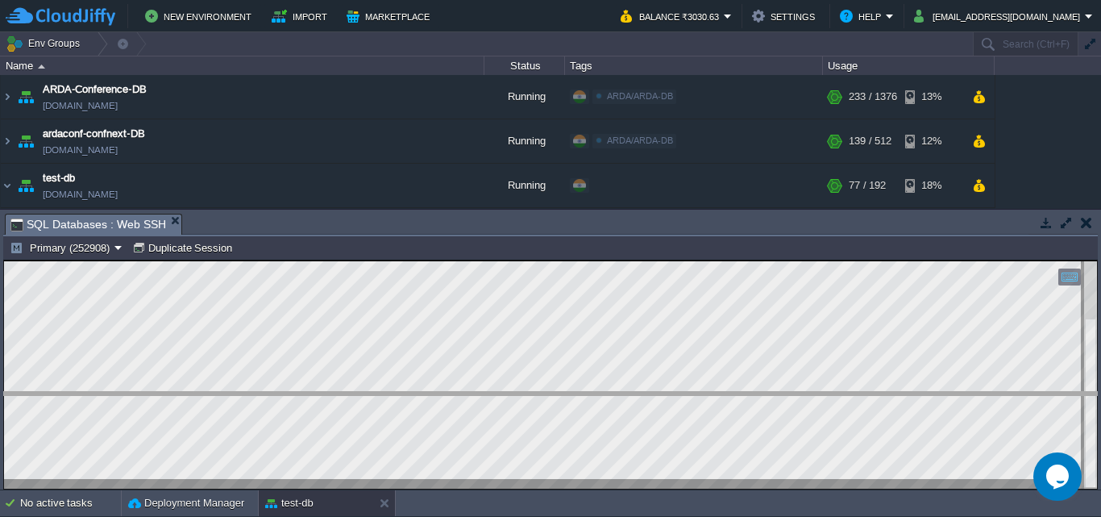
drag, startPoint x: 669, startPoint y: 219, endPoint x: 680, endPoint y: 403, distance: 184.1
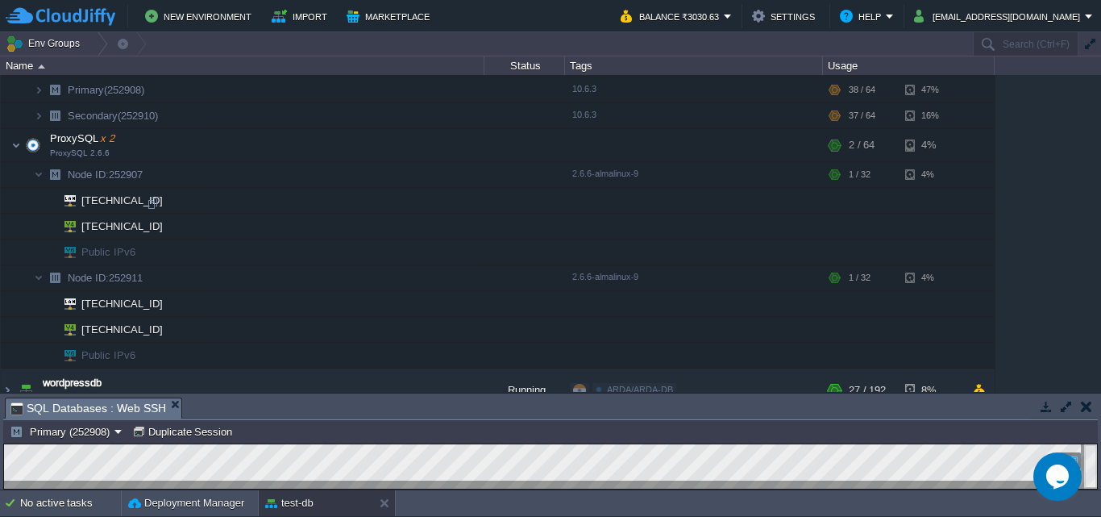
scroll to position [185, 0]
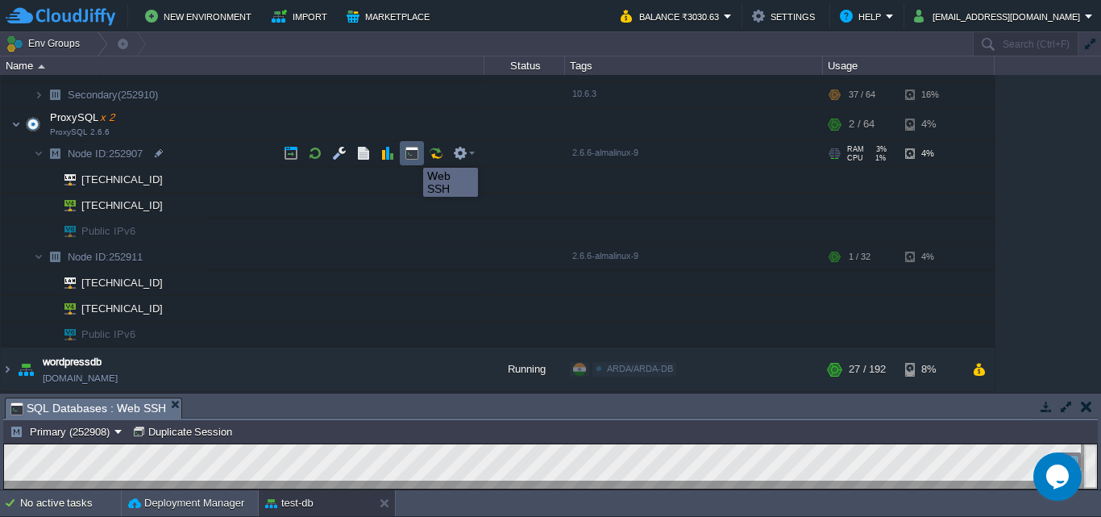
click at [411, 153] on button "button" at bounding box center [412, 153] width 15 height 15
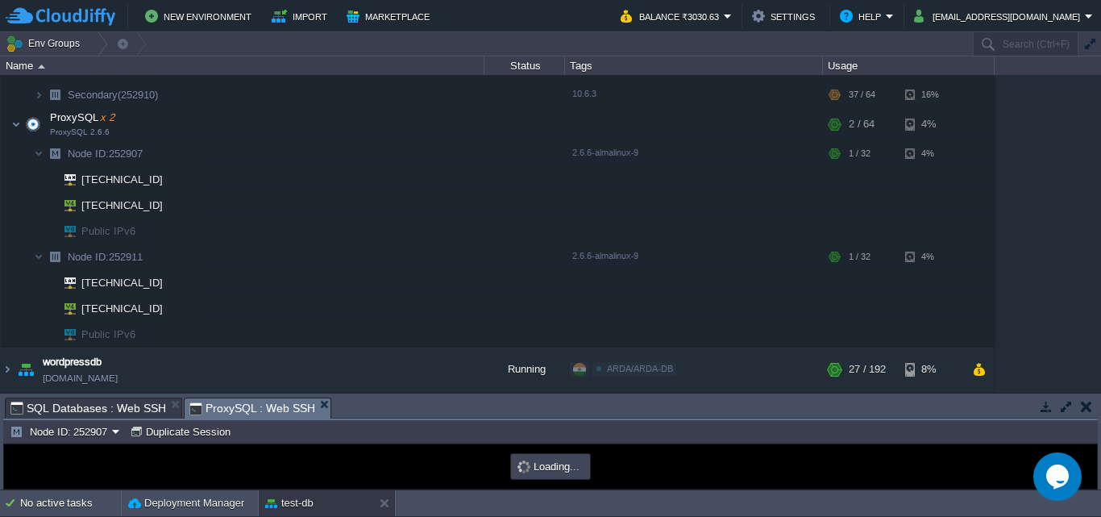
scroll to position [0, 0]
type input "#000000"
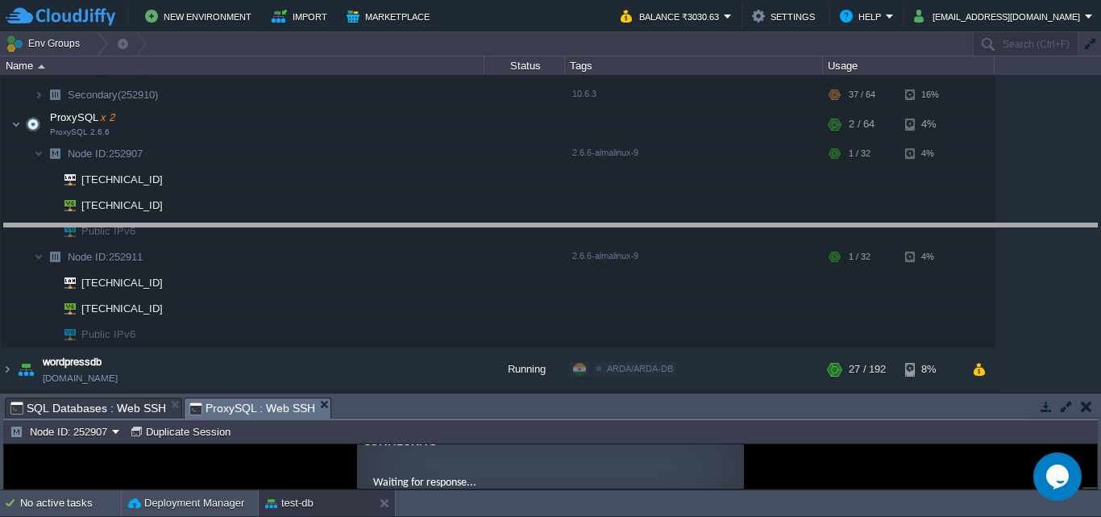
drag, startPoint x: 514, startPoint y: 398, endPoint x: 523, endPoint y: 223, distance: 175.2
click at [523, 223] on body "New Environment Import Marketplace Bonus ₹0.00 Upgrade Account Balance ₹3030.63…" at bounding box center [550, 258] width 1101 height 517
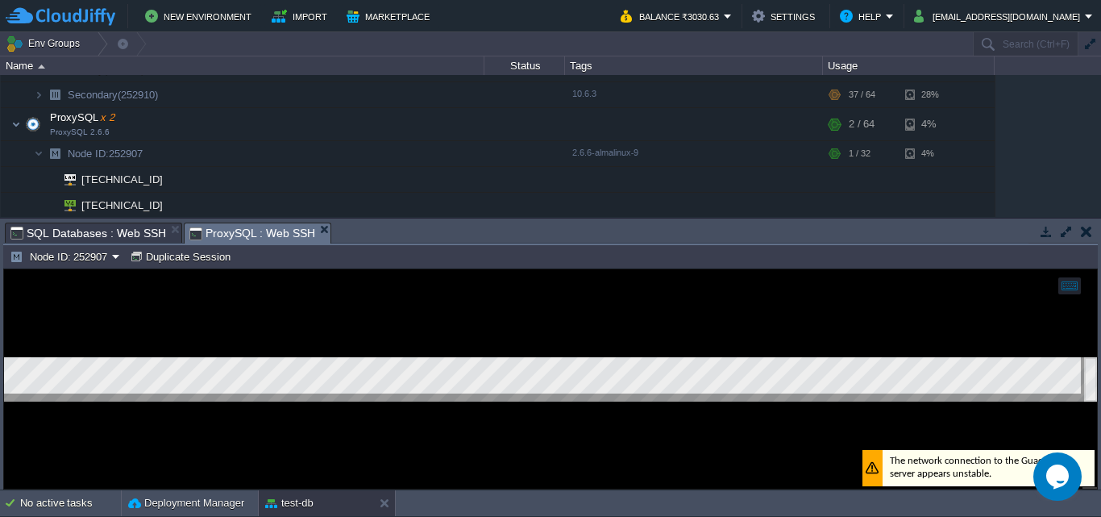
click at [403, 318] on div at bounding box center [550, 378] width 1093 height 219
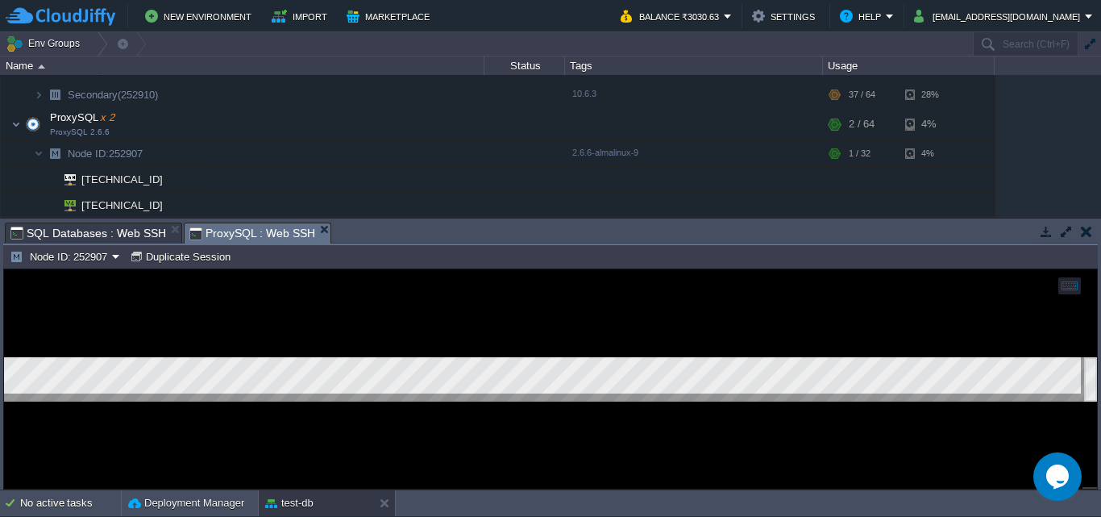
click at [1097, 269] on html "Copy: Ctrl + Shift + C Paste: Ctrl + V Settings: Ctrl + Shift + Alt 0" at bounding box center [550, 269] width 1093 height 0
click at [1093, 269] on html "Copy: Ctrl + Shift + C Paste: Ctrl + V Settings: Ctrl + Shift + Alt 0" at bounding box center [550, 269] width 1093 height 0
click at [593, 423] on div at bounding box center [550, 378] width 1093 height 219
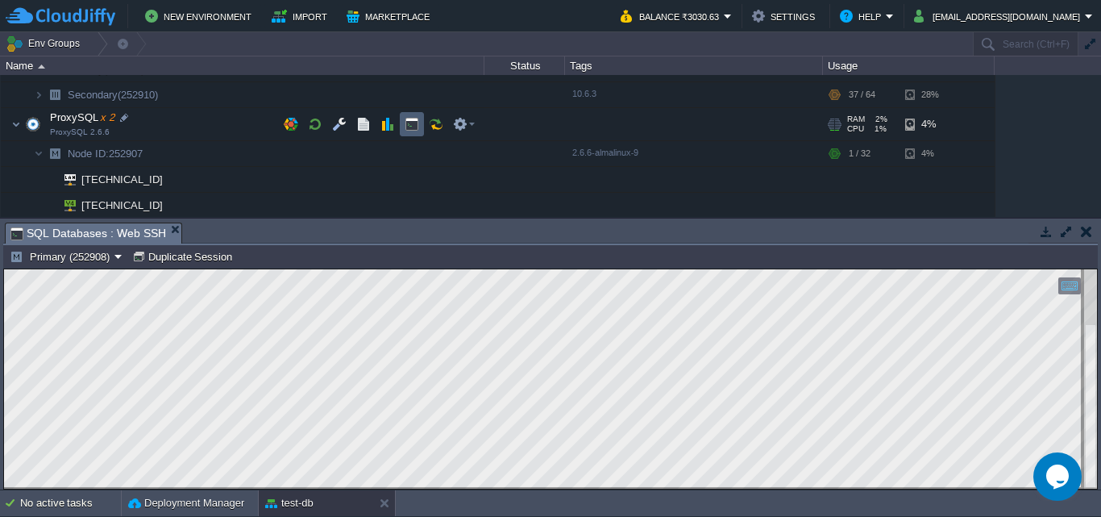
click at [417, 127] on button "button" at bounding box center [412, 124] width 15 height 15
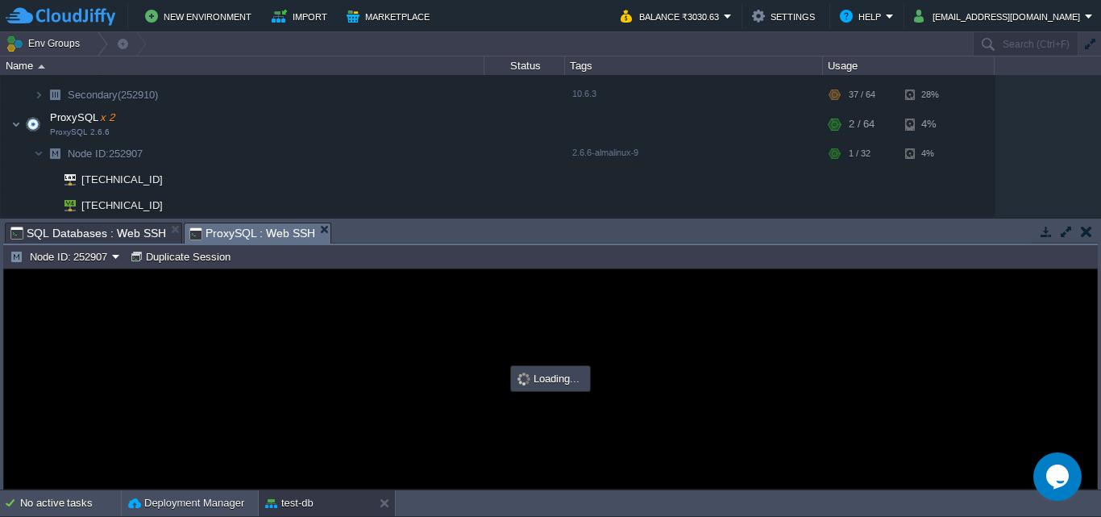
type input "#000000"
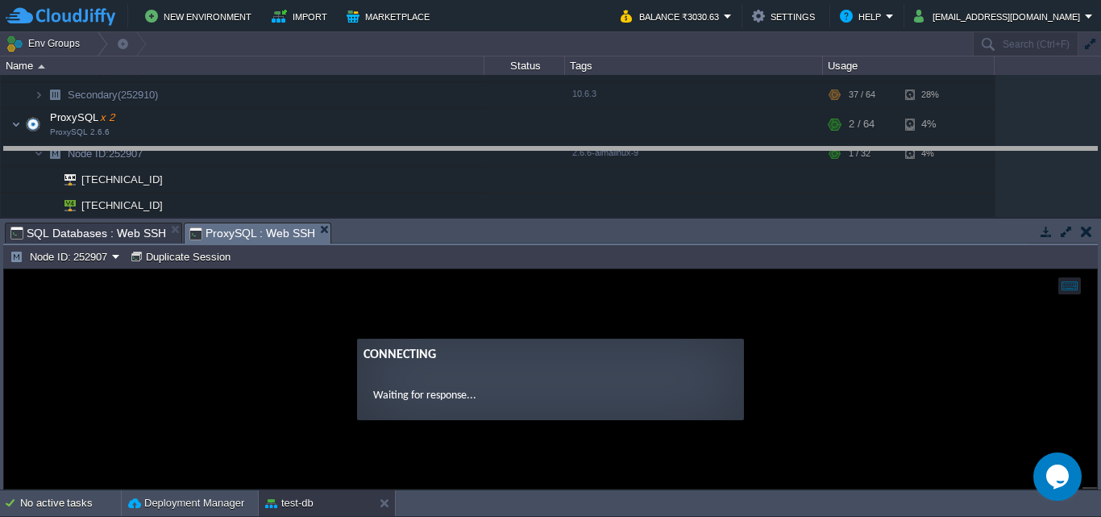
drag, startPoint x: 577, startPoint y: 235, endPoint x: 577, endPoint y: 158, distance: 77.4
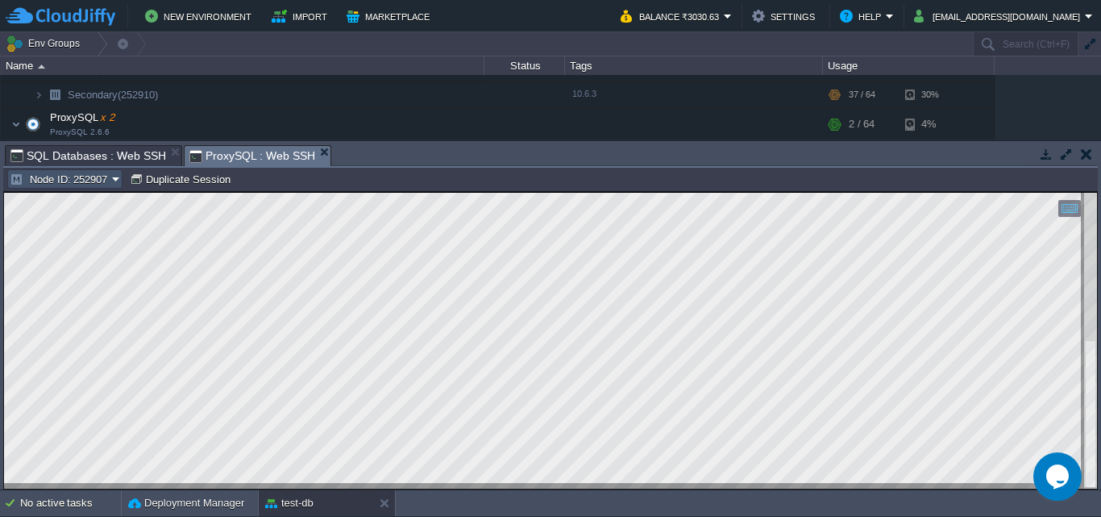
click at [109, 183] on button "Node ID: 252907" at bounding box center [61, 179] width 102 height 15
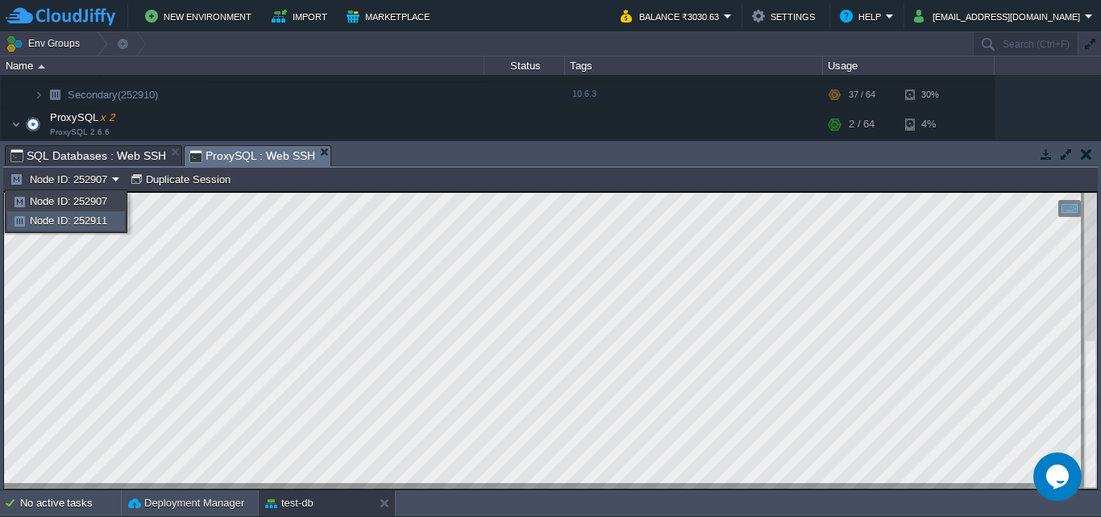
click at [100, 221] on span "Node ID: 252911" at bounding box center [68, 220] width 77 height 12
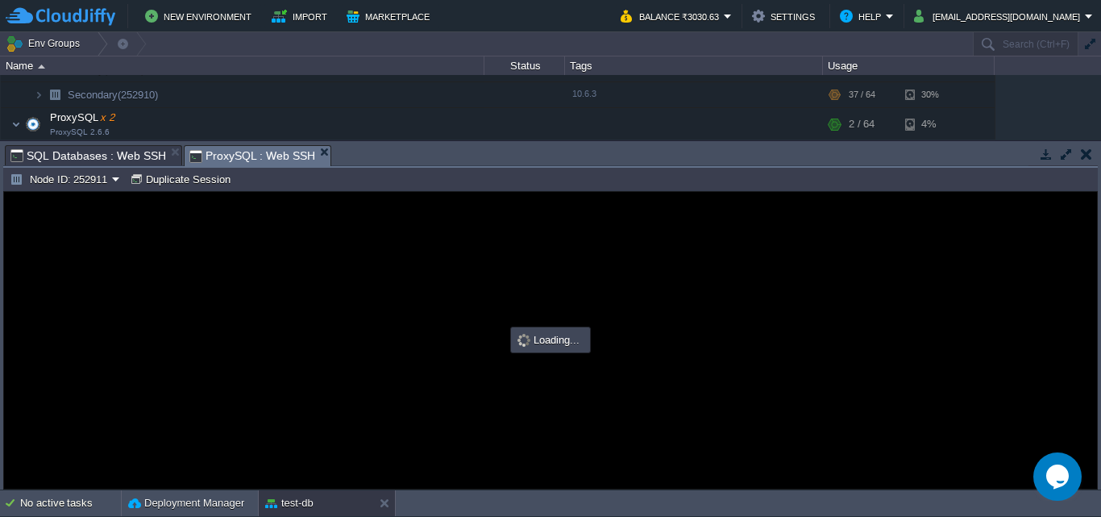
type input "#000000"
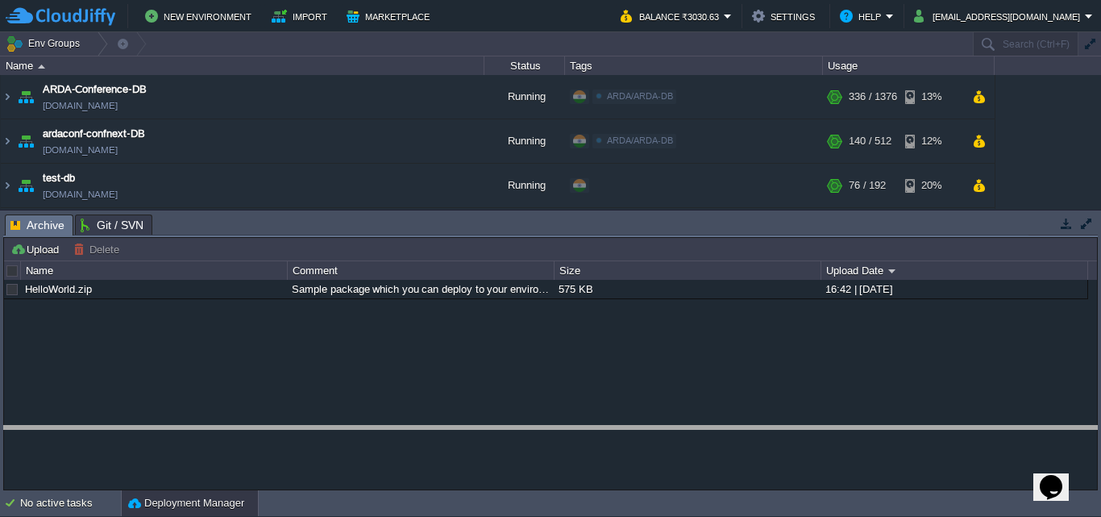
drag, startPoint x: 455, startPoint y: 220, endPoint x: 467, endPoint y: 431, distance: 211.6
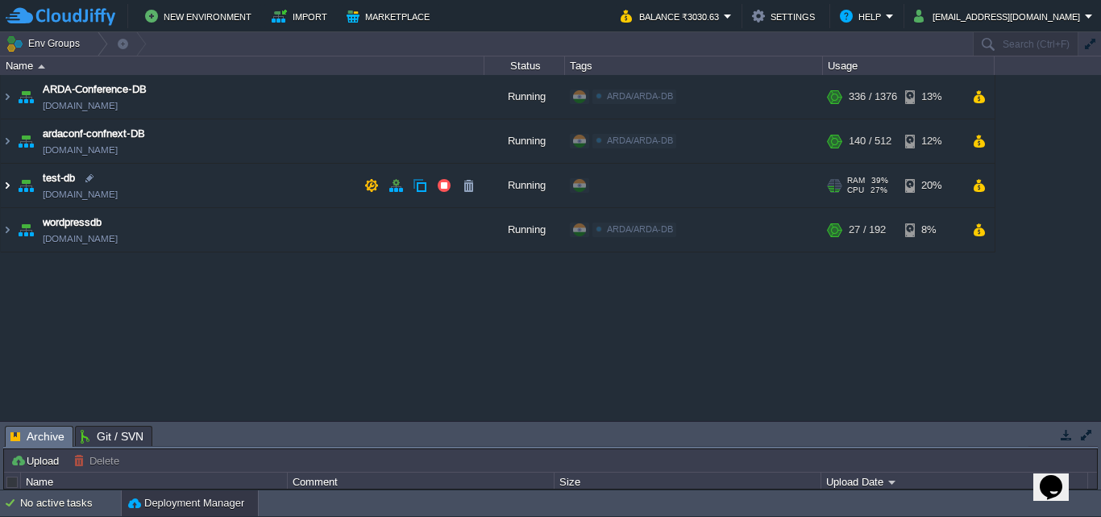
click at [11, 189] on img at bounding box center [7, 186] width 13 height 44
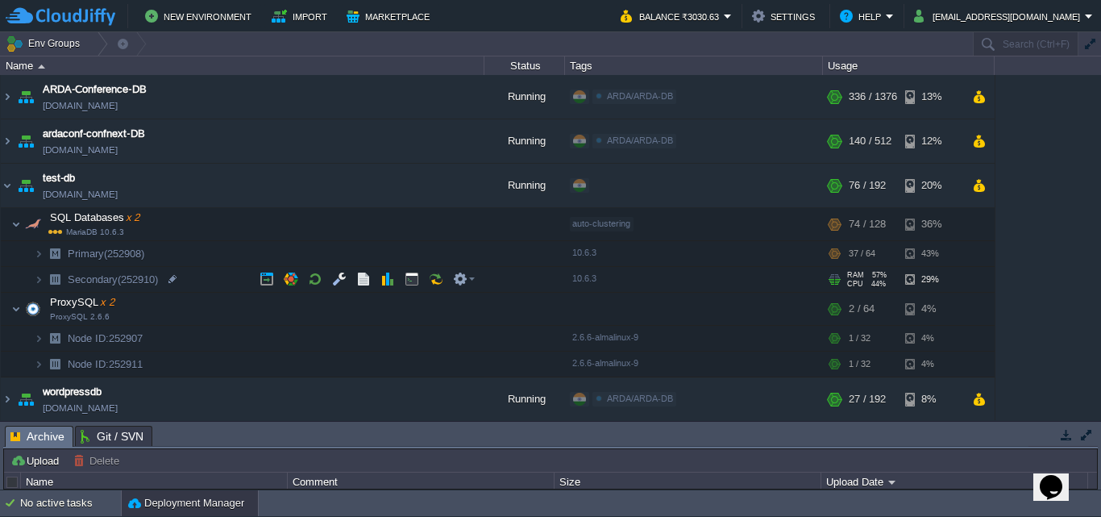
scroll to position [2, 0]
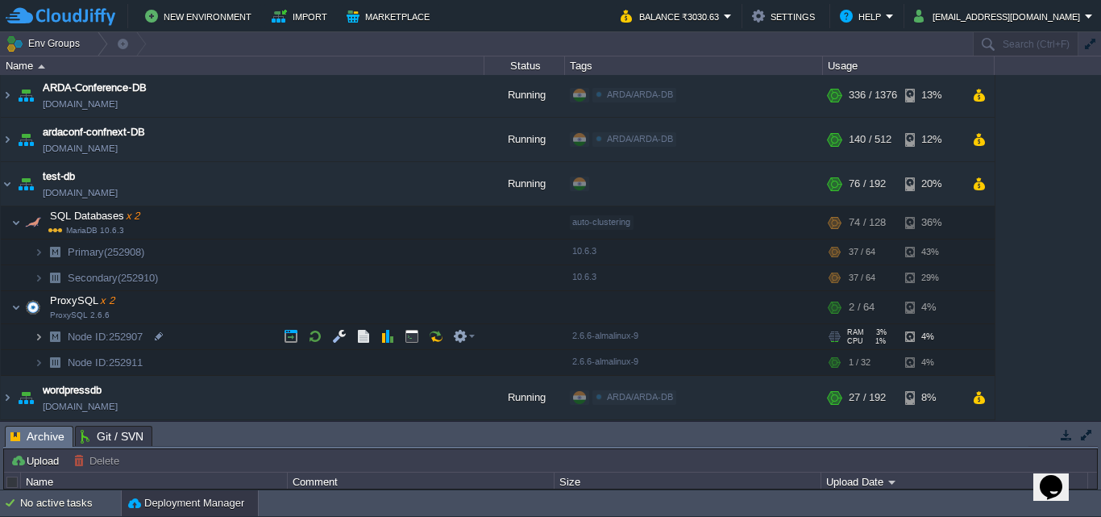
click at [41, 336] on img at bounding box center [39, 336] width 10 height 25
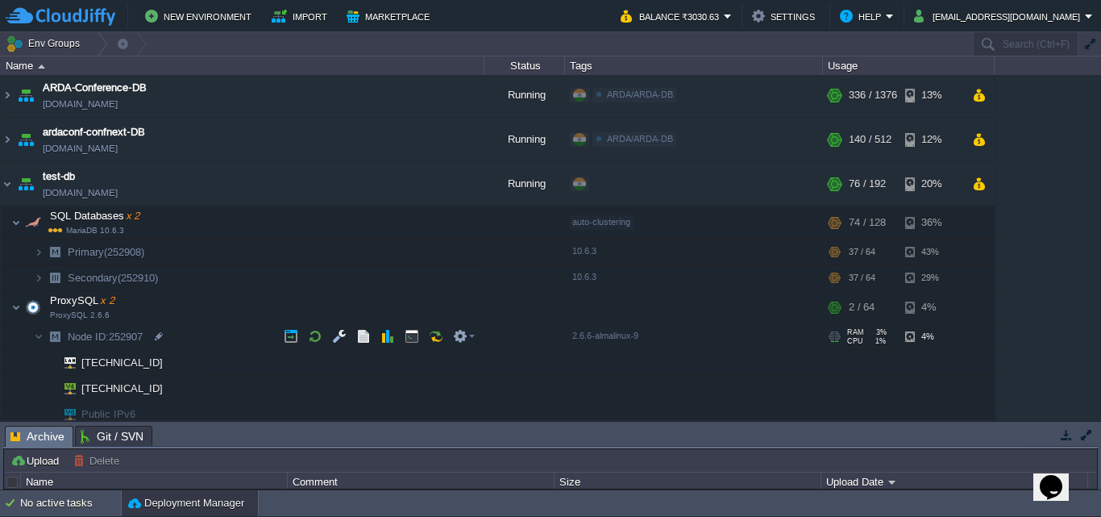
scroll to position [79, 0]
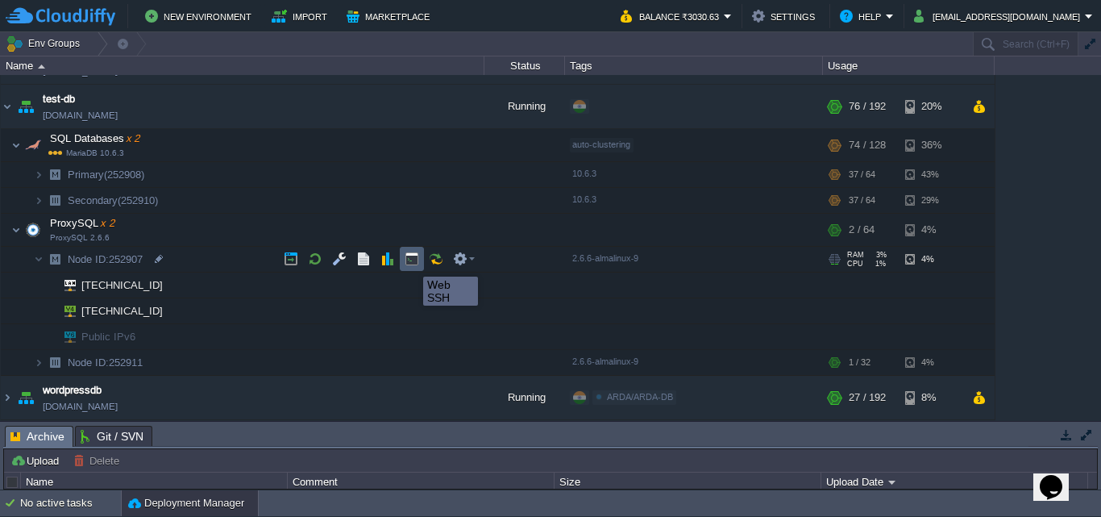
click at [410, 262] on button "button" at bounding box center [412, 259] width 15 height 15
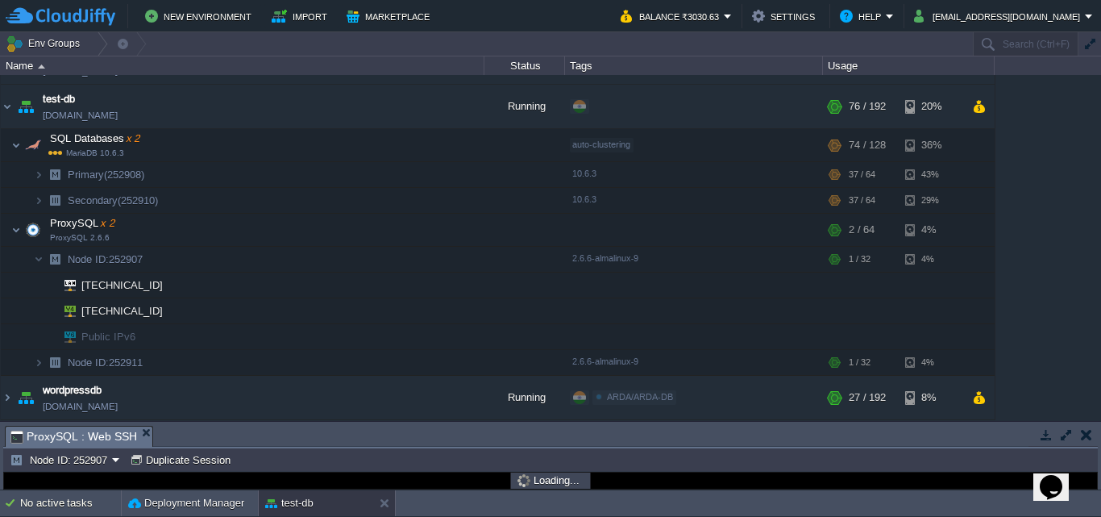
scroll to position [0, 0]
type input "#000000"
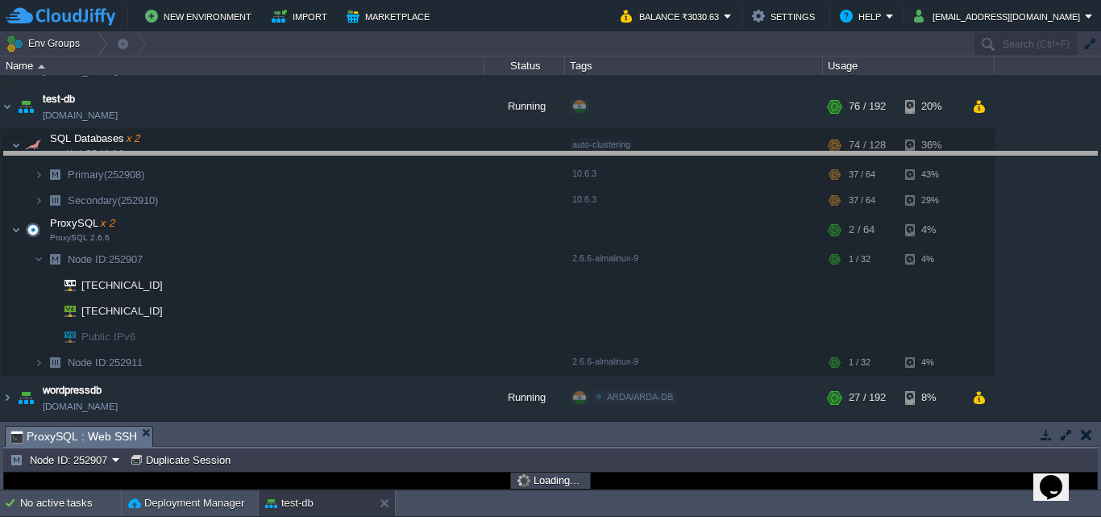
drag, startPoint x: 509, startPoint y: 426, endPoint x: 507, endPoint y: 152, distance: 274.2
click at [507, 152] on body "New Environment Import Marketplace Bonus ₹0.00 Upgrade Account Balance ₹3030.63…" at bounding box center [550, 258] width 1101 height 517
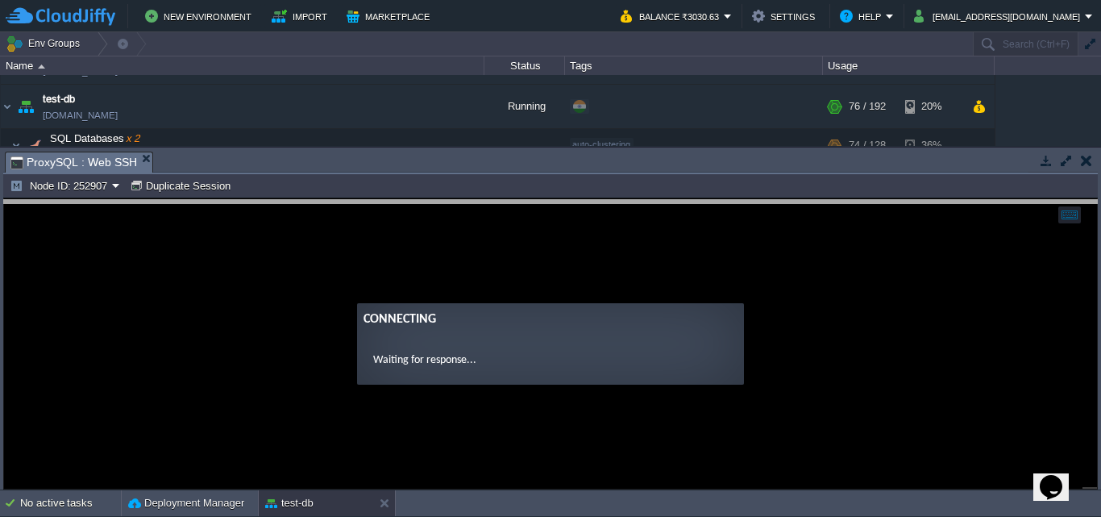
drag, startPoint x: 507, startPoint y: 152, endPoint x: 516, endPoint y: 200, distance: 49.2
click at [516, 200] on body "New Environment Import Marketplace Bonus ₹0.00 Upgrade Account Balance ₹3030.63…" at bounding box center [550, 258] width 1101 height 517
